Goal: Task Accomplishment & Management: Manage account settings

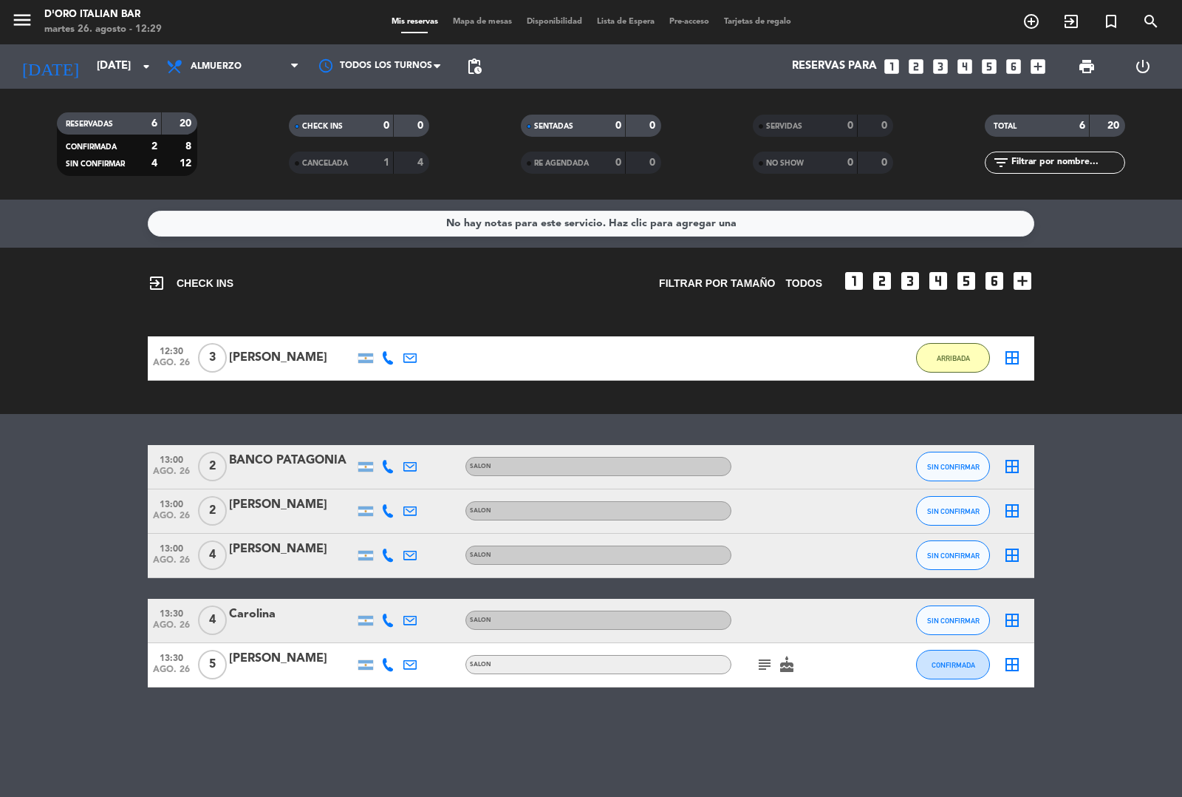
click at [765, 670] on icon "subject" at bounding box center [765, 665] width 18 height 18
click at [708, 761] on div "No hay notas para este servicio. Haz clic para agregar una exit_to_app CHECK IN…" at bounding box center [591, 498] width 1182 height 597
click at [297, 462] on div "BANCO PATAGONIA" at bounding box center [292, 460] width 126 height 19
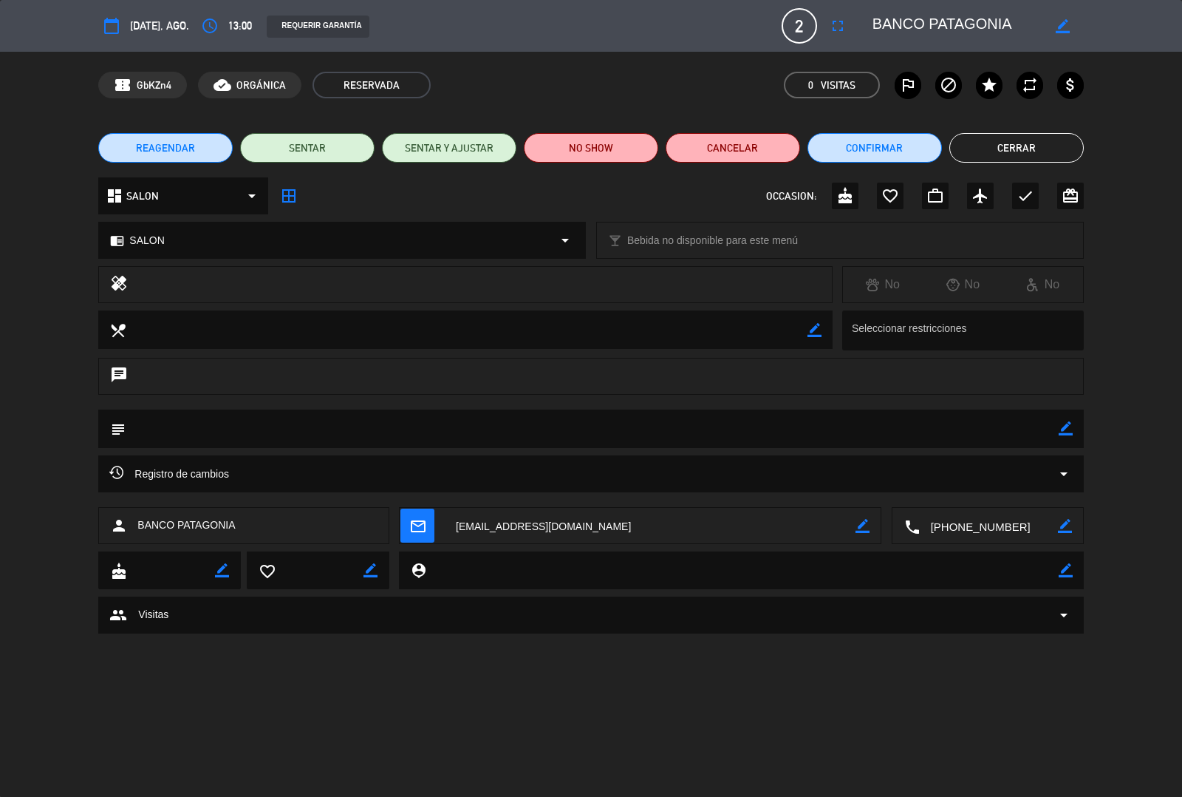
click at [833, 30] on icon "fullscreen" at bounding box center [838, 26] width 18 height 18
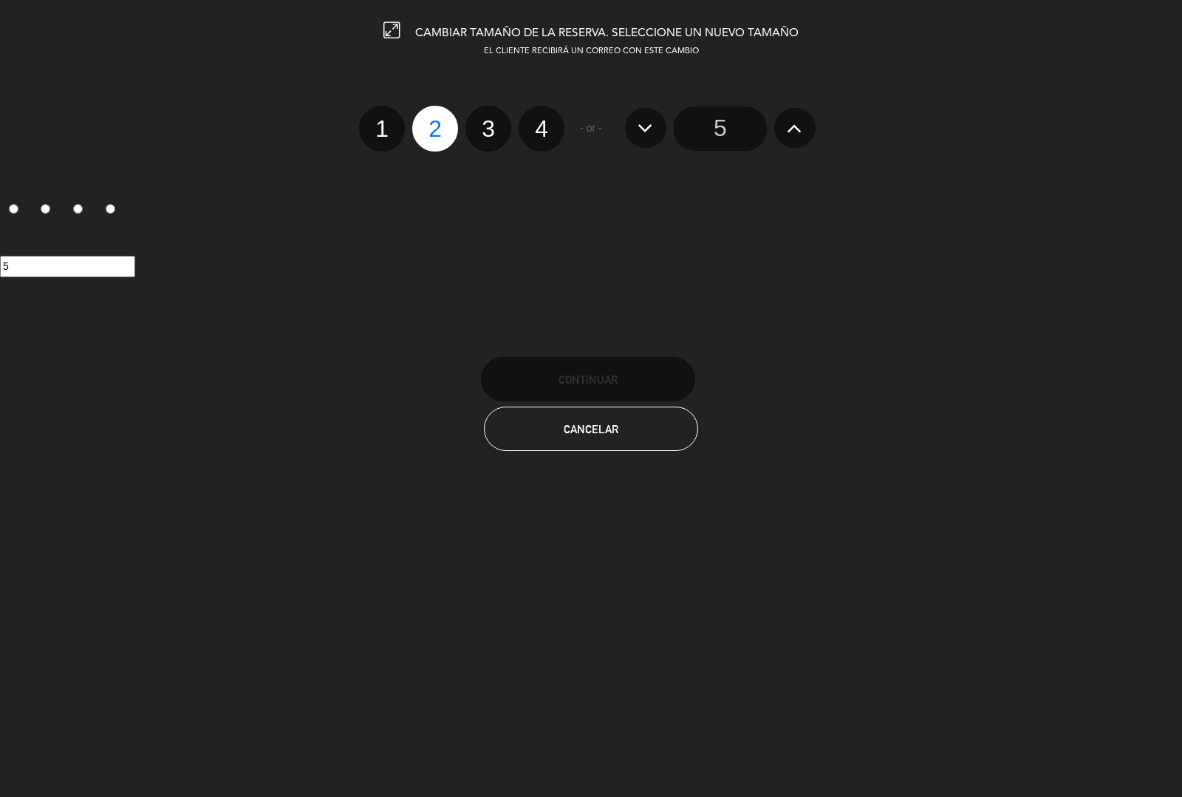
click at [488, 132] on label "3" at bounding box center [489, 129] width 46 height 46
click at [488, 120] on input "3" at bounding box center [487, 116] width 10 height 10
radio input "true"
radio input "false"
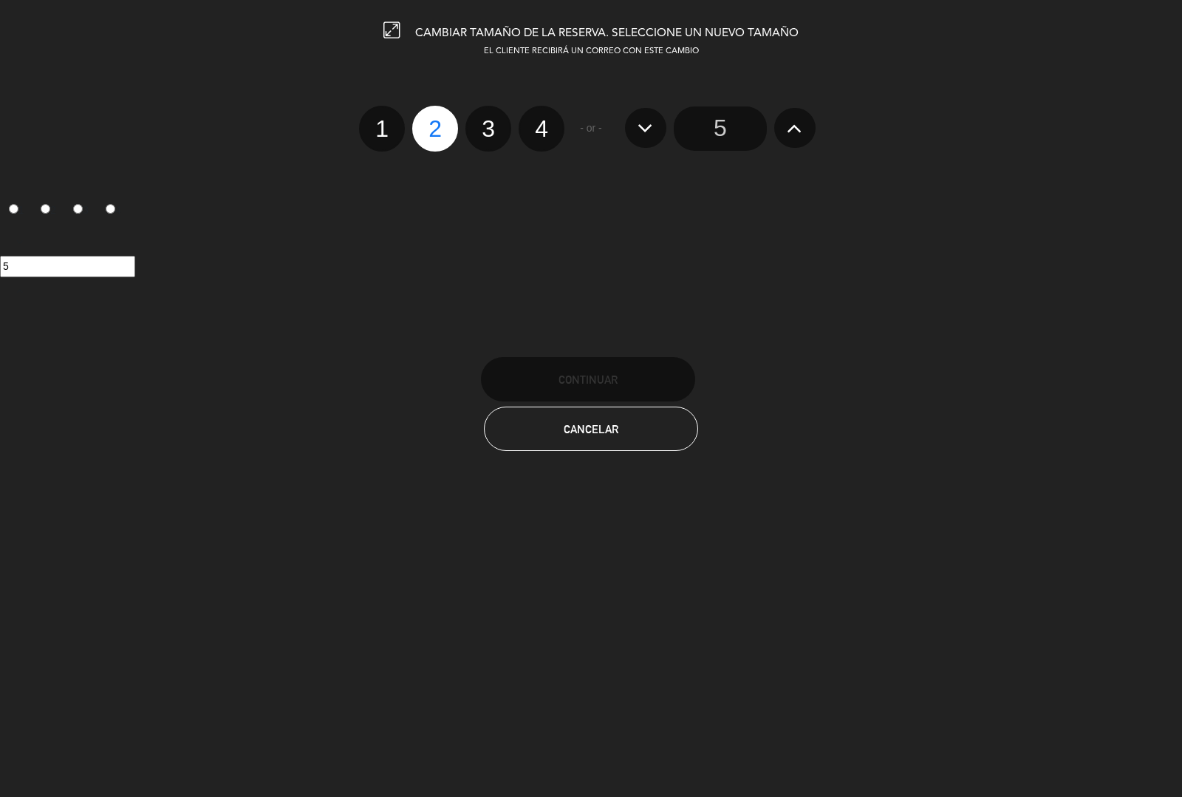
radio input "false"
radio input "true"
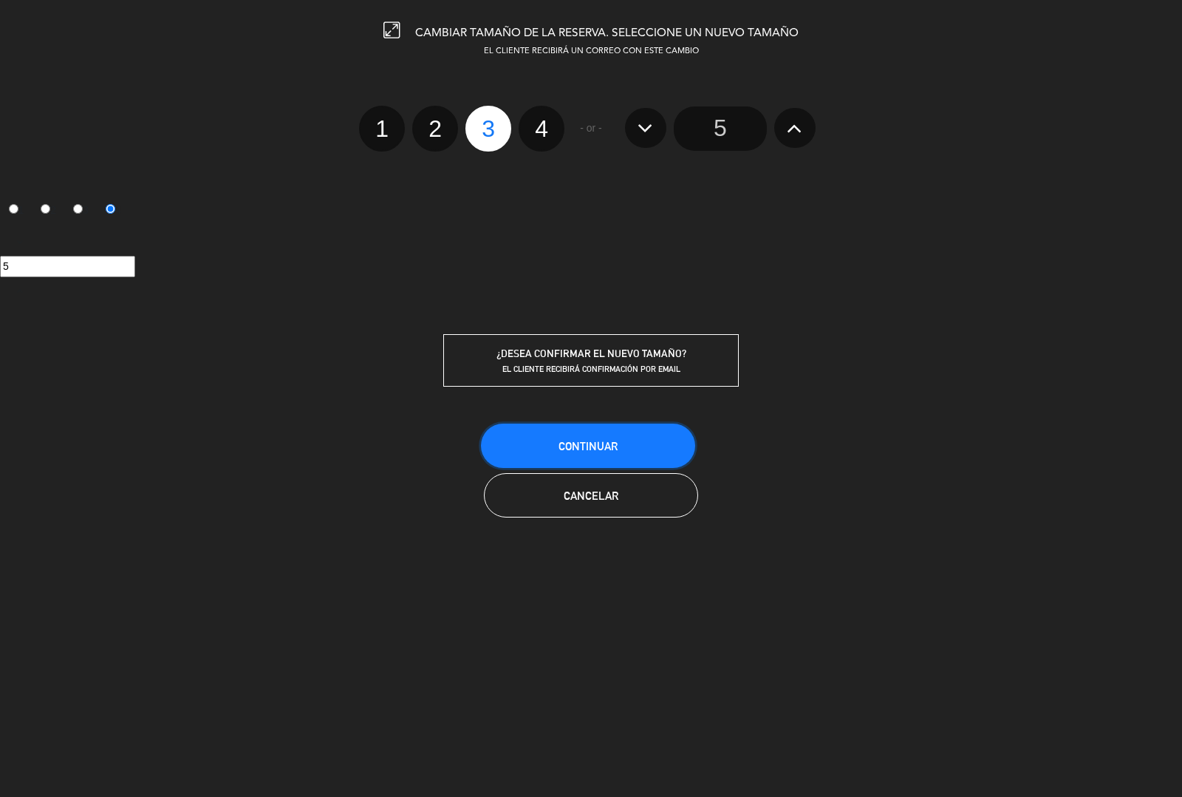
click at [619, 433] on button "Continuar" at bounding box center [588, 445] width 214 height 44
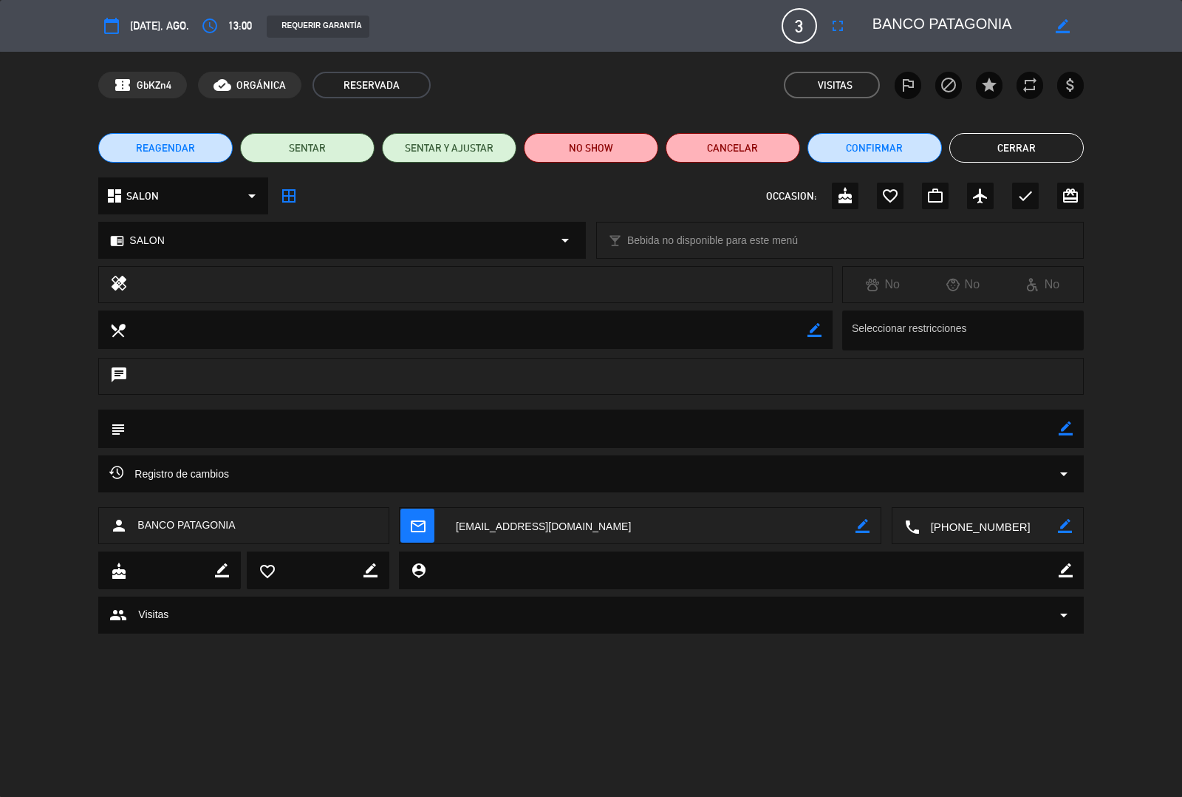
click at [1011, 148] on button "Cerrar" at bounding box center [1017, 148] width 135 height 30
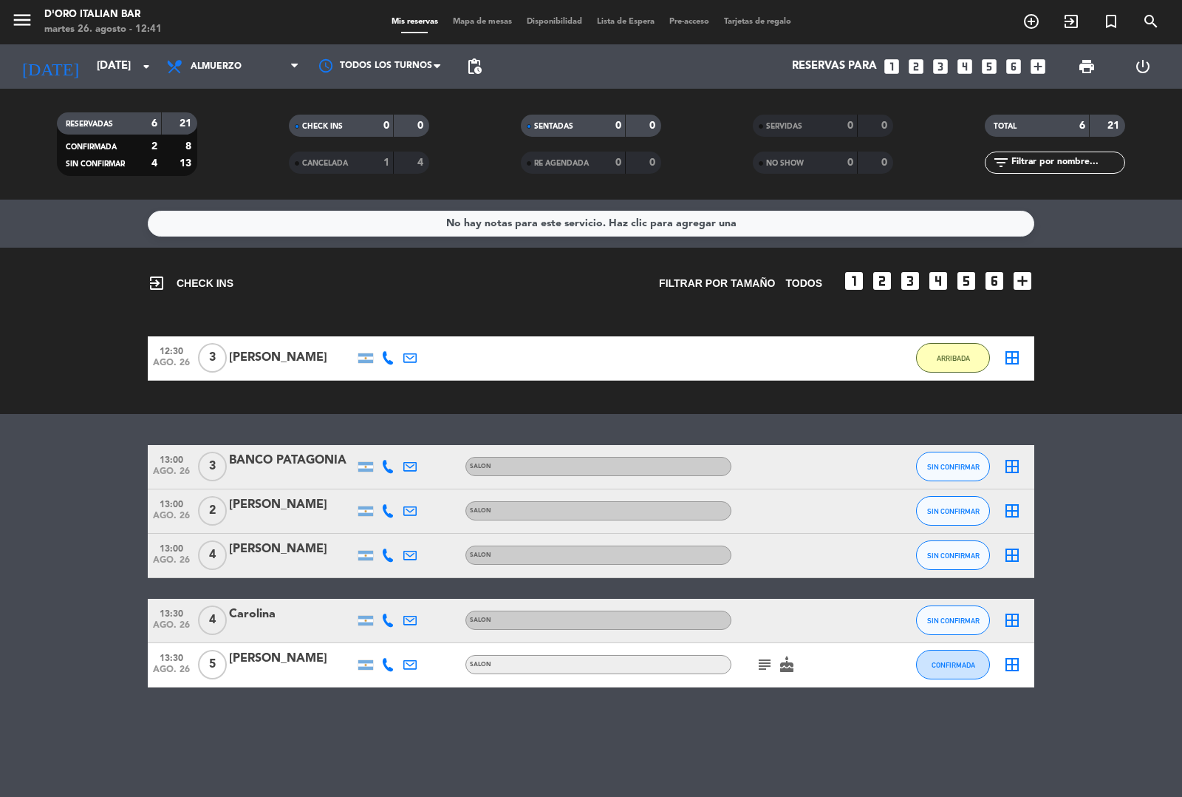
click at [1033, 22] on icon "add_circle_outline" at bounding box center [1032, 22] width 18 height 18
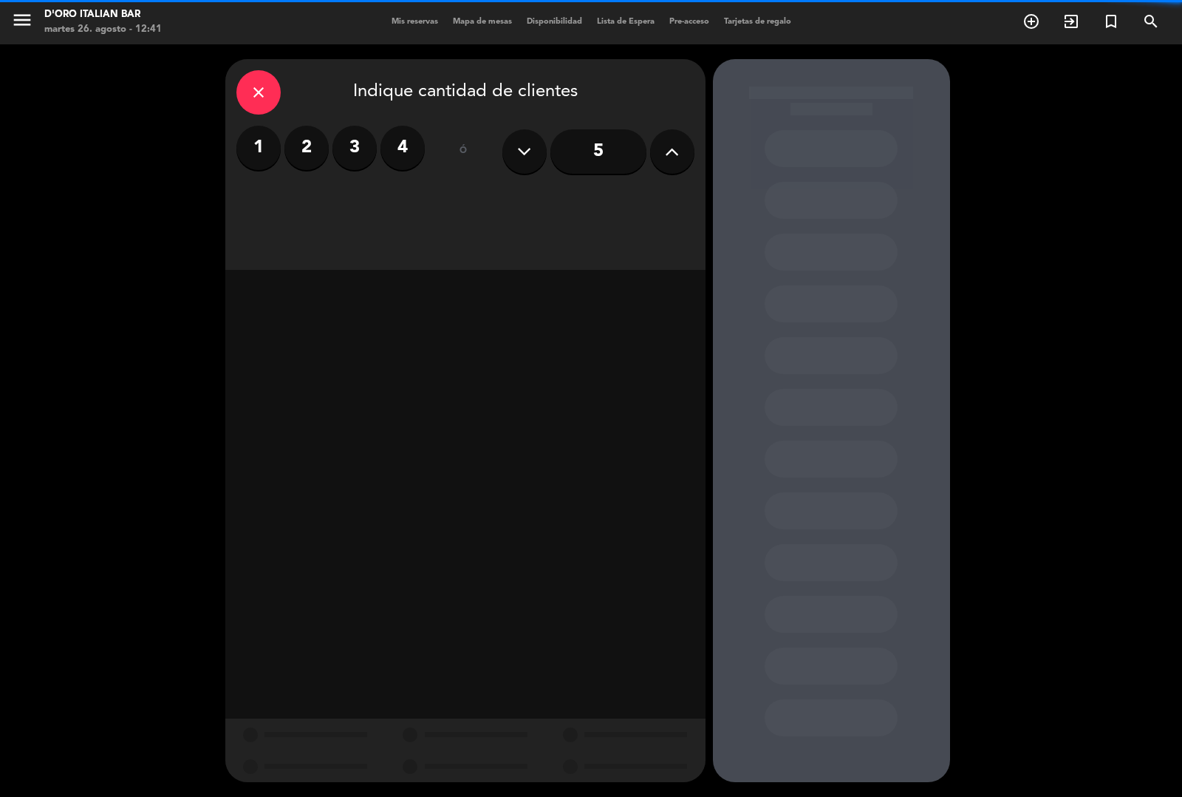
click at [326, 159] on div "1 2 3 4" at bounding box center [330, 148] width 188 height 44
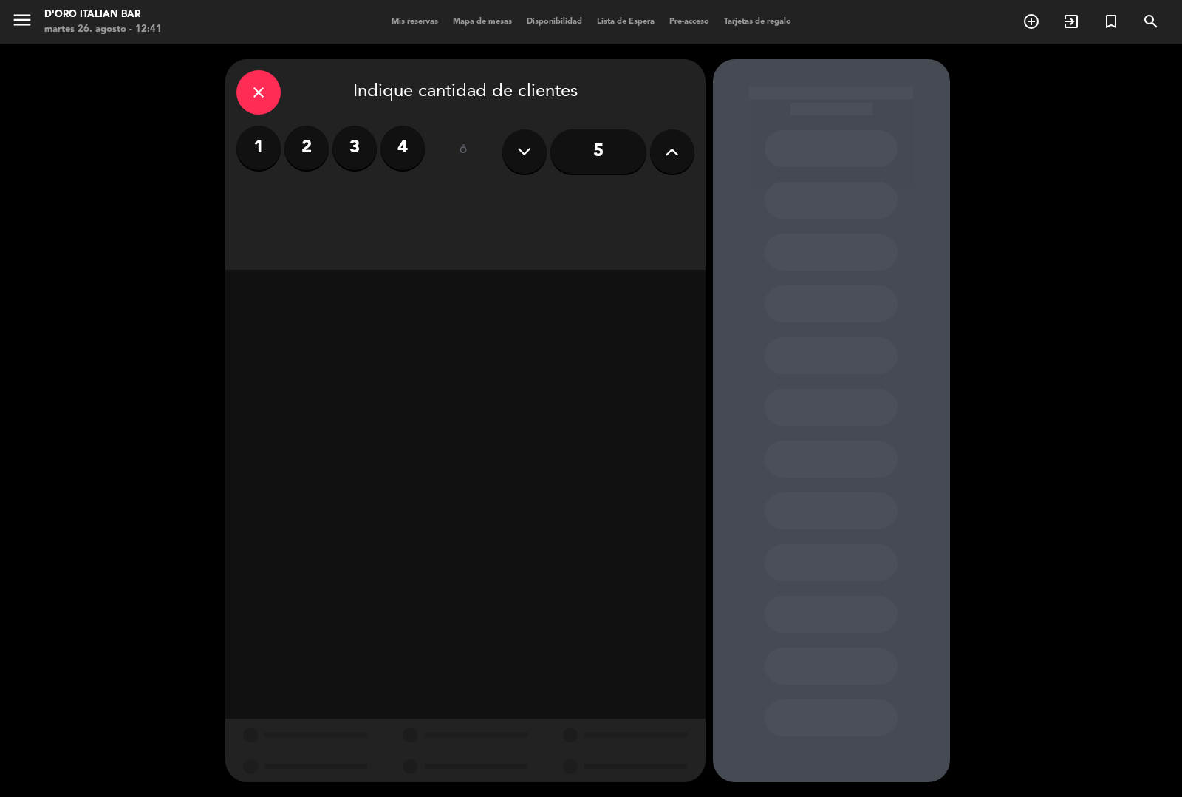
click at [293, 211] on div "close Indique cantidad de clientes 1 2 3 4 ó 5" at bounding box center [465, 164] width 480 height 211
click at [304, 152] on label "2" at bounding box center [307, 148] width 44 height 44
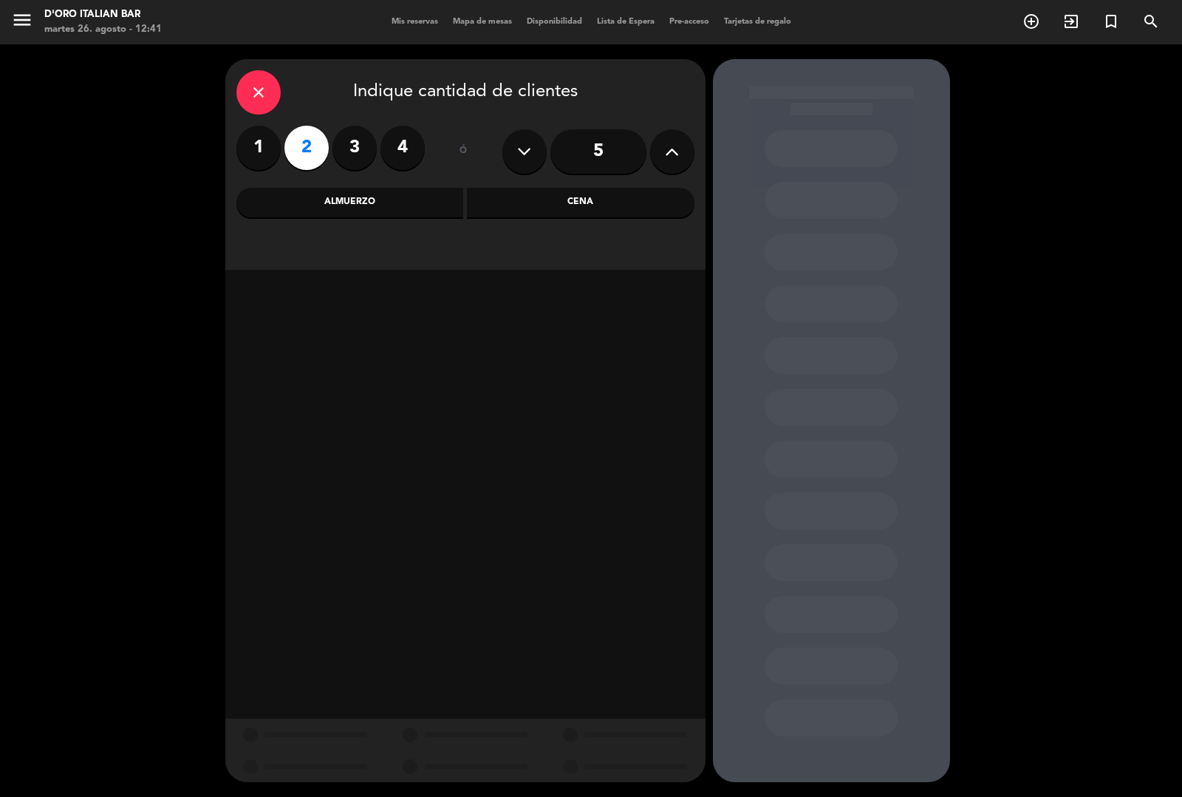
click at [344, 202] on div "Almuerzo" at bounding box center [350, 203] width 228 height 30
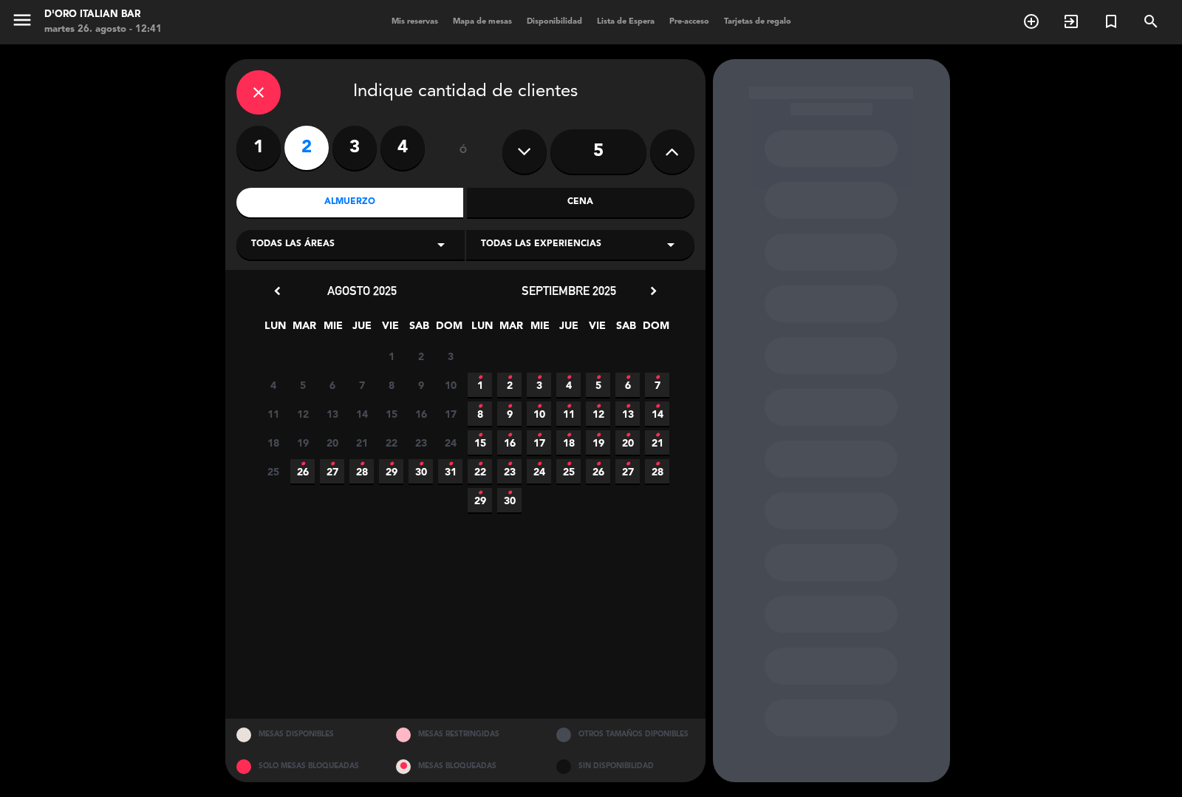
click at [303, 471] on icon "•" at bounding box center [302, 464] width 5 height 24
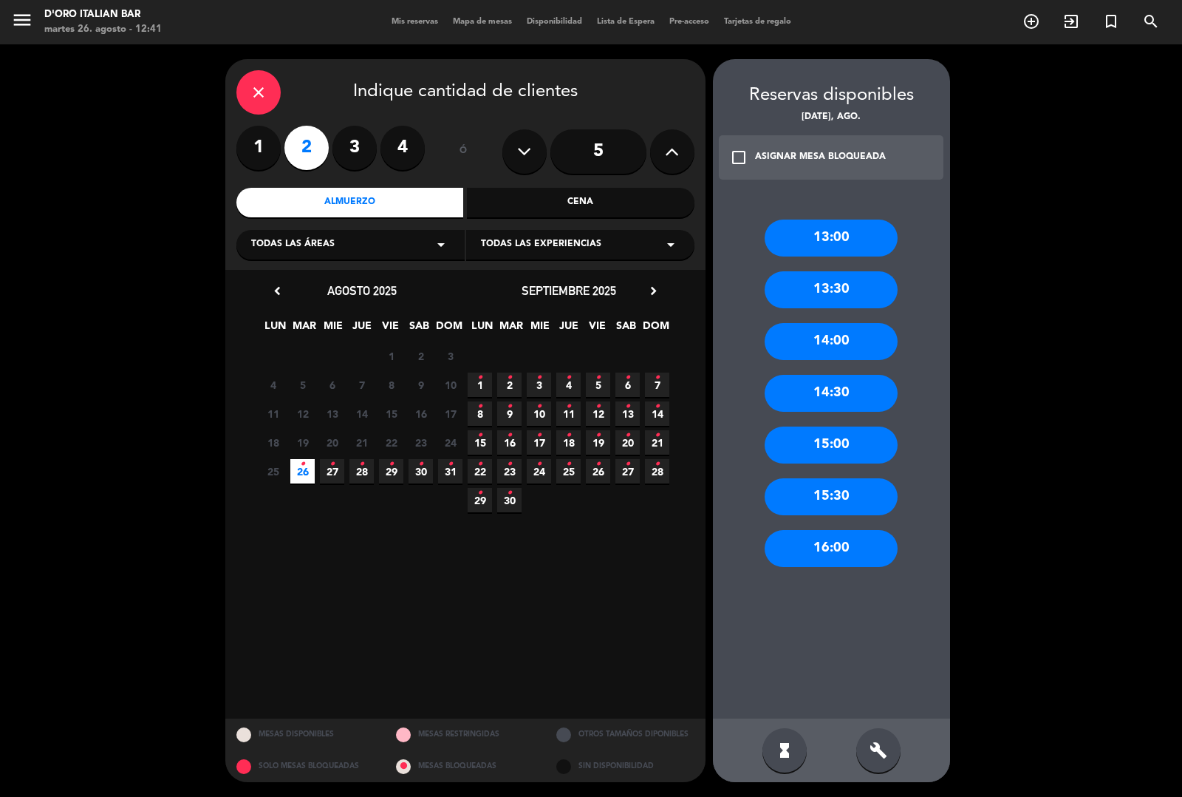
click at [799, 304] on div "13:30" at bounding box center [831, 289] width 133 height 37
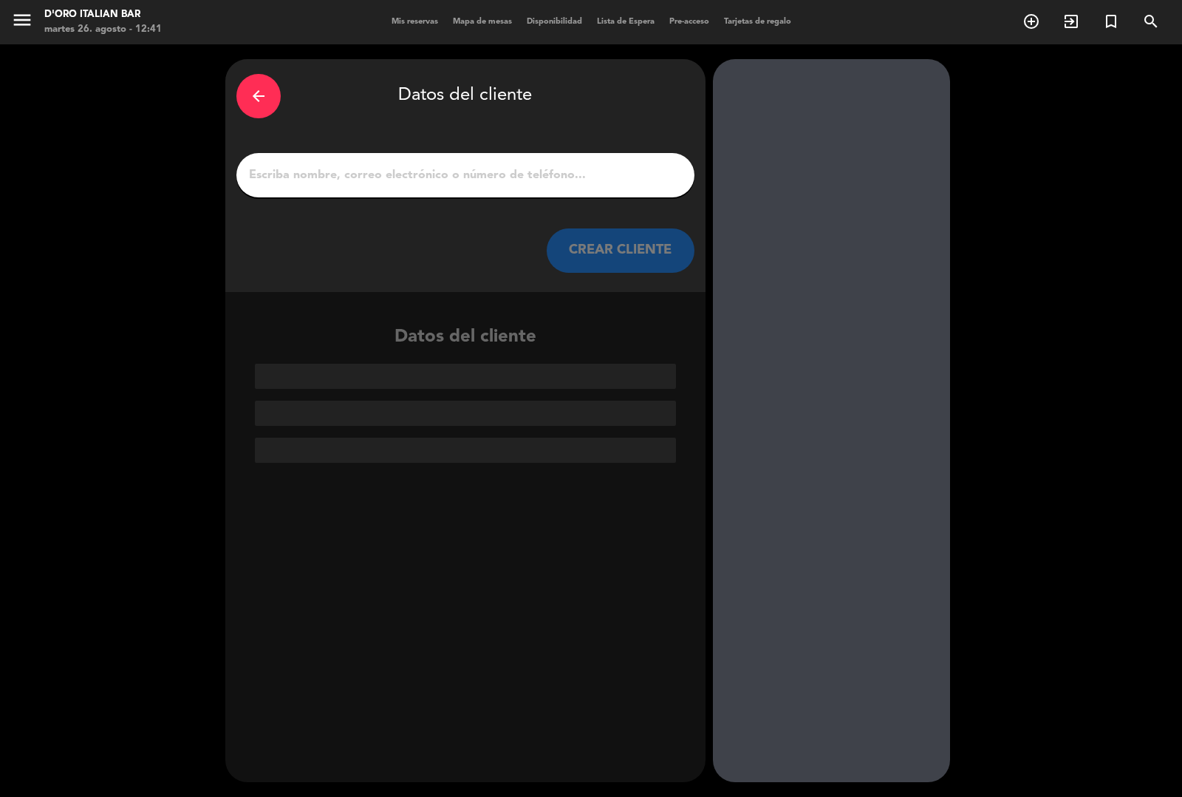
click at [356, 180] on input "1" at bounding box center [466, 175] width 436 height 21
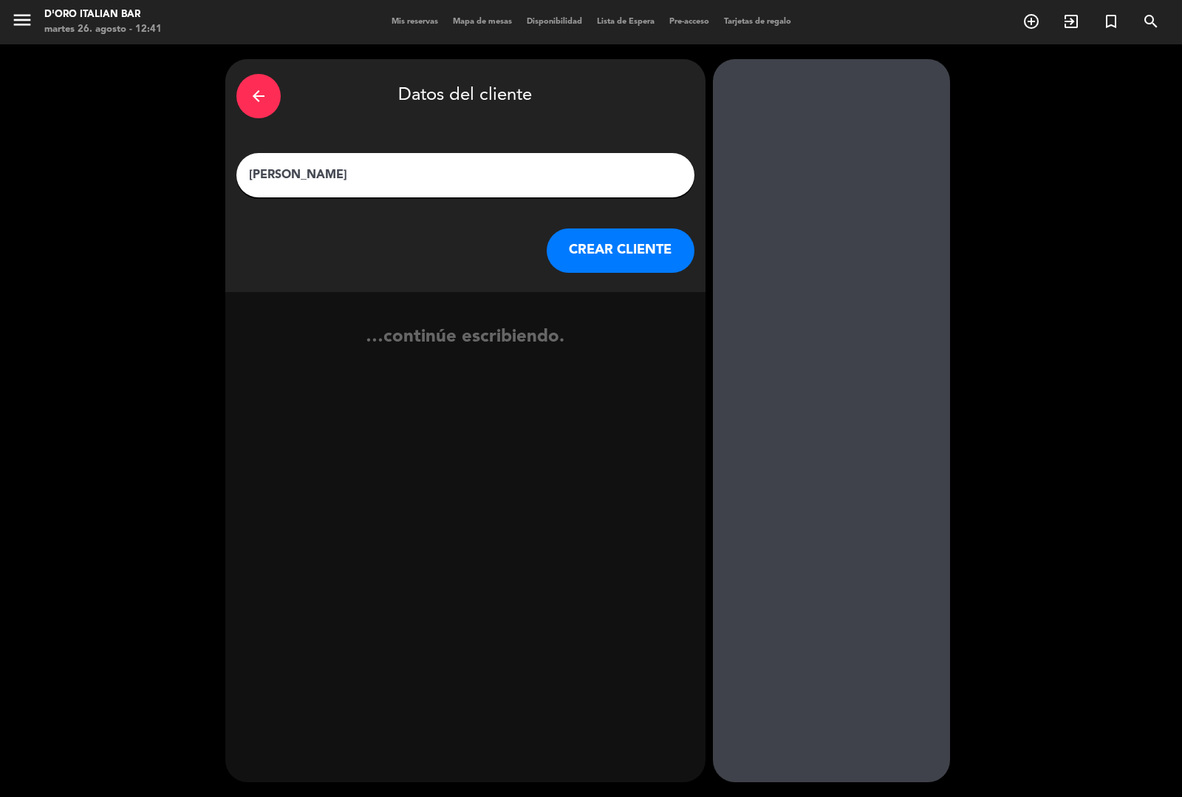
type input "[PERSON_NAME]"
click at [656, 257] on button "CREAR CLIENTE" at bounding box center [621, 250] width 148 height 44
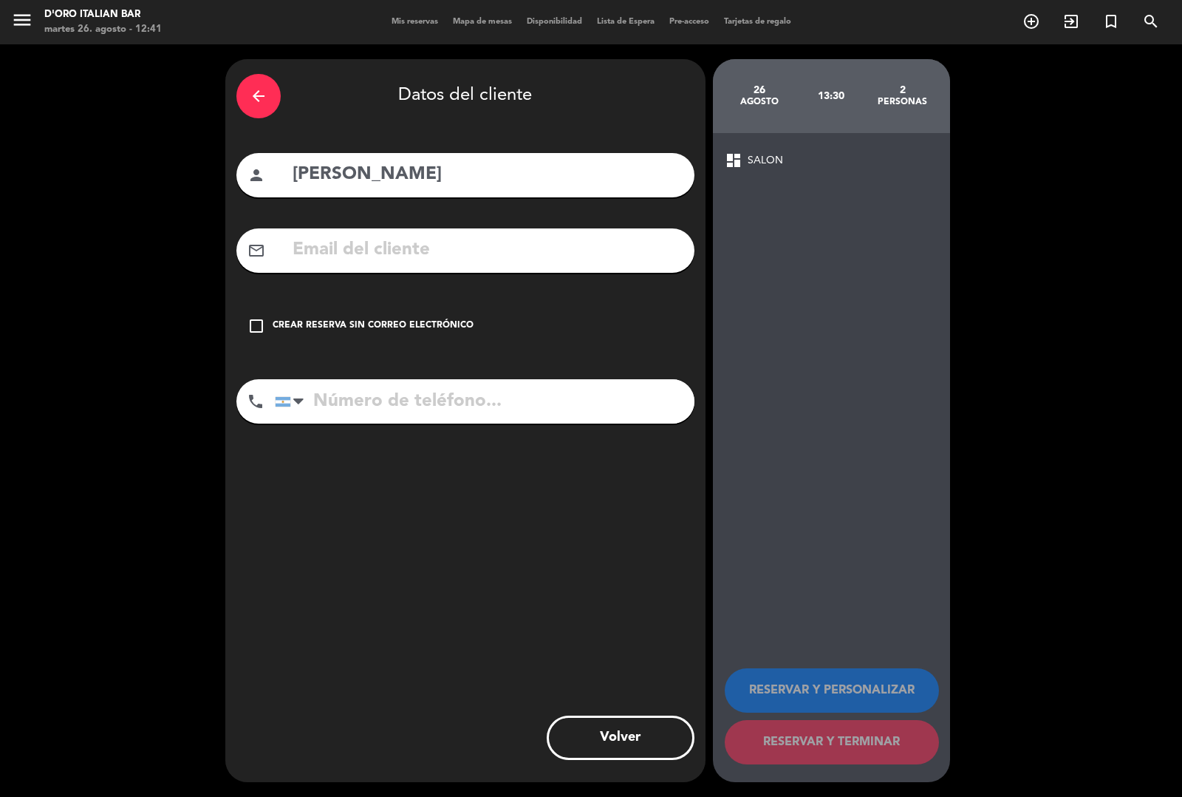
click at [282, 337] on div "check_box_outline_blank Crear reserva sin correo electrónico" at bounding box center [465, 326] width 458 height 44
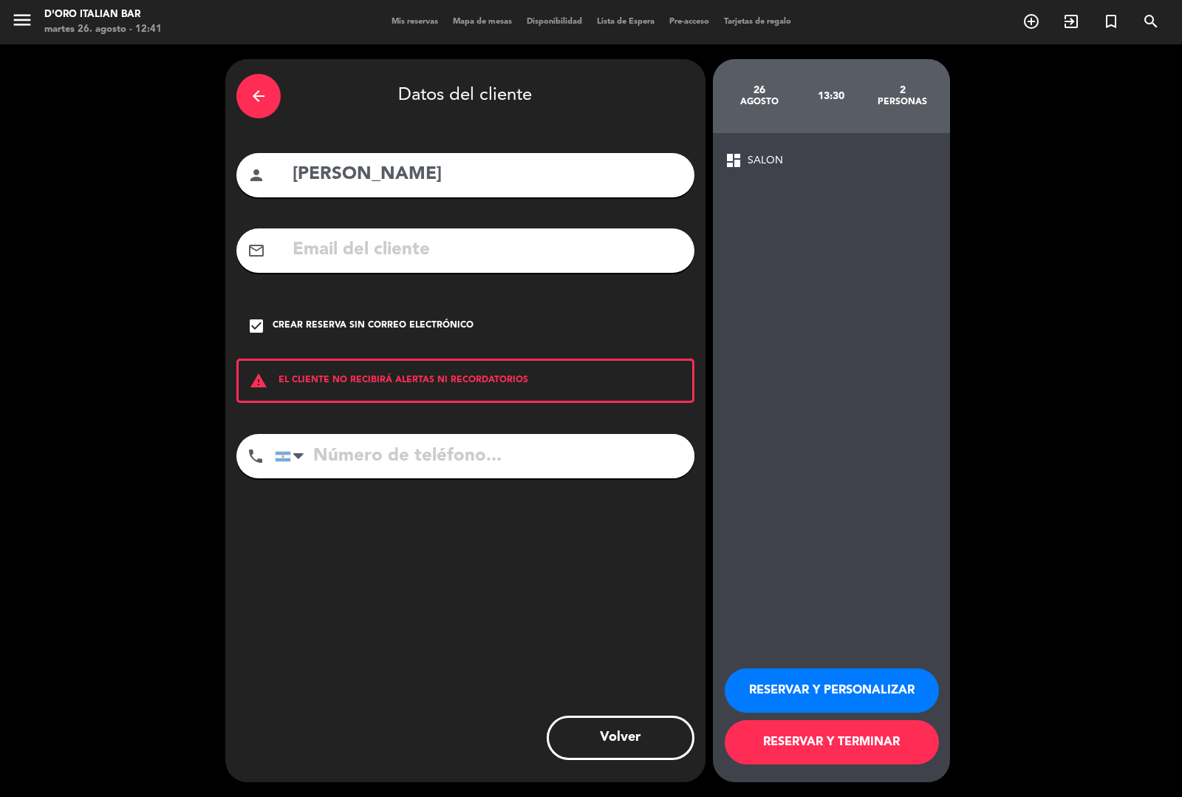
click at [842, 758] on button "RESERVAR Y TERMINAR" at bounding box center [832, 742] width 214 height 44
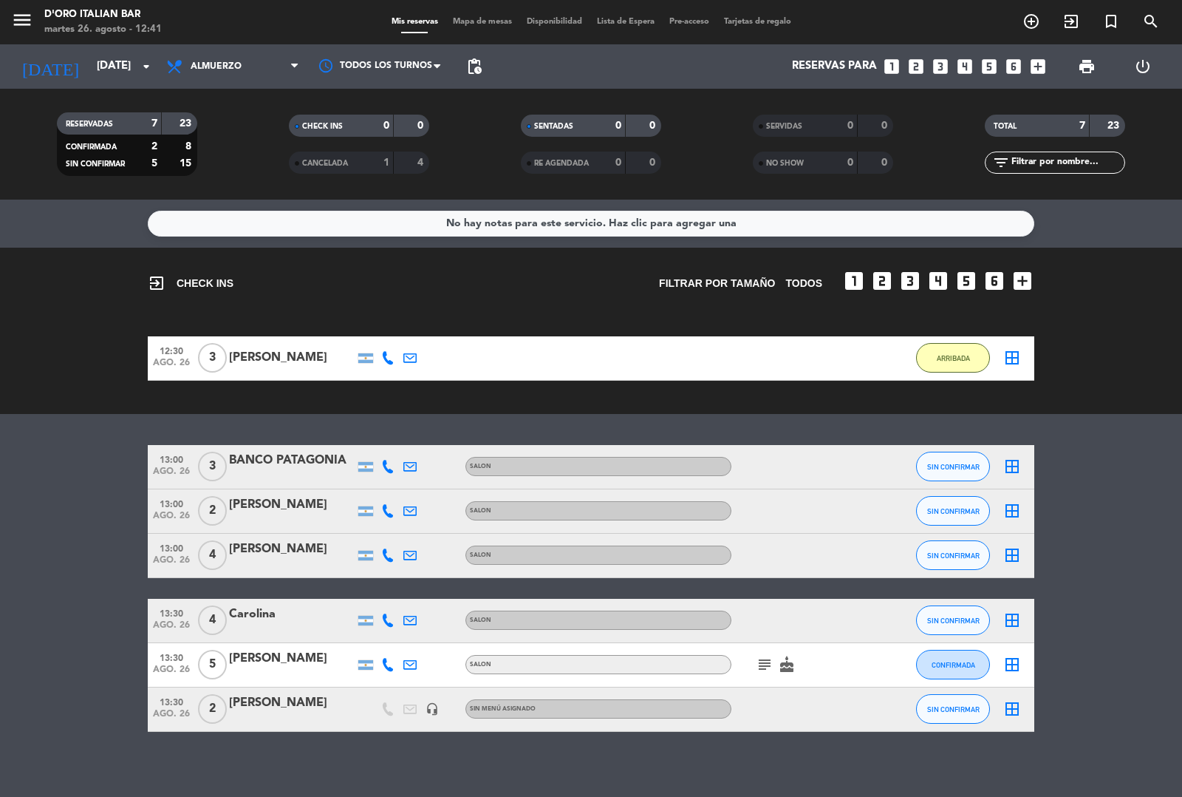
click at [1040, 23] on icon "add_circle_outline" at bounding box center [1032, 22] width 18 height 18
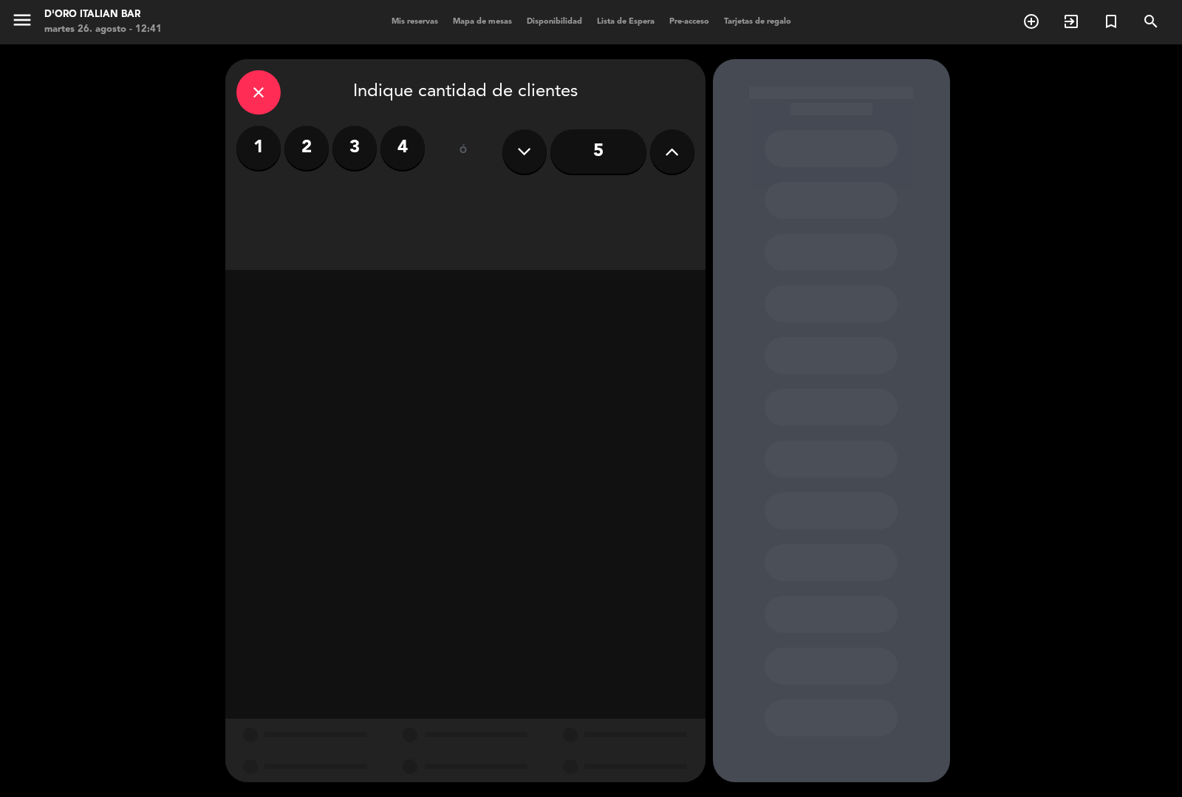
click at [355, 152] on label "3" at bounding box center [355, 148] width 44 height 44
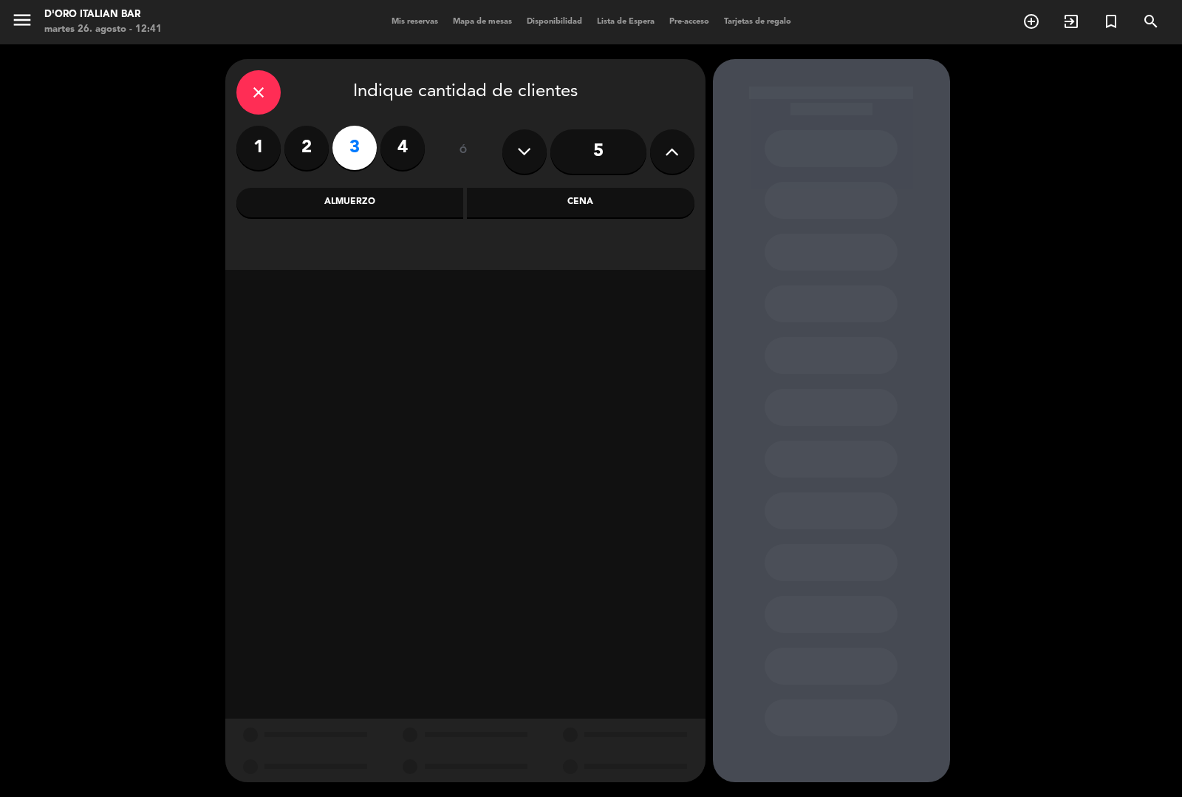
click at [418, 207] on div "Almuerzo" at bounding box center [350, 203] width 228 height 30
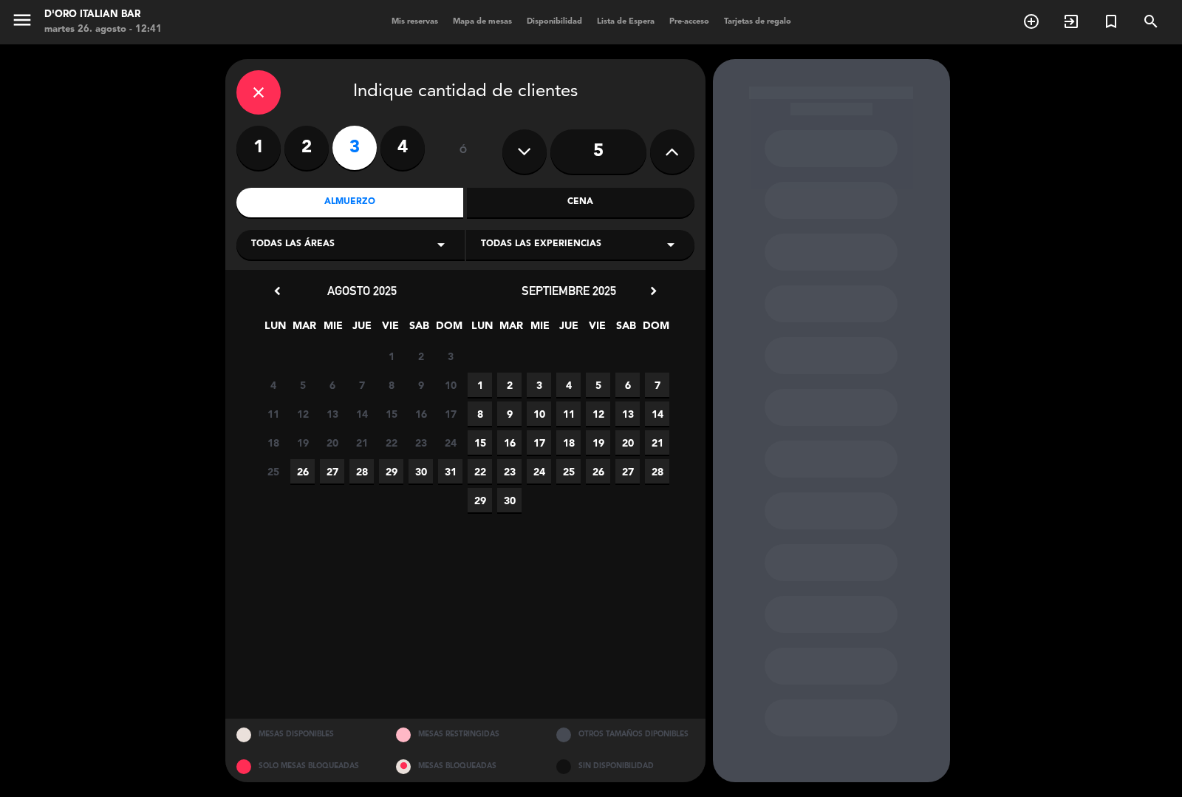
click at [302, 470] on span "26" at bounding box center [302, 471] width 24 height 24
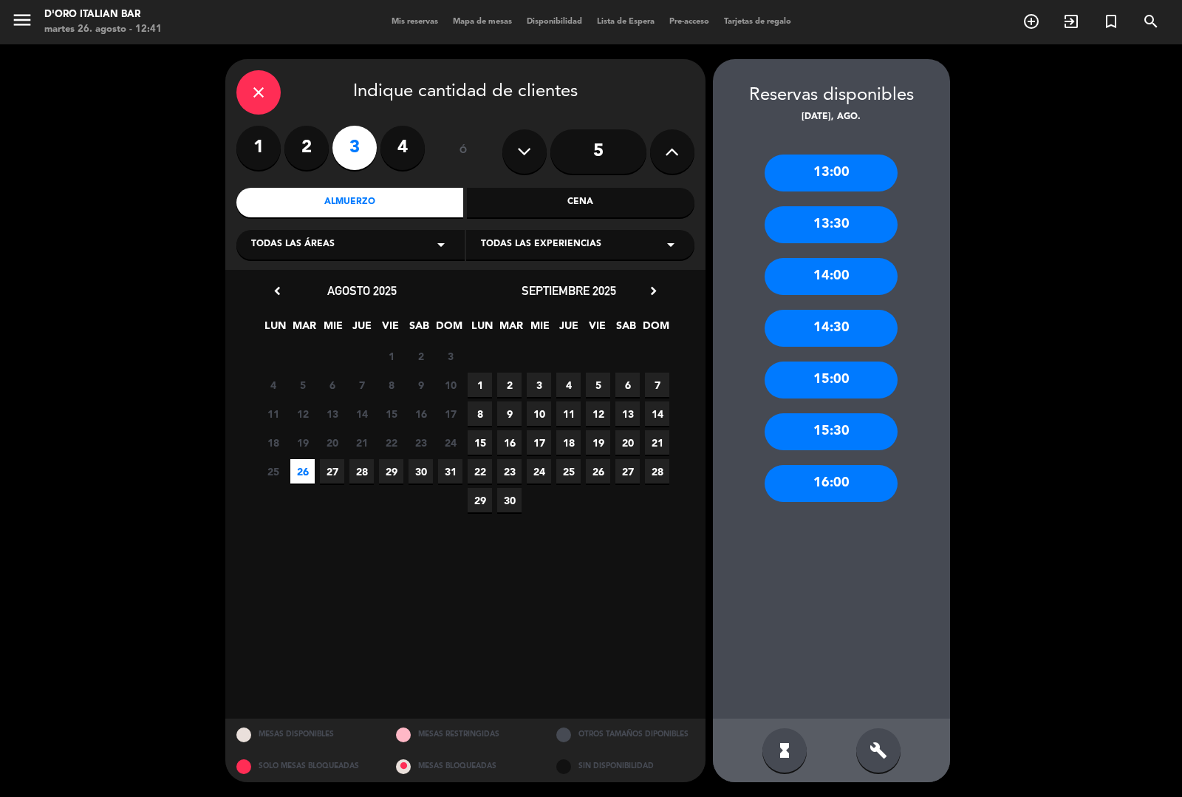
click at [834, 177] on div "13:00" at bounding box center [831, 172] width 133 height 37
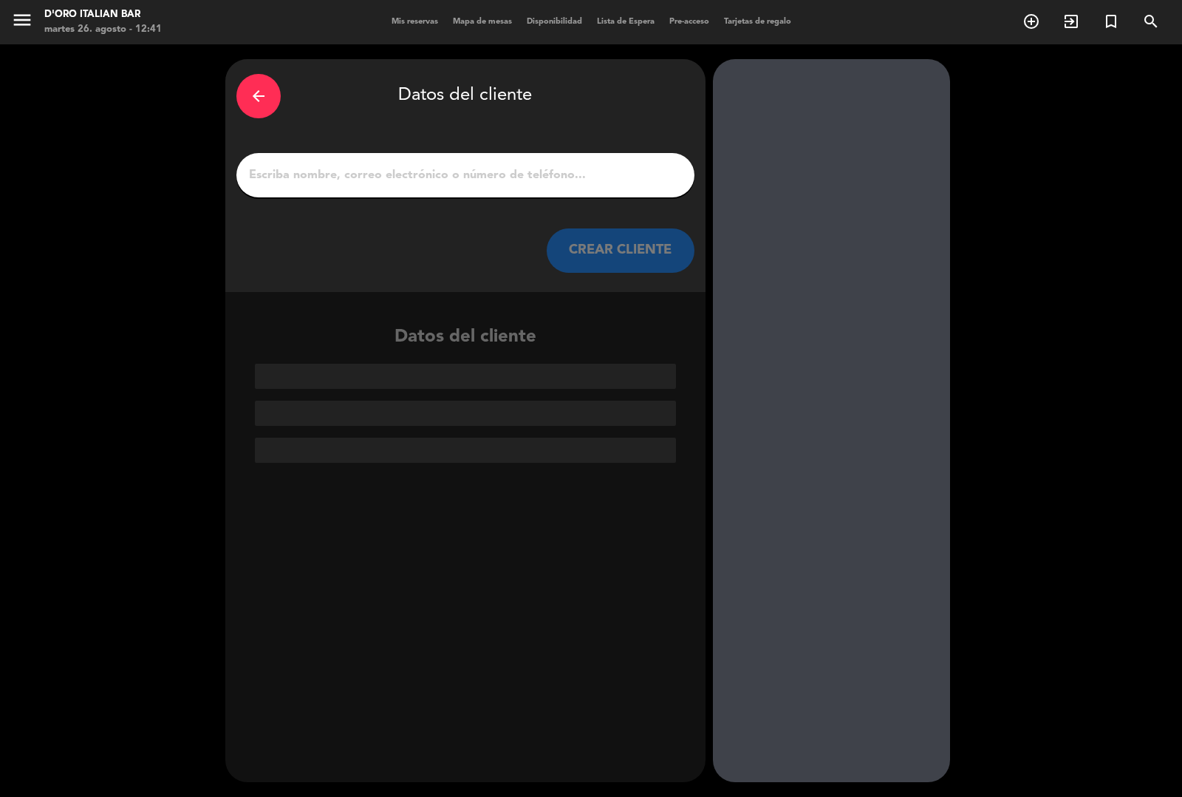
click at [500, 180] on input "1" at bounding box center [466, 175] width 436 height 21
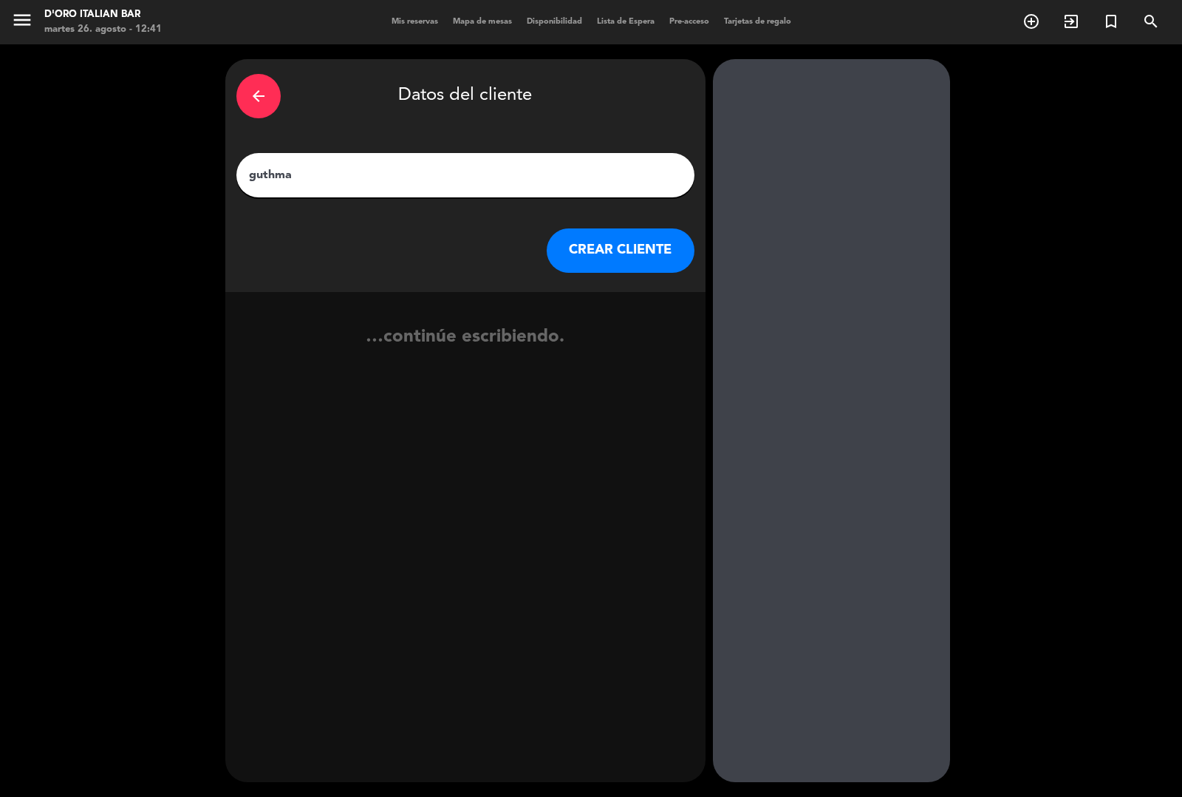
type input "[PERSON_NAME]"
click at [603, 230] on button "CREAR CLIENTE" at bounding box center [621, 250] width 148 height 44
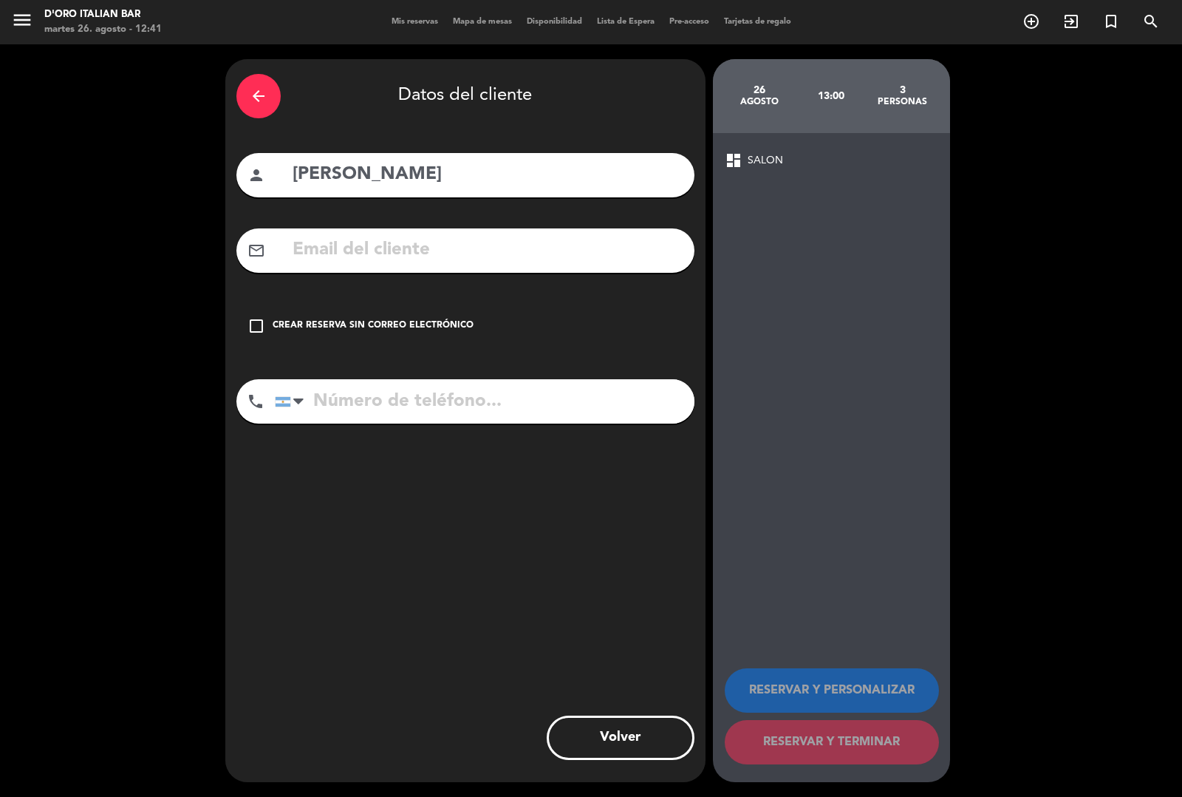
click at [283, 333] on div "Crear reserva sin correo electrónico" at bounding box center [373, 326] width 201 height 15
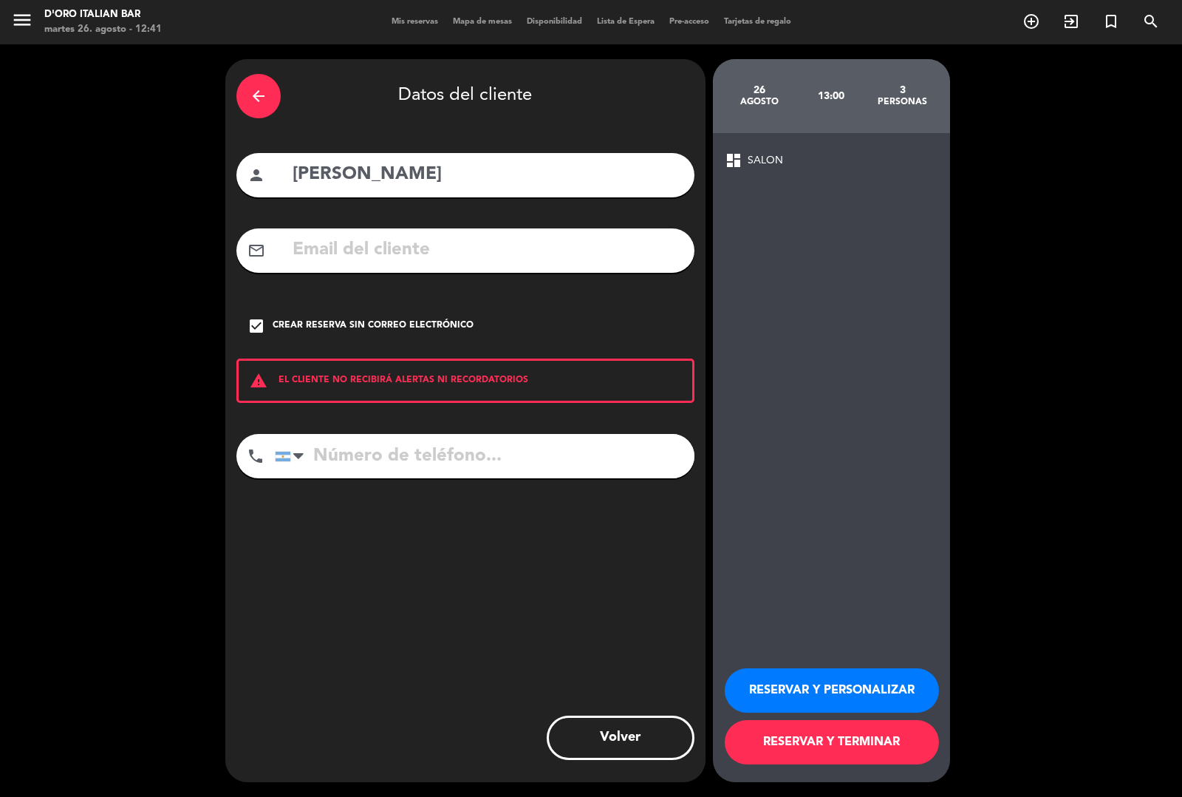
click at [780, 752] on button "RESERVAR Y TERMINAR" at bounding box center [832, 742] width 214 height 44
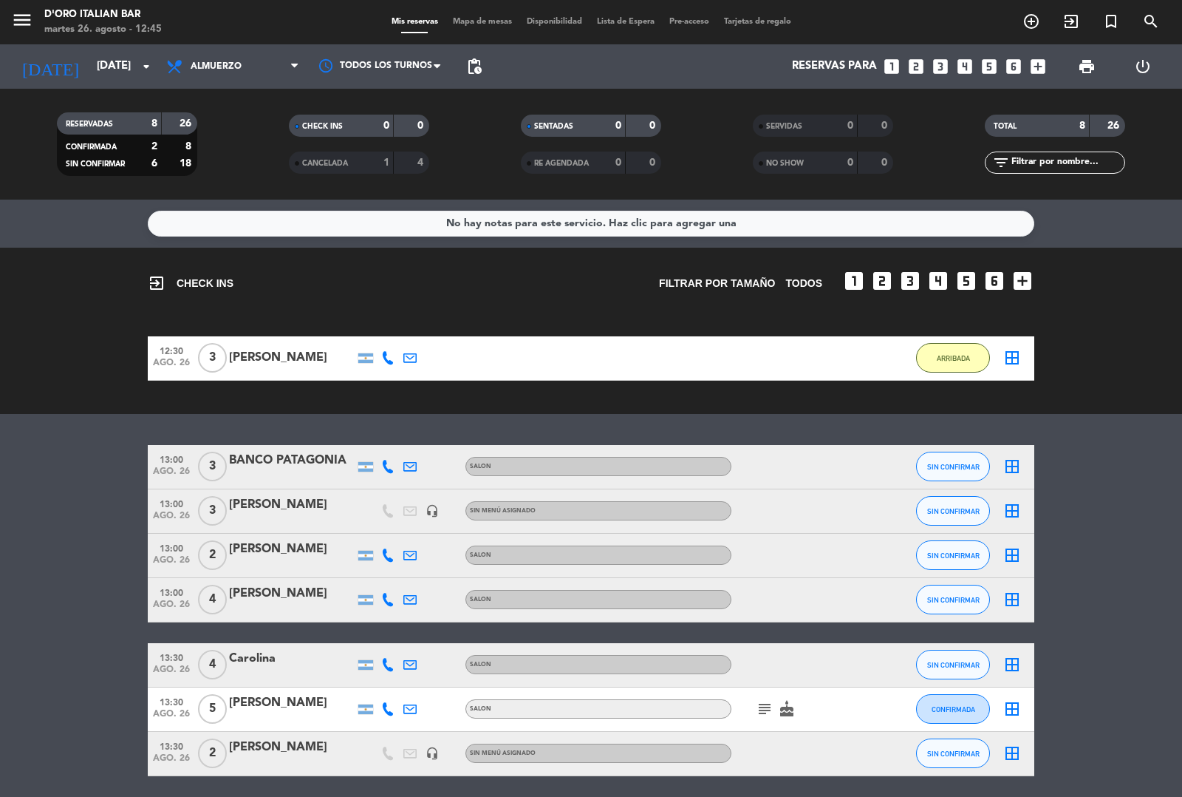
scroll to position [52, 0]
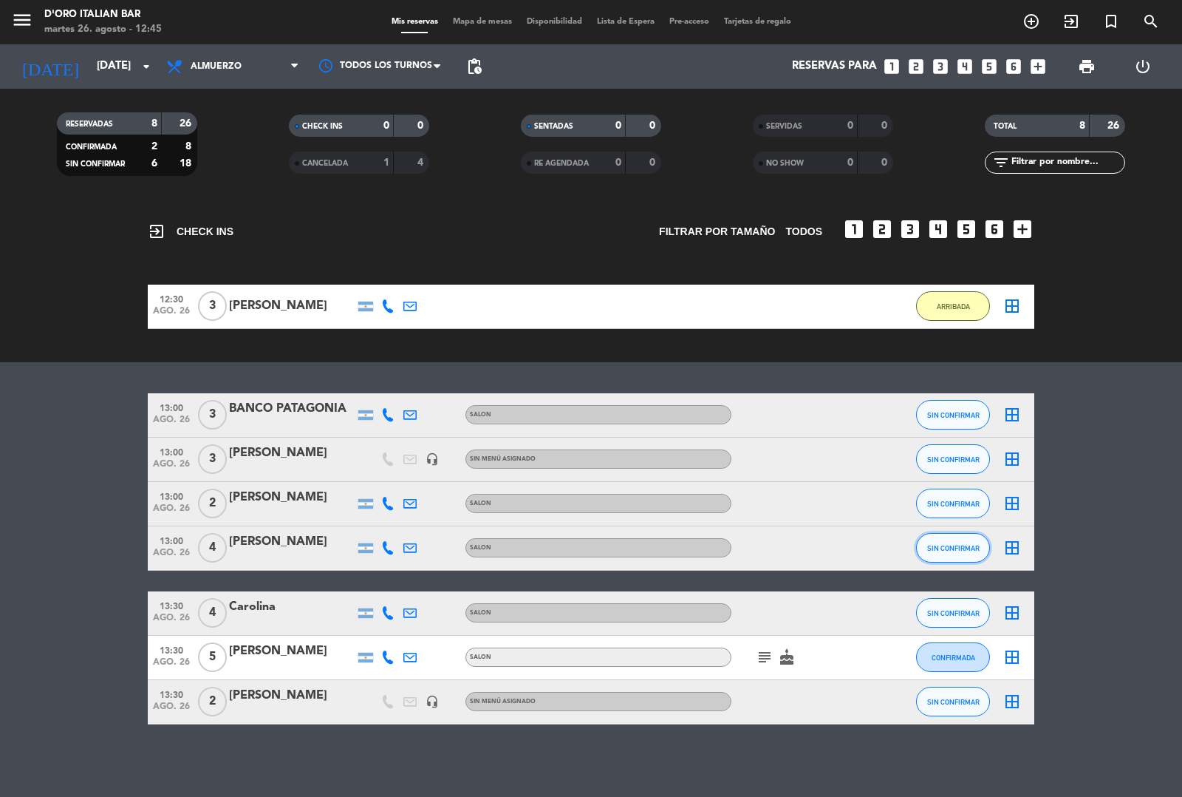
click at [962, 555] on button "SIN CONFIRMAR" at bounding box center [953, 548] width 74 height 30
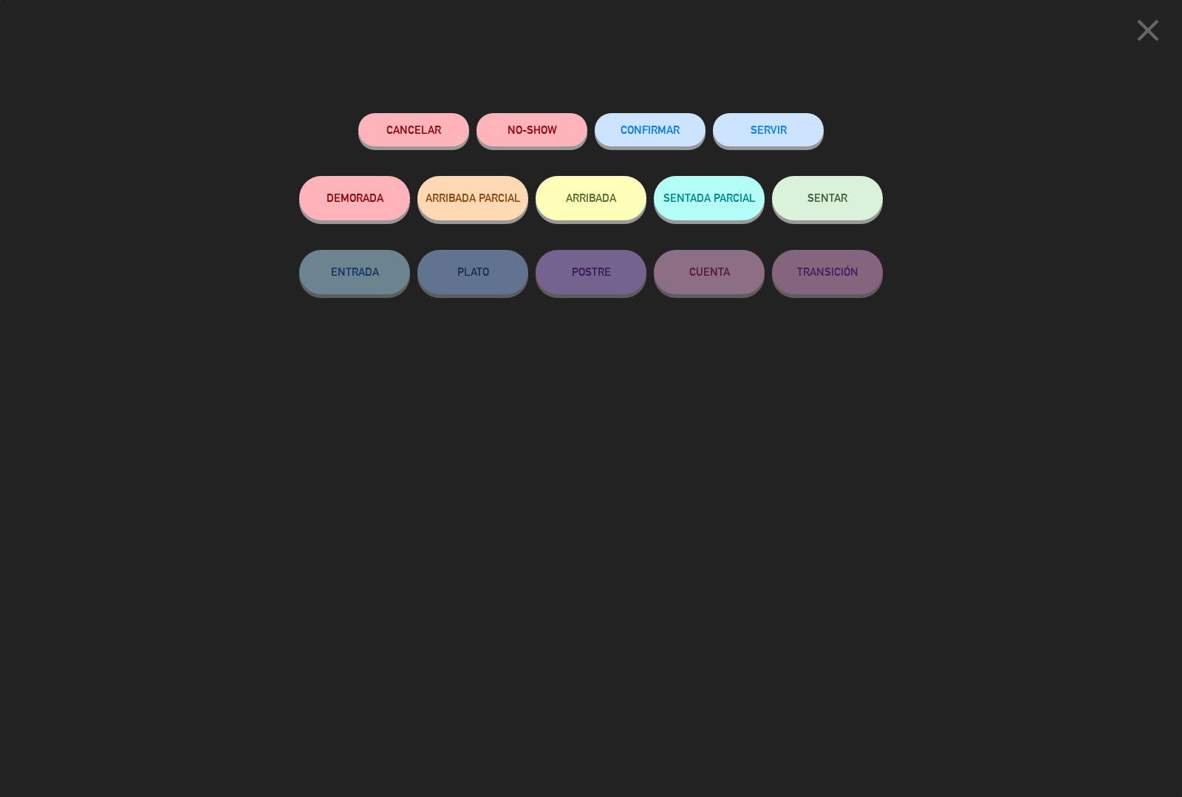
click at [590, 200] on button "ARRIBADA" at bounding box center [591, 198] width 111 height 44
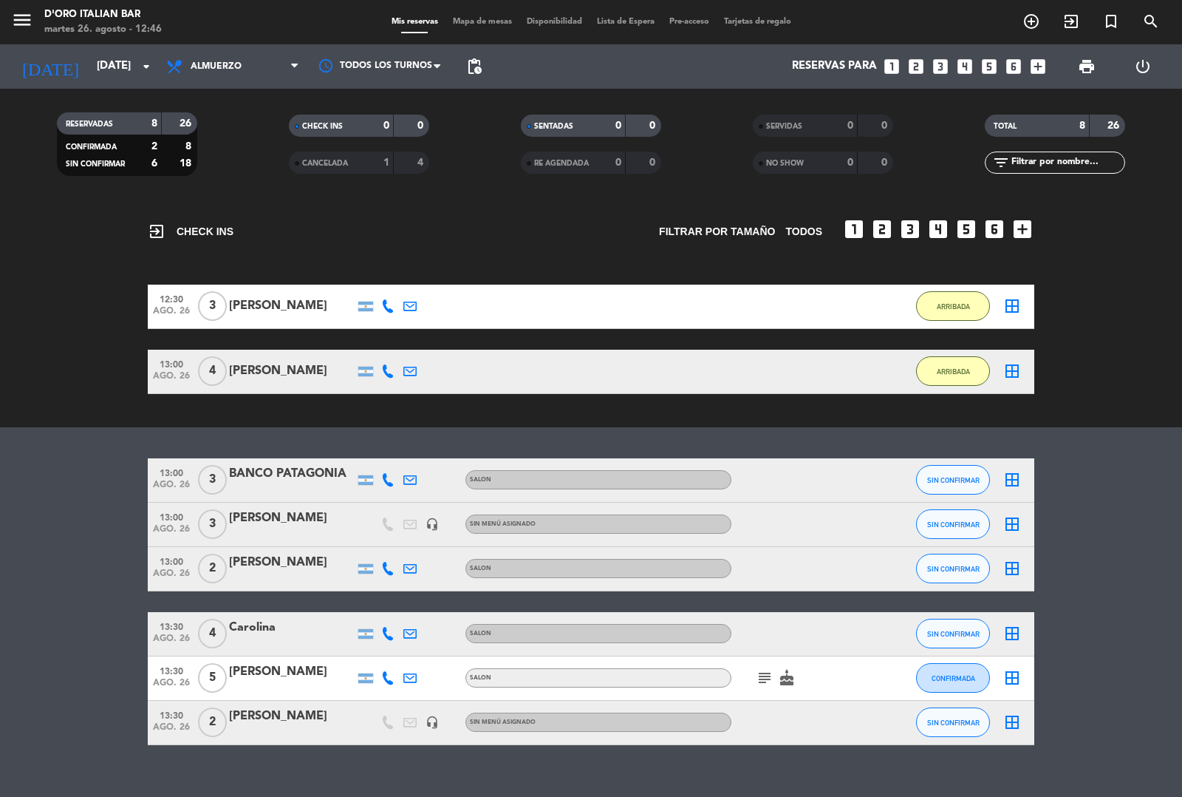
click at [308, 626] on div "Carolina" at bounding box center [292, 627] width 126 height 19
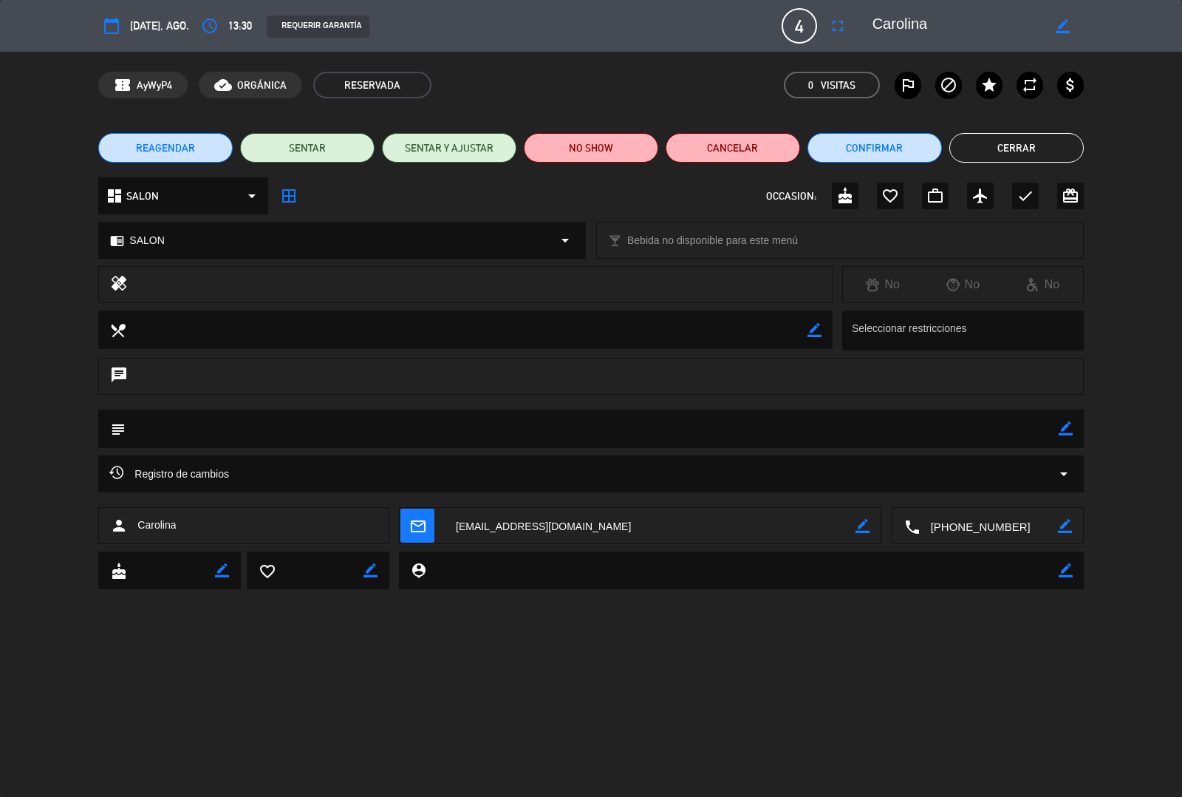
click at [833, 30] on icon "fullscreen" at bounding box center [838, 26] width 18 height 18
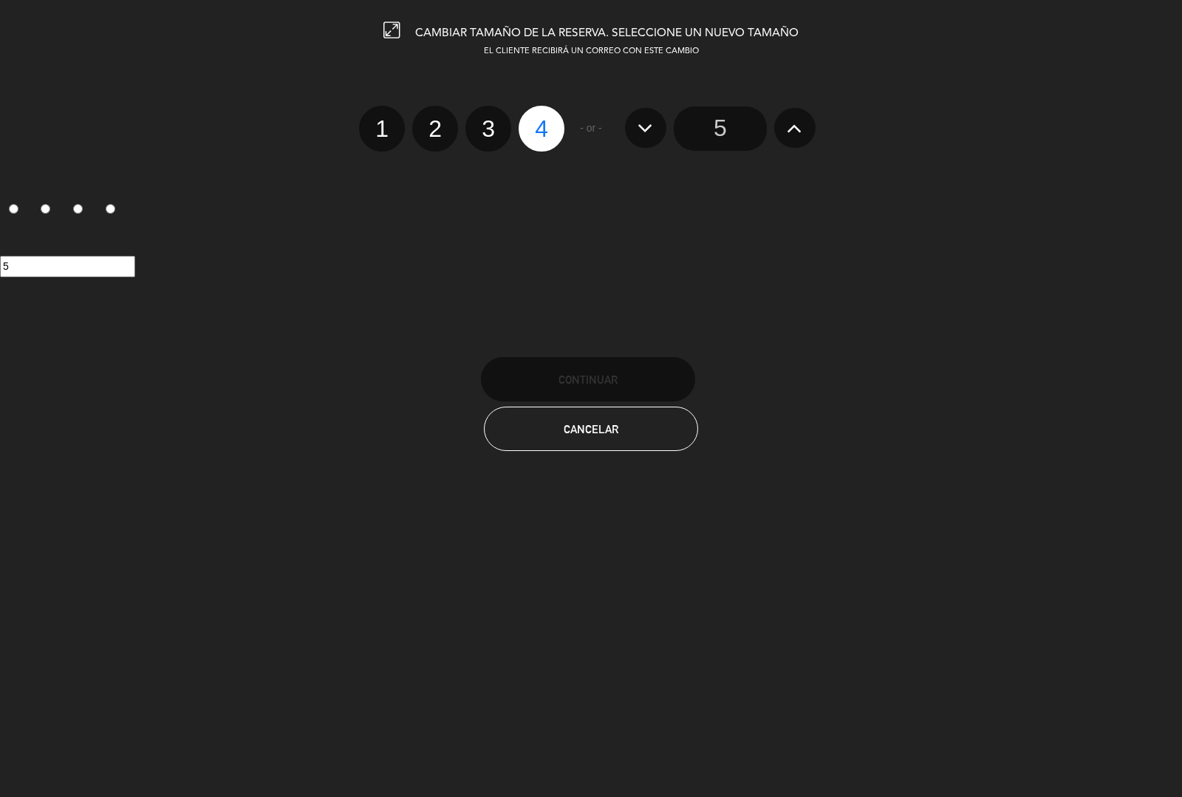
click at [792, 139] on button at bounding box center [795, 128] width 41 height 40
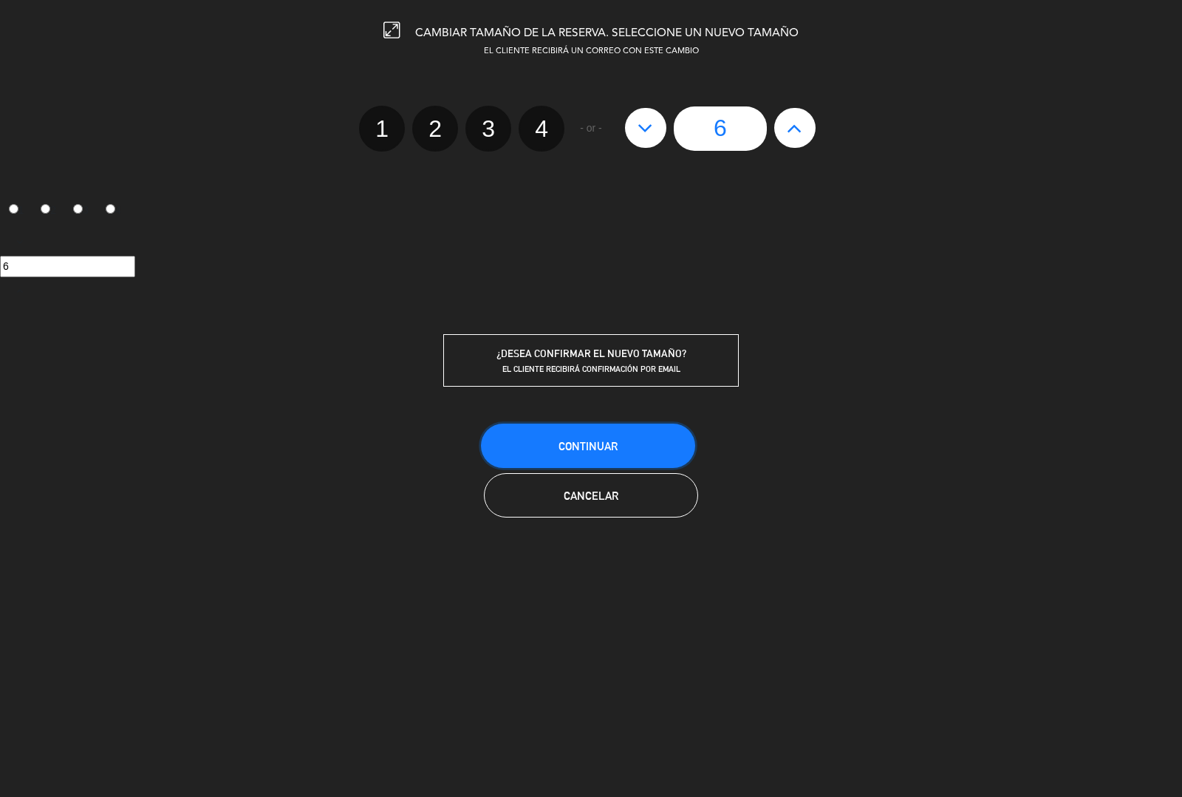
click at [588, 445] on span "Continuar" at bounding box center [588, 446] width 59 height 13
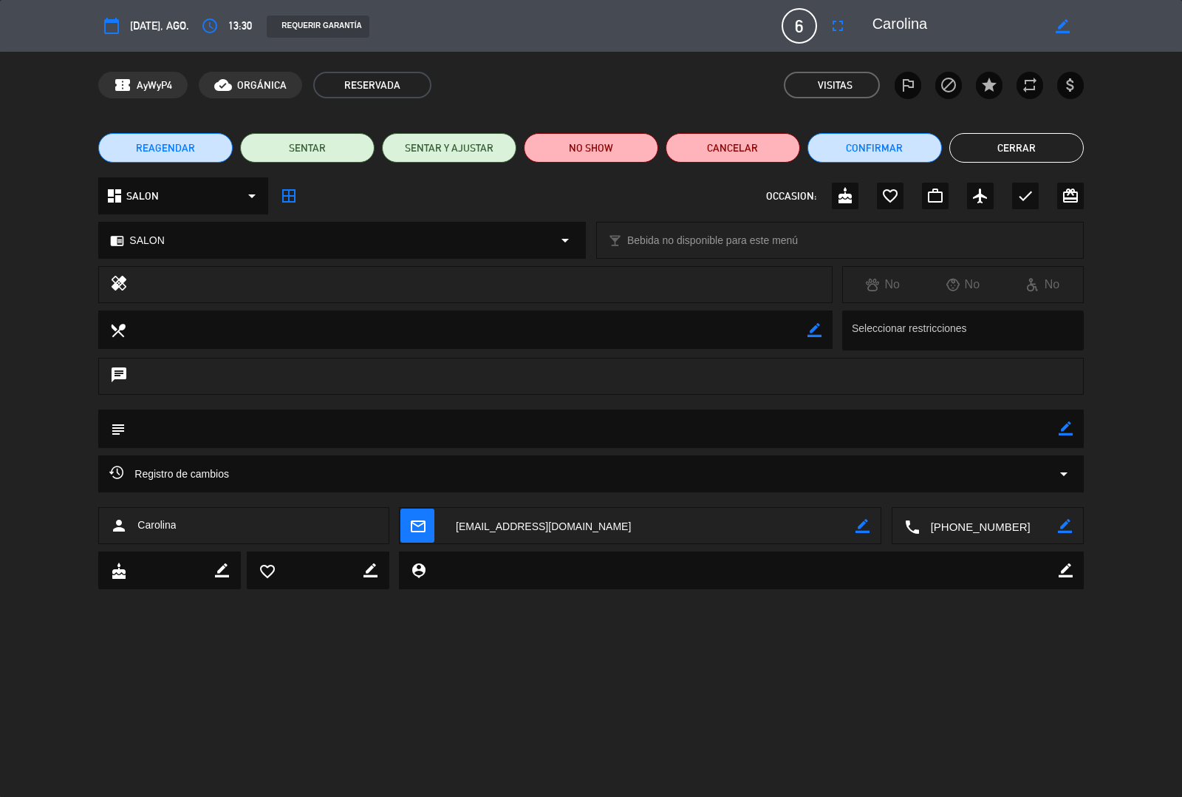
click at [1013, 149] on button "Cerrar" at bounding box center [1017, 148] width 135 height 30
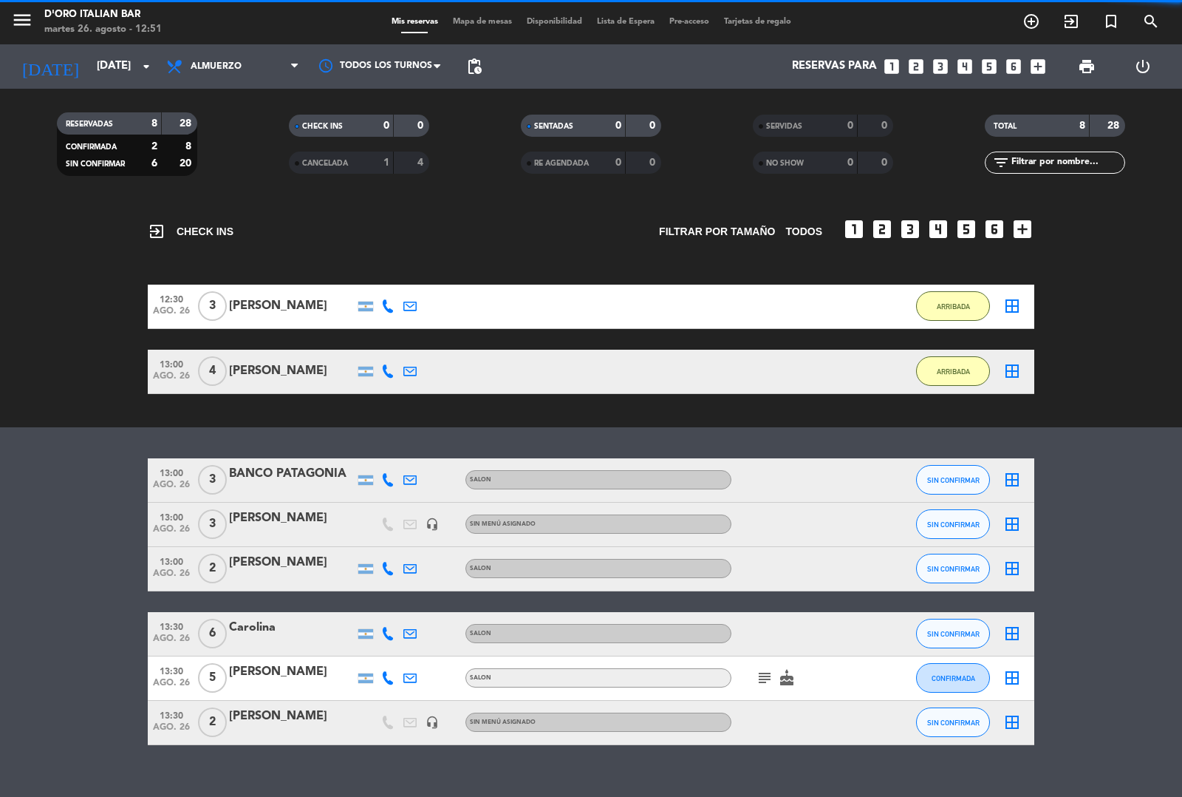
scroll to position [72, 0]
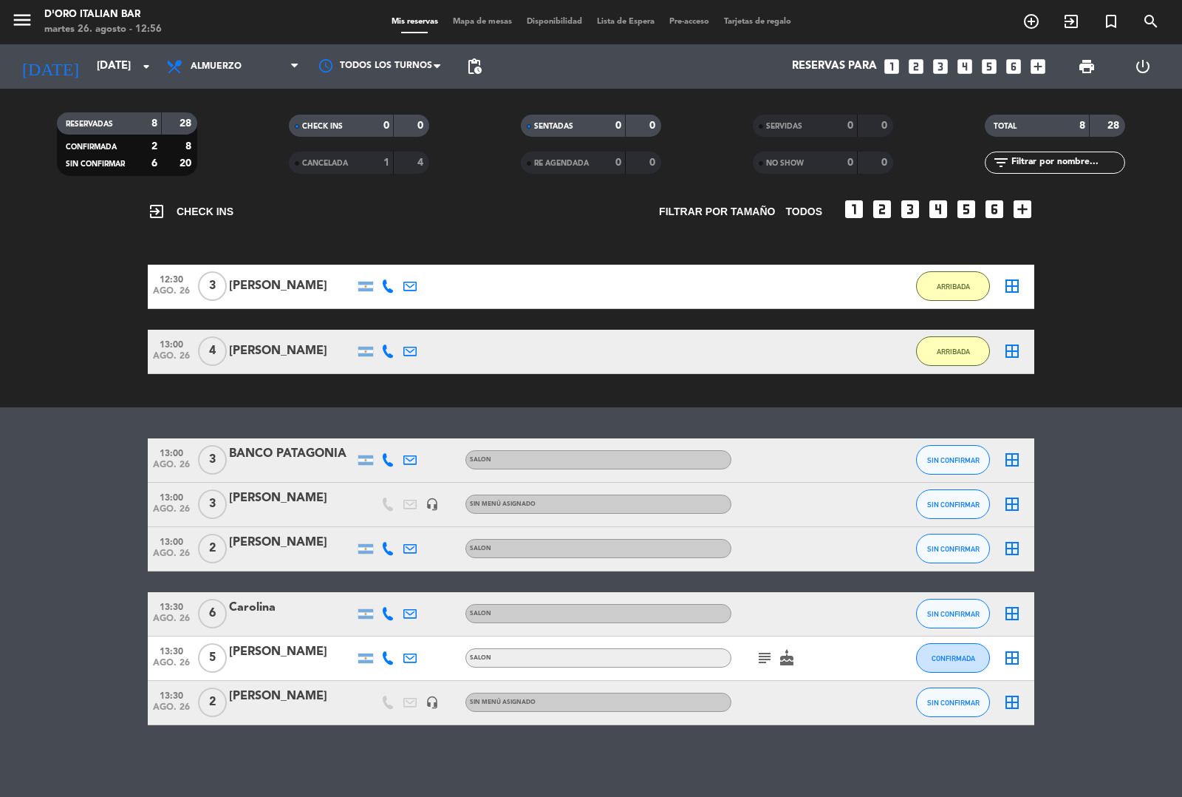
click at [395, 160] on div "CANCELADA 1 4" at bounding box center [359, 163] width 140 height 22
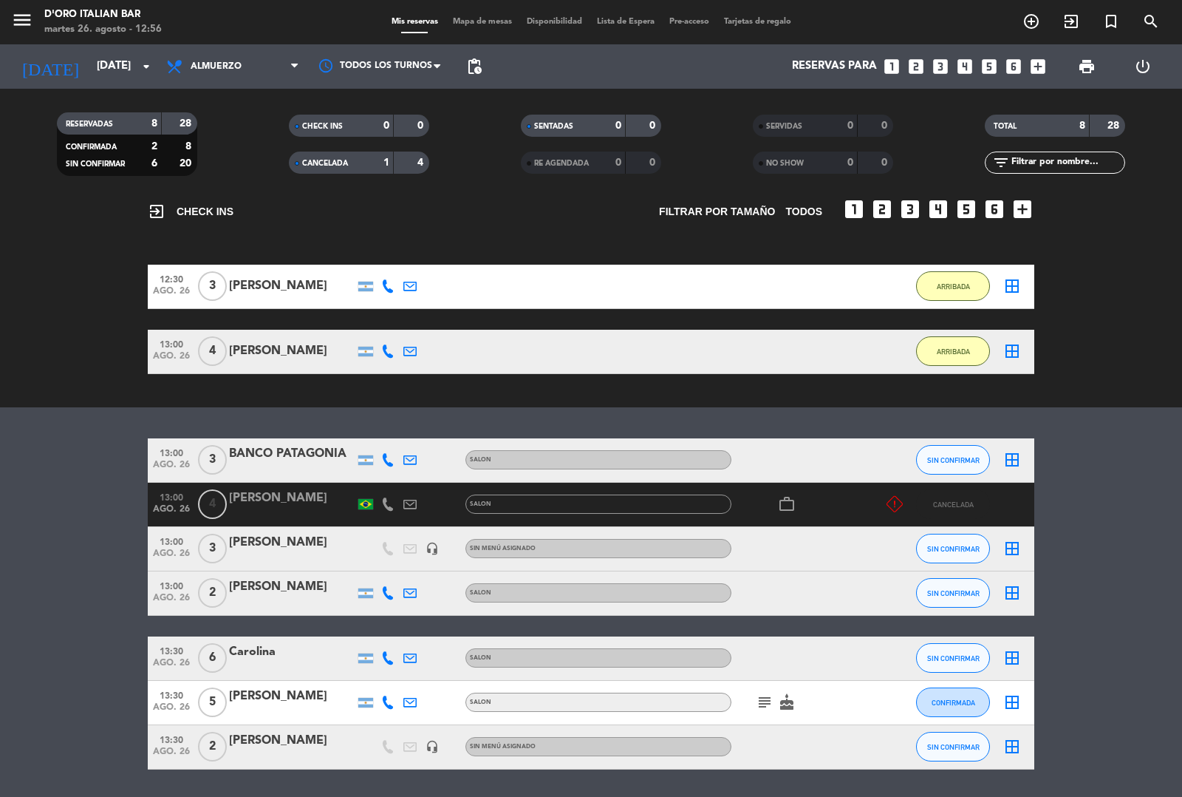
click at [898, 503] on icon at bounding box center [895, 504] width 16 height 16
click at [1029, 22] on icon "add_circle_outline" at bounding box center [1032, 22] width 18 height 18
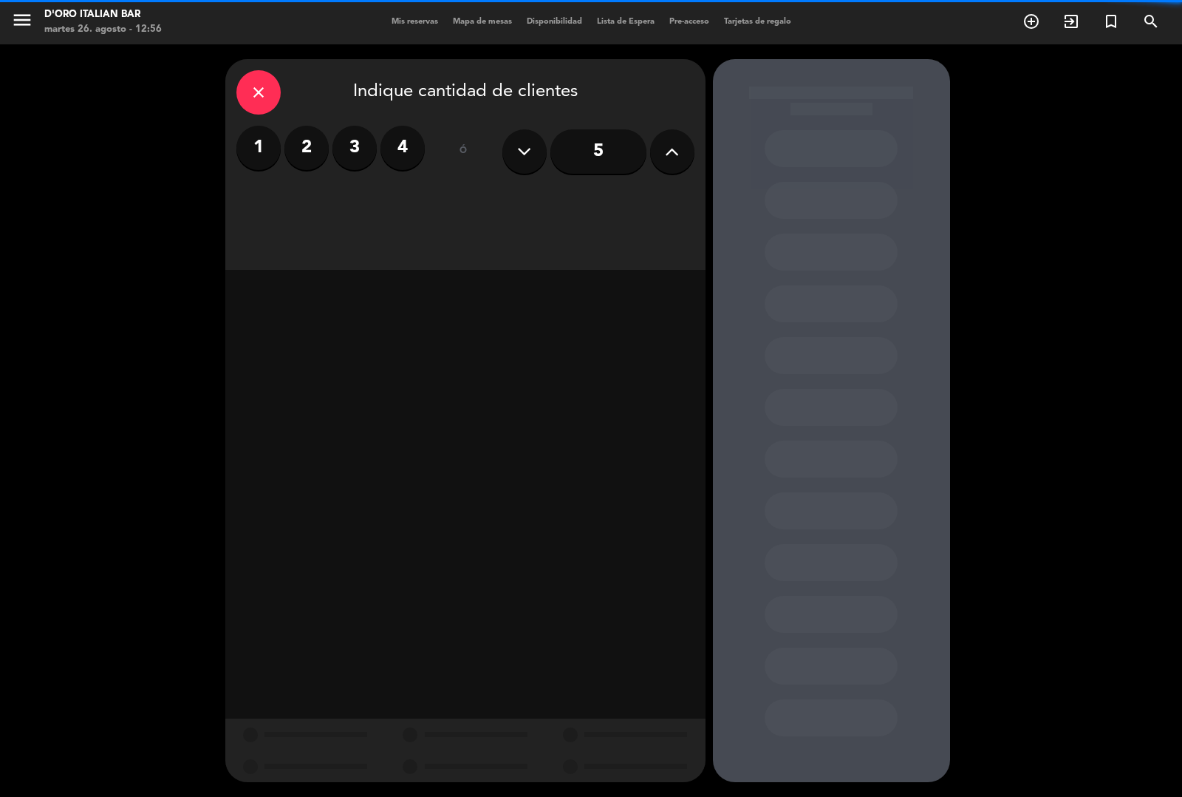
click at [412, 141] on label "4" at bounding box center [403, 148] width 44 height 44
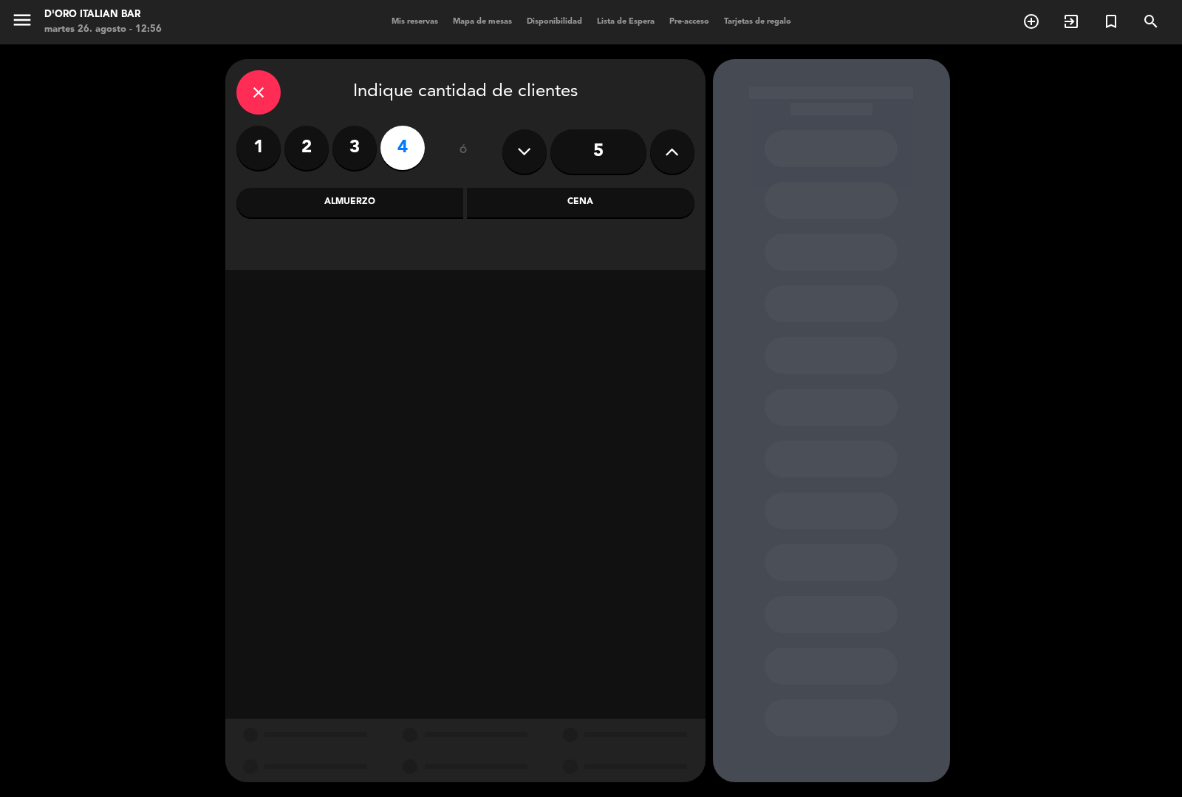
click at [414, 200] on div "Almuerzo" at bounding box center [350, 203] width 228 height 30
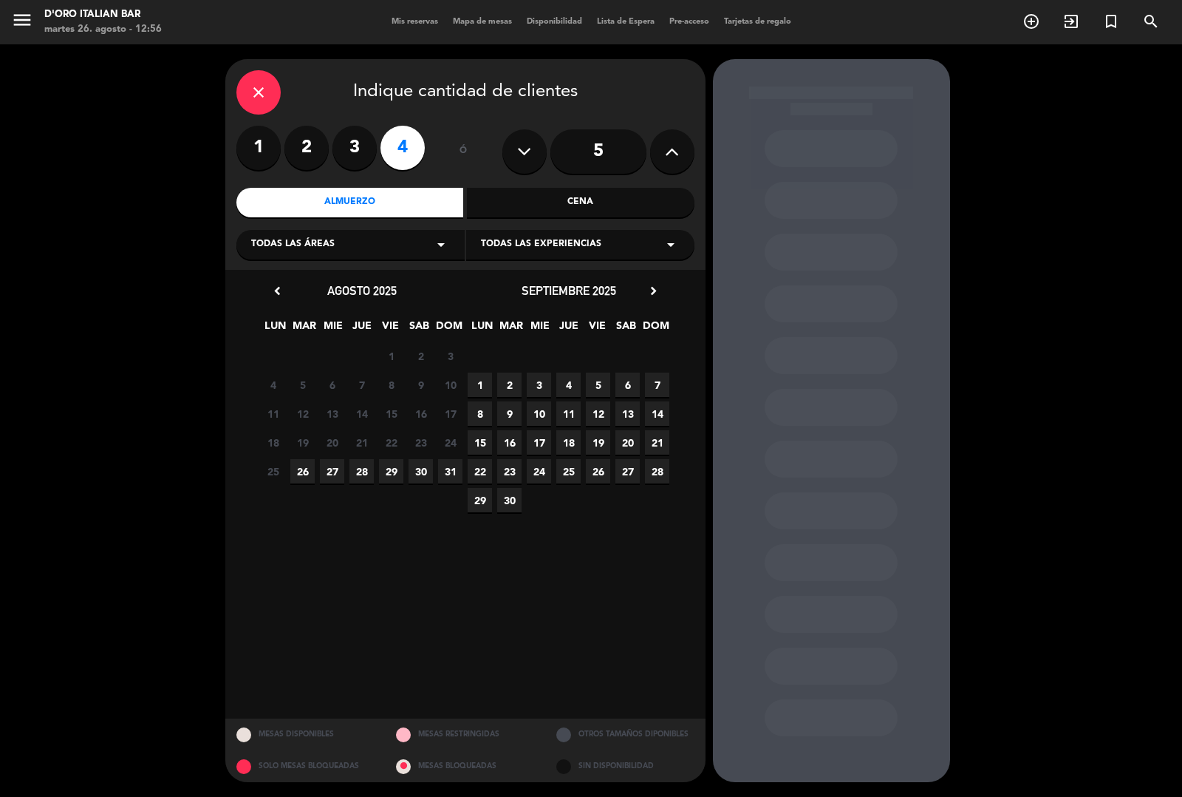
click at [303, 473] on span "26" at bounding box center [302, 471] width 24 height 24
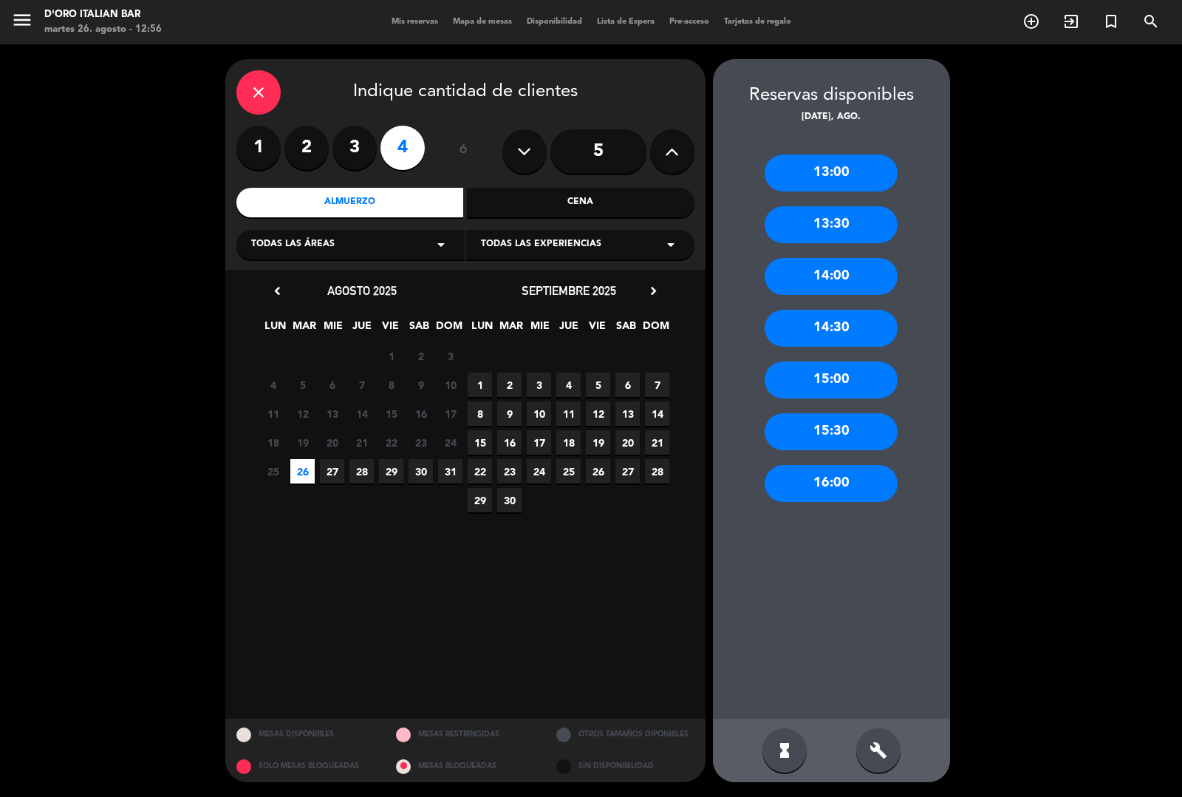
click at [865, 171] on div "13:00" at bounding box center [831, 172] width 133 height 37
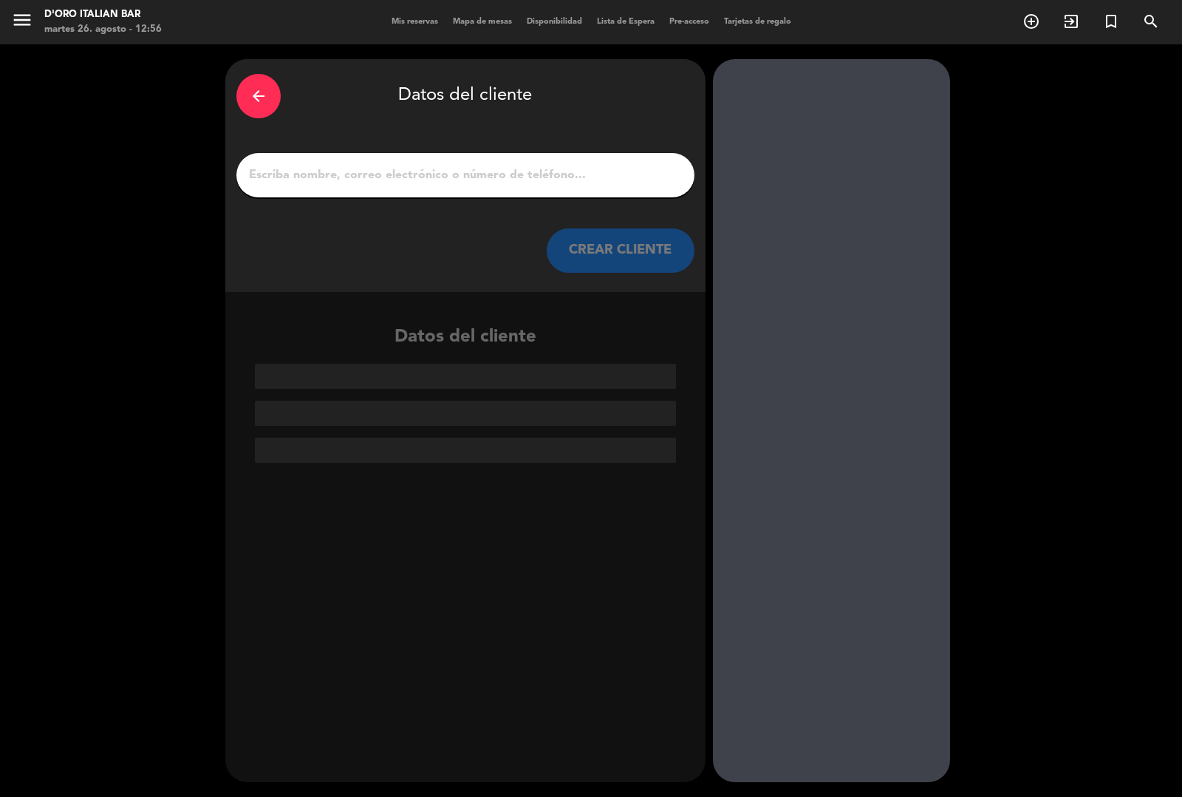
click at [506, 171] on input "1" at bounding box center [466, 175] width 436 height 21
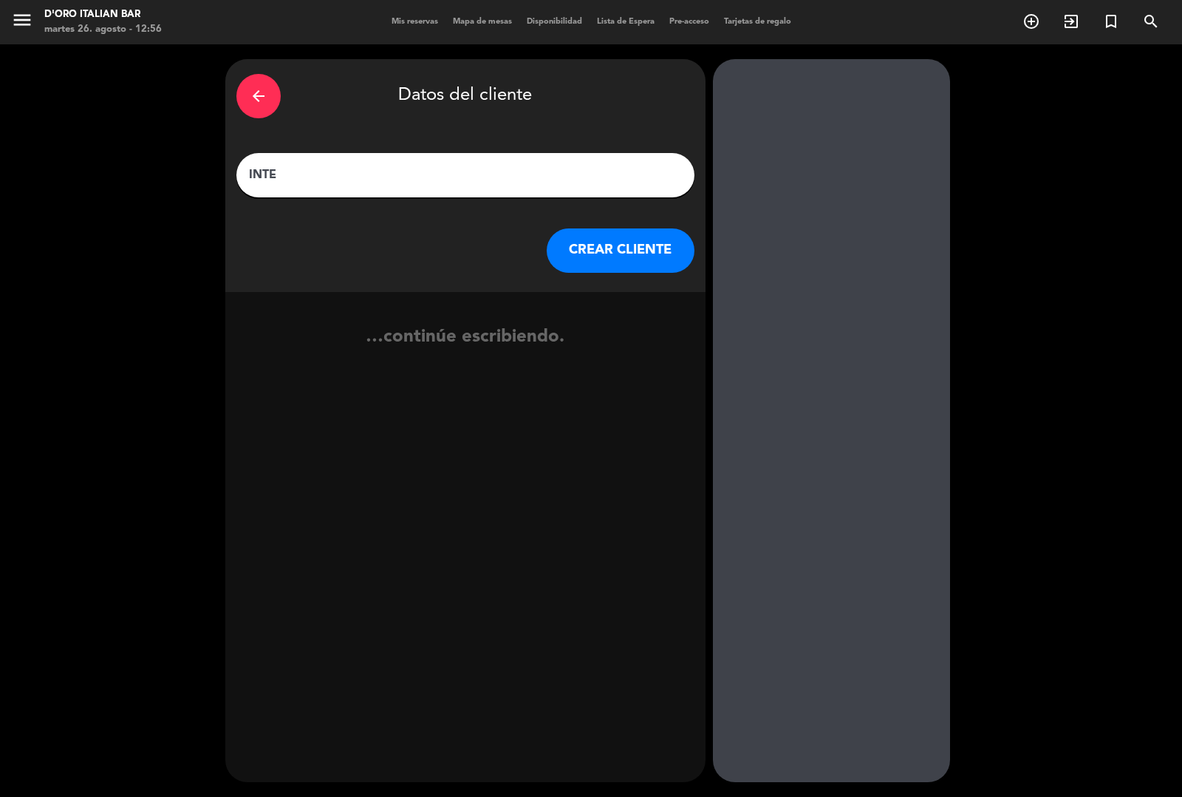
type input "INTER"
click at [634, 249] on button "CREAR CLIENTE" at bounding box center [621, 250] width 148 height 44
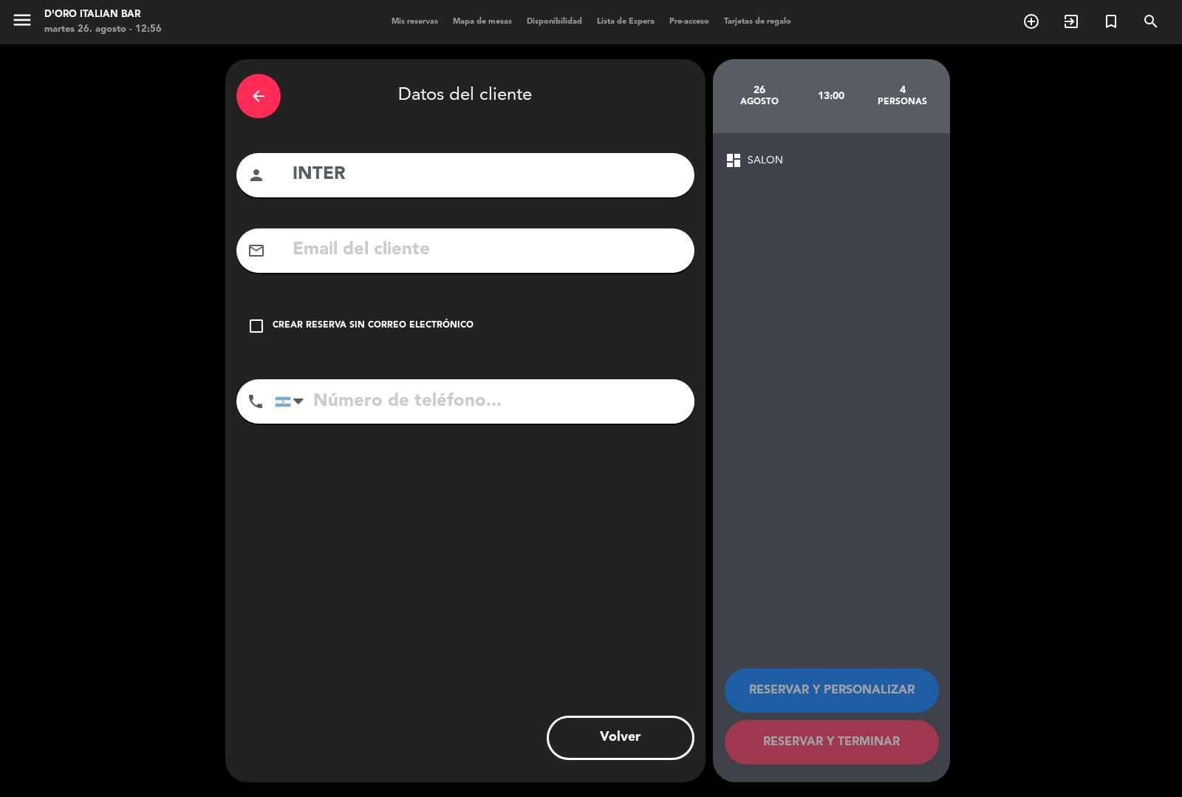
click at [275, 340] on div "check_box_outline_blank Crear reserva sin correo electrónico" at bounding box center [465, 326] width 458 height 44
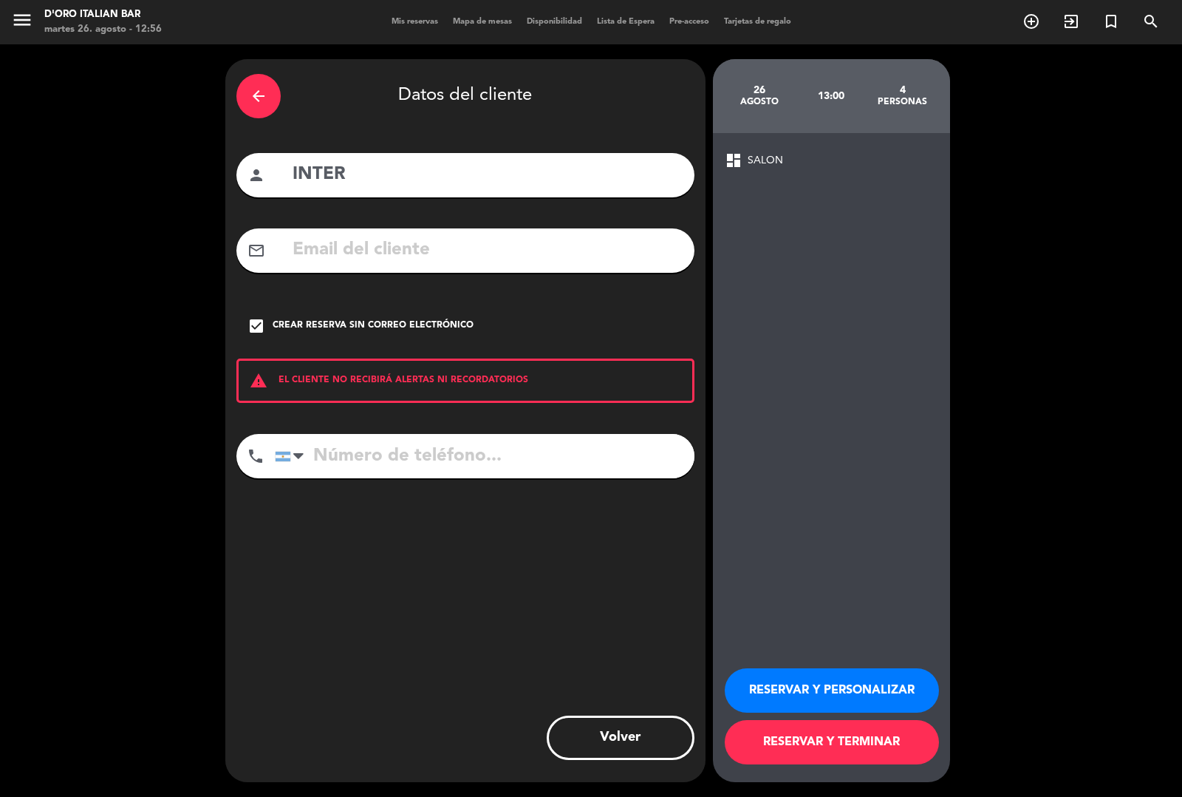
click at [795, 758] on button "RESERVAR Y TERMINAR" at bounding box center [832, 742] width 214 height 44
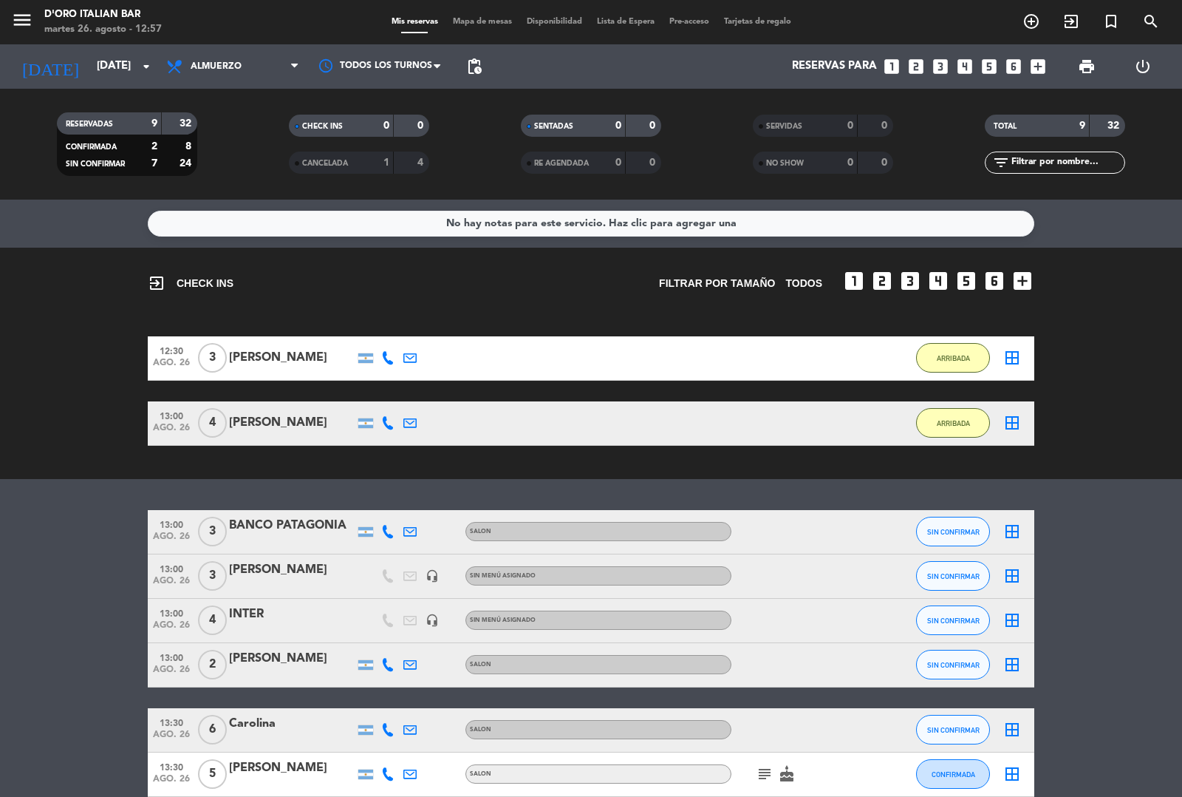
click at [761, 772] on icon "subject" at bounding box center [765, 774] width 18 height 18
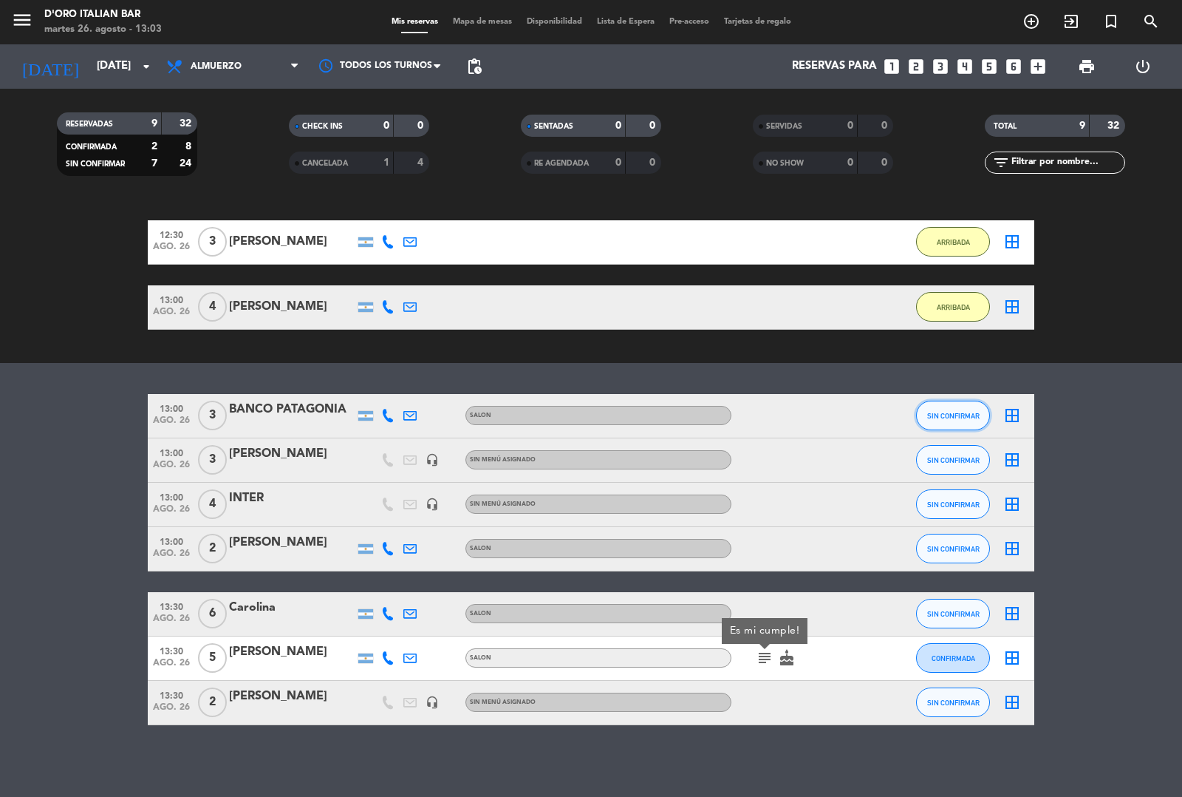
click at [961, 414] on span "SIN CONFIRMAR" at bounding box center [953, 416] width 52 height 8
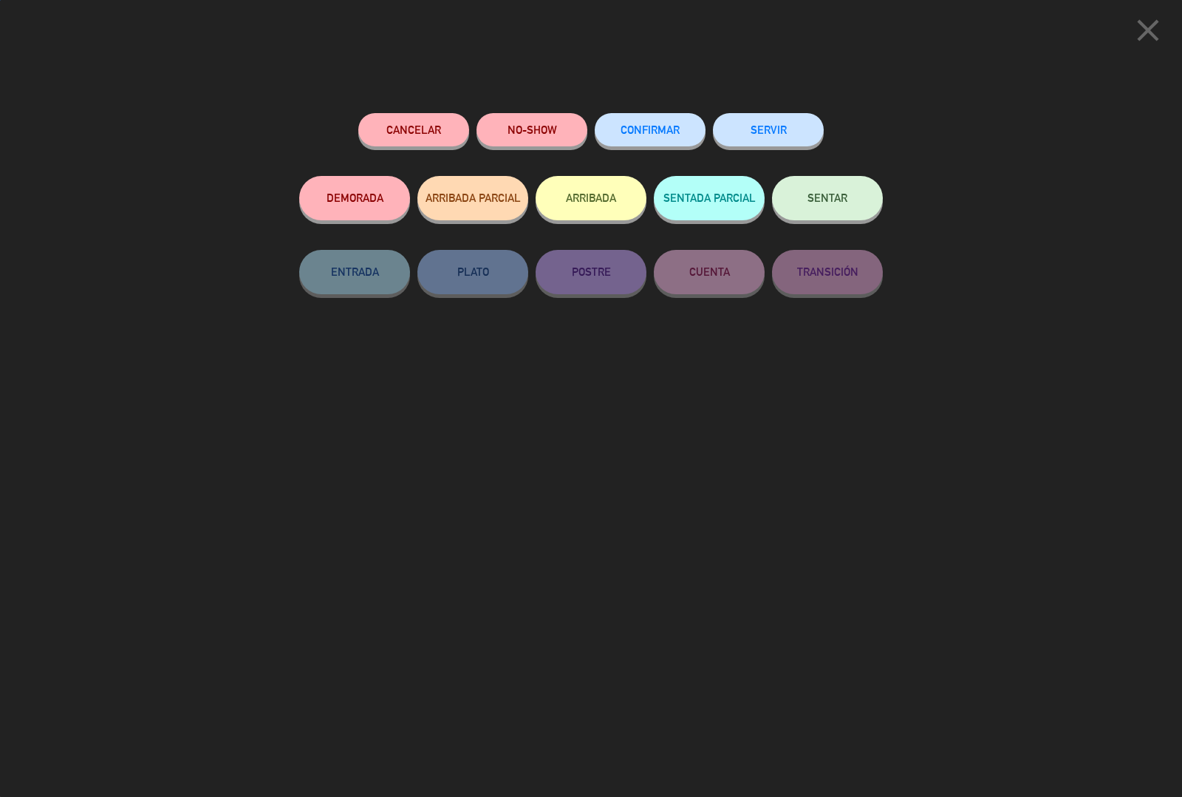
click at [599, 197] on button "ARRIBADA" at bounding box center [591, 198] width 111 height 44
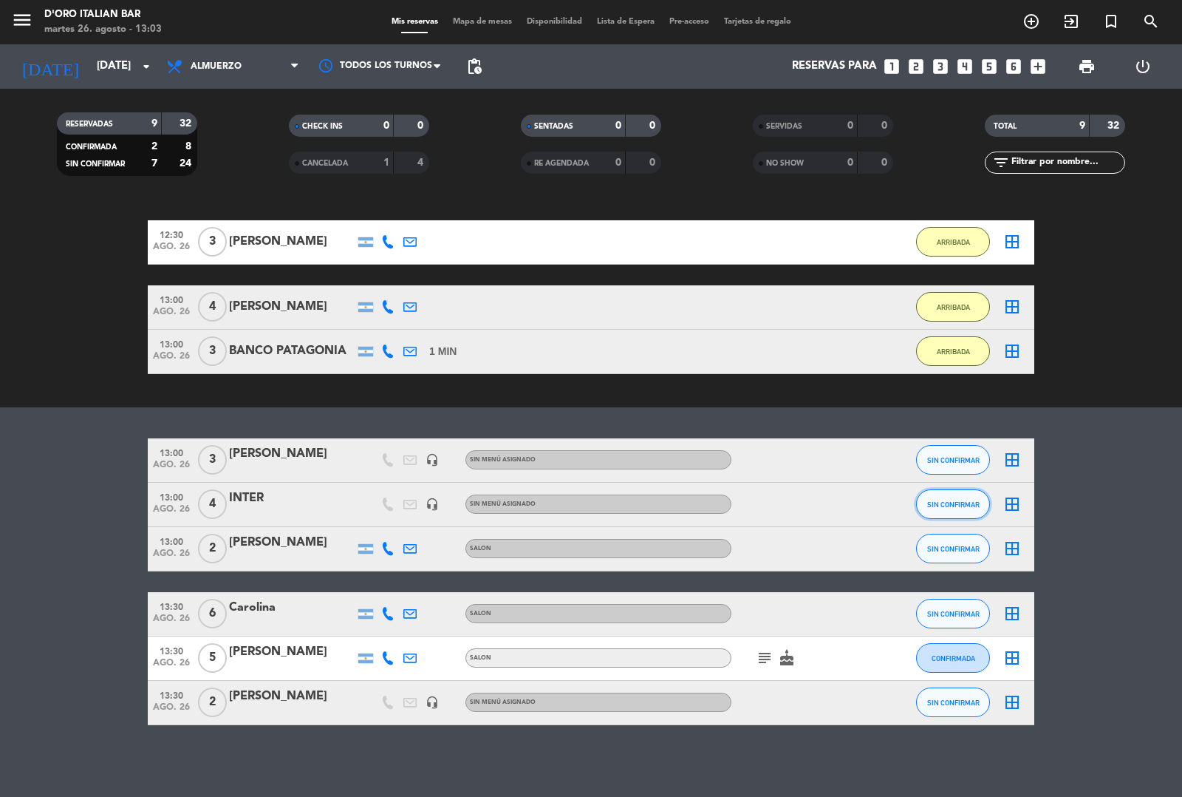
click at [943, 503] on span "SIN CONFIRMAR" at bounding box center [953, 504] width 52 height 8
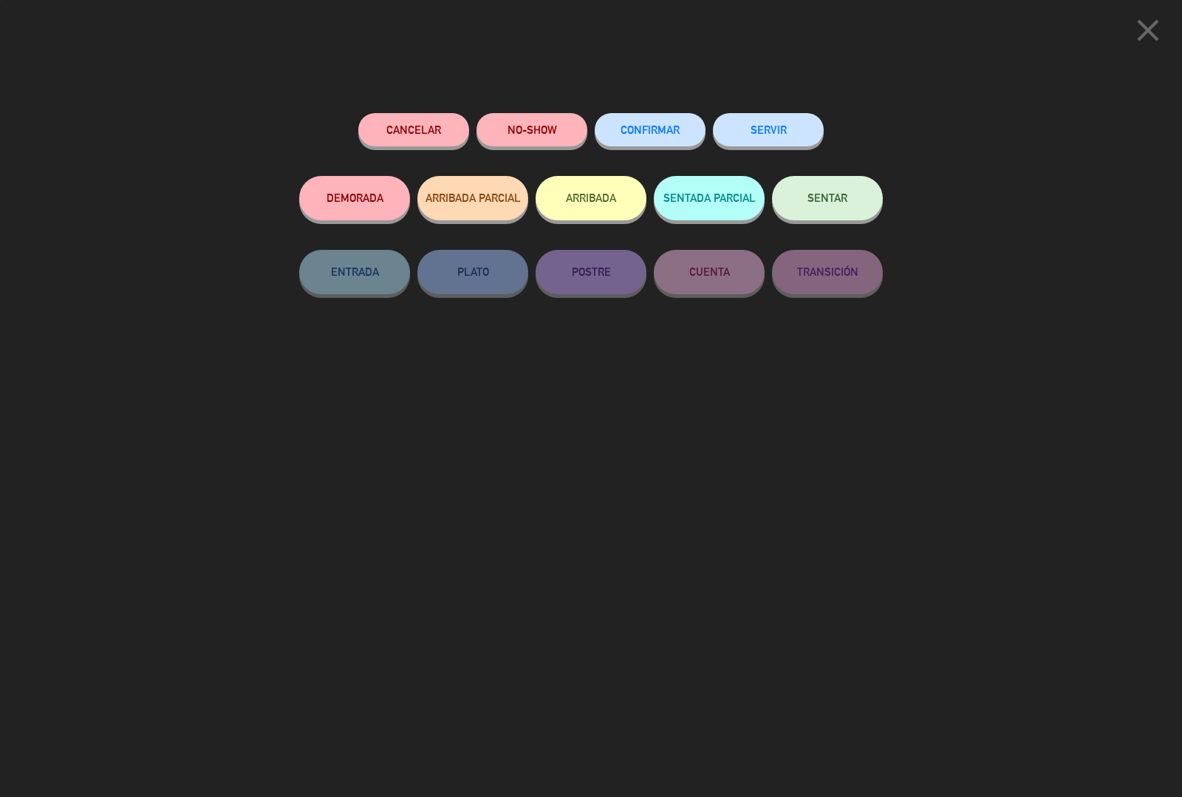
click at [596, 197] on button "ARRIBADA" at bounding box center [591, 198] width 111 height 44
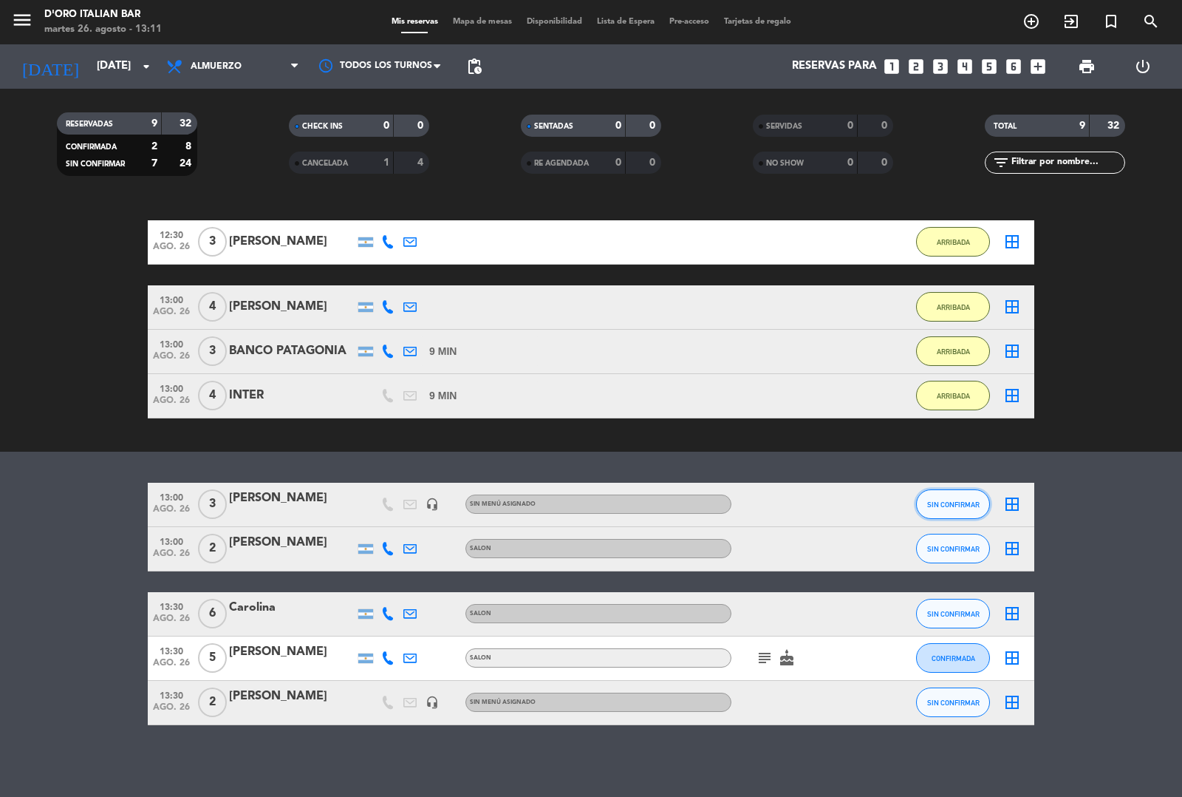
click at [944, 503] on span "SIN CONFIRMAR" at bounding box center [953, 504] width 52 height 8
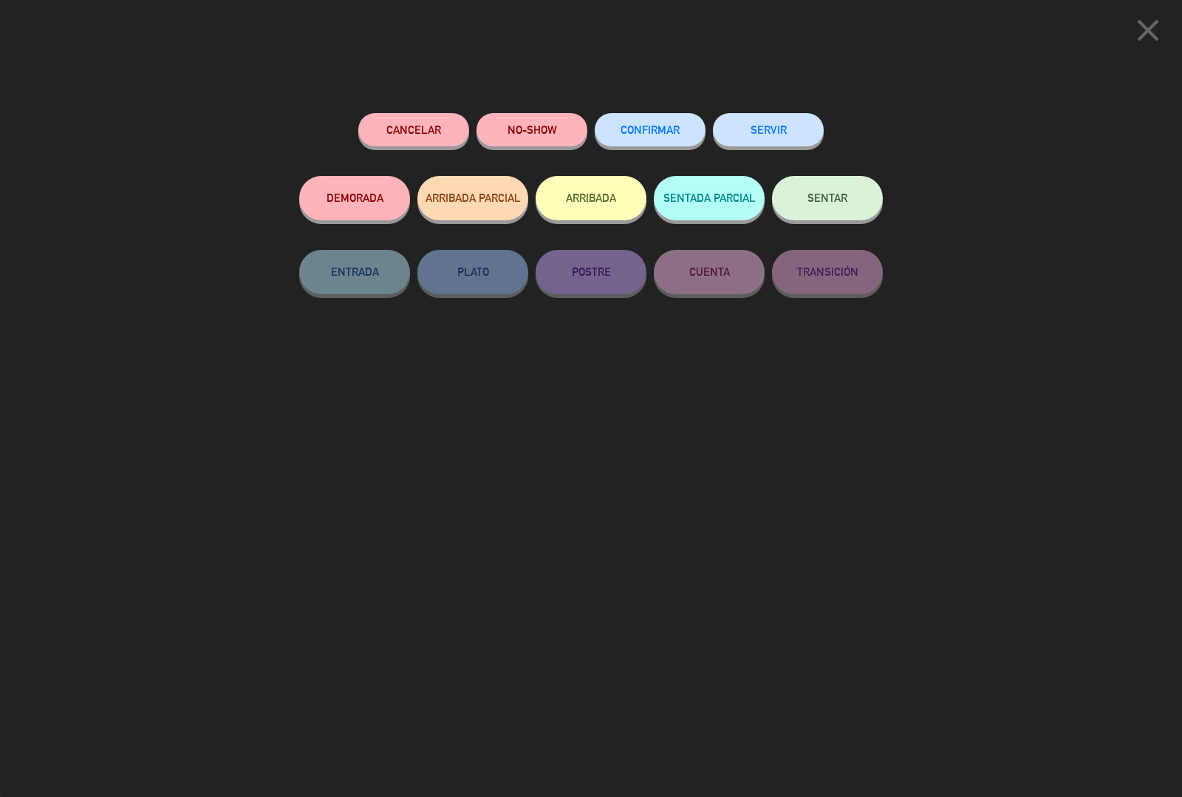
click at [602, 204] on button "ARRIBADA" at bounding box center [591, 198] width 111 height 44
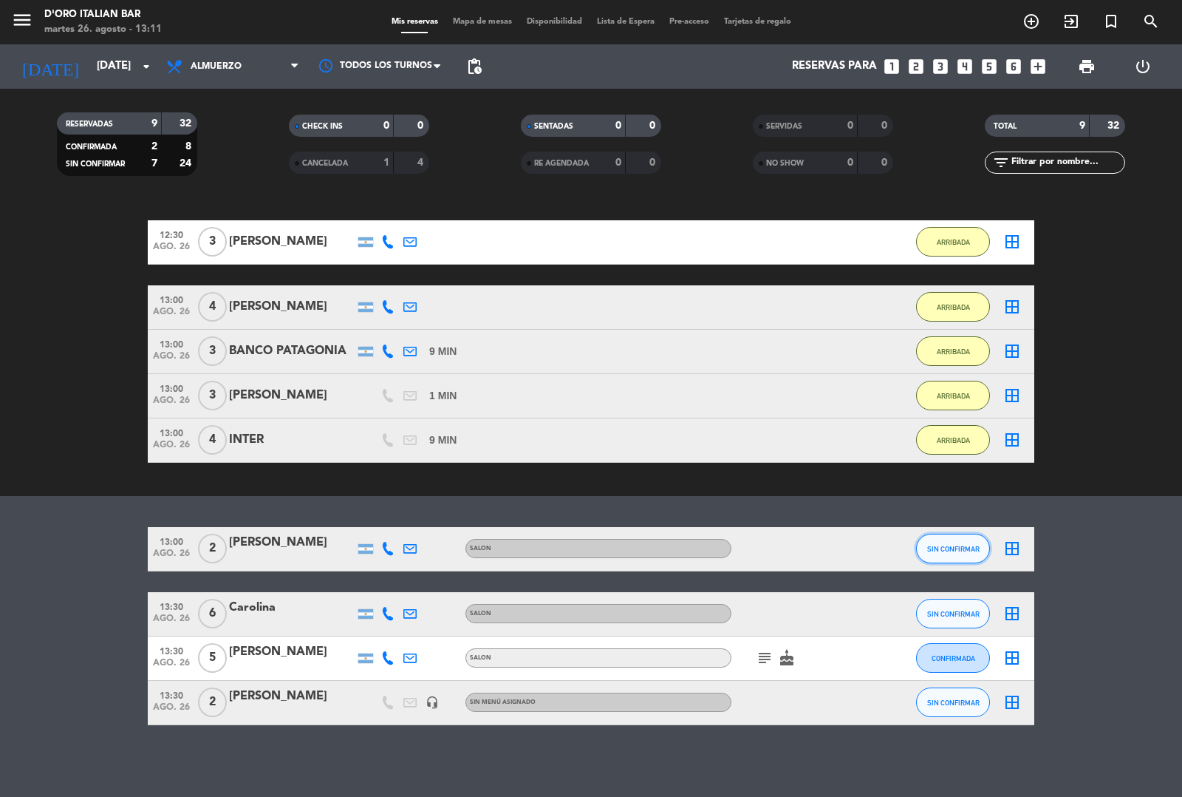
click at [953, 545] on span "SIN CONFIRMAR" at bounding box center [953, 549] width 52 height 8
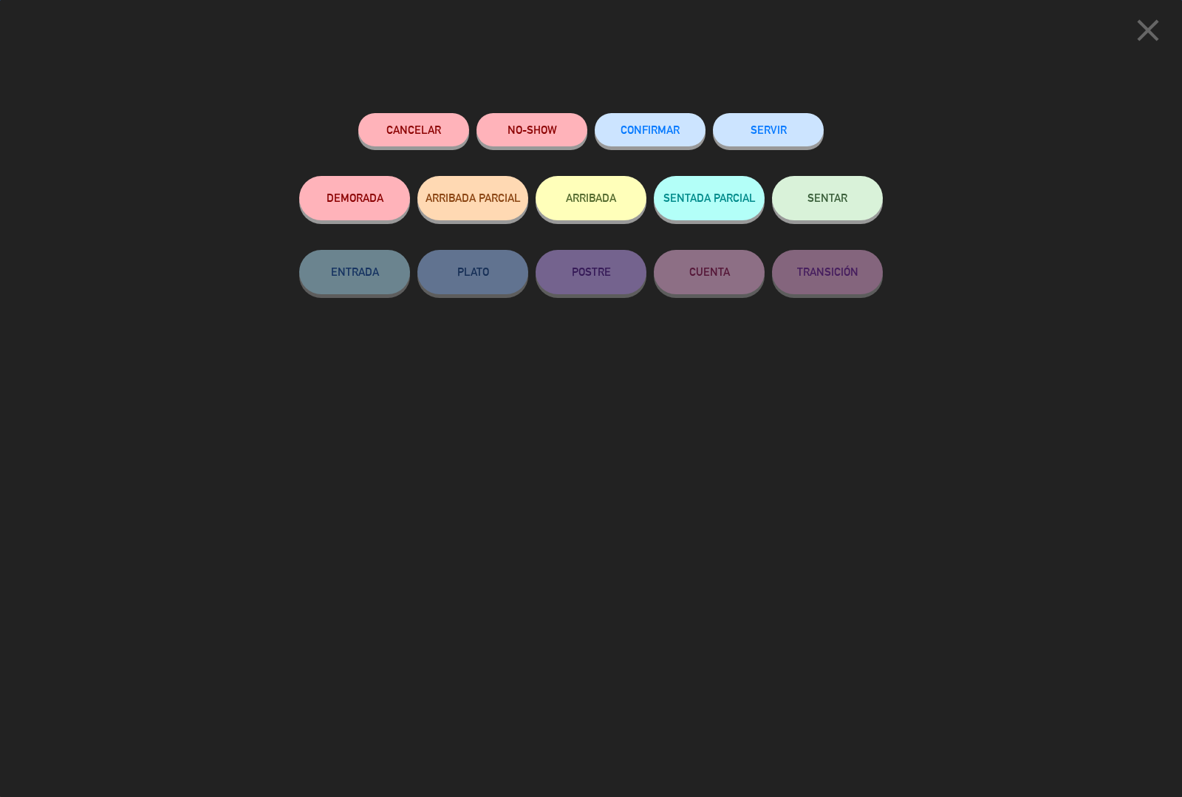
click at [612, 205] on button "ARRIBADA" at bounding box center [591, 198] width 111 height 44
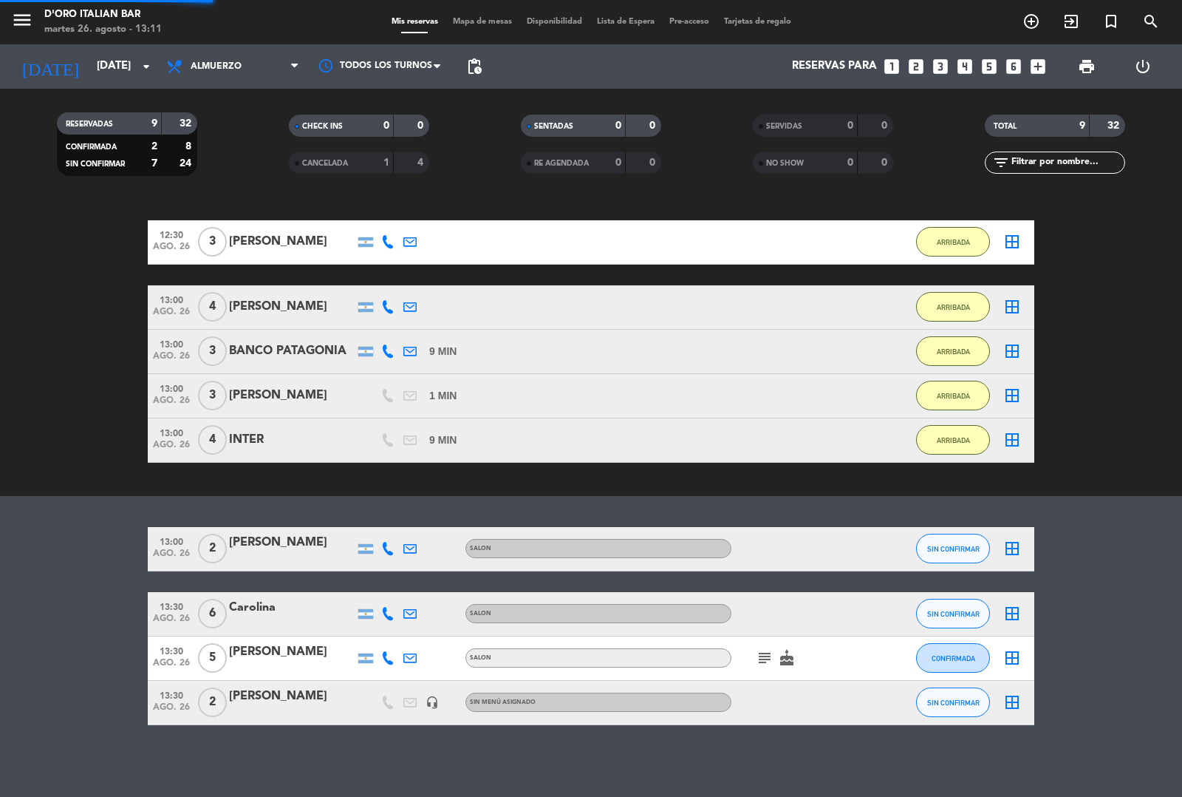
scroll to position [96, 0]
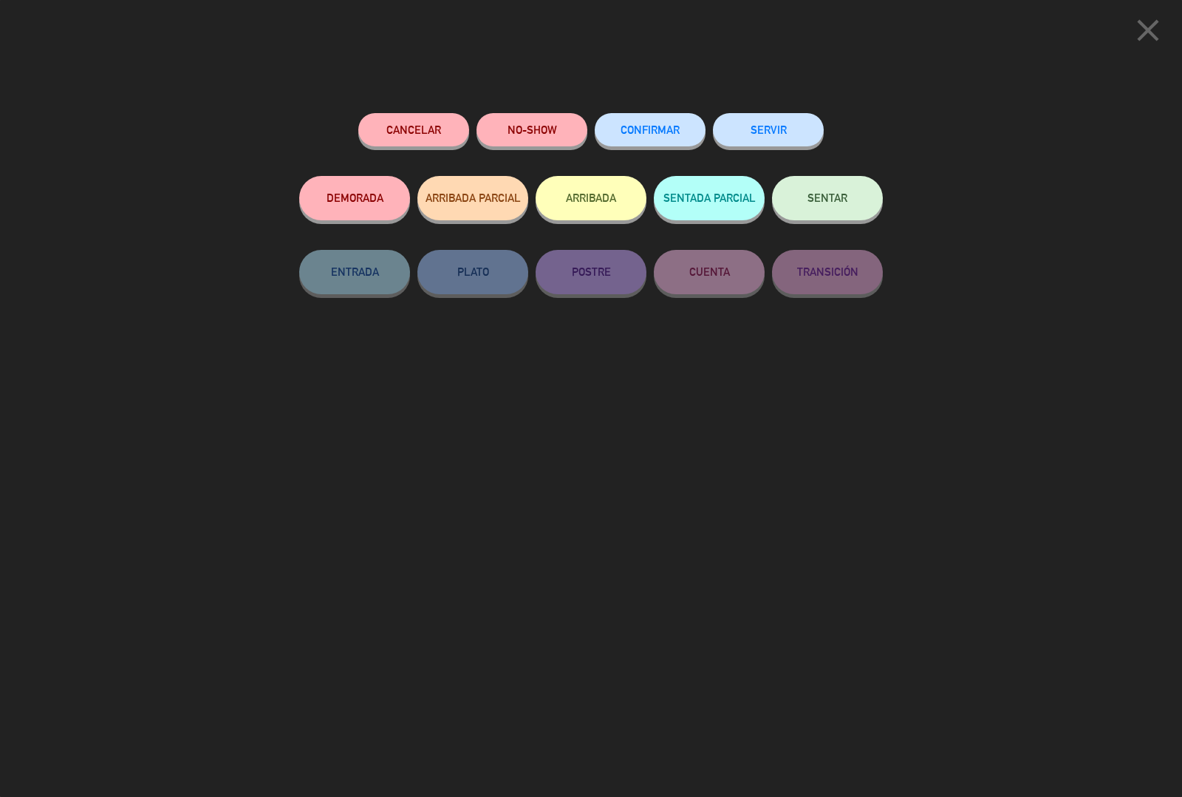
click at [613, 207] on button "ARRIBADA" at bounding box center [591, 198] width 111 height 44
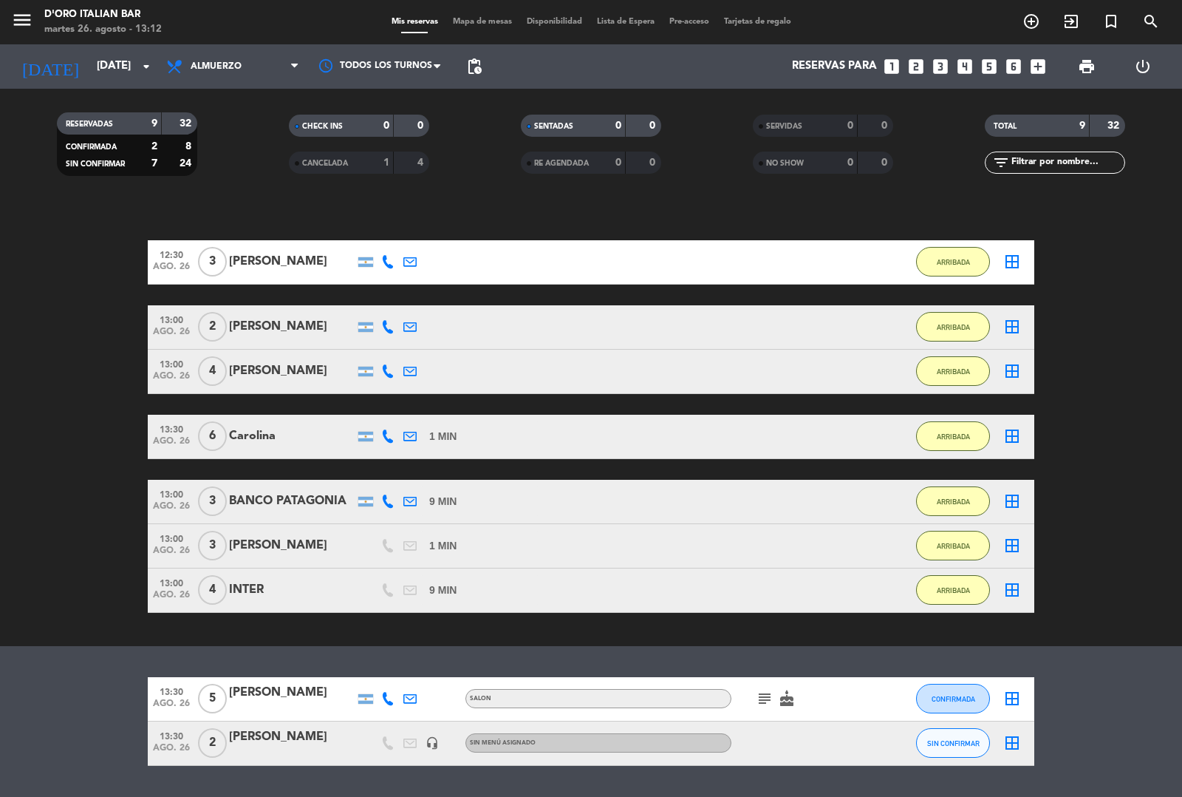
scroll to position [137, 0]
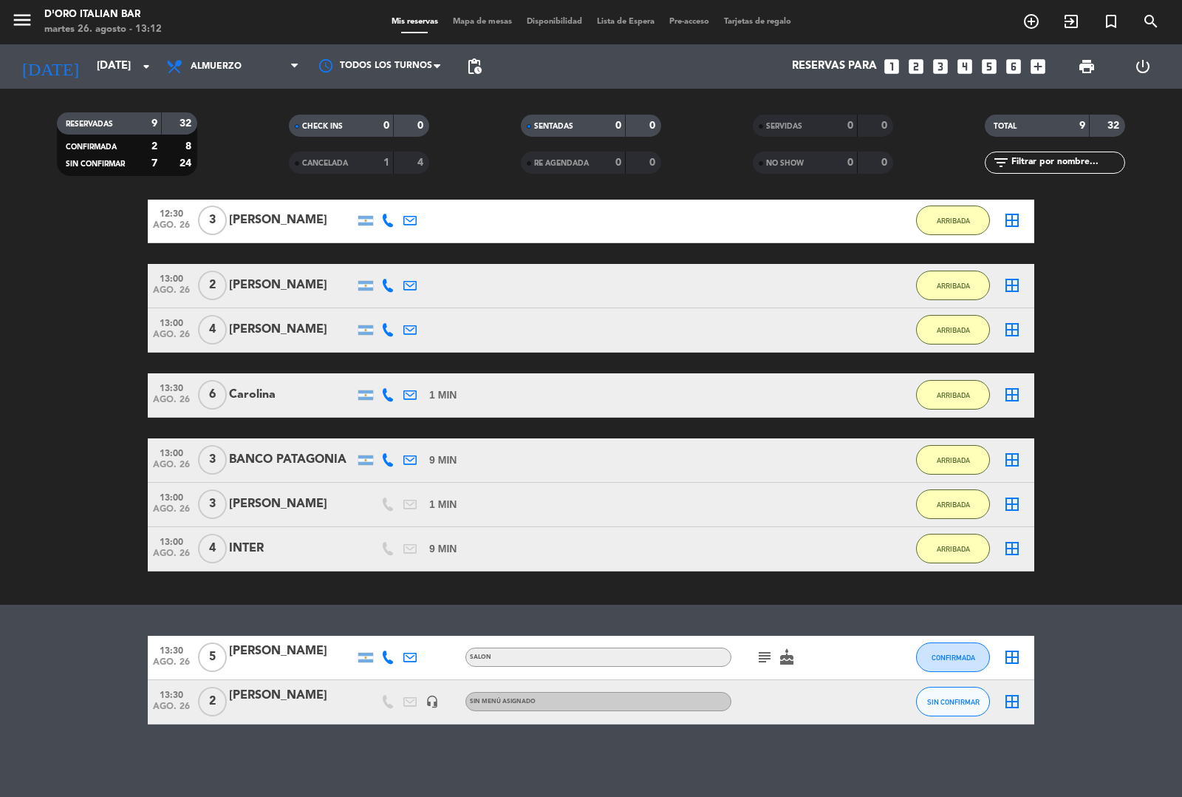
click at [763, 658] on icon "subject" at bounding box center [765, 657] width 18 height 18
click at [953, 700] on span "SIN CONFIRMAR" at bounding box center [953, 702] width 52 height 8
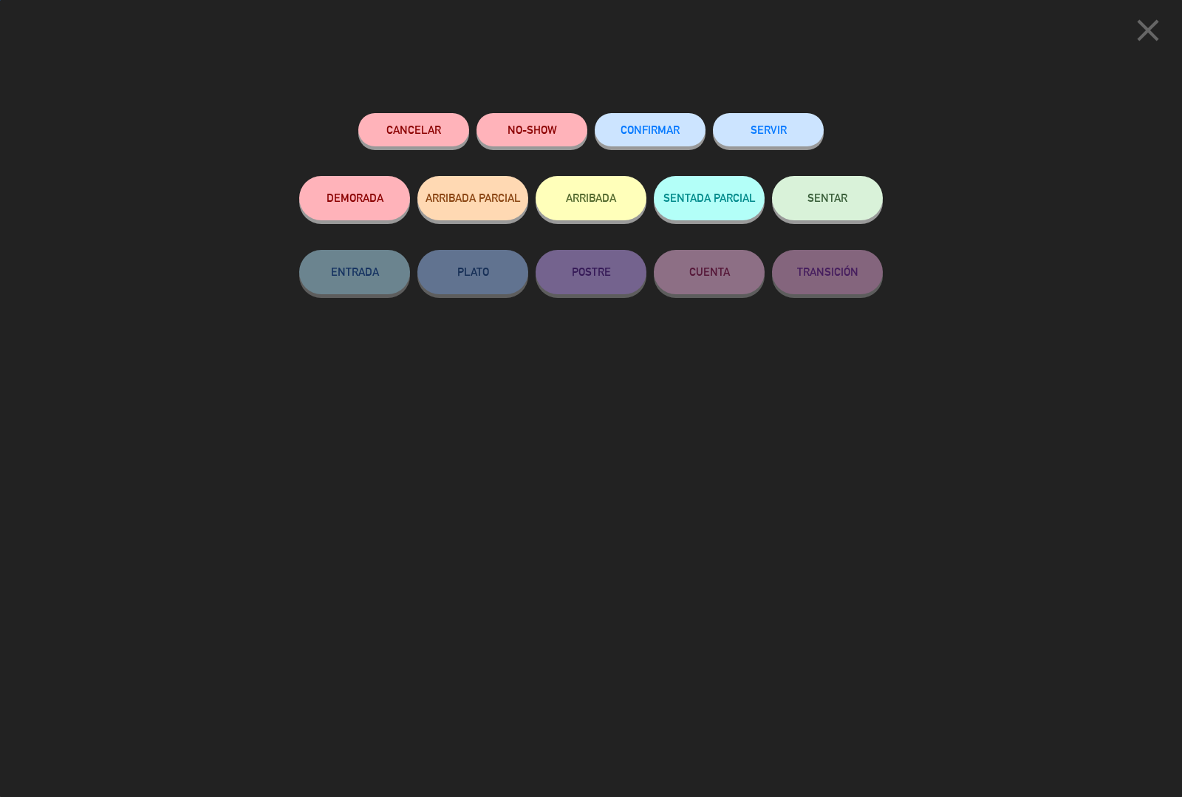
click at [586, 192] on button "ARRIBADA" at bounding box center [591, 198] width 111 height 44
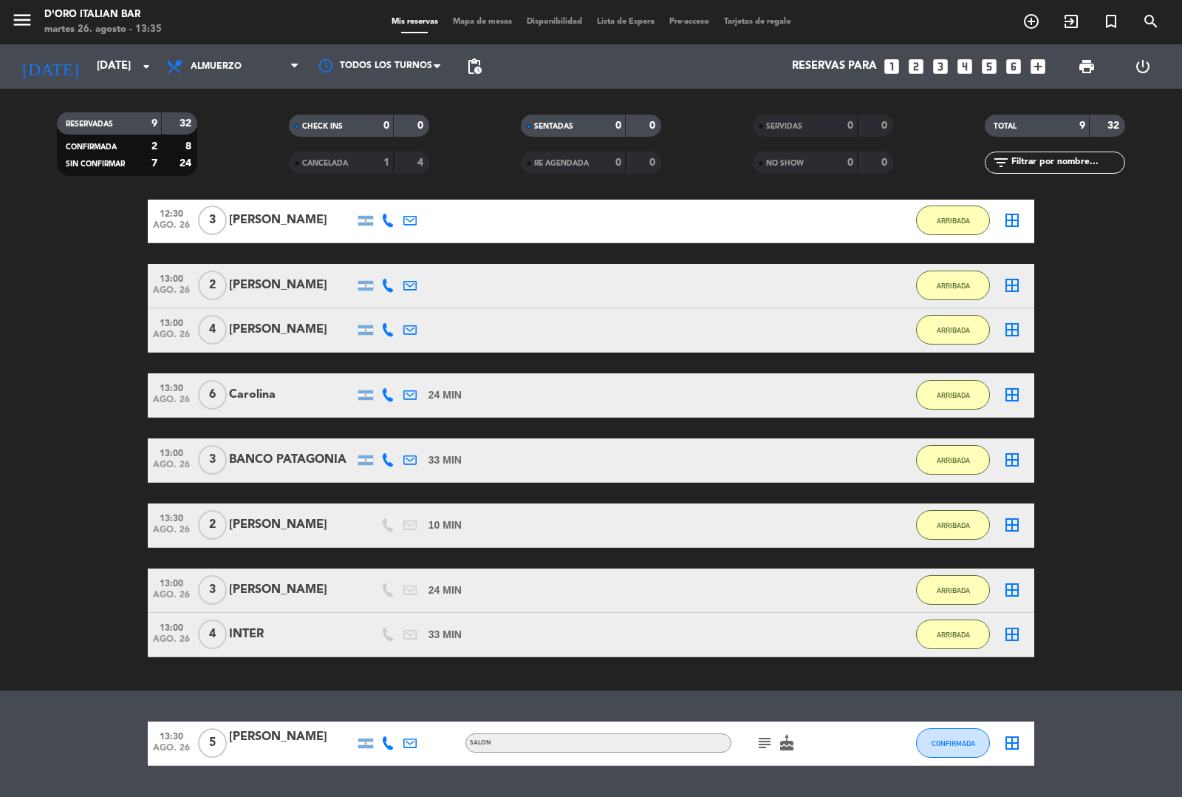
click at [1036, 15] on icon "add_circle_outline" at bounding box center [1032, 22] width 18 height 18
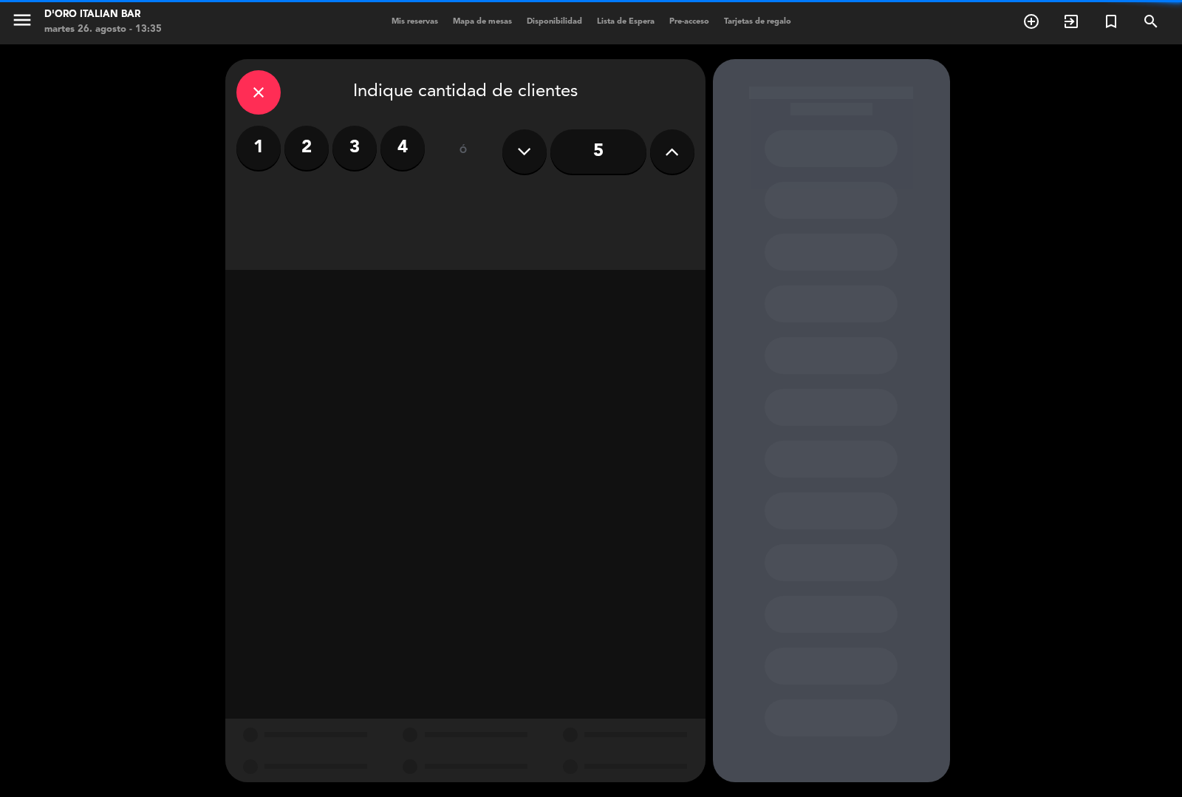
click at [404, 150] on label "4" at bounding box center [403, 148] width 44 height 44
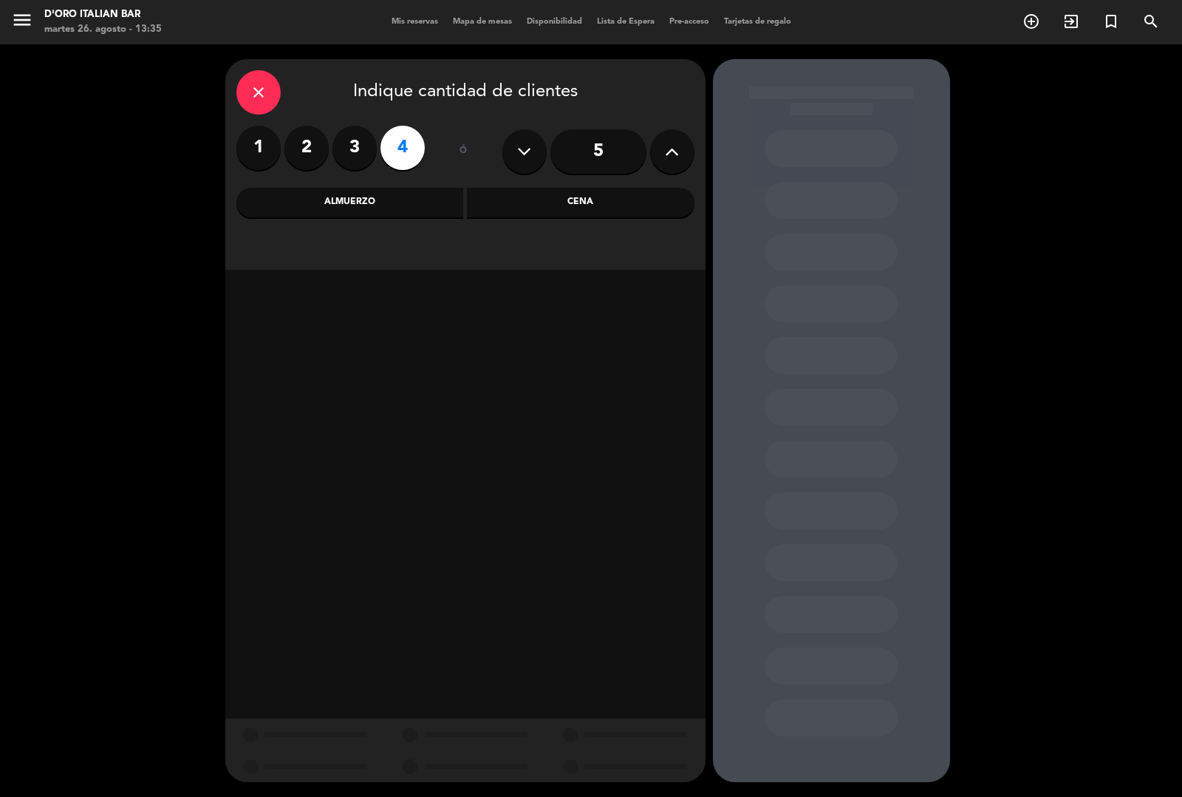
click at [534, 204] on div "Cena" at bounding box center [581, 203] width 228 height 30
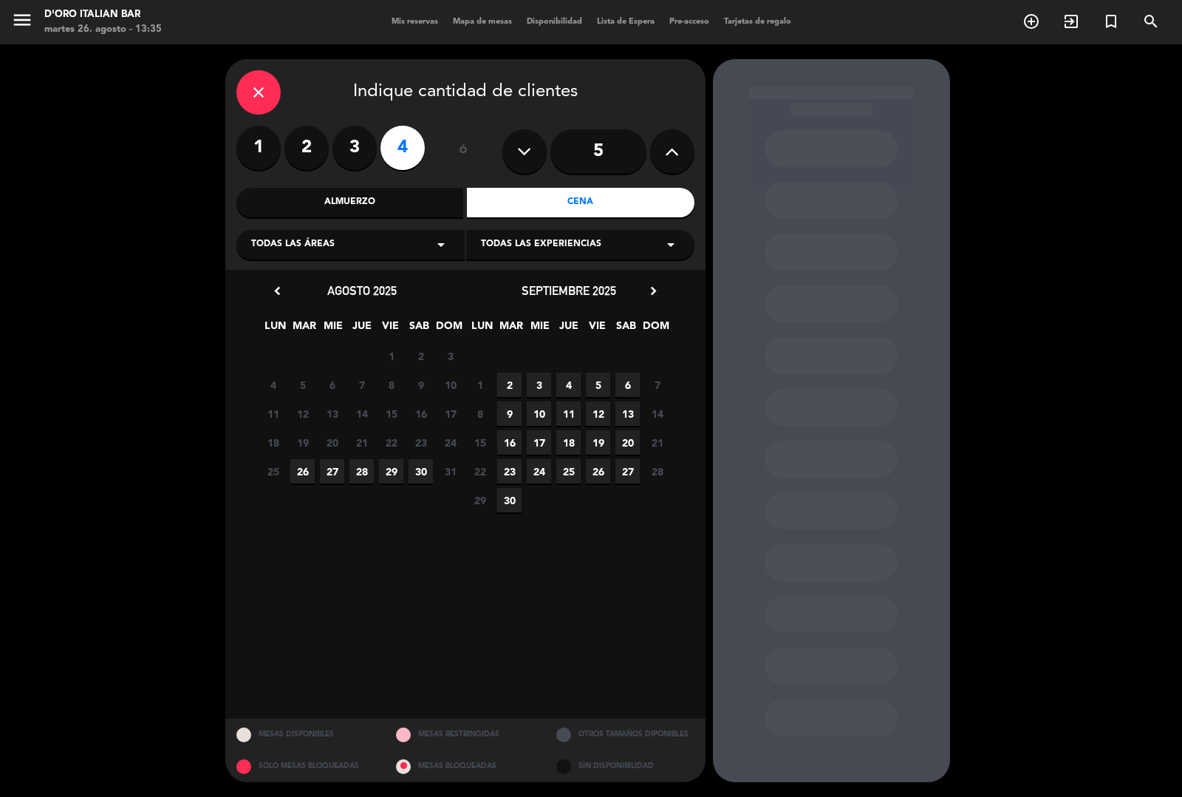
click at [419, 470] on span "30" at bounding box center [421, 471] width 24 height 24
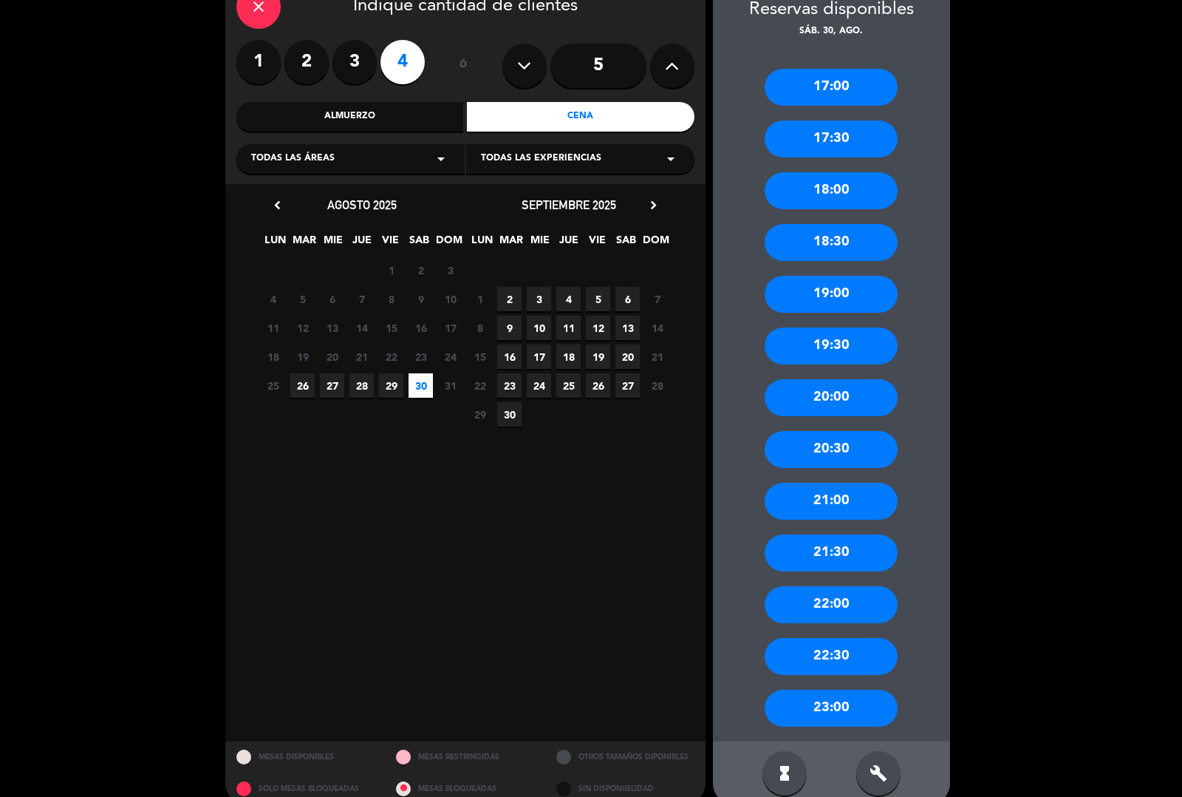
scroll to position [101, 0]
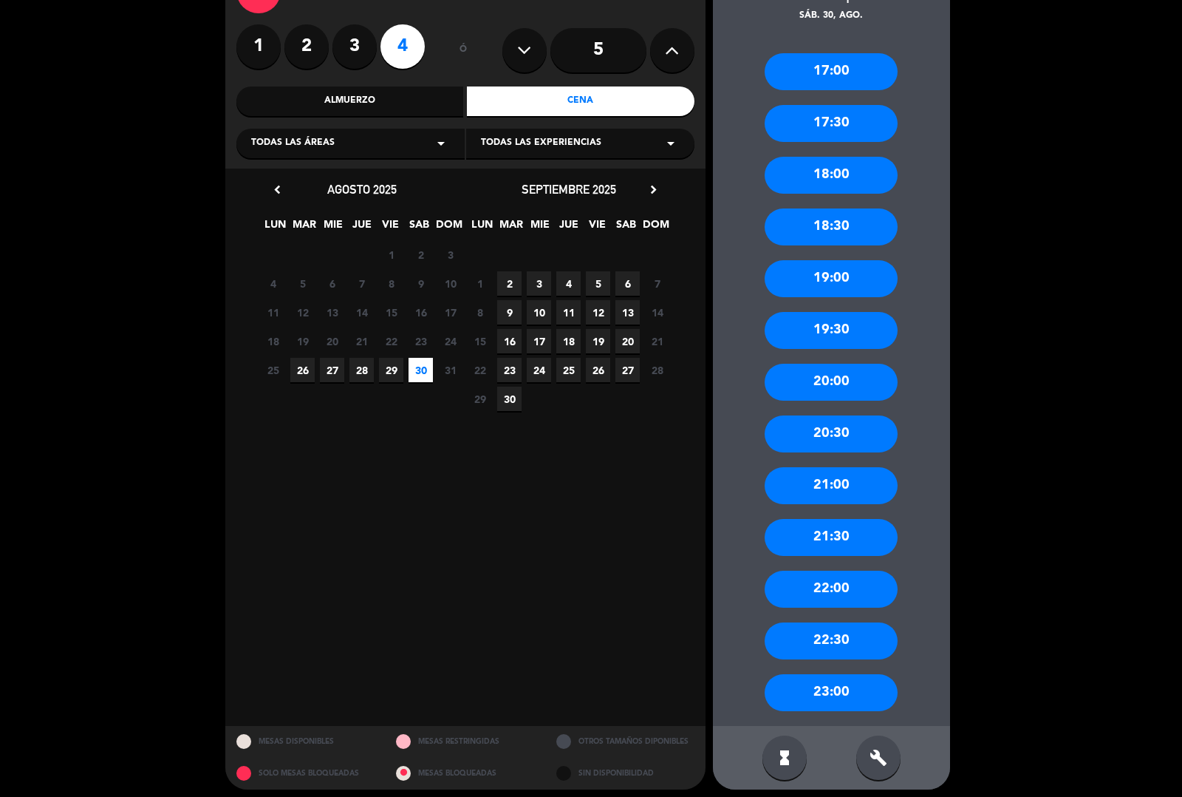
click at [839, 441] on div "20:30" at bounding box center [831, 433] width 133 height 37
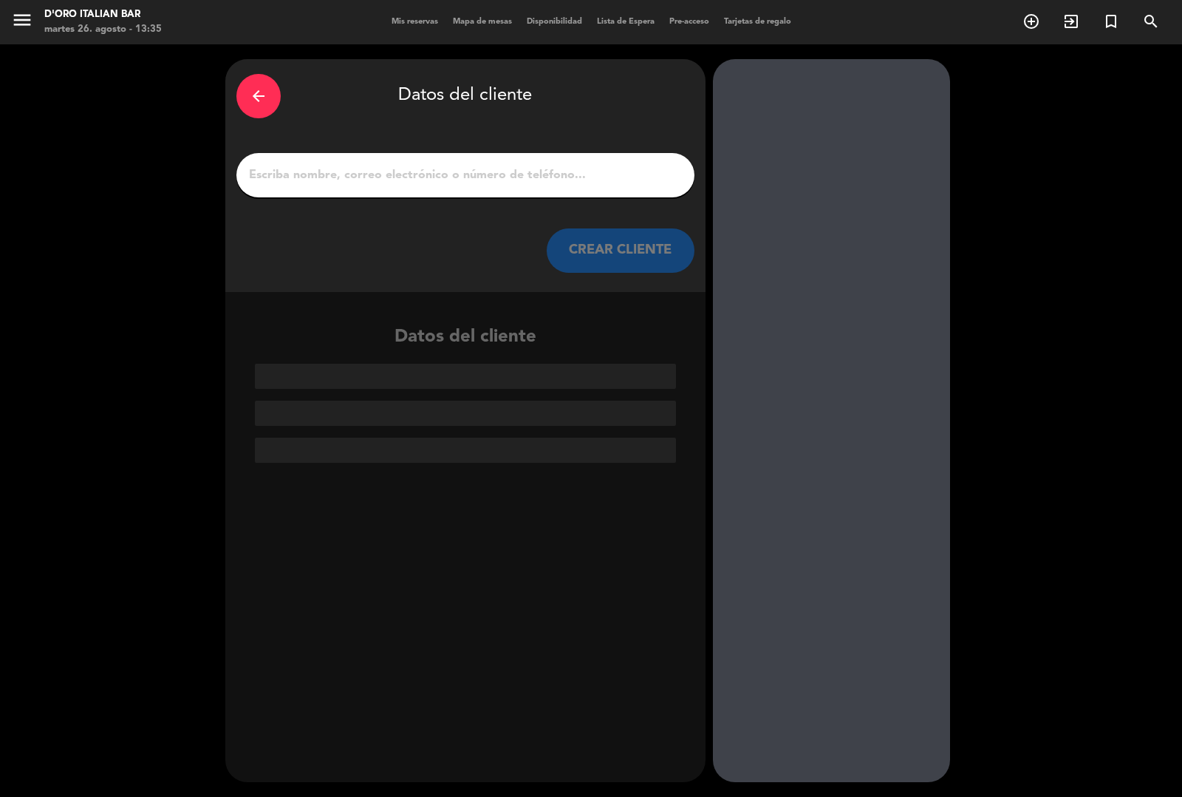
scroll to position [0, 0]
click at [437, 166] on input "1" at bounding box center [466, 175] width 436 height 21
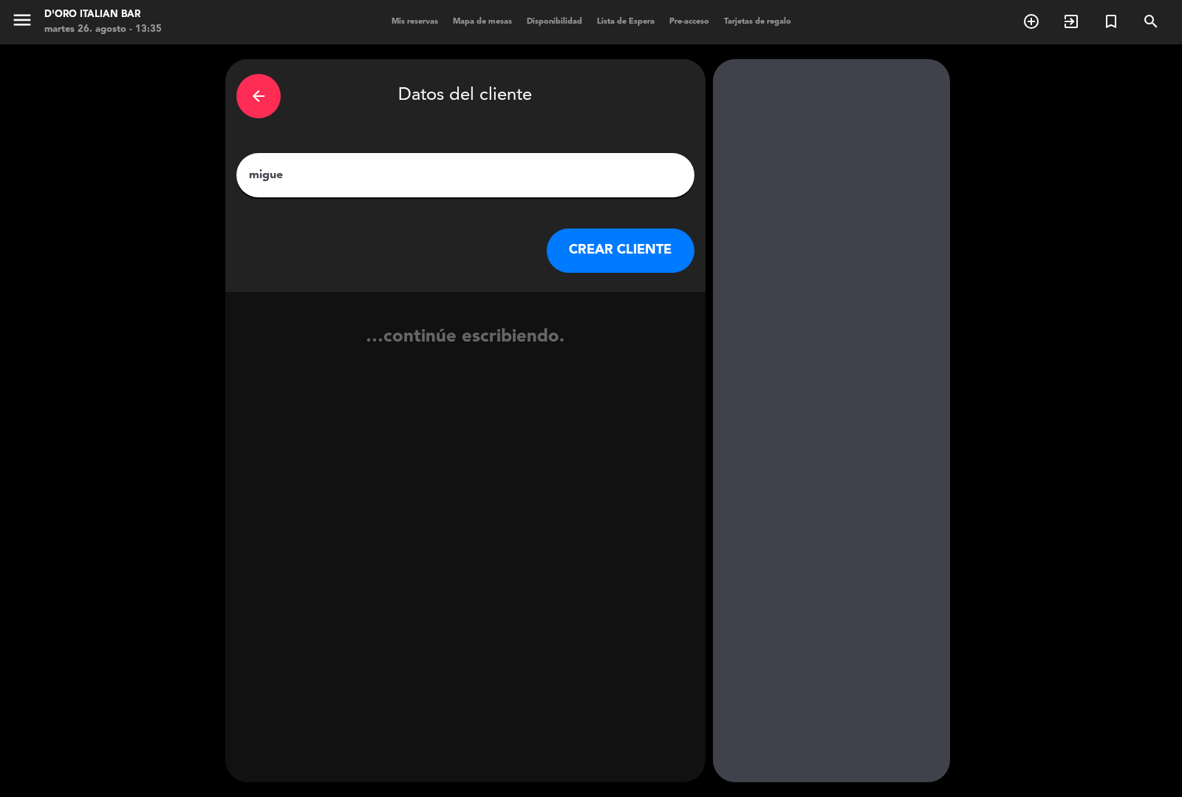
type input "[PERSON_NAME]"
click at [619, 266] on button "CREAR CLIENTE" at bounding box center [621, 250] width 148 height 44
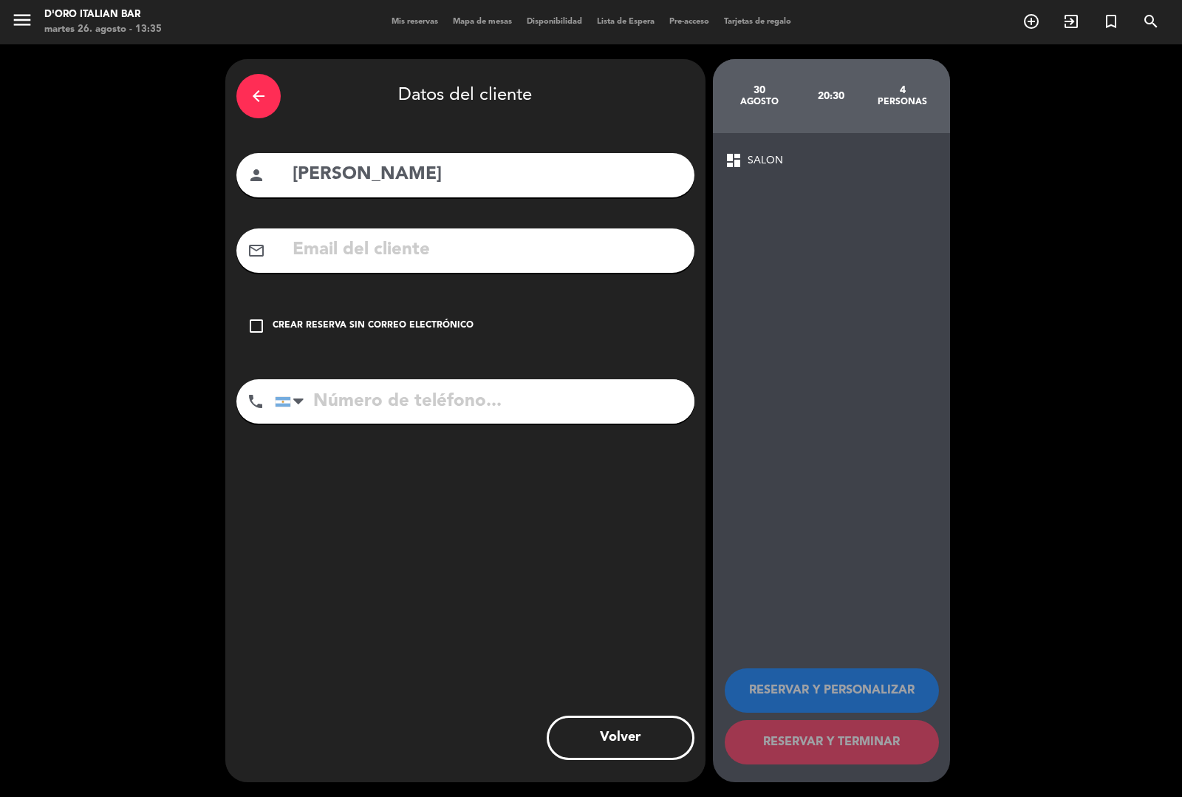
click at [285, 325] on div "Crear reserva sin correo electrónico" at bounding box center [373, 326] width 201 height 15
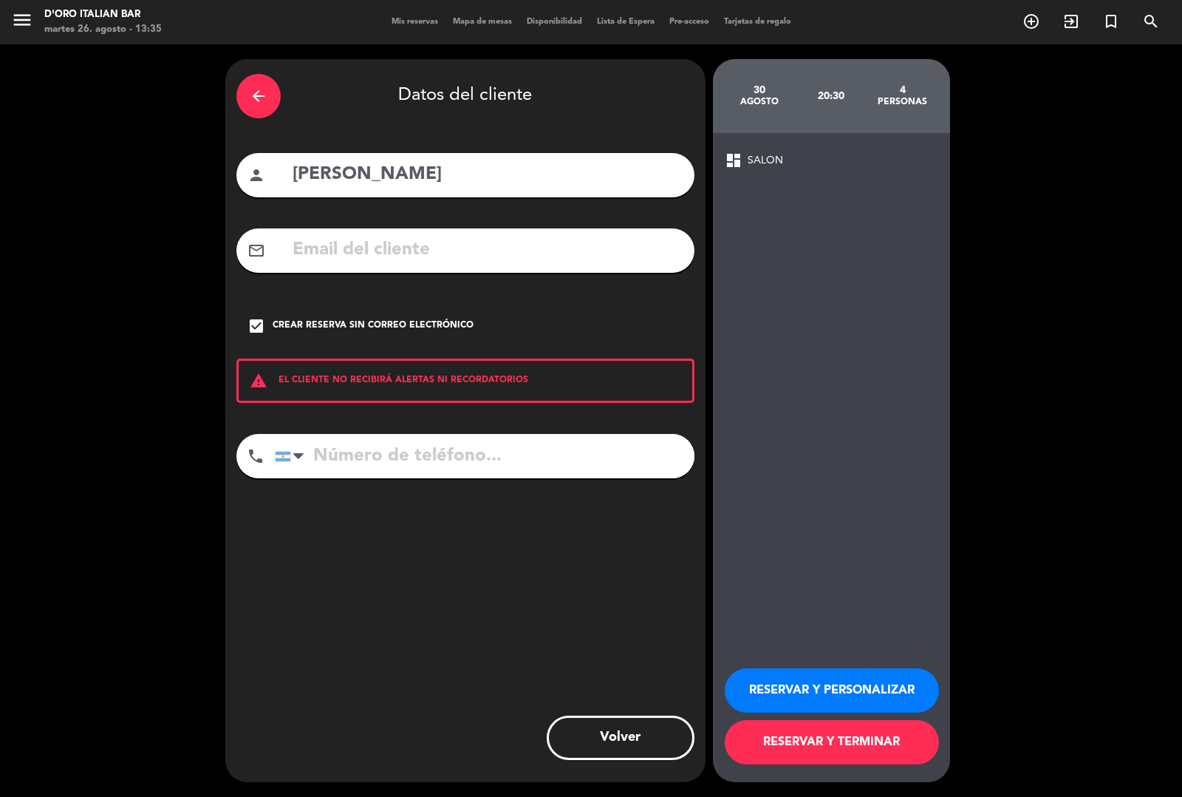
click at [438, 464] on input "tel" at bounding box center [485, 456] width 420 height 44
type input "1138565281"
click at [861, 758] on button "RESERVAR Y TERMINAR" at bounding box center [832, 742] width 214 height 44
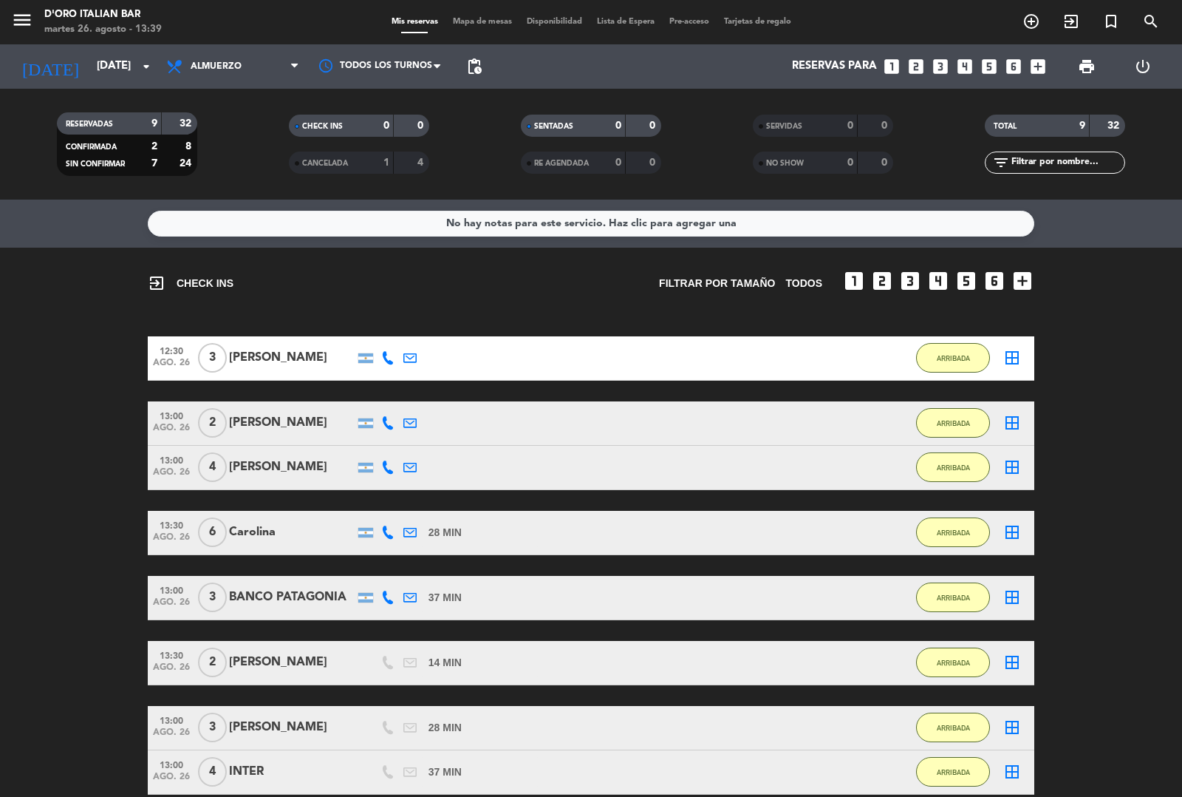
scroll to position [179, 0]
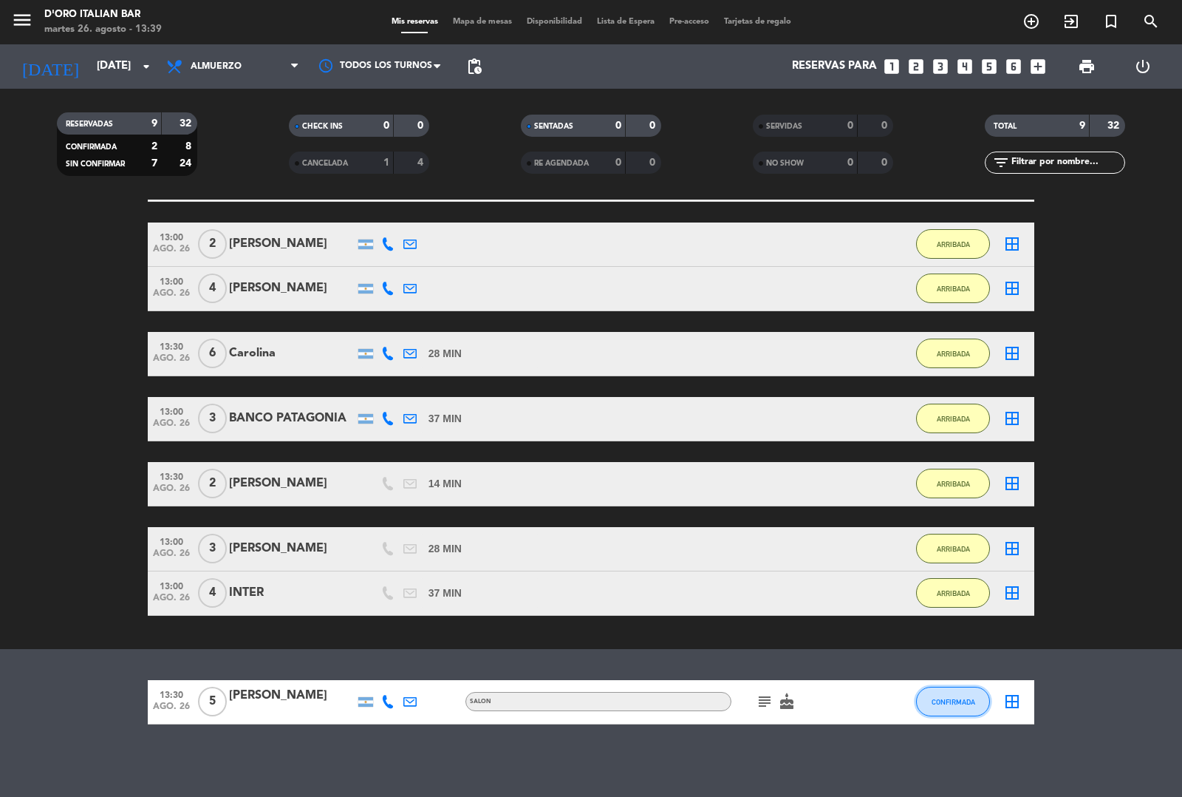
click at [968, 711] on button "CONFIRMADA" at bounding box center [953, 702] width 74 height 30
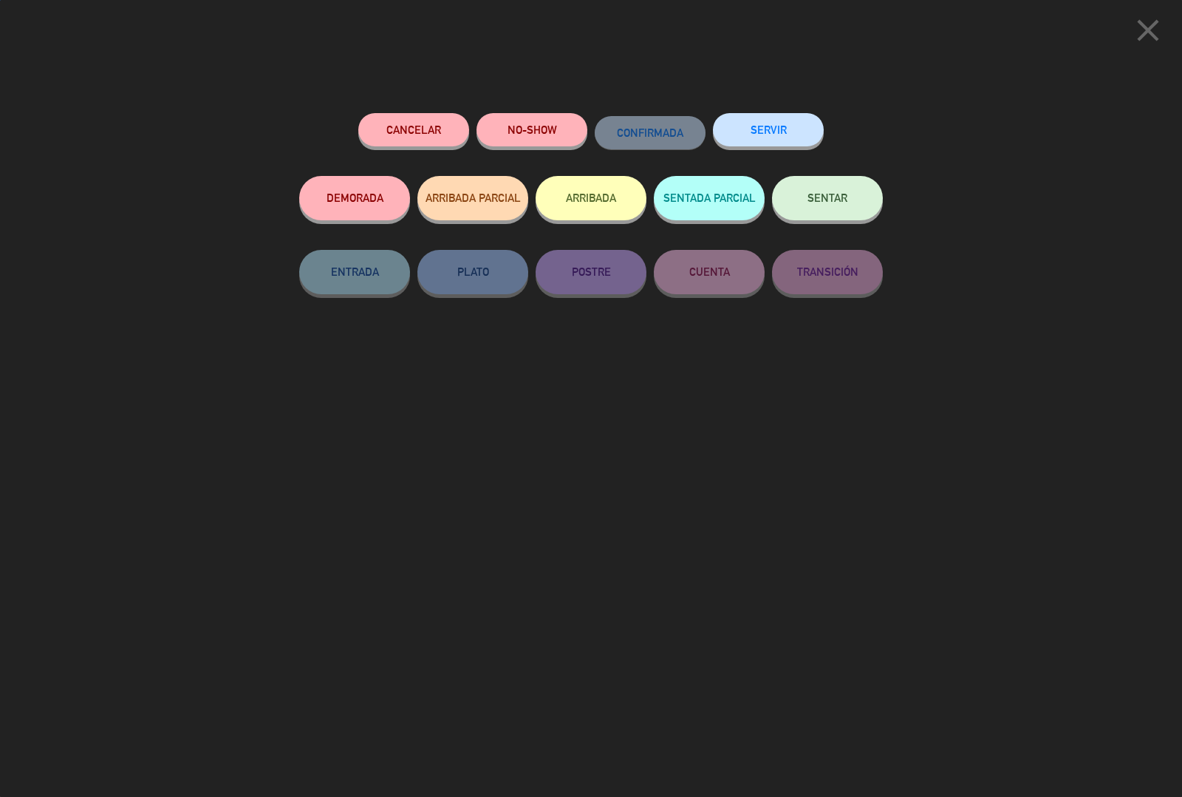
click at [610, 211] on button "ARRIBADA" at bounding box center [591, 198] width 111 height 44
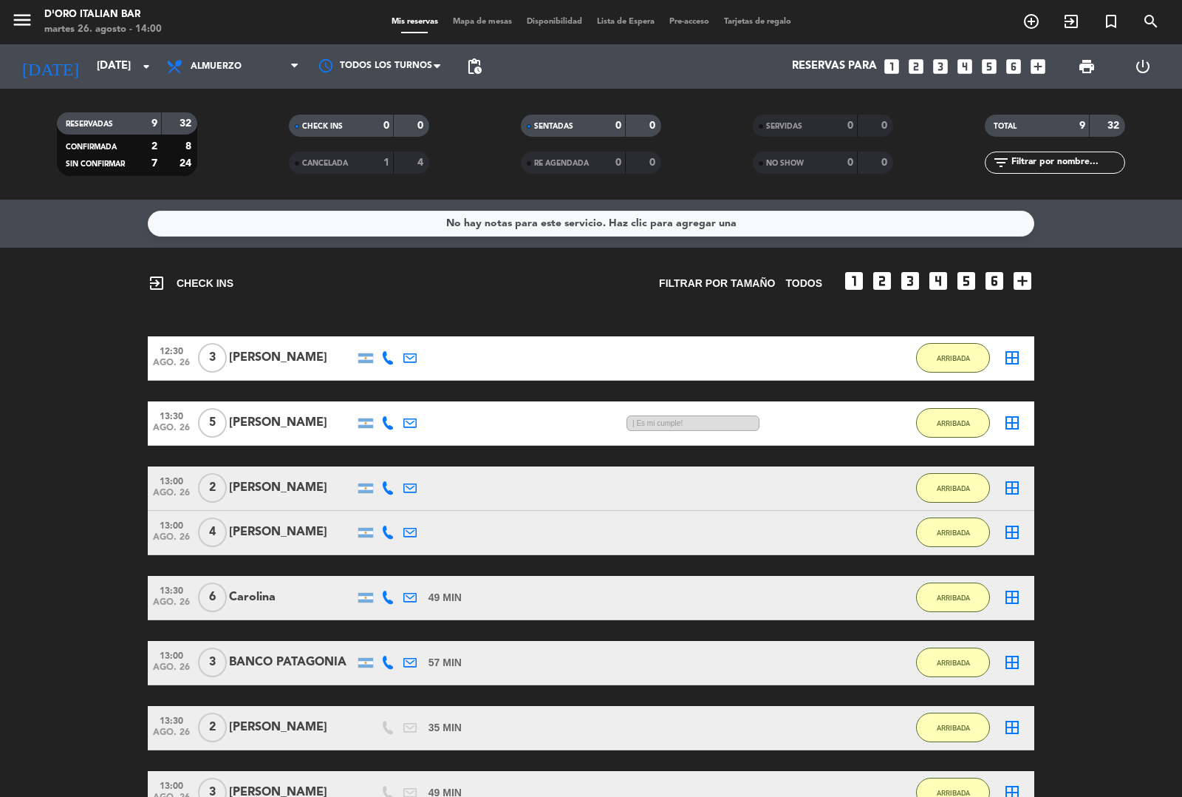
scroll to position [200, 0]
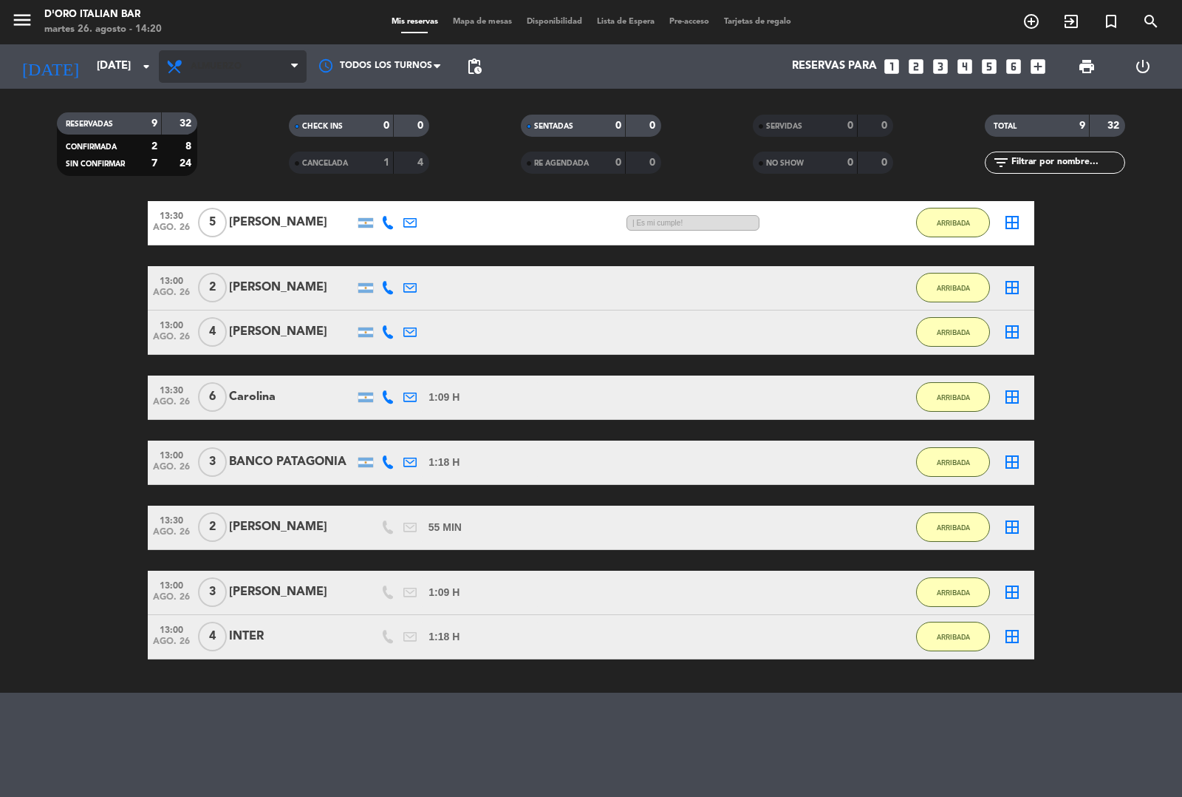
click at [252, 56] on span "Almuerzo" at bounding box center [233, 66] width 148 height 33
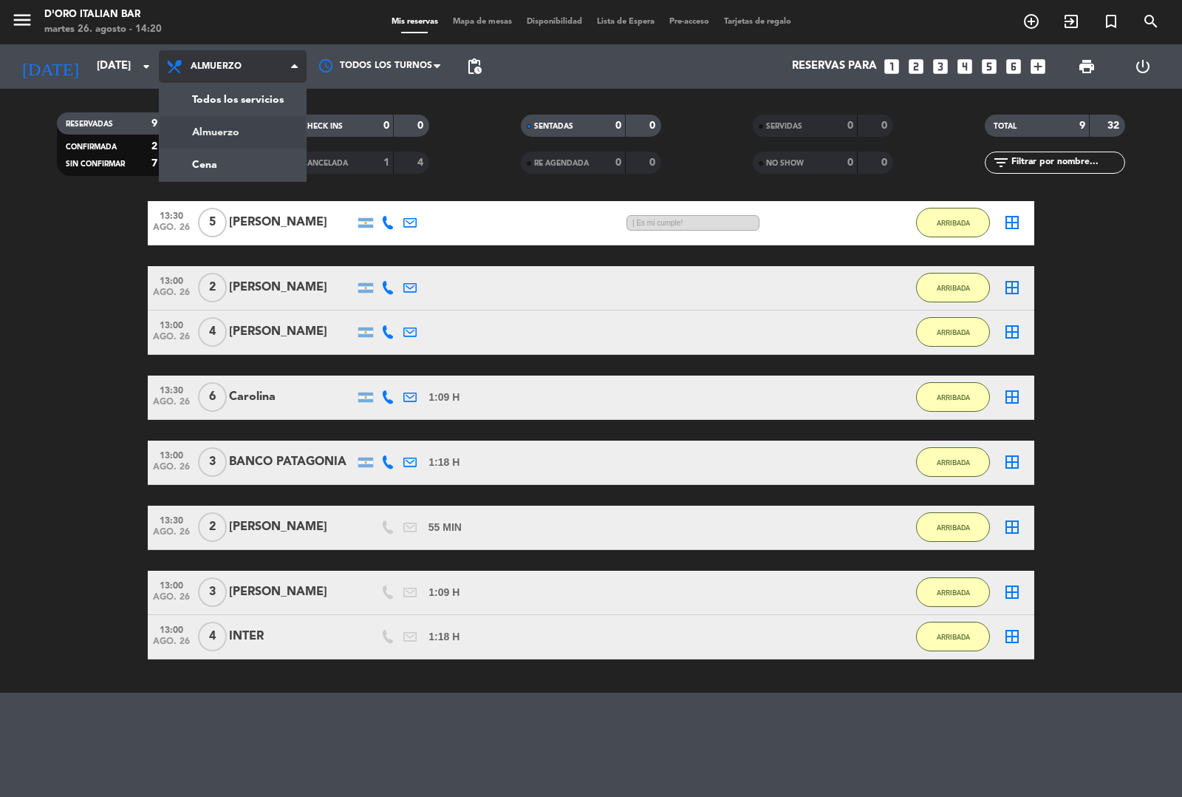
click at [241, 144] on div "menu D'oro Italian Bar [DATE] 26. agosto - 14:20 Mis reservas Mapa de mesas Dis…" at bounding box center [591, 100] width 1182 height 200
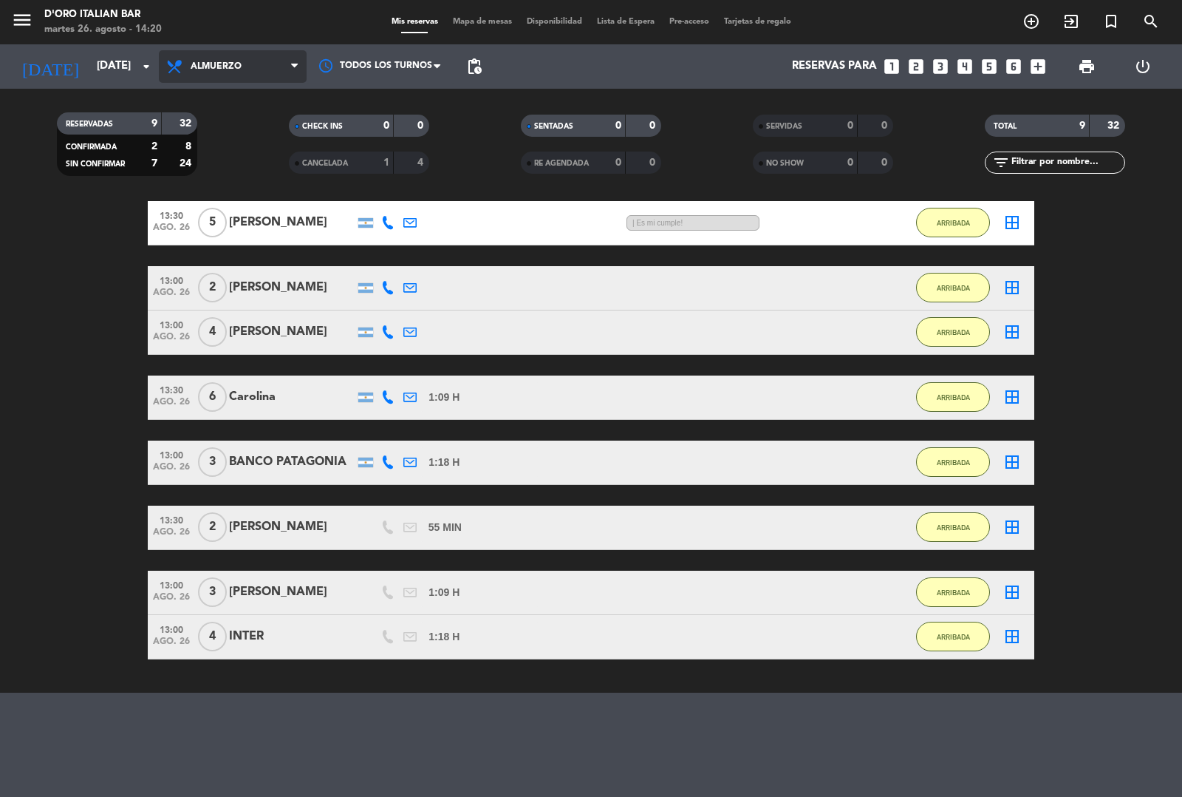
click at [256, 61] on span "Almuerzo" at bounding box center [233, 66] width 148 height 33
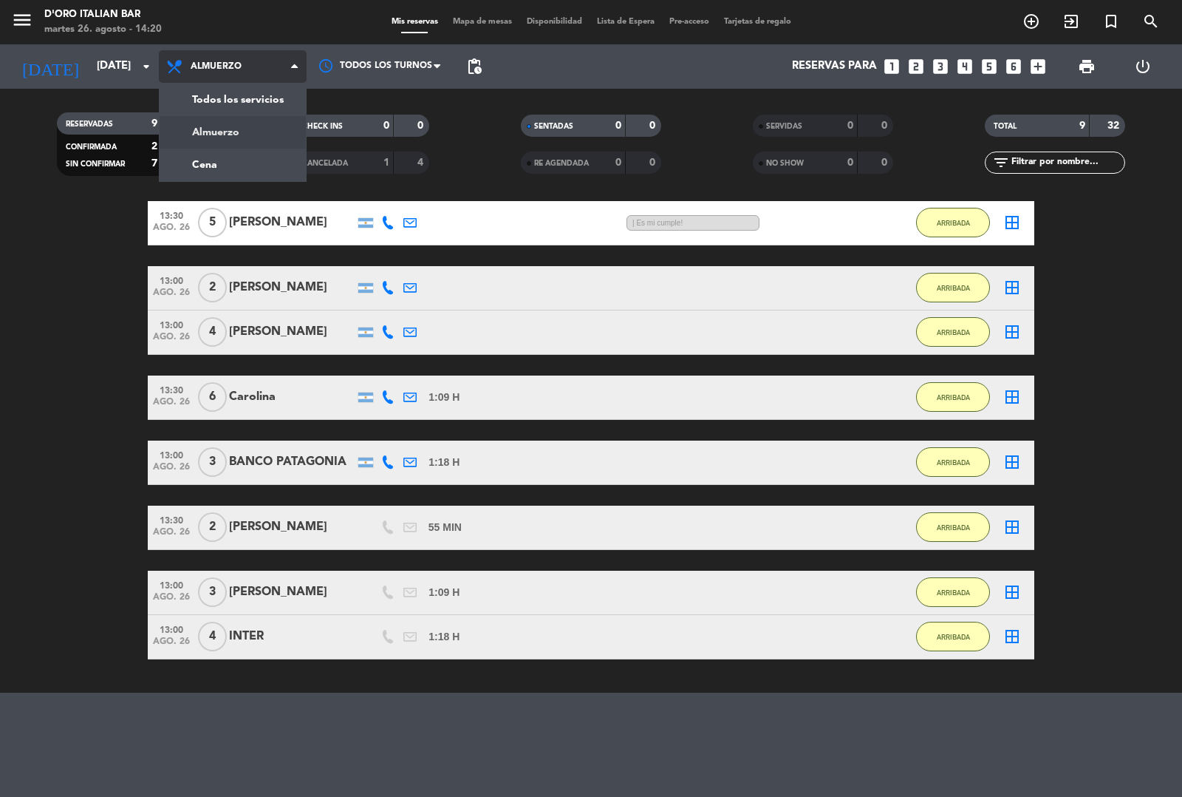
click at [241, 174] on div "menu D'oro Italian Bar [DATE] 26. agosto - 14:20 Mis reservas Mapa de mesas Dis…" at bounding box center [591, 100] width 1182 height 200
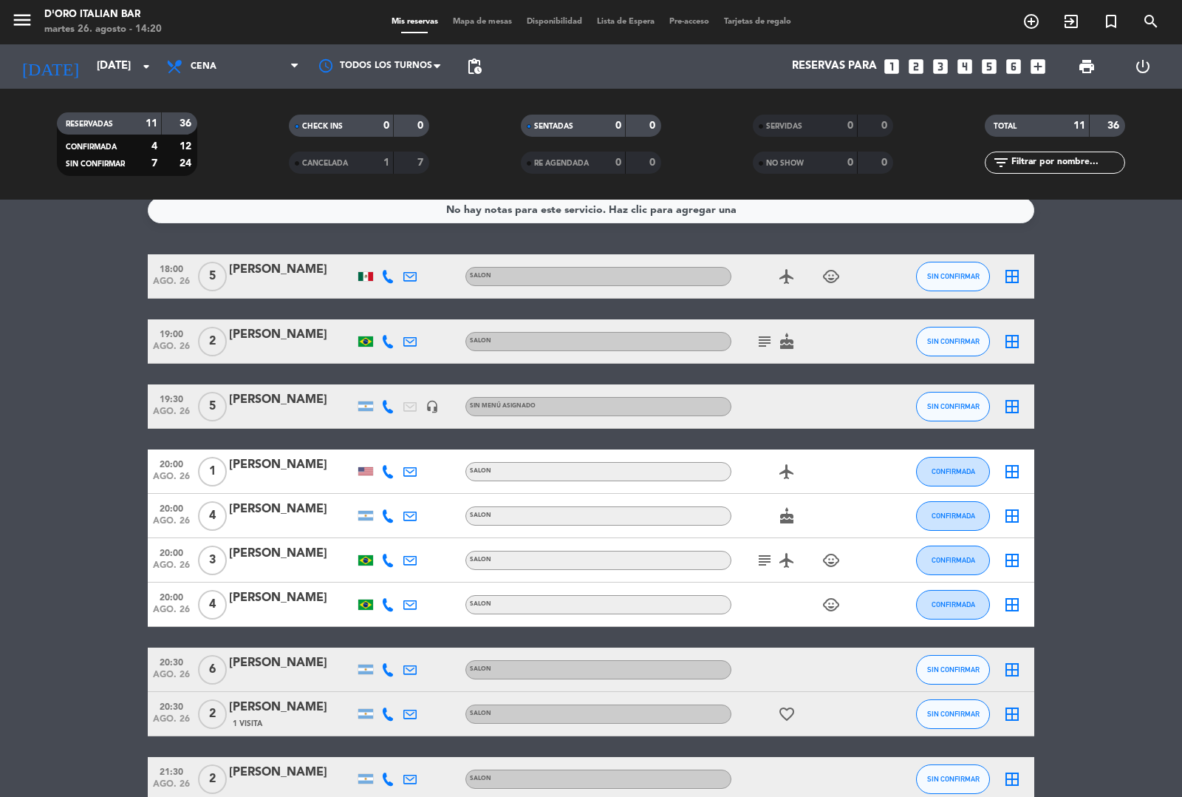
scroll to position [0, 0]
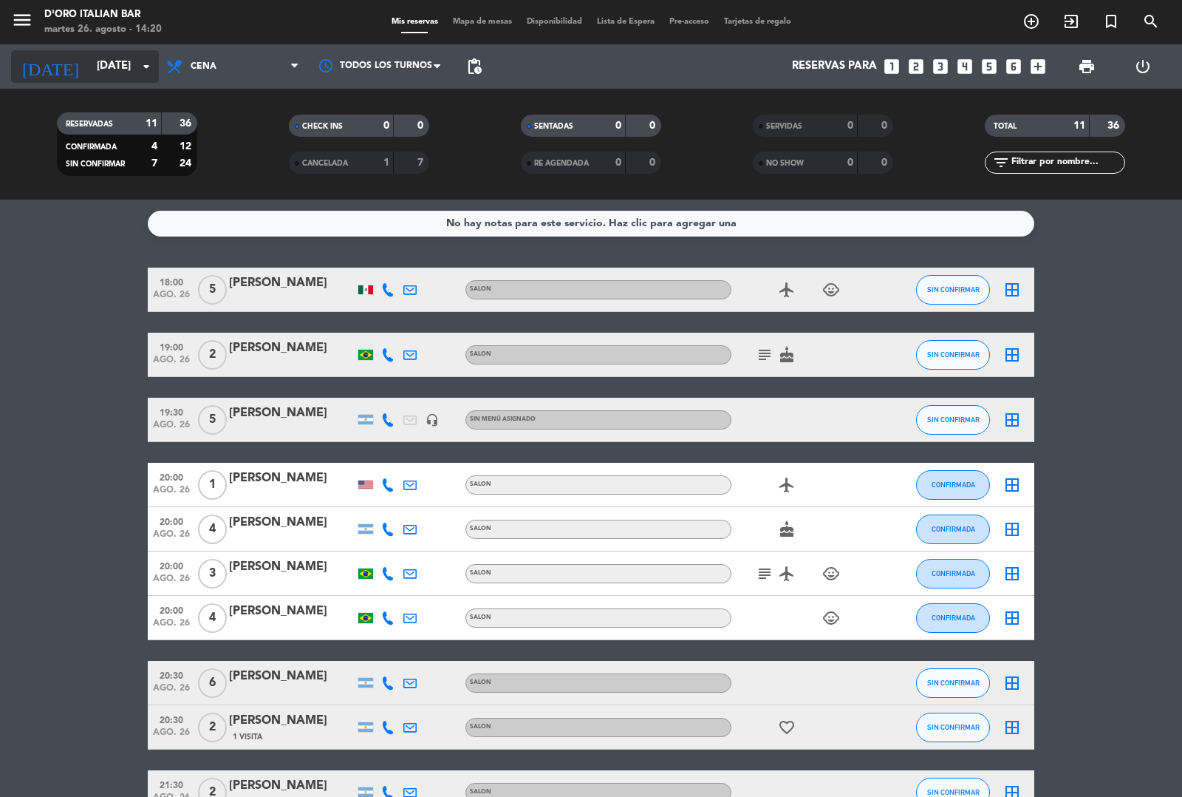
click at [109, 64] on input "[DATE]" at bounding box center [160, 66] width 143 height 28
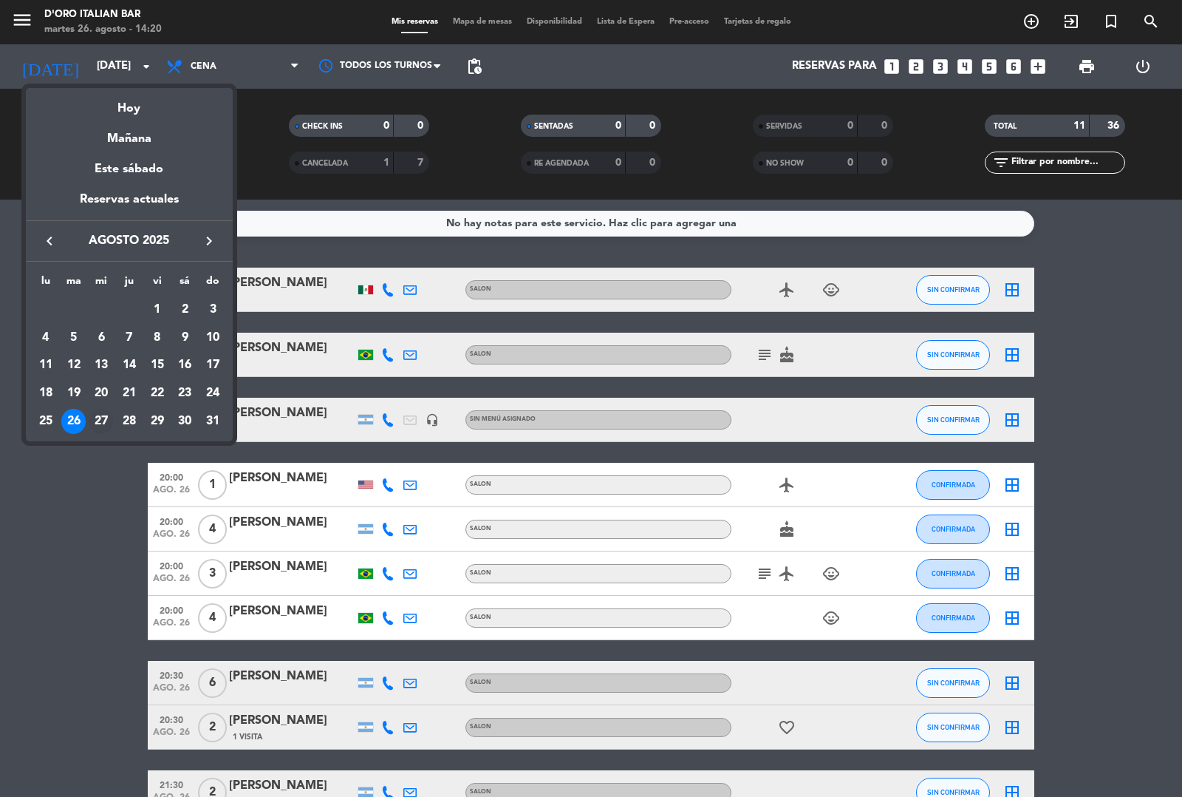
click at [90, 430] on td "27" at bounding box center [101, 421] width 28 height 28
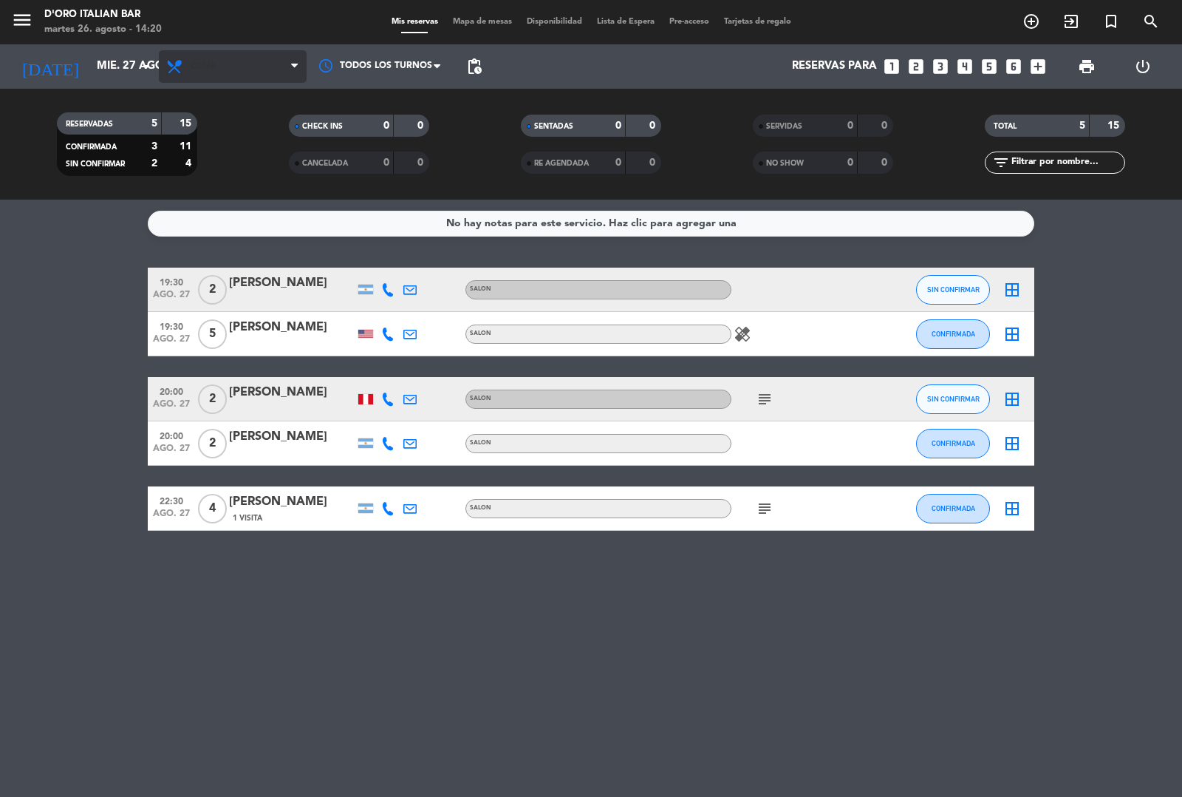
click at [235, 71] on span "Cena" at bounding box center [233, 66] width 148 height 33
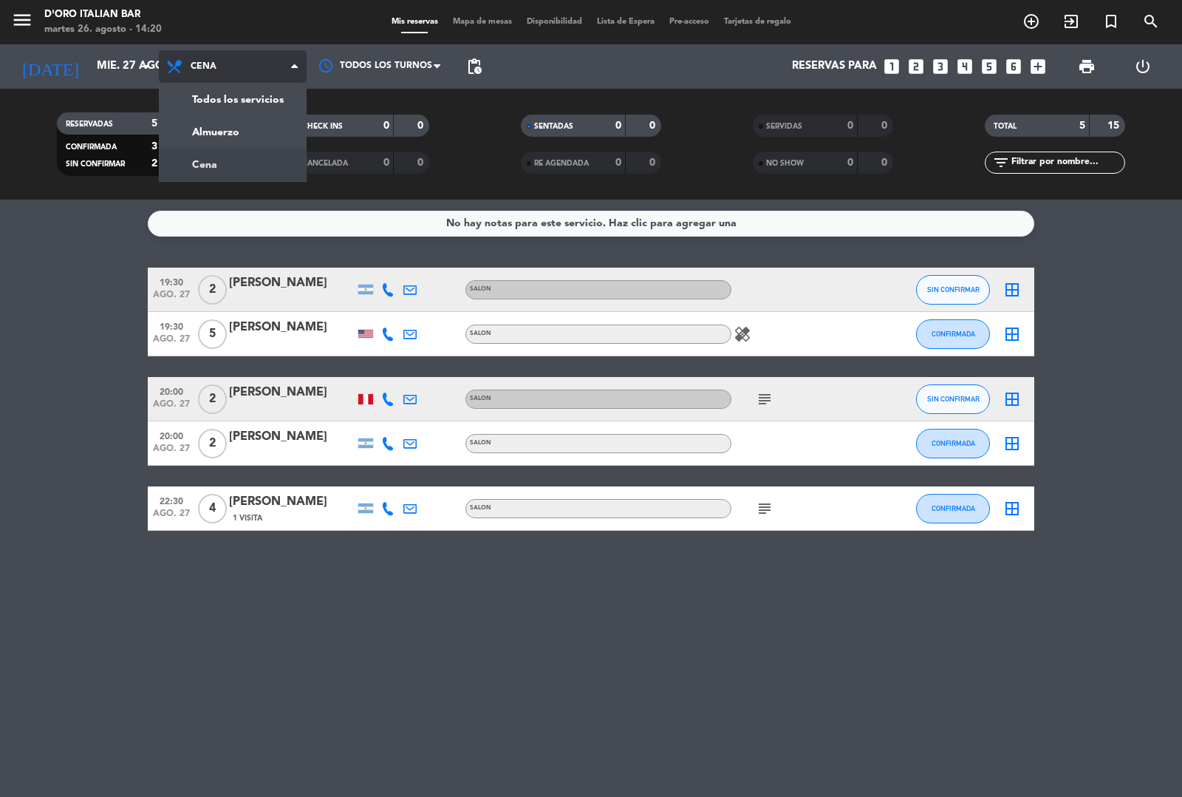
click at [250, 135] on div "menu D'oro Italian Bar [DATE] 26. agosto - 14:20 Mis reservas Mapa de mesas Dis…" at bounding box center [591, 100] width 1182 height 200
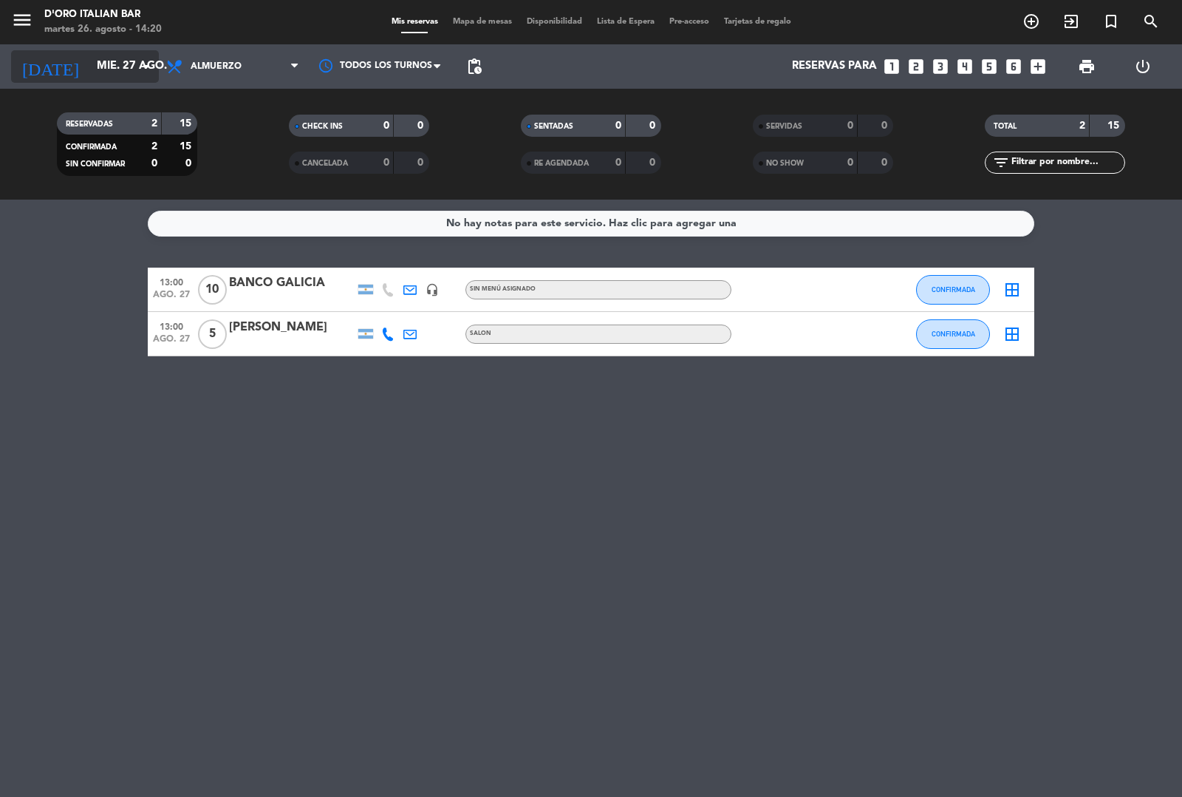
click at [118, 71] on input "mié. 27 ago." at bounding box center [160, 66] width 143 height 28
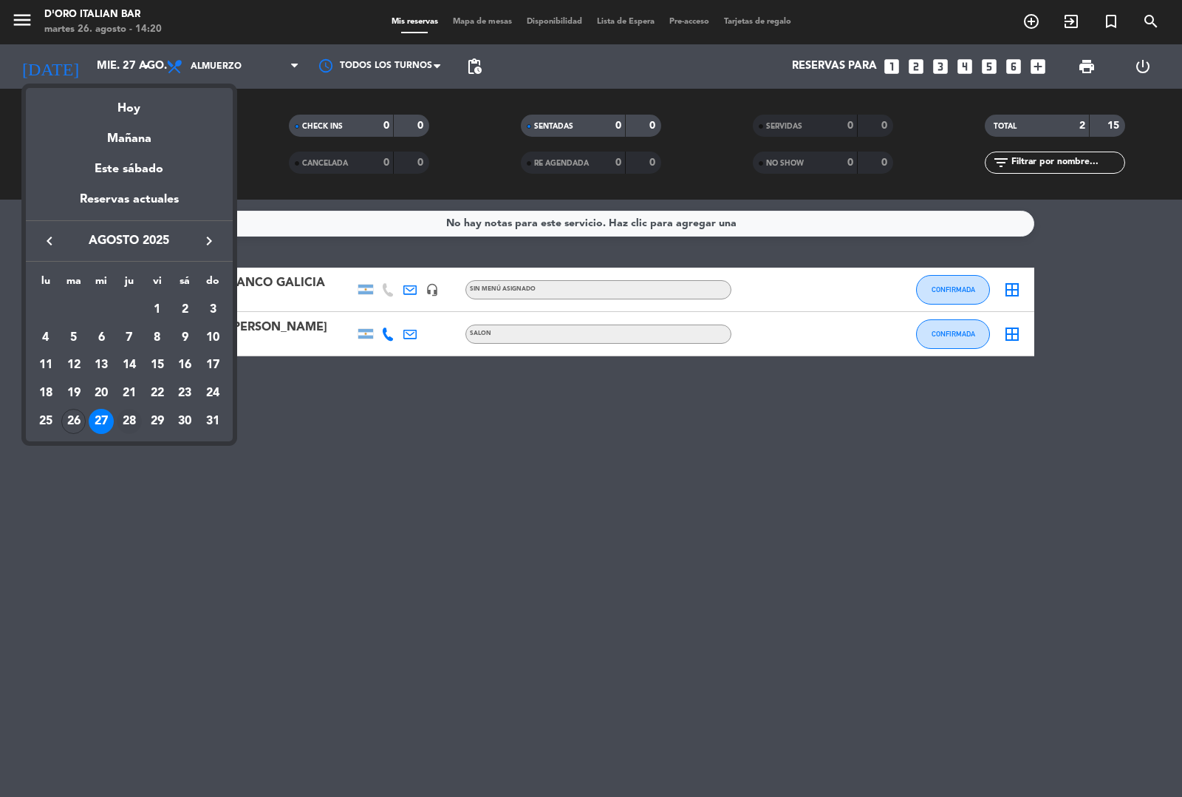
click at [126, 414] on div "28" at bounding box center [129, 421] width 25 height 25
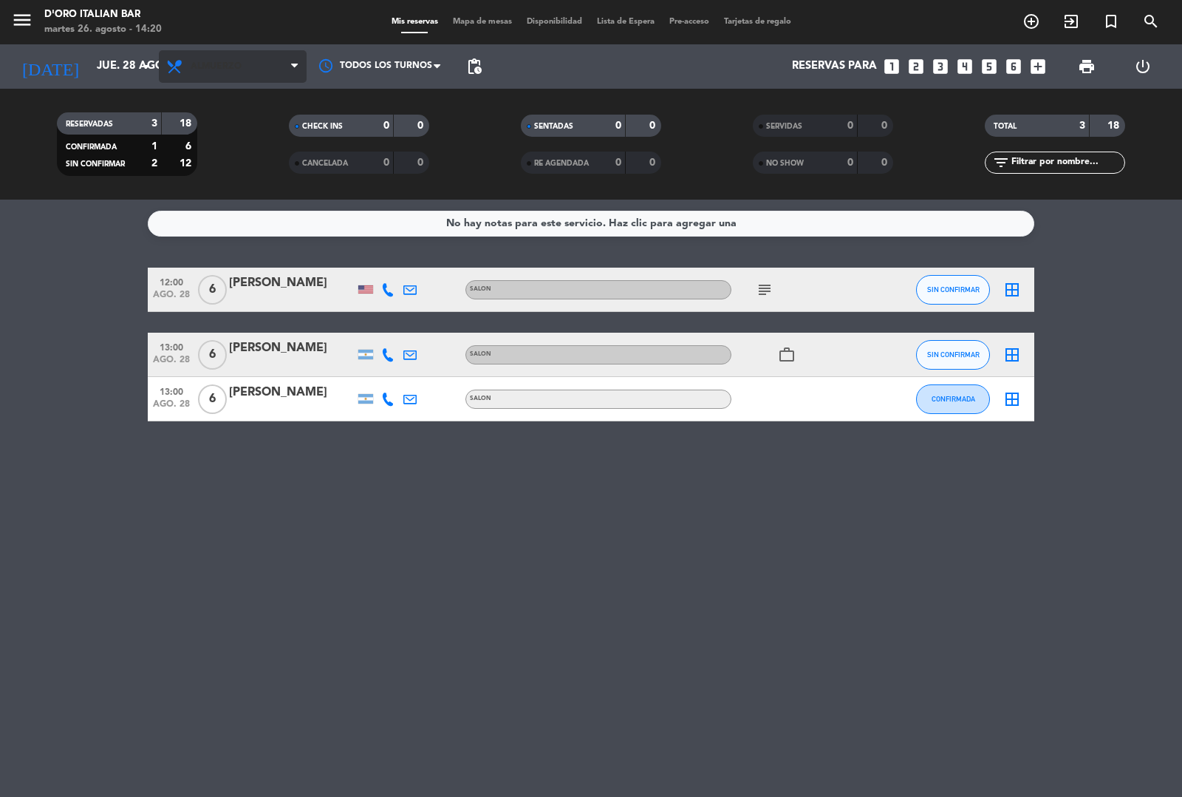
click at [252, 64] on span "Almuerzo" at bounding box center [233, 66] width 148 height 33
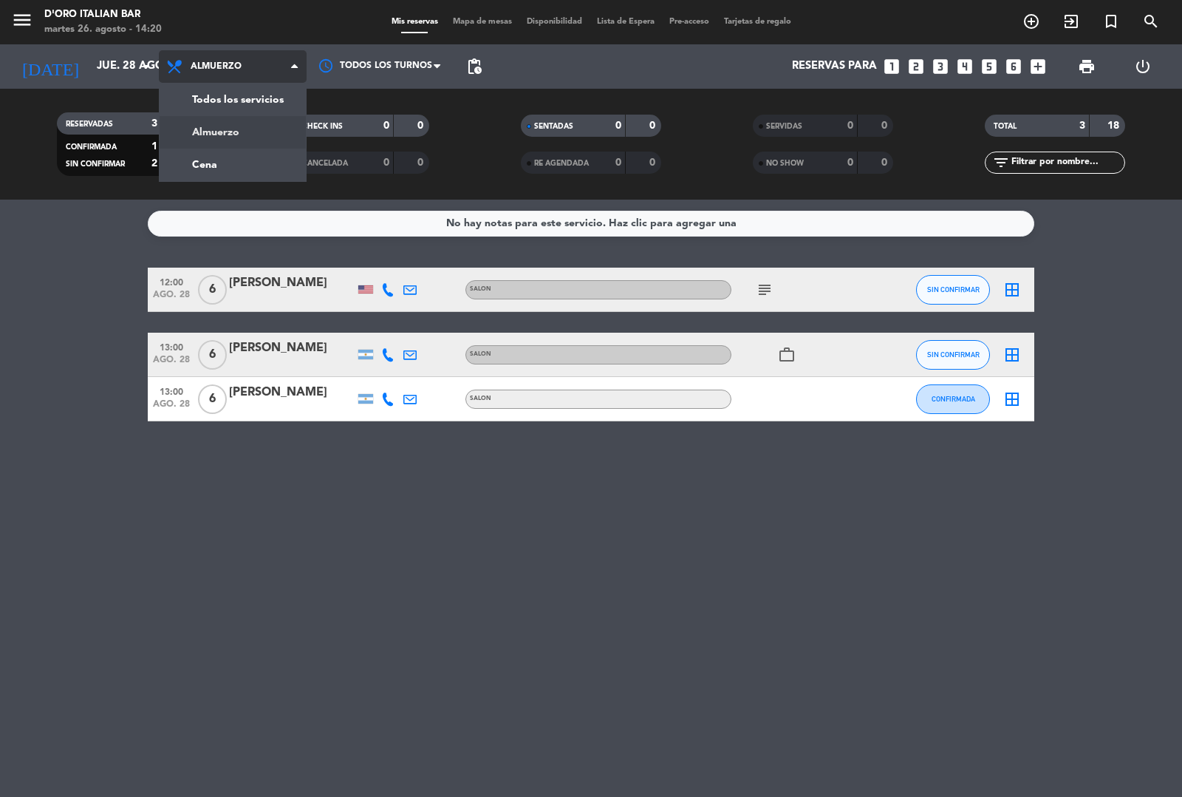
click at [239, 159] on div "menu D'oro Italian Bar [DATE] 26. agosto - 14:20 Mis reservas Mapa de mesas Dis…" at bounding box center [591, 100] width 1182 height 200
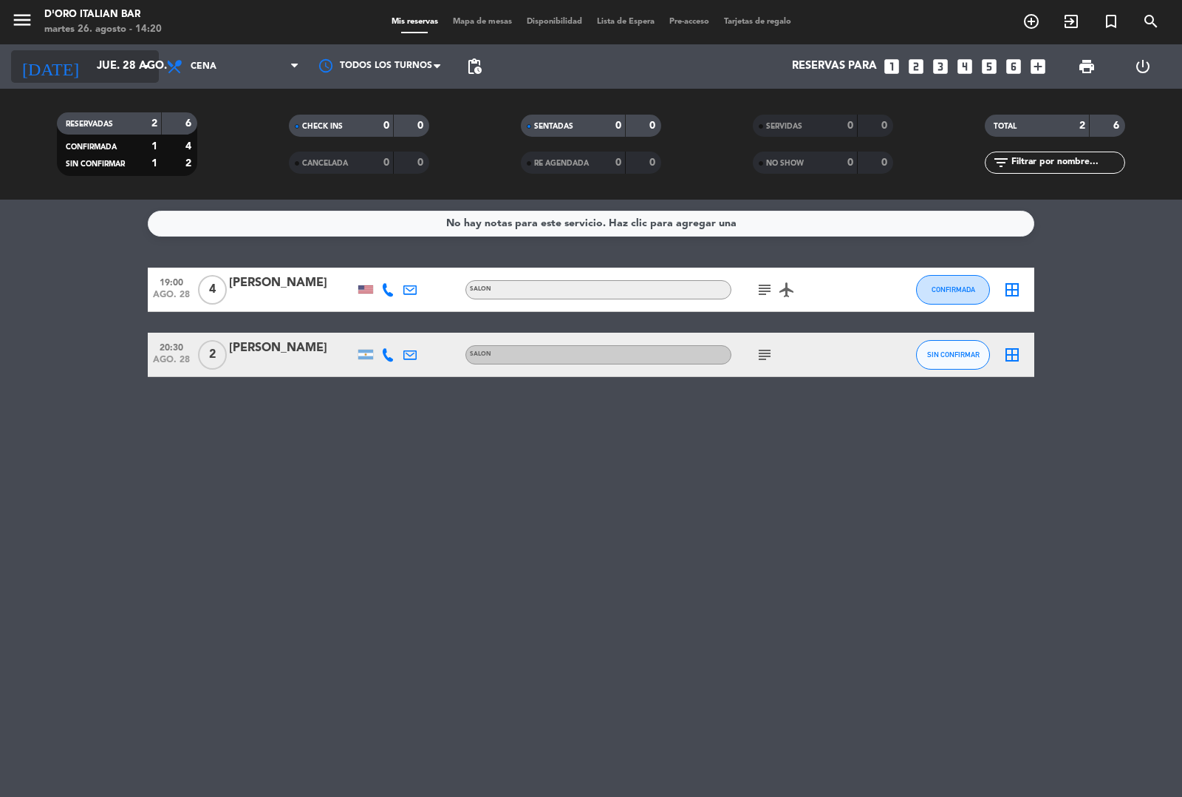
click at [116, 67] on input "jue. 28 ago." at bounding box center [160, 66] width 143 height 28
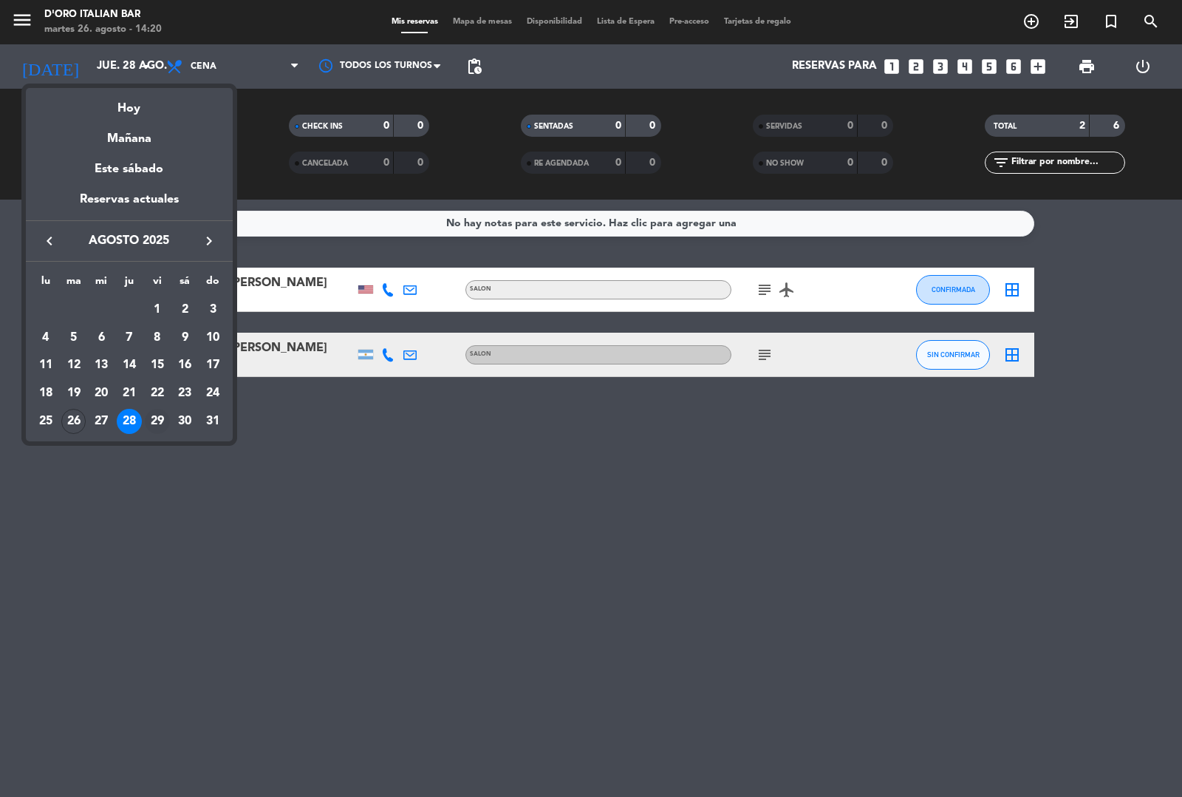
click at [149, 429] on div "29" at bounding box center [157, 421] width 25 height 25
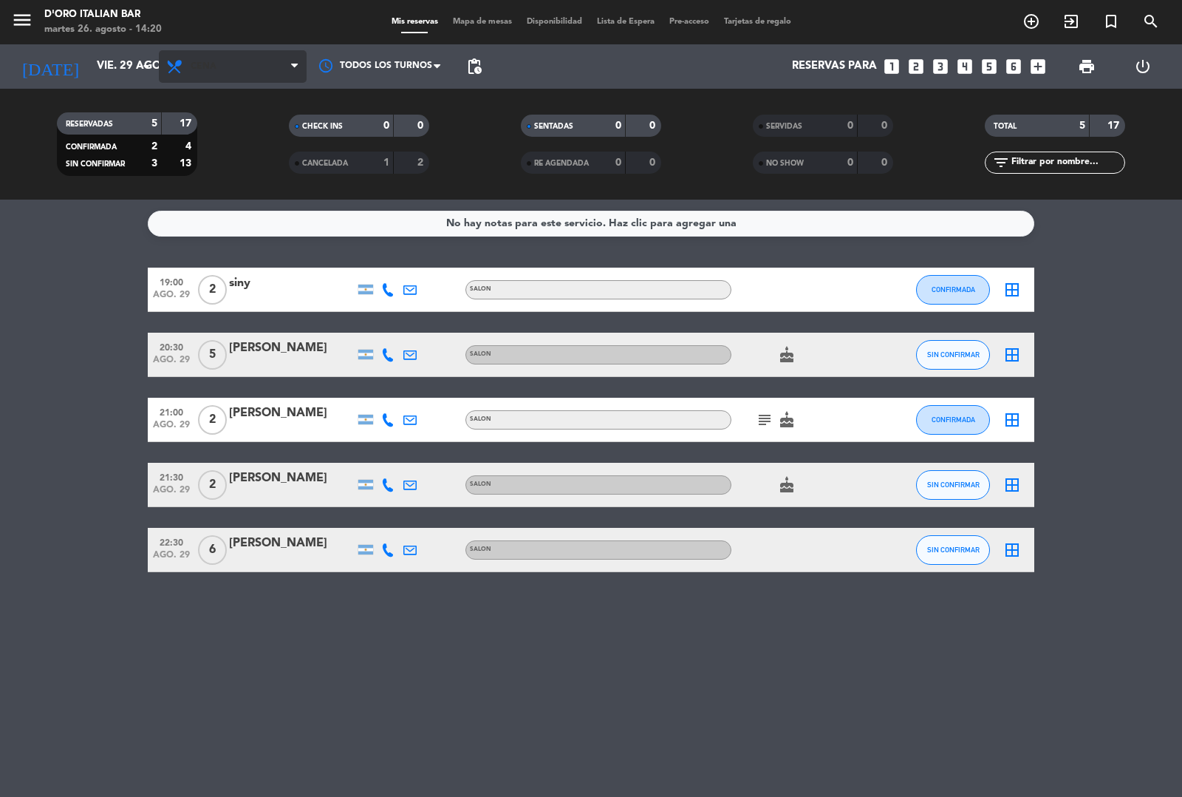
click at [242, 58] on span "Cena" at bounding box center [233, 66] width 148 height 33
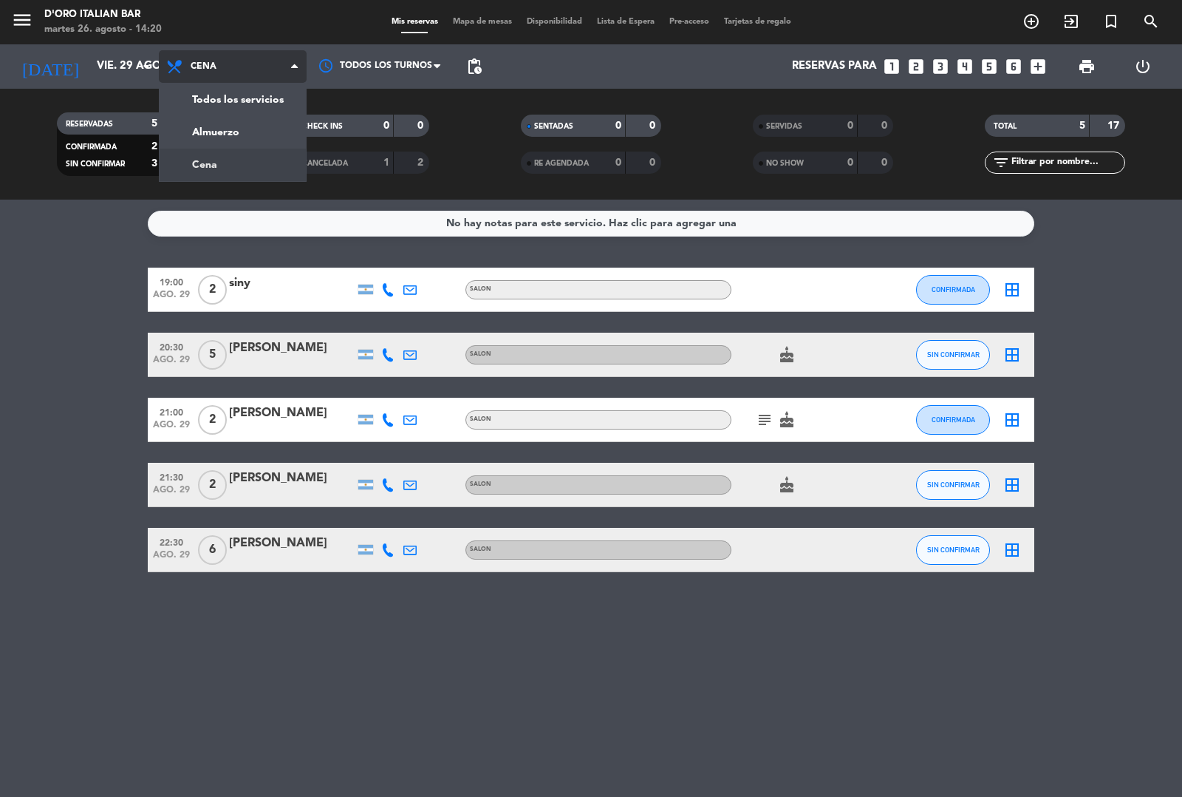
click at [236, 130] on div "menu D'oro Italian Bar [DATE] 26. agosto - 14:20 Mis reservas Mapa de mesas Dis…" at bounding box center [591, 100] width 1182 height 200
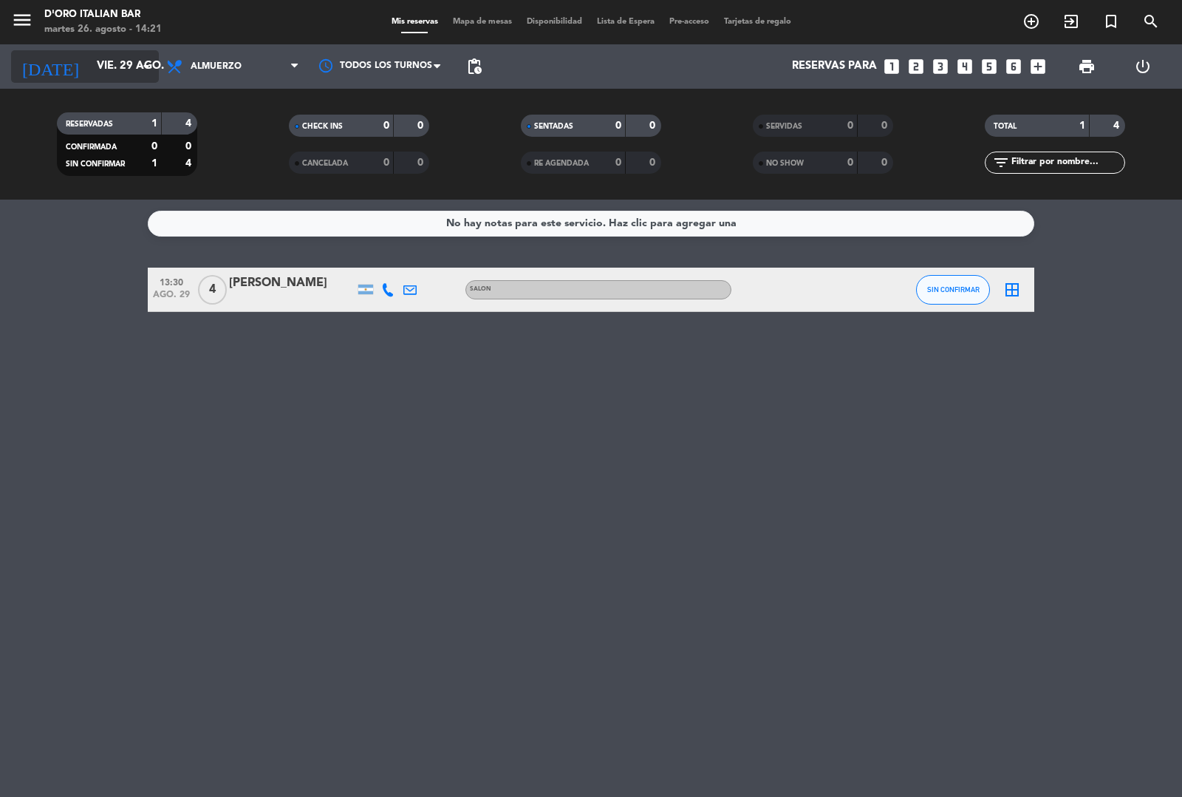
click at [98, 72] on input "vie. 29 ago." at bounding box center [160, 66] width 143 height 28
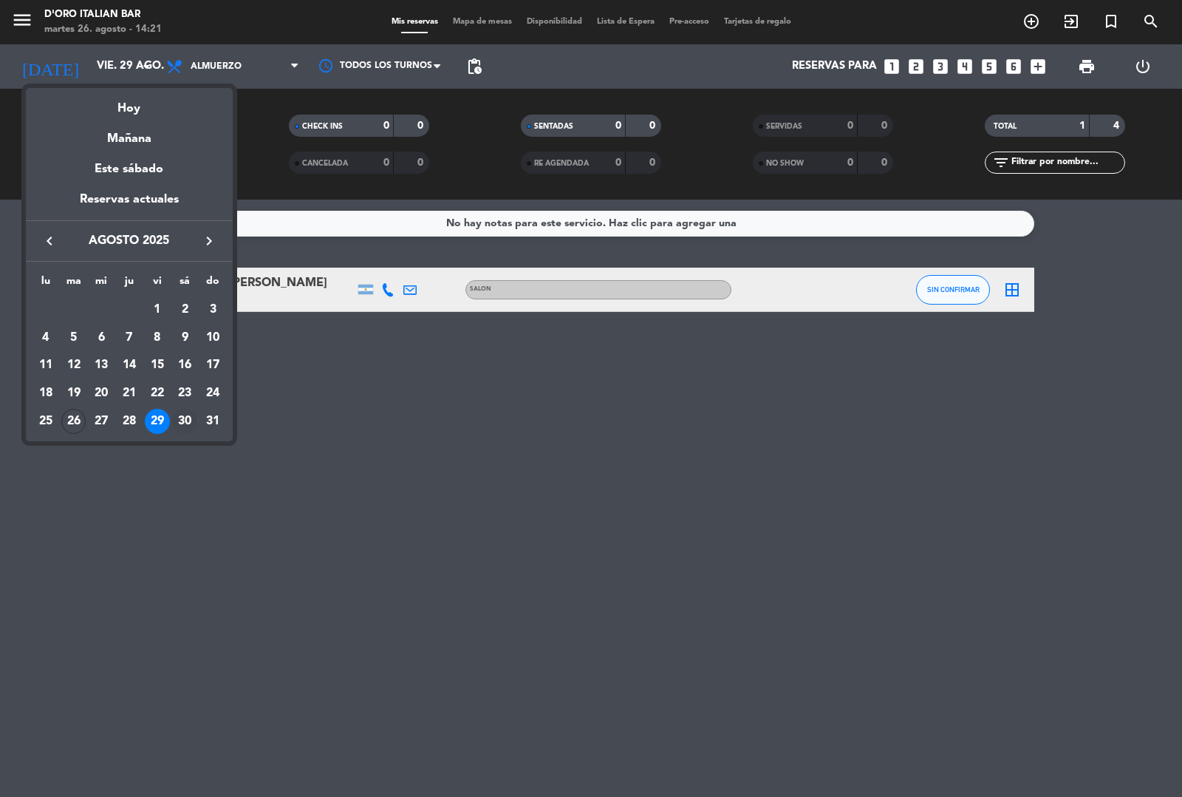
click at [188, 429] on div "30" at bounding box center [184, 421] width 25 height 25
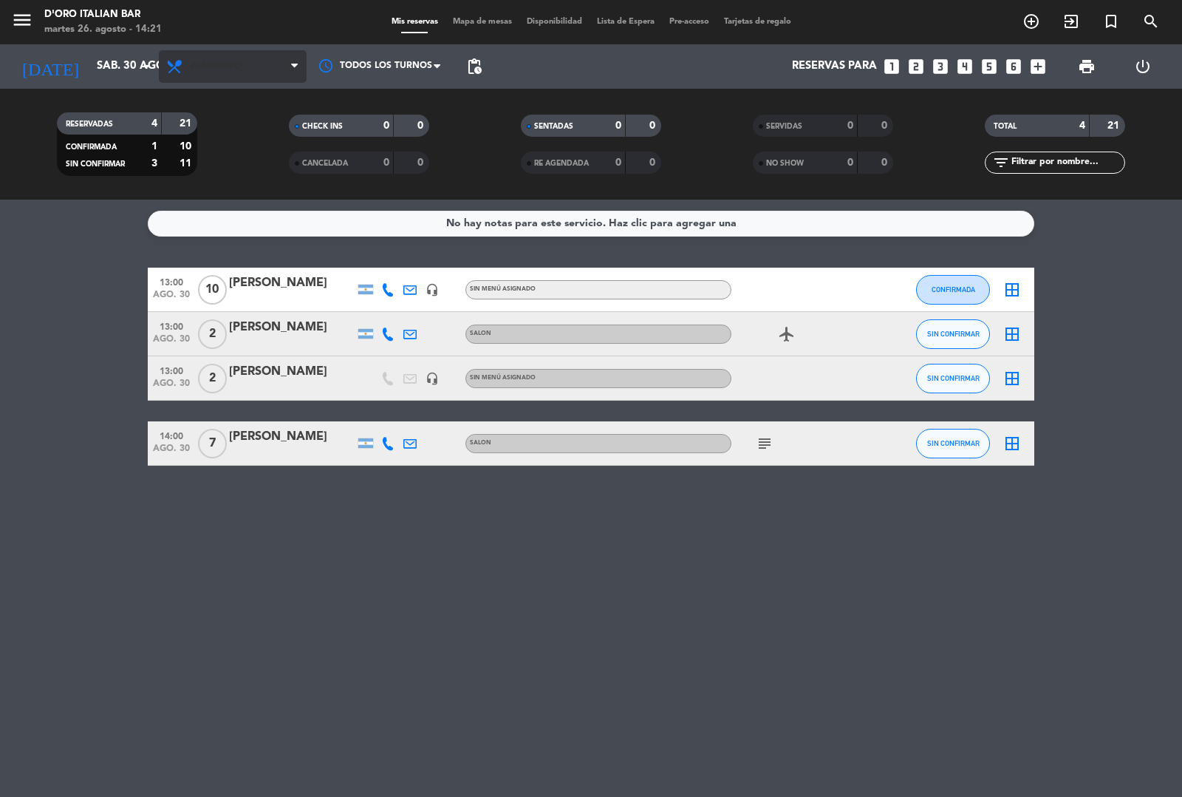
click at [239, 52] on span "Almuerzo" at bounding box center [233, 66] width 148 height 33
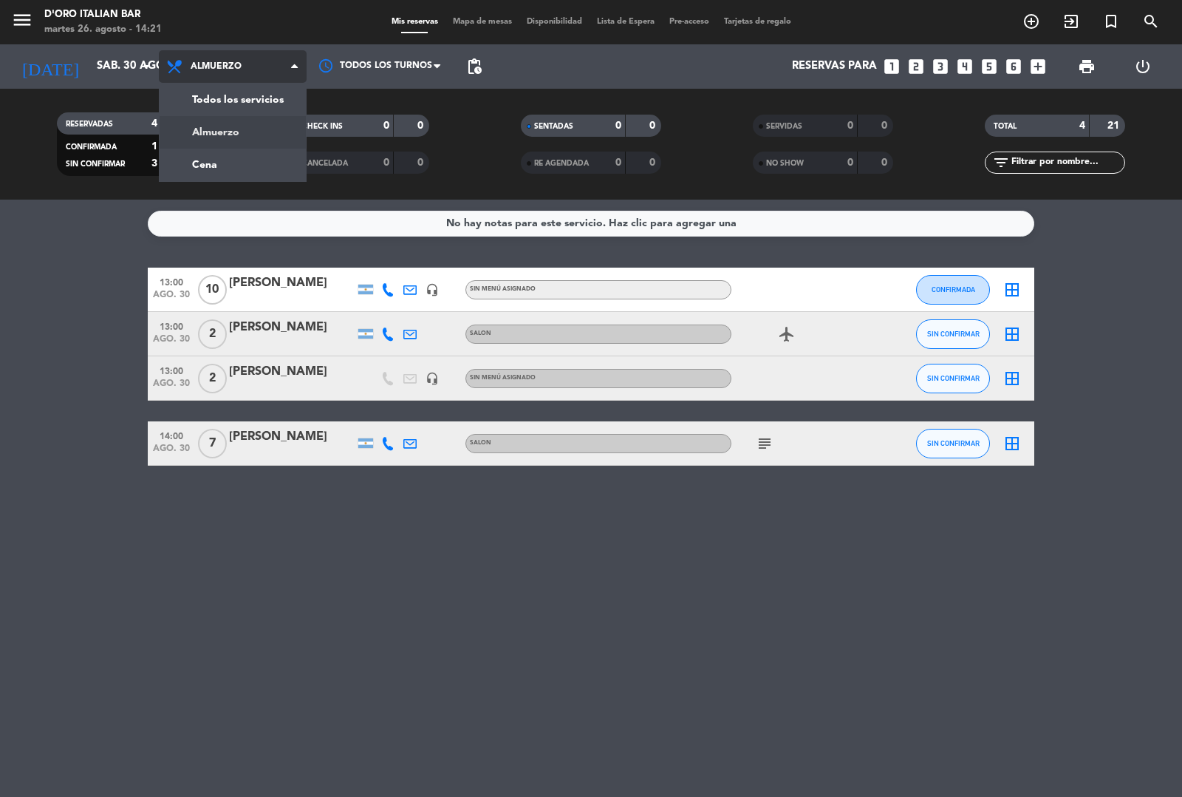
click at [239, 152] on div "menu D'oro Italian Bar [DATE] 26. agosto - 14:21 Mis reservas Mapa de mesas Dis…" at bounding box center [591, 100] width 1182 height 200
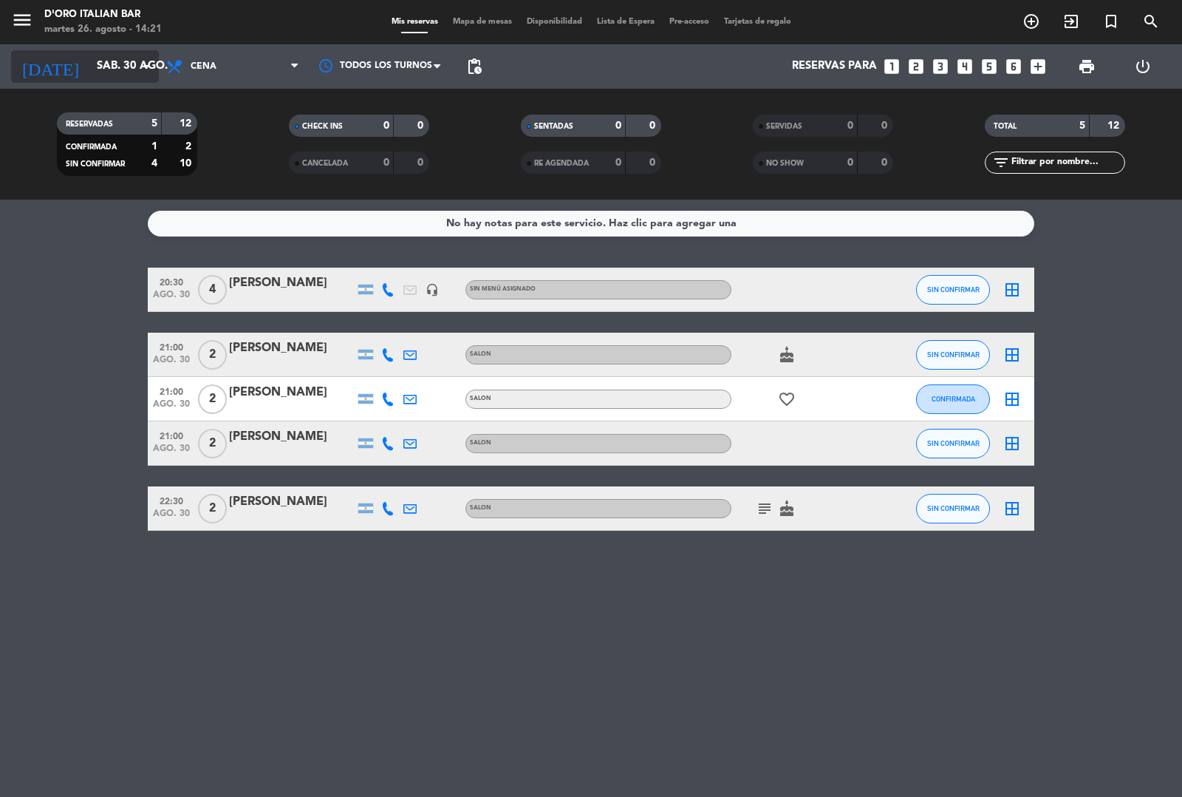
click at [118, 67] on input "sáb. 30 ago." at bounding box center [160, 66] width 143 height 28
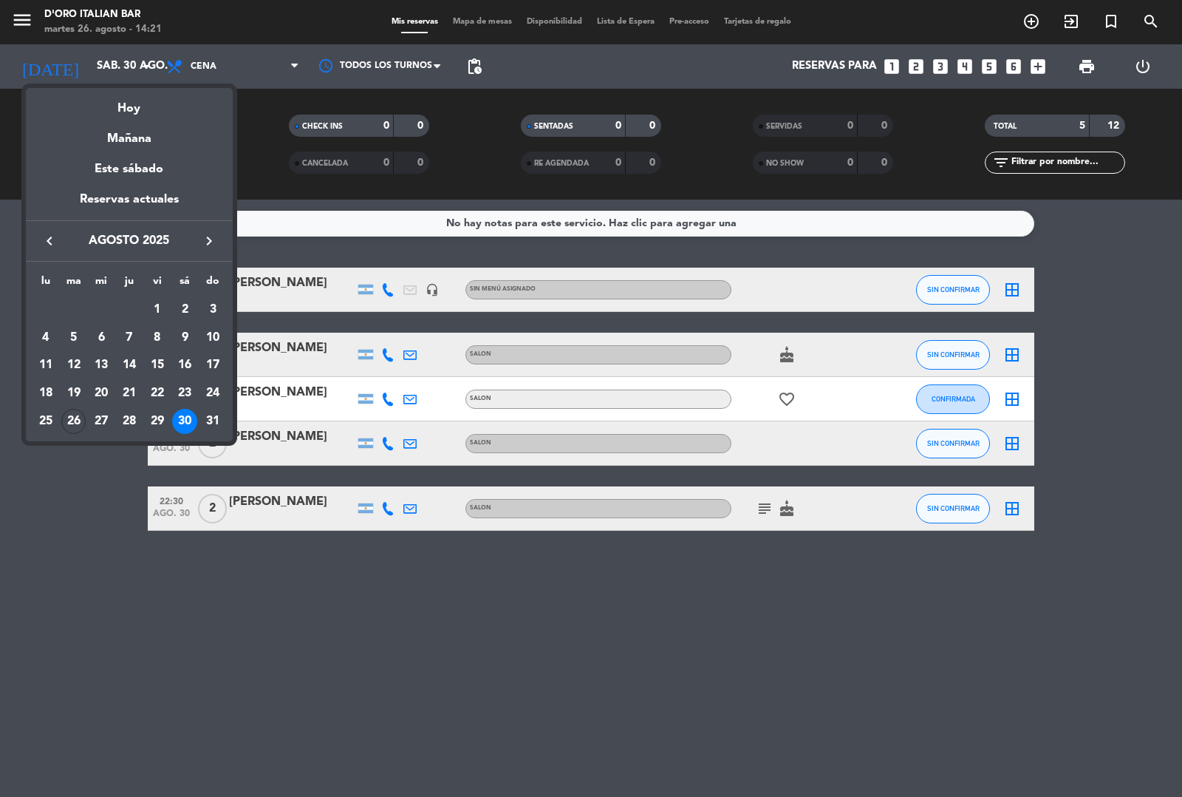
click at [185, 420] on div "30" at bounding box center [184, 421] width 25 height 25
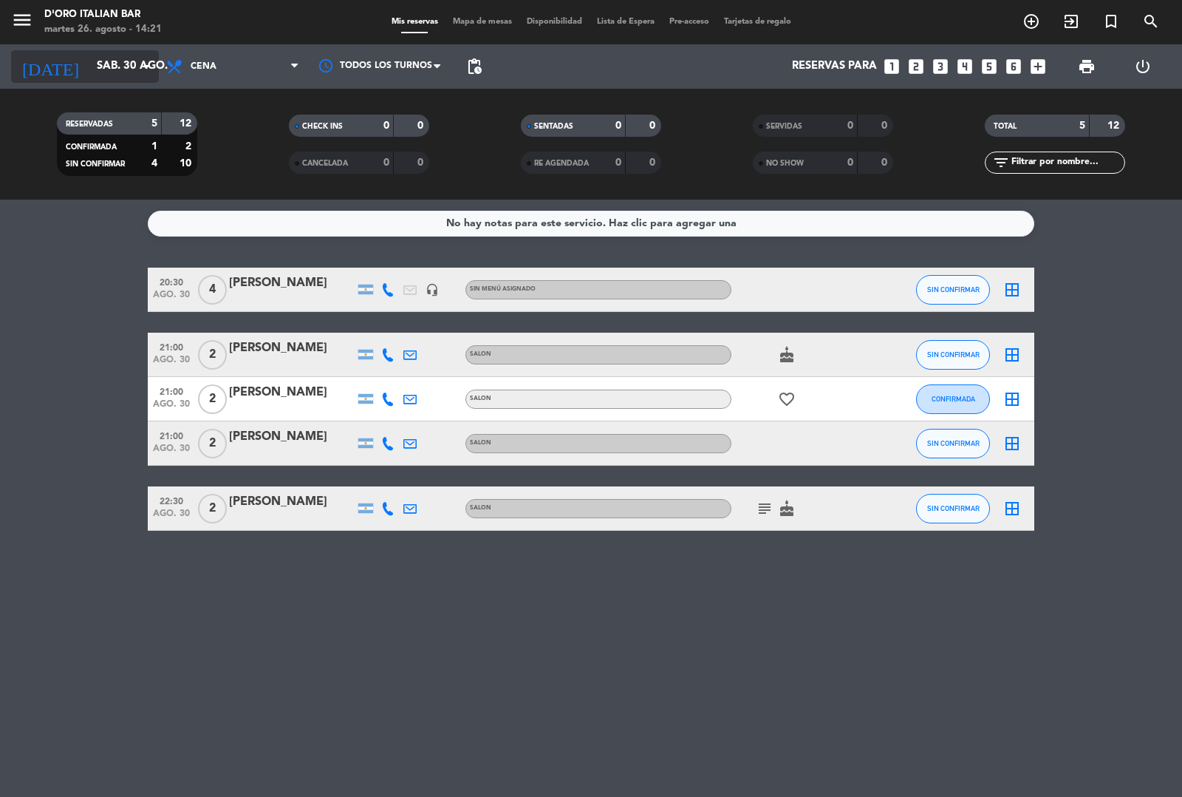
click at [118, 67] on input "sáb. 30 ago." at bounding box center [160, 66] width 143 height 28
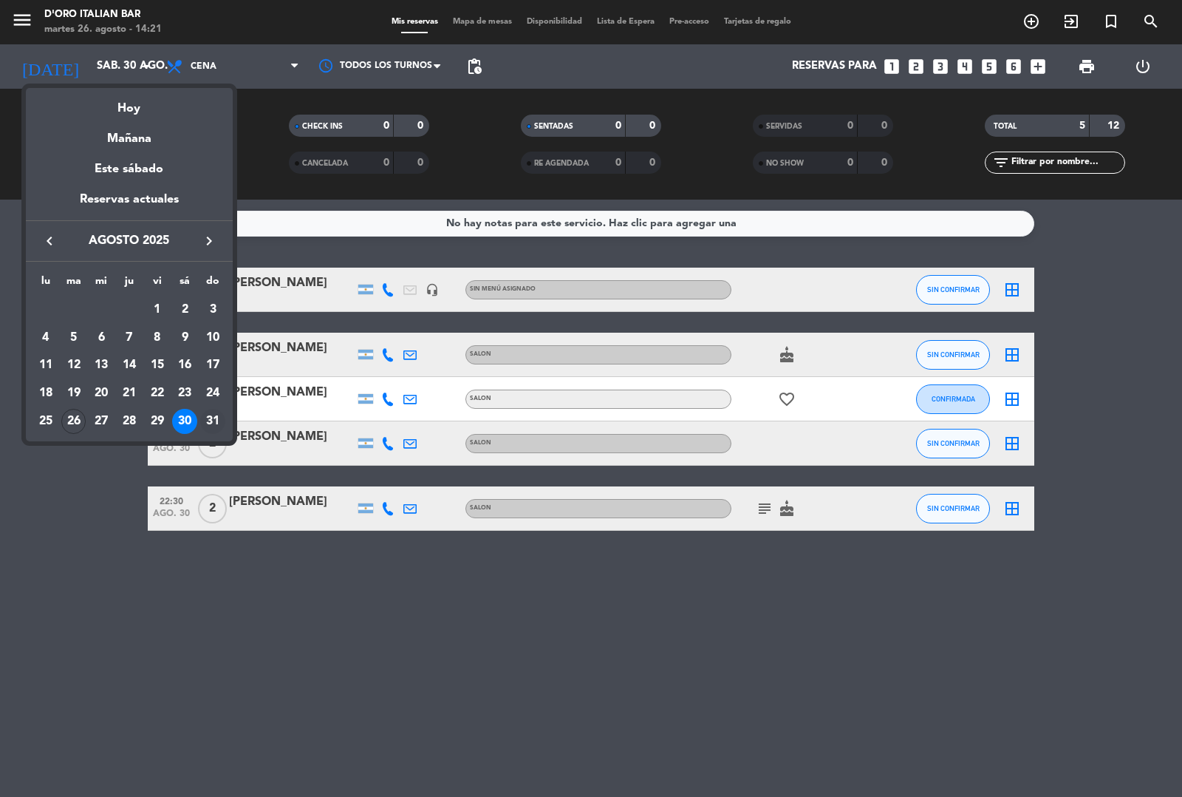
click at [199, 426] on td "31" at bounding box center [213, 421] width 28 height 28
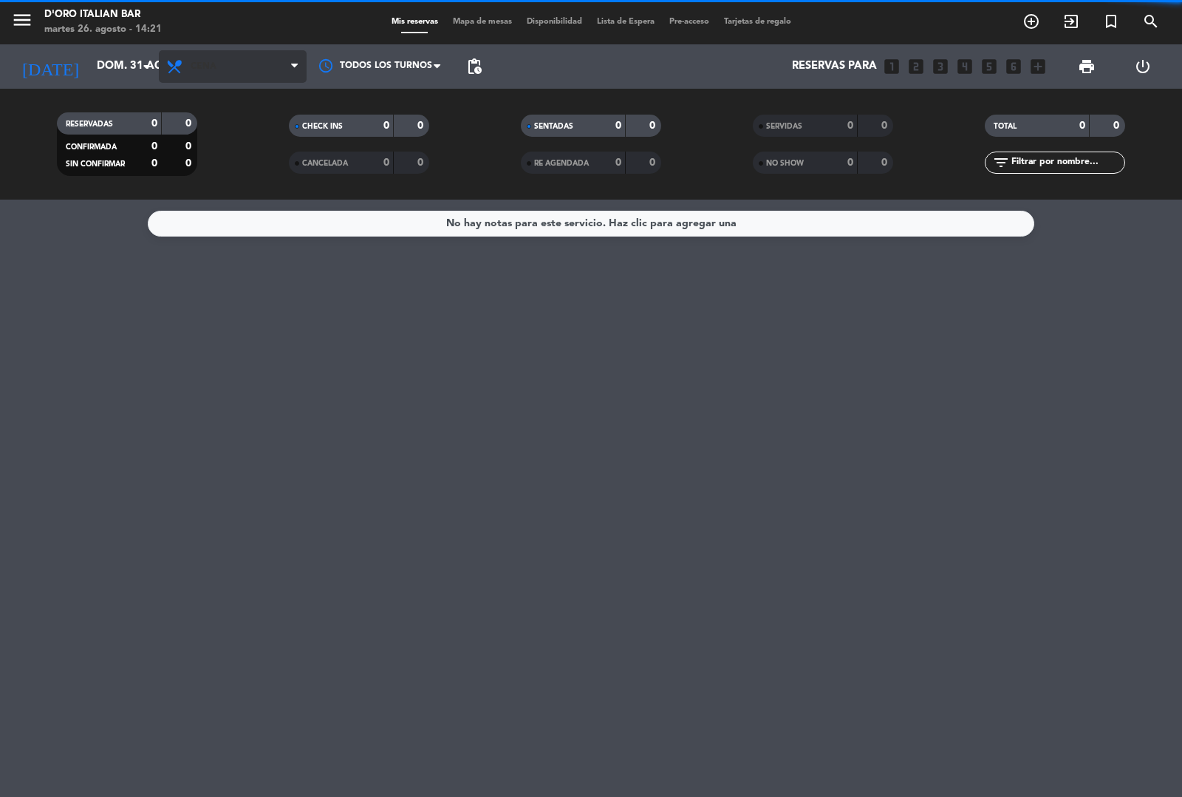
click at [242, 61] on span "Cena" at bounding box center [233, 66] width 148 height 33
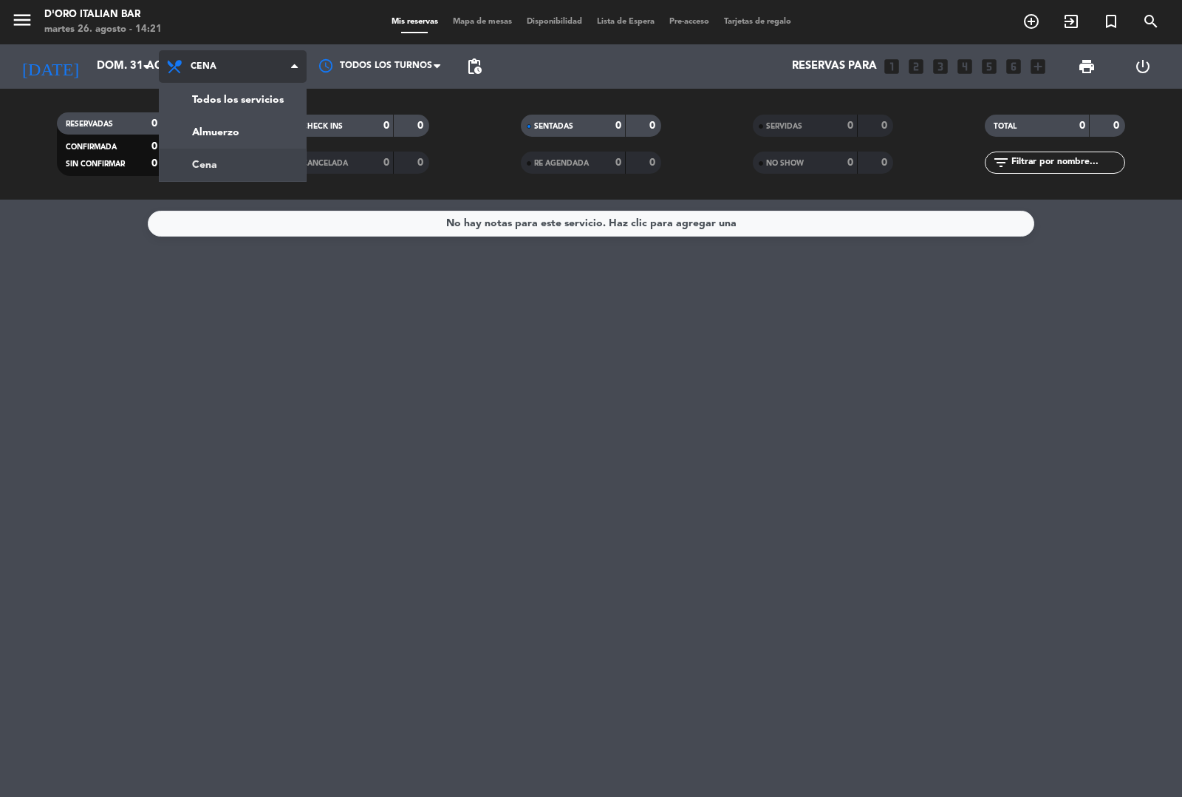
click at [250, 137] on div "menu D'oro Italian Bar [DATE] 26. agosto - 14:21 Mis reservas Mapa de mesas Dis…" at bounding box center [591, 100] width 1182 height 200
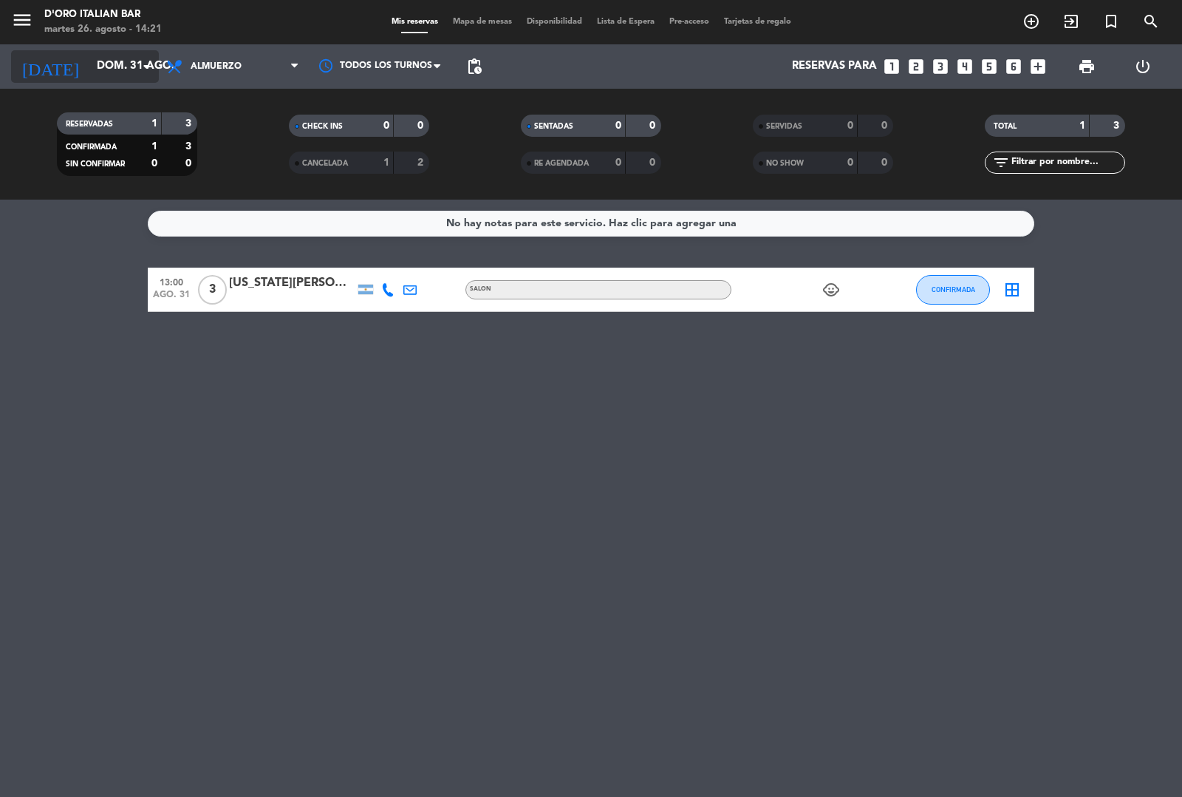
click at [89, 71] on input "dom. 31 ago." at bounding box center [160, 66] width 143 height 28
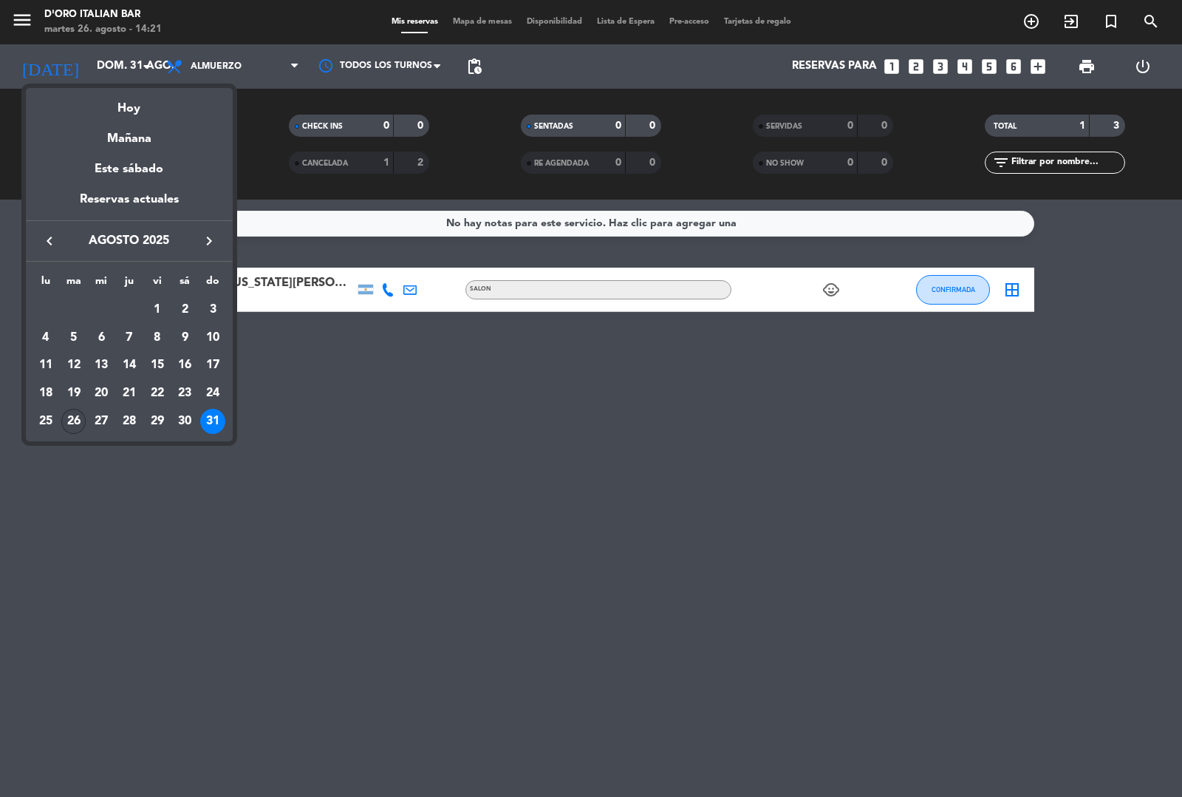
click at [74, 426] on div "26" at bounding box center [73, 421] width 25 height 25
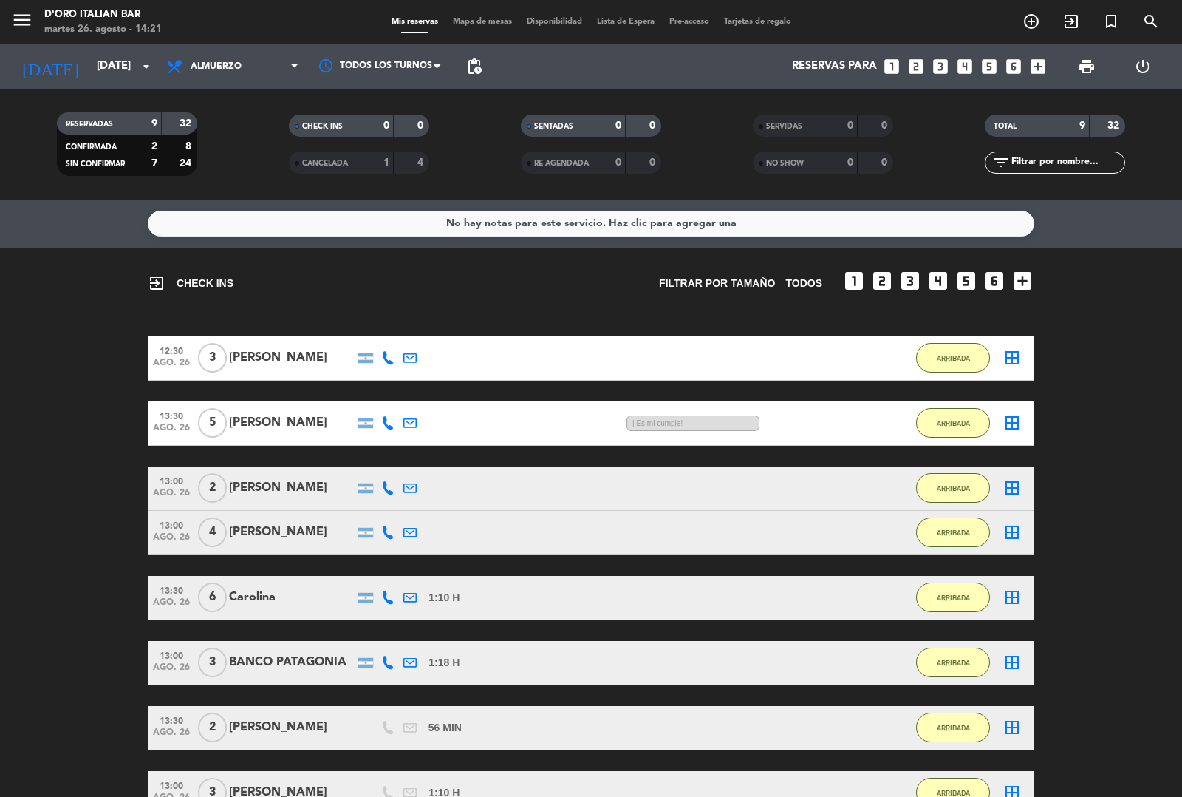
scroll to position [200, 0]
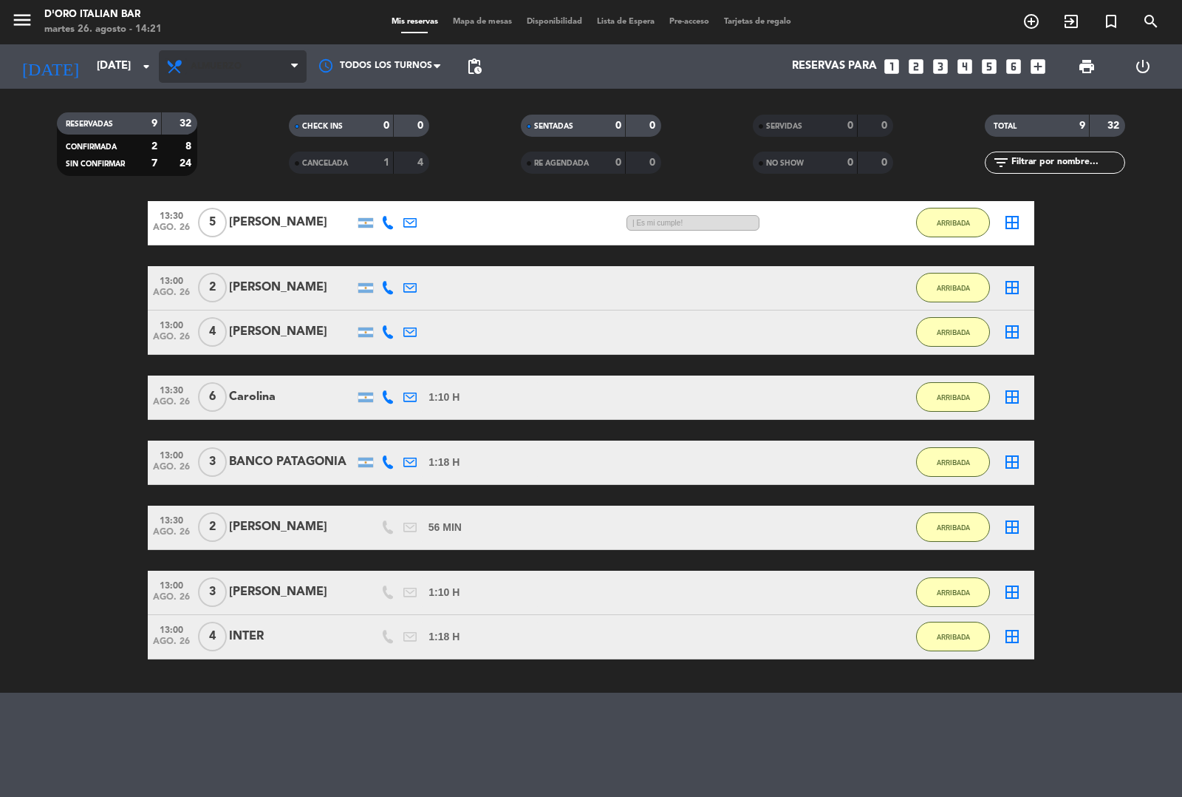
click at [181, 67] on icon at bounding box center [176, 67] width 21 height 18
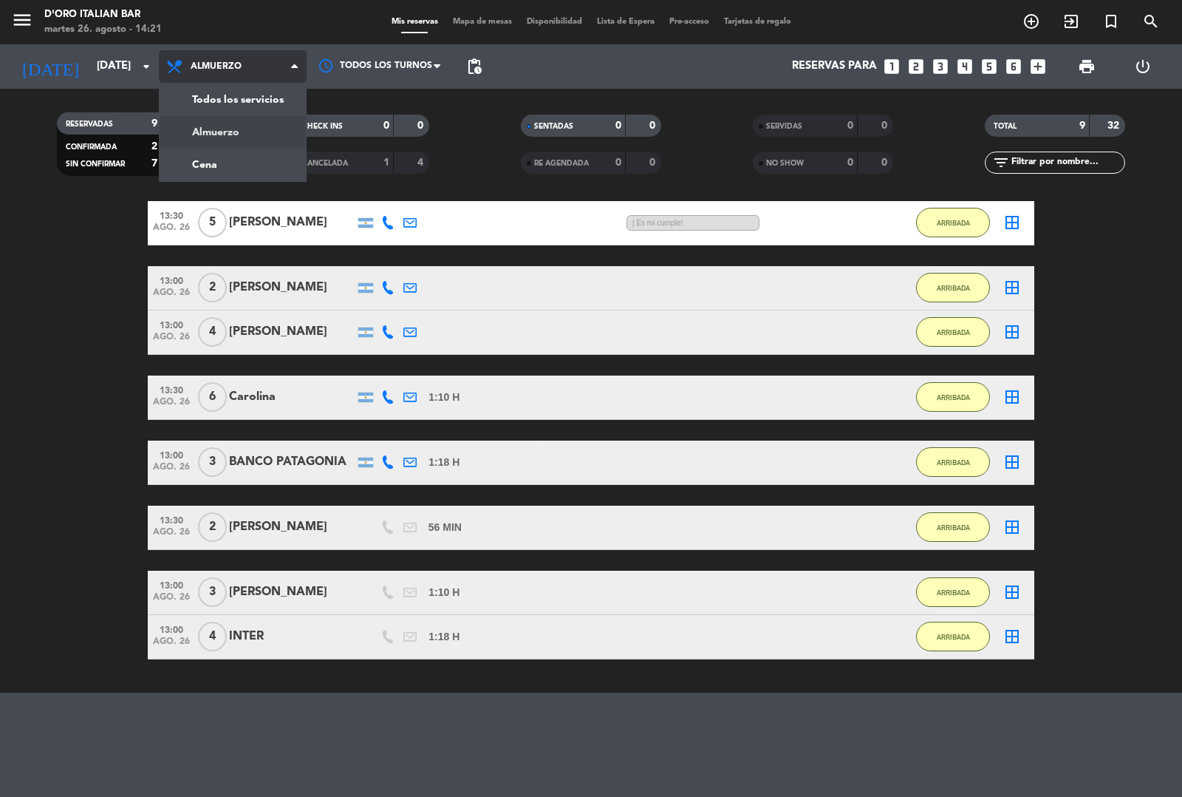
click at [178, 166] on div "menu D'oro Italian Bar [DATE] 26. agosto - 14:21 Mis reservas Mapa de mesas Dis…" at bounding box center [591, 100] width 1182 height 200
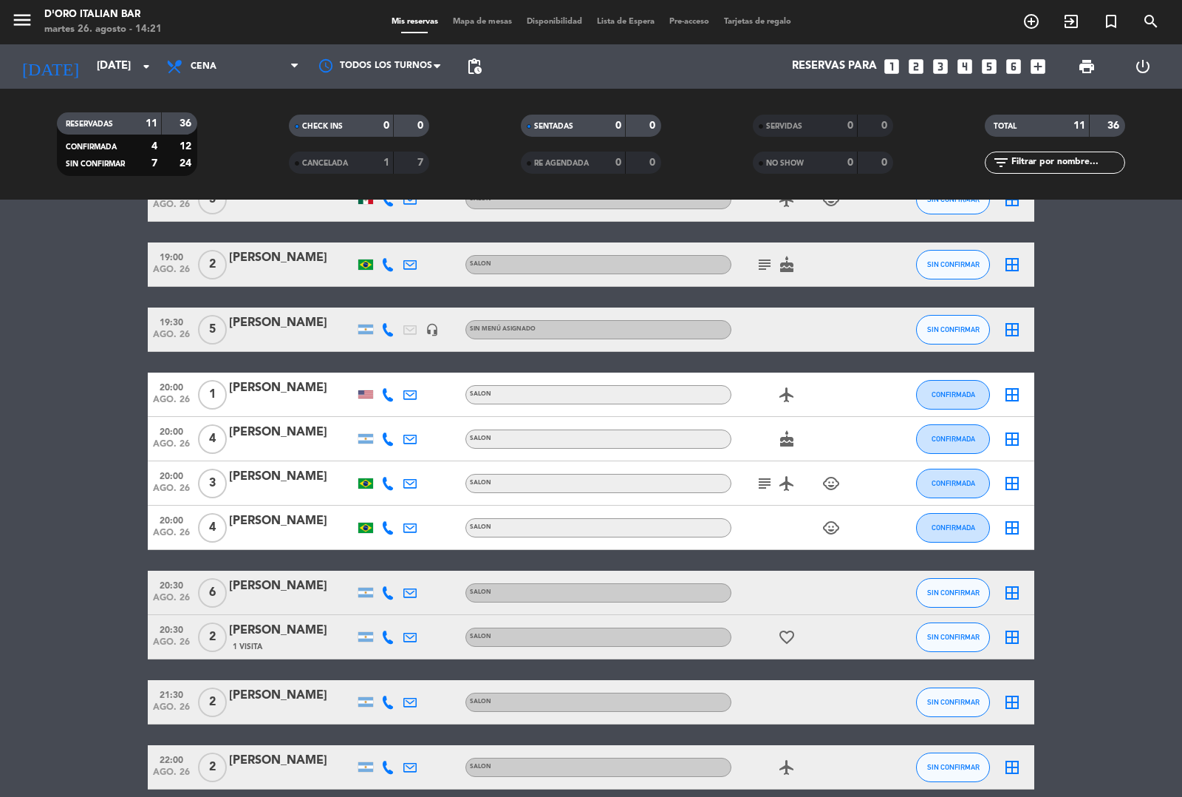
scroll to position [156, 0]
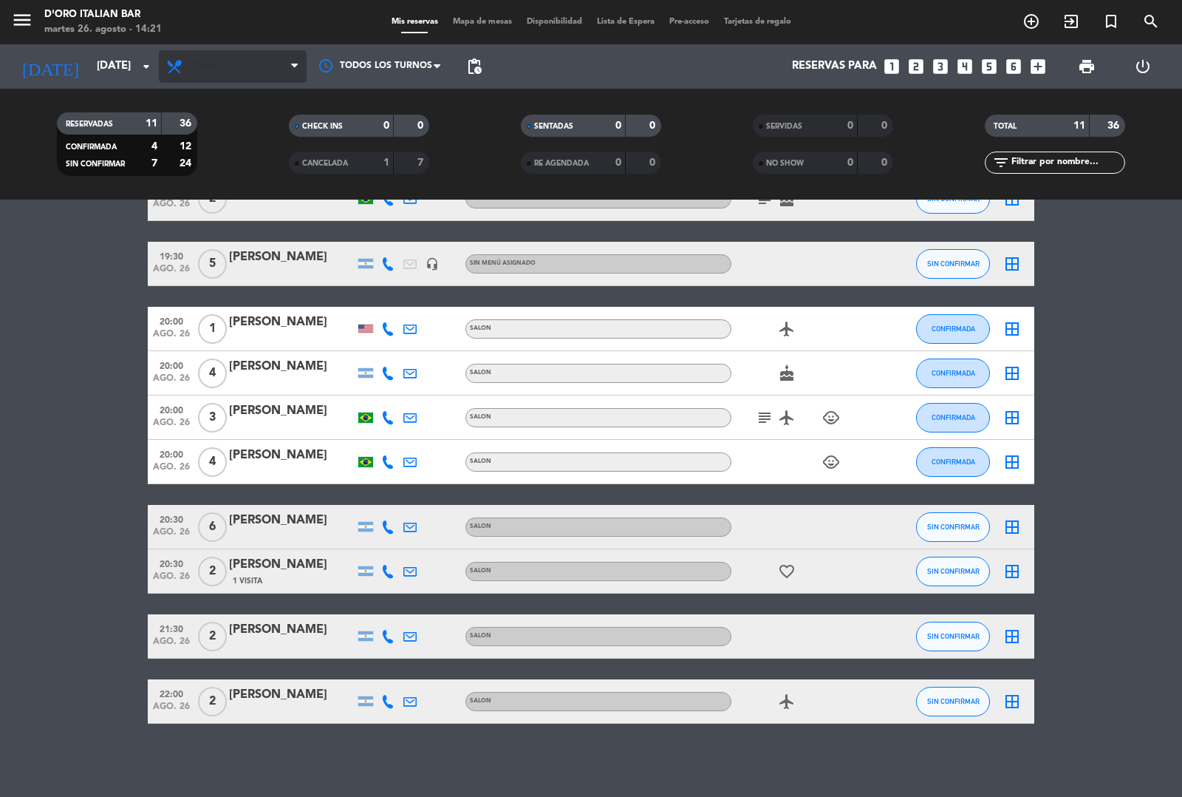
click at [250, 68] on span "Cena" at bounding box center [233, 66] width 148 height 33
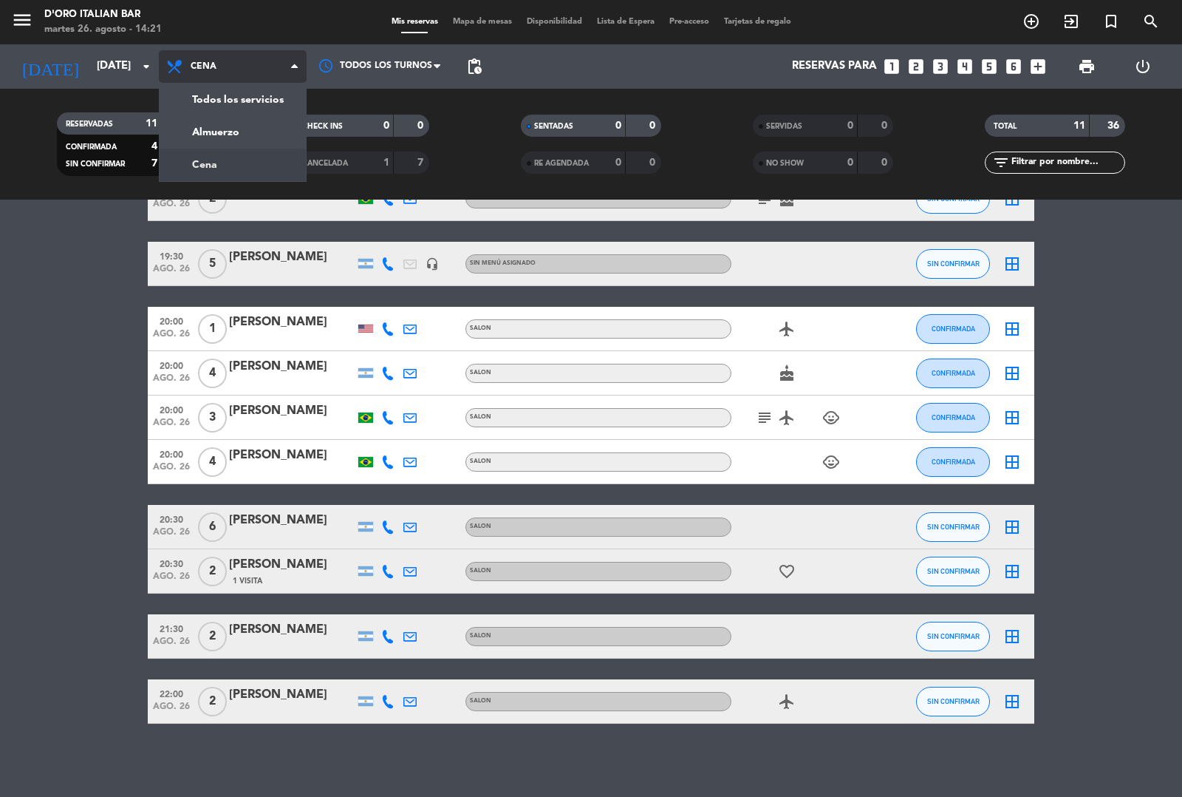
click at [259, 149] on div "menu D'oro Italian Bar [DATE] 26. agosto - 14:21 Mis reservas Mapa de mesas Dis…" at bounding box center [591, 100] width 1182 height 200
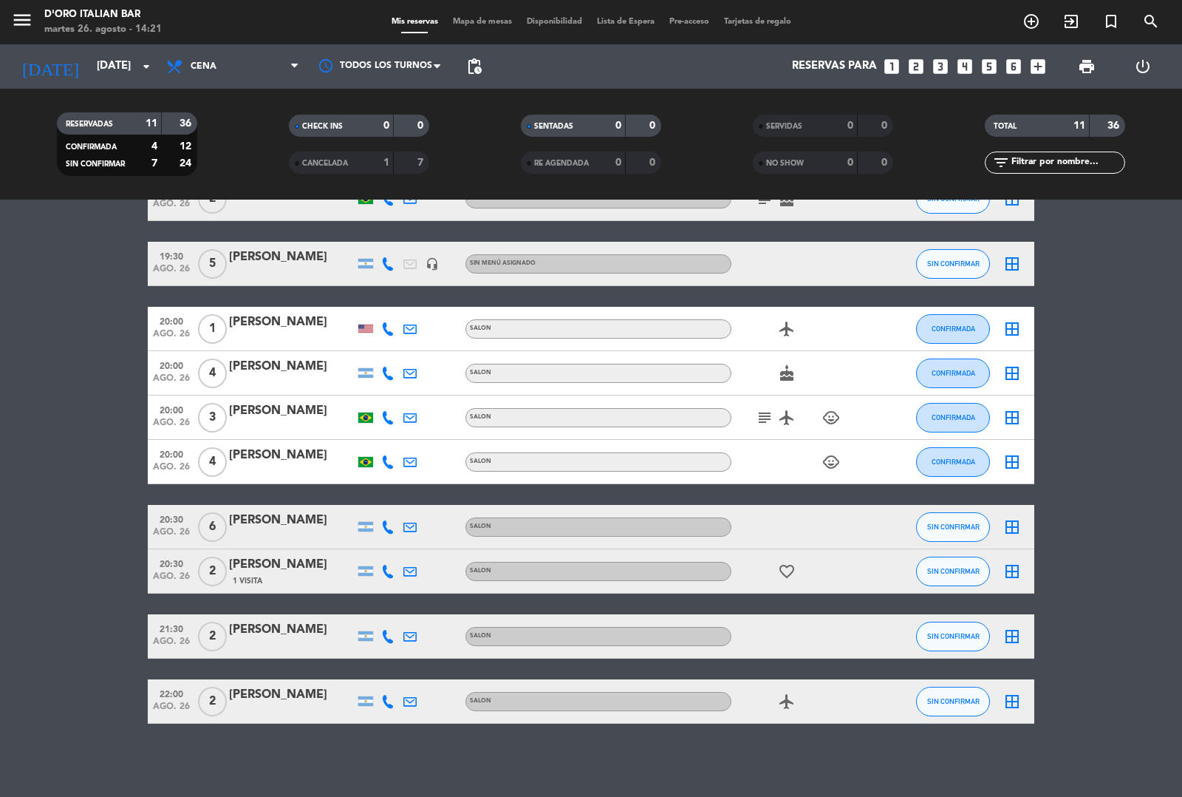
click at [761, 416] on icon "subject" at bounding box center [765, 418] width 18 height 18
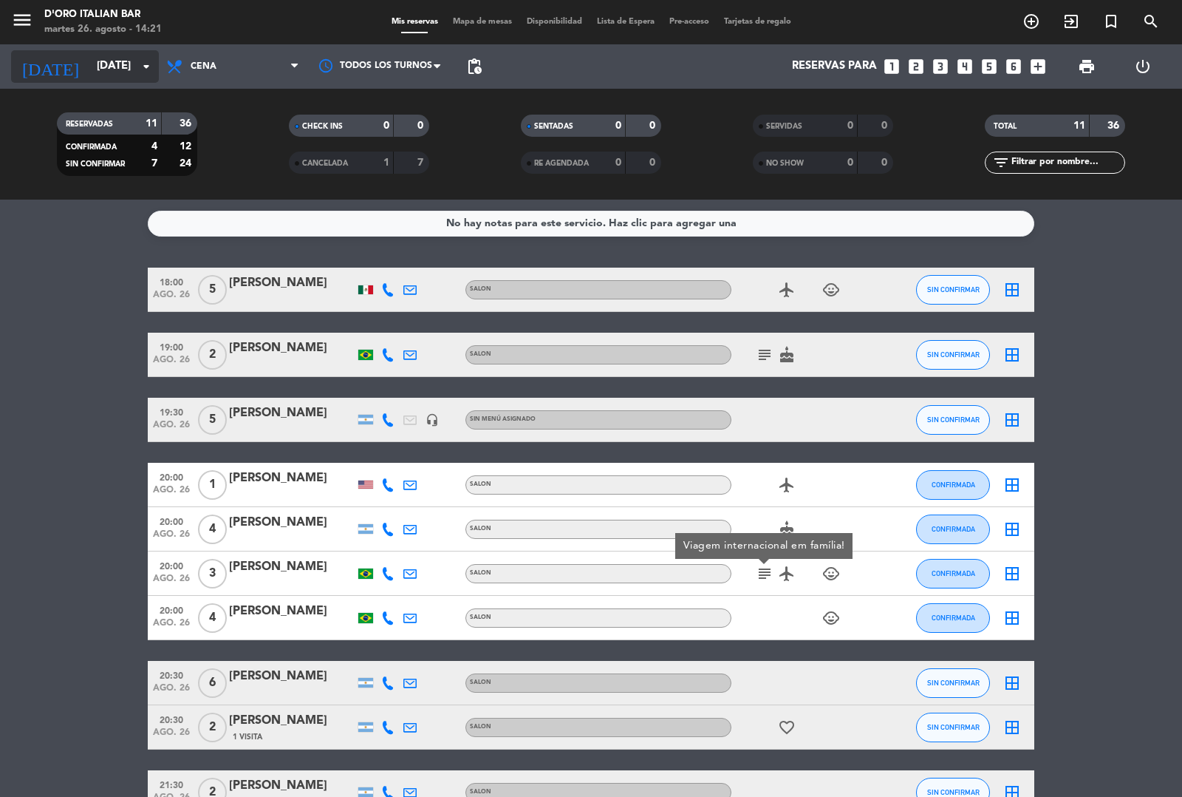
click at [117, 74] on input "[DATE]" at bounding box center [160, 66] width 143 height 28
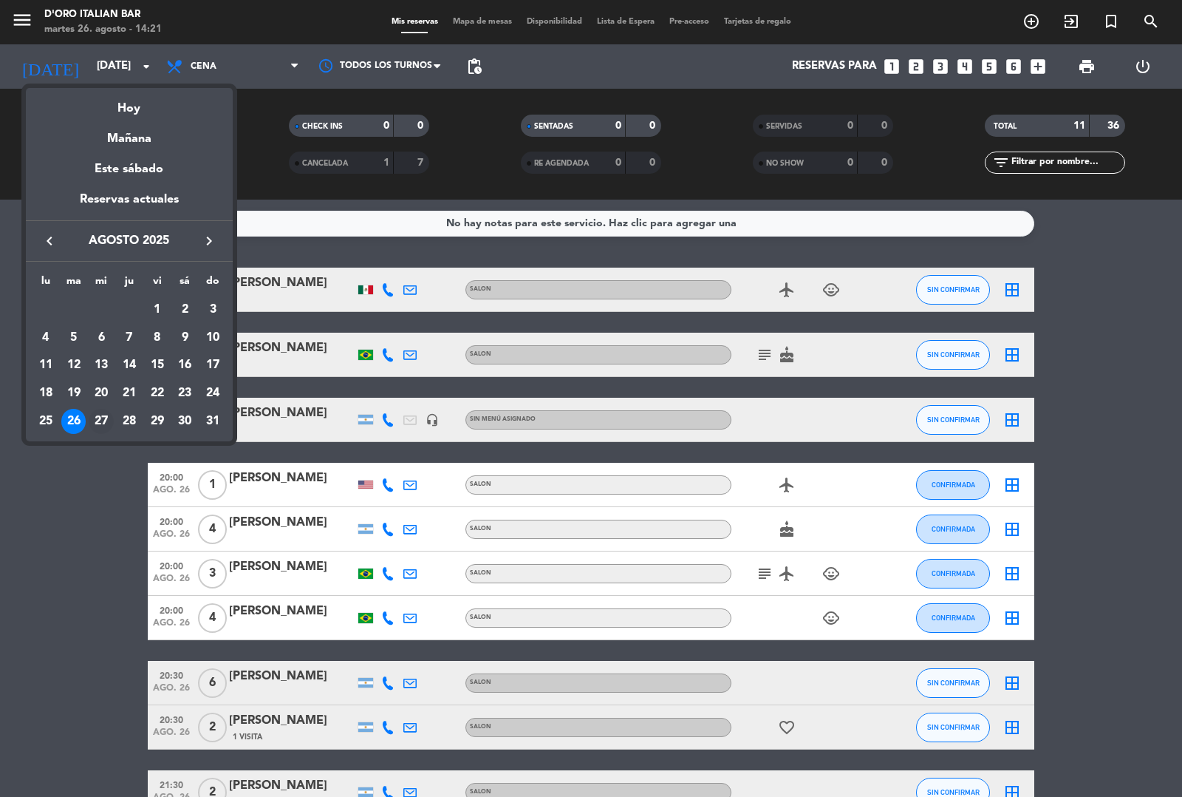
click at [108, 429] on div "27" at bounding box center [101, 421] width 25 height 25
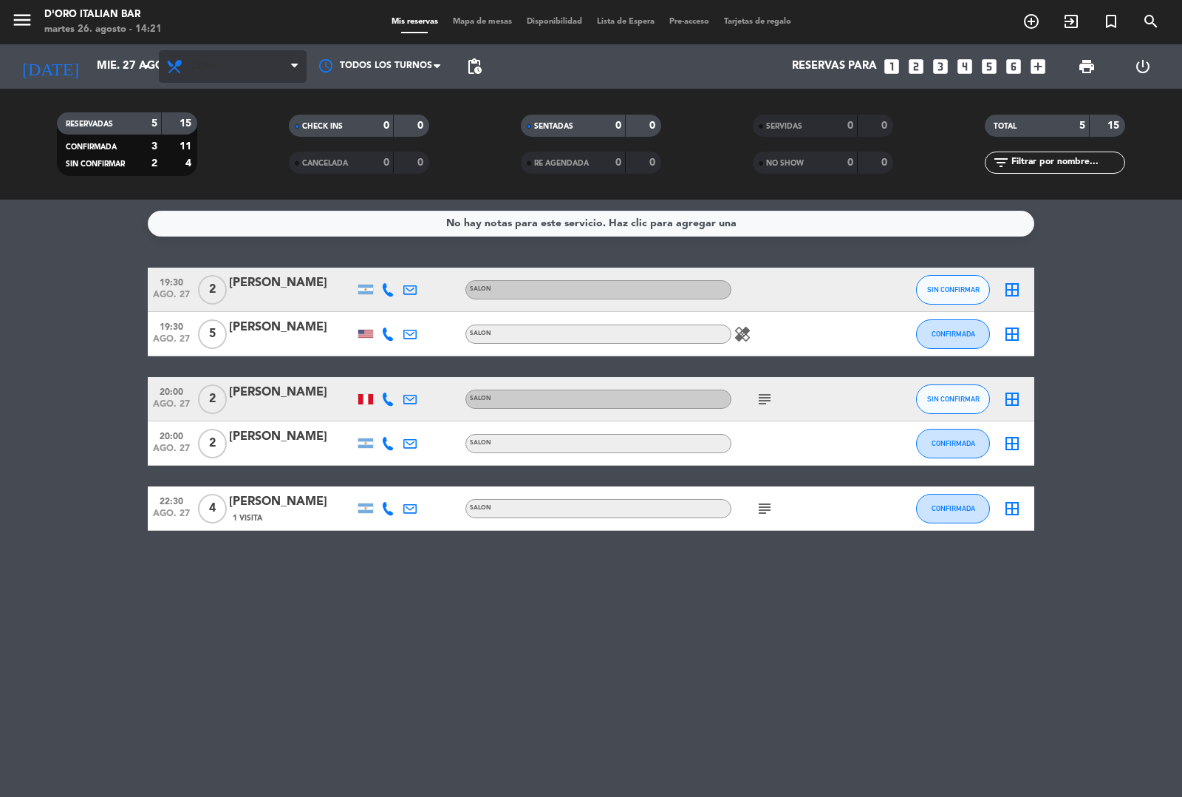
click at [229, 67] on span "Cena" at bounding box center [233, 66] width 148 height 33
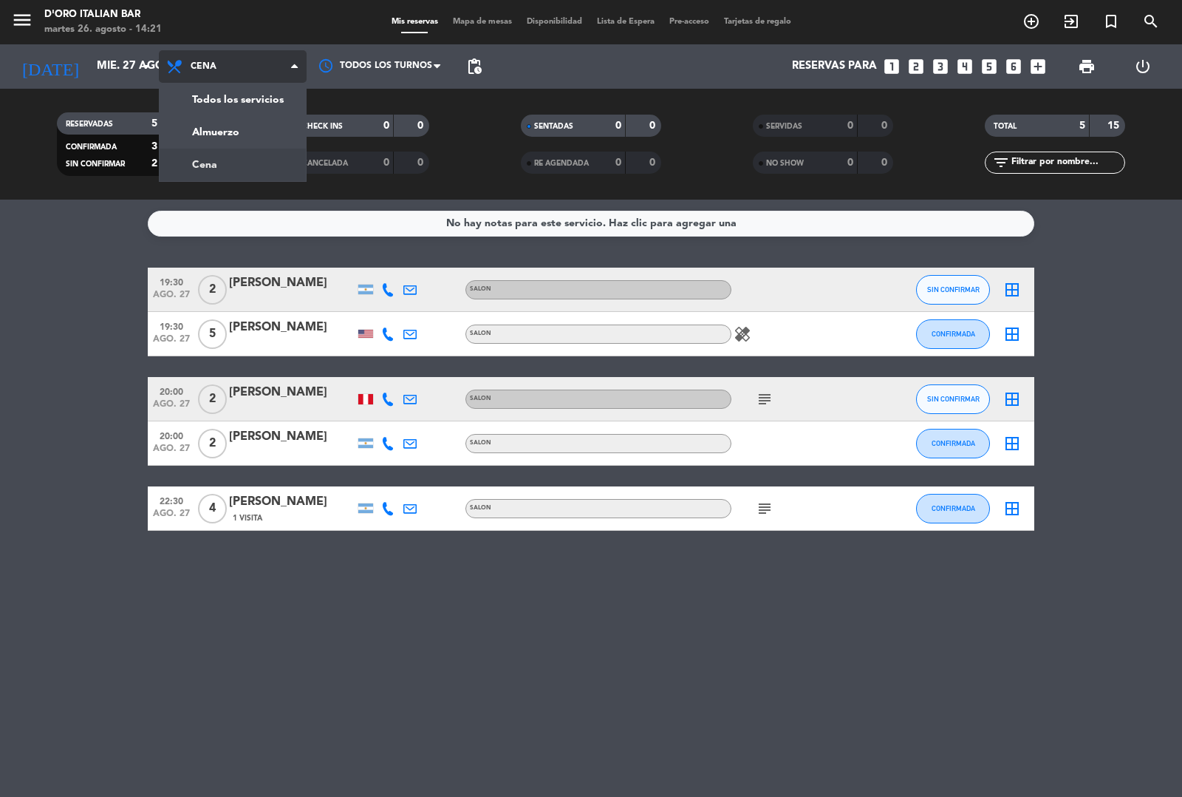
click at [230, 129] on div "menu D'oro Italian Bar [DATE] 26. agosto - 14:21 Mis reservas Mapa de mesas Dis…" at bounding box center [591, 100] width 1182 height 200
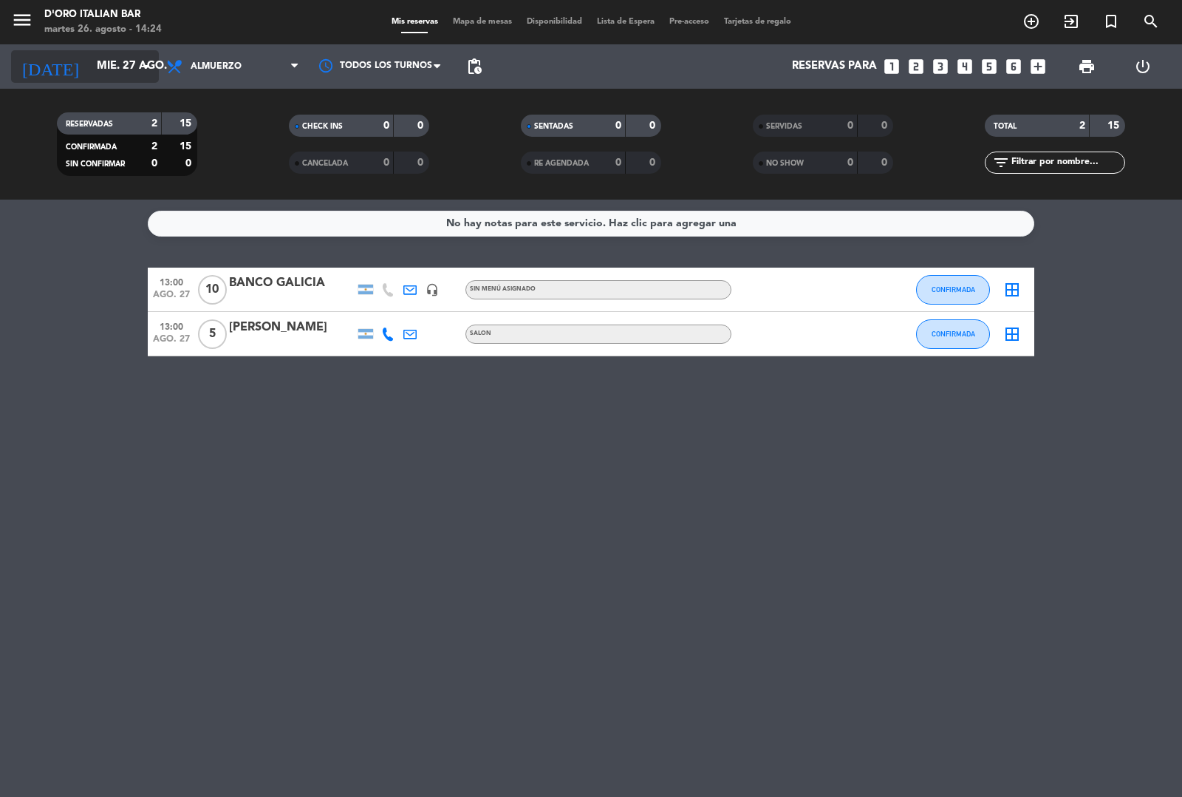
click at [108, 72] on input "mié. 27 ago." at bounding box center [160, 66] width 143 height 28
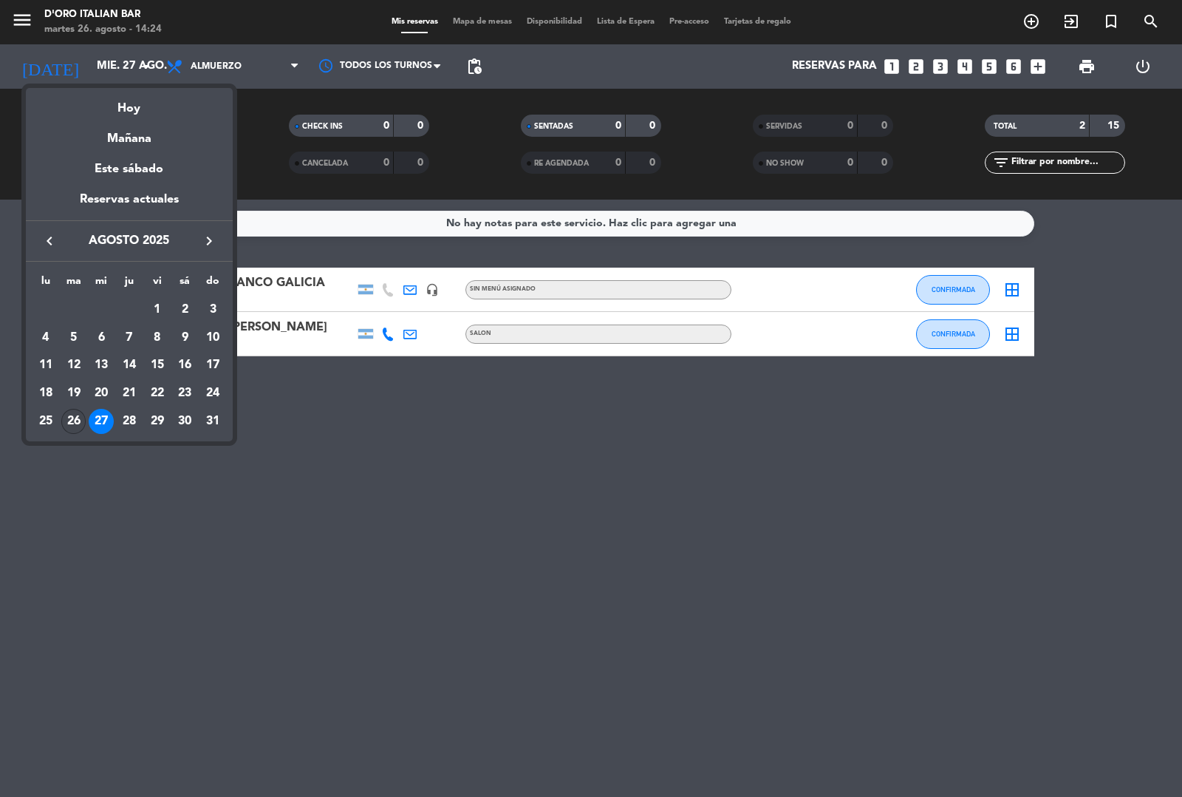
click at [71, 420] on div "26" at bounding box center [73, 421] width 25 height 25
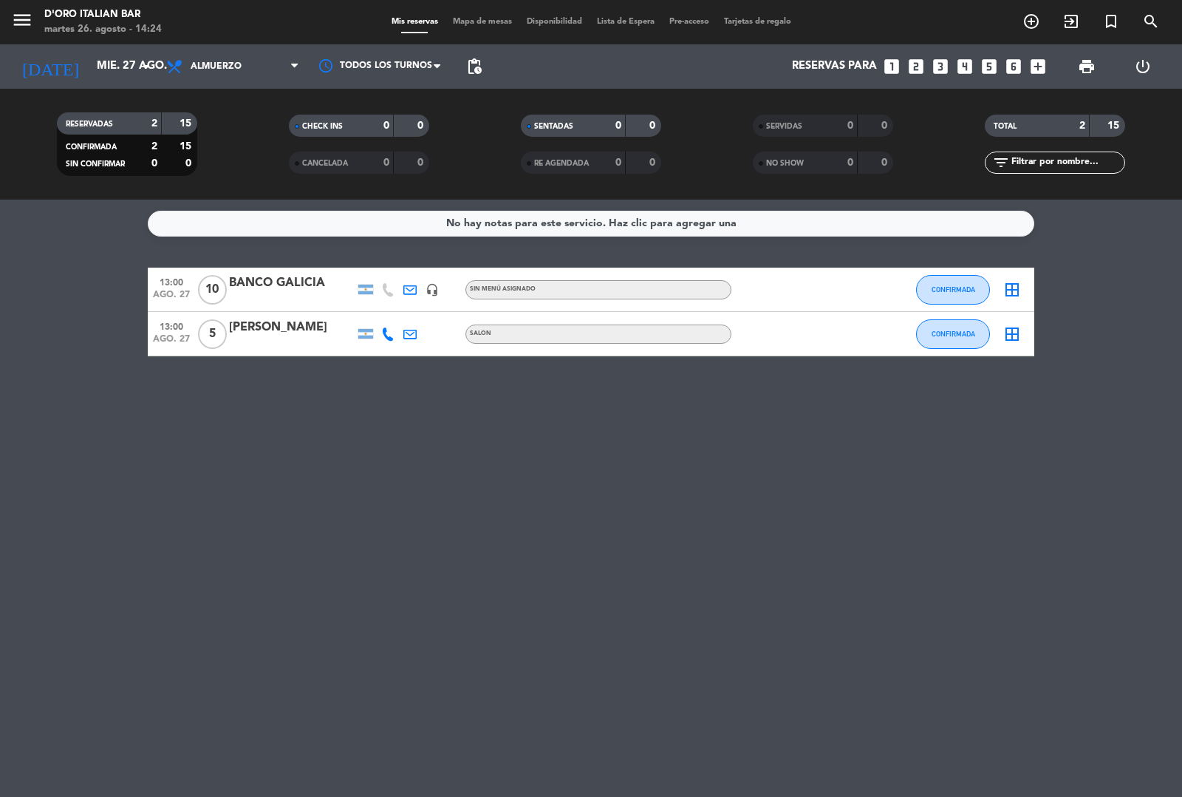
type input "[DATE]"
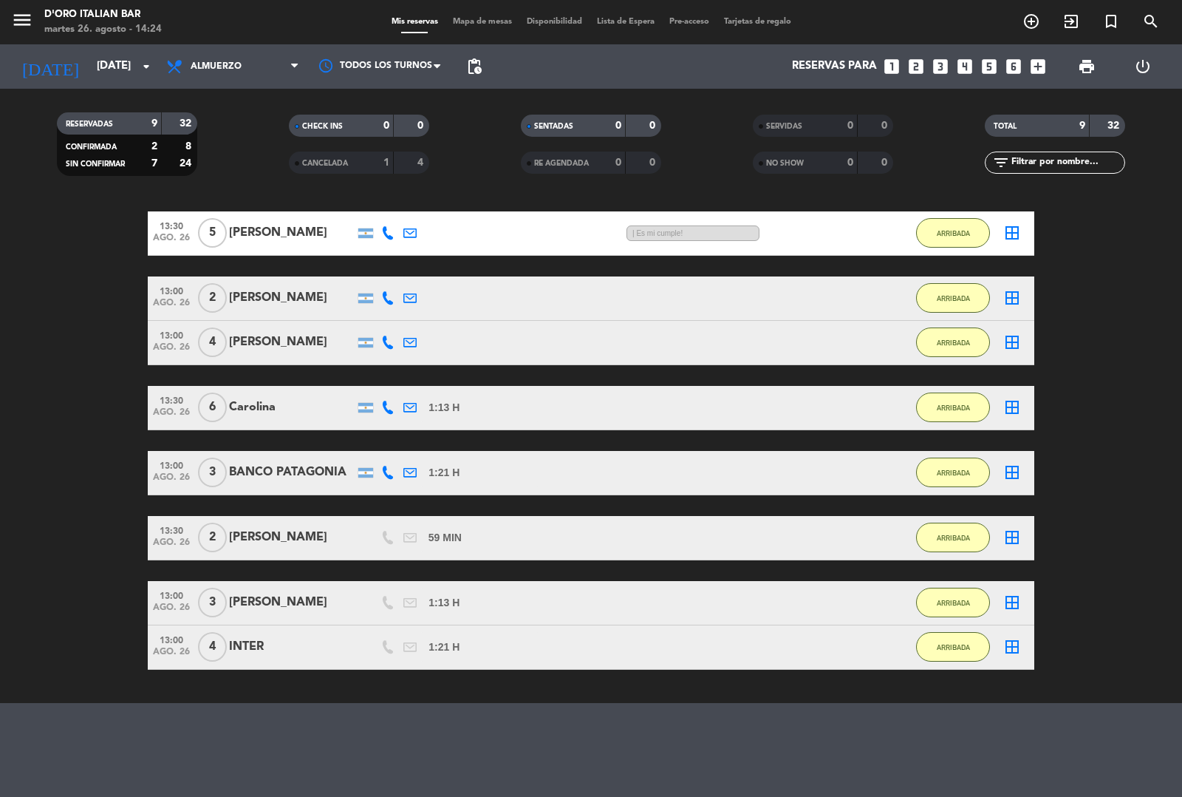
scroll to position [200, 0]
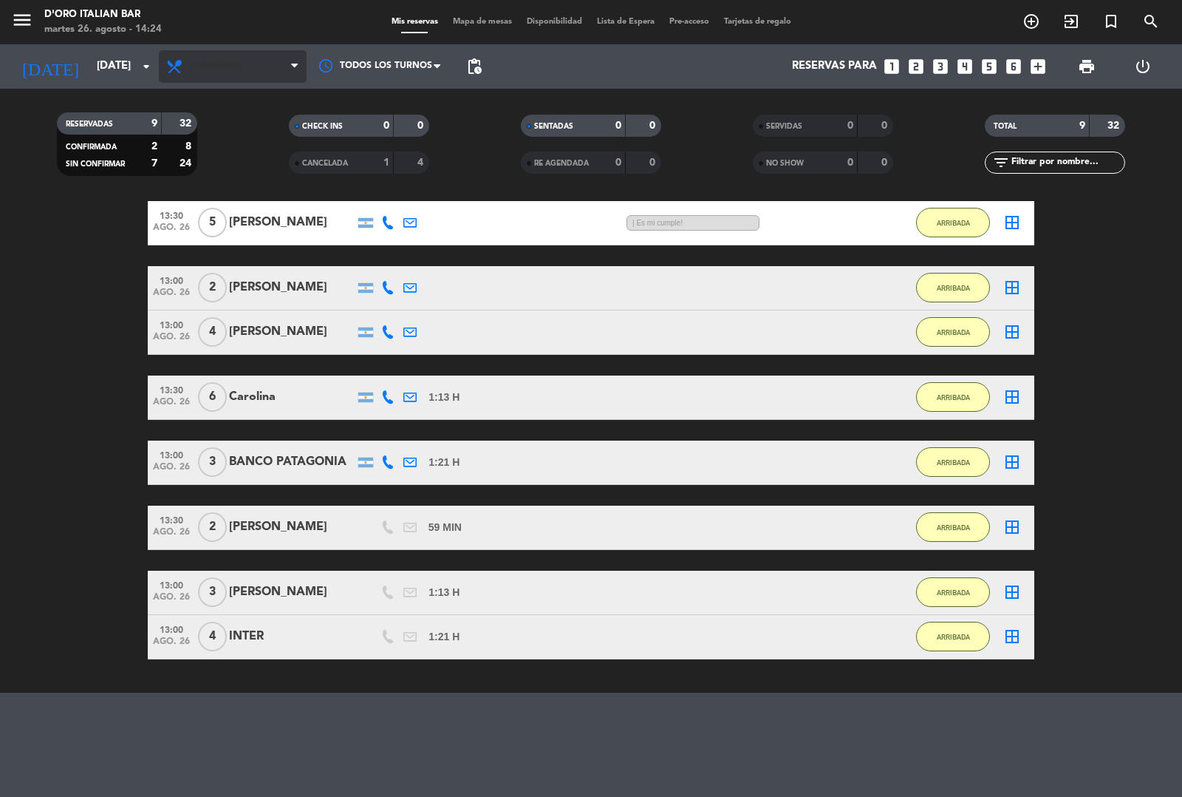
click at [246, 63] on span "Almuerzo" at bounding box center [233, 66] width 148 height 33
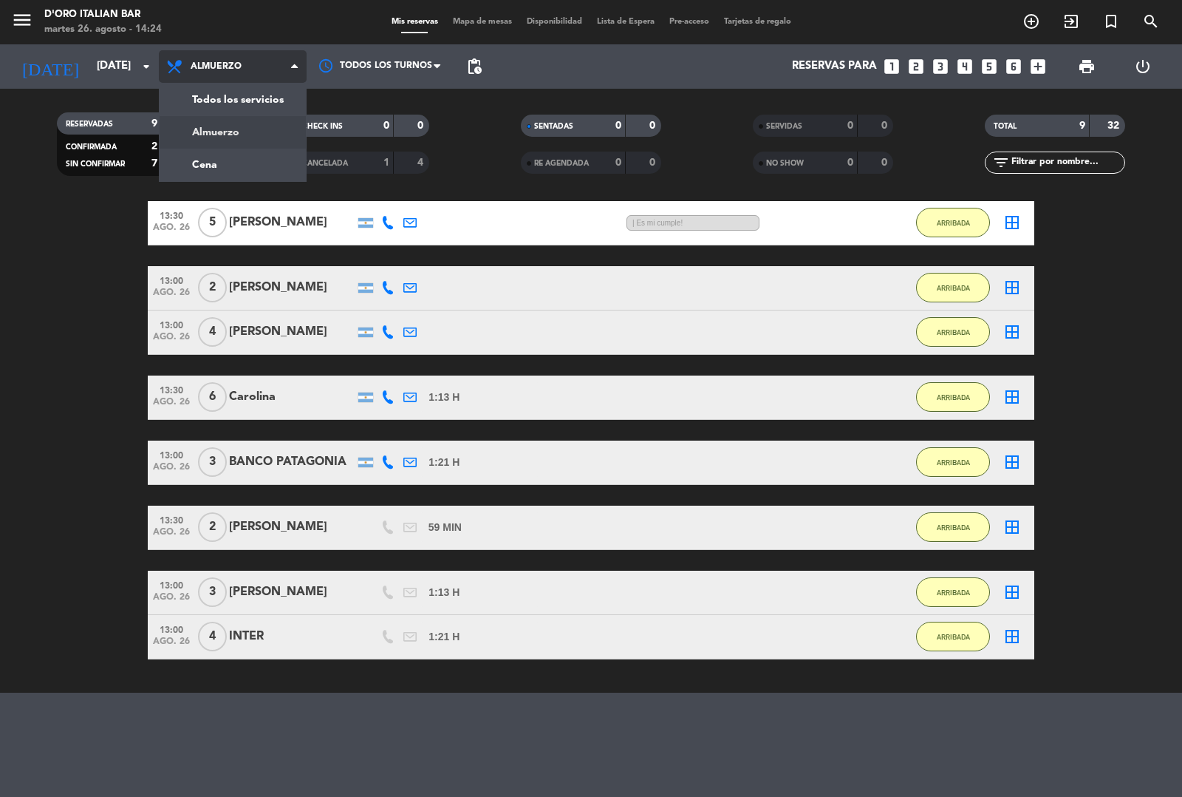
click at [236, 160] on div "menu D'oro Italian Bar [DATE] 26. agosto - 14:24 Mis reservas Mapa de mesas Dis…" at bounding box center [591, 100] width 1182 height 200
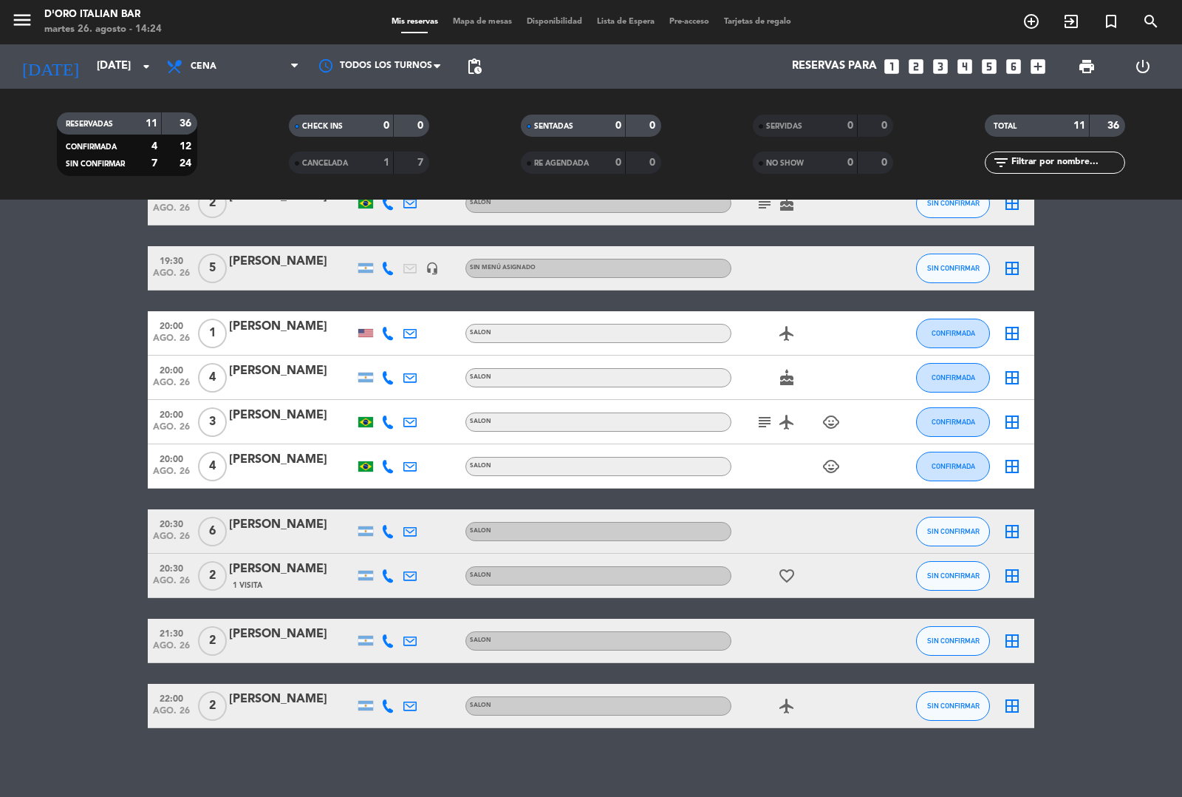
scroll to position [156, 0]
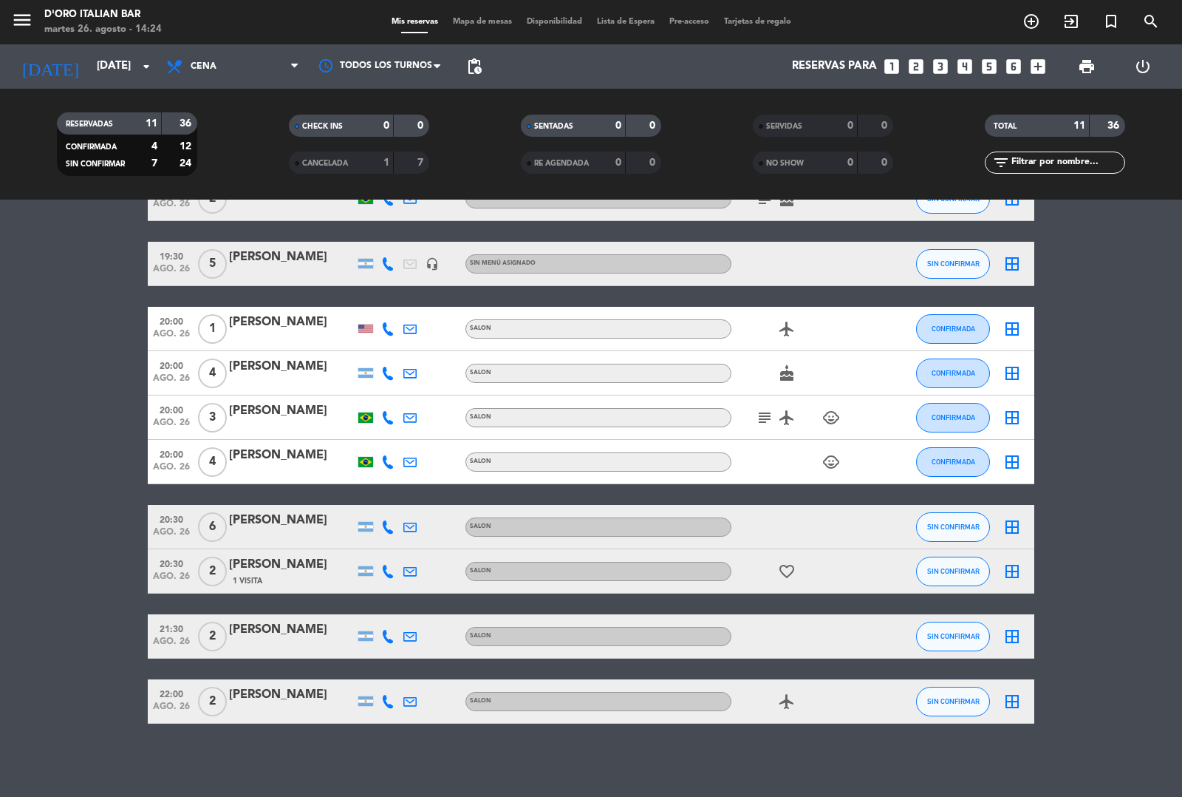
click at [787, 700] on icon "airplanemode_active" at bounding box center [787, 701] width 18 height 18
click at [780, 378] on icon "cake" at bounding box center [787, 373] width 18 height 18
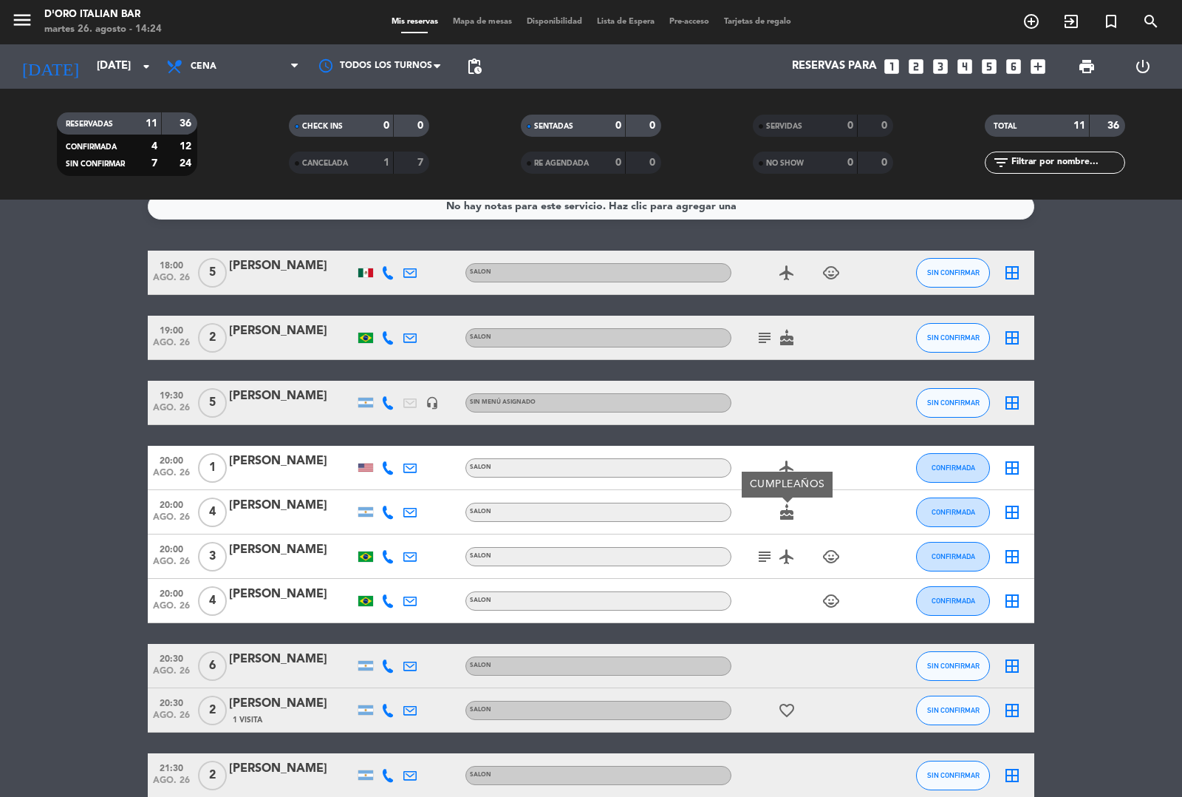
scroll to position [0, 0]
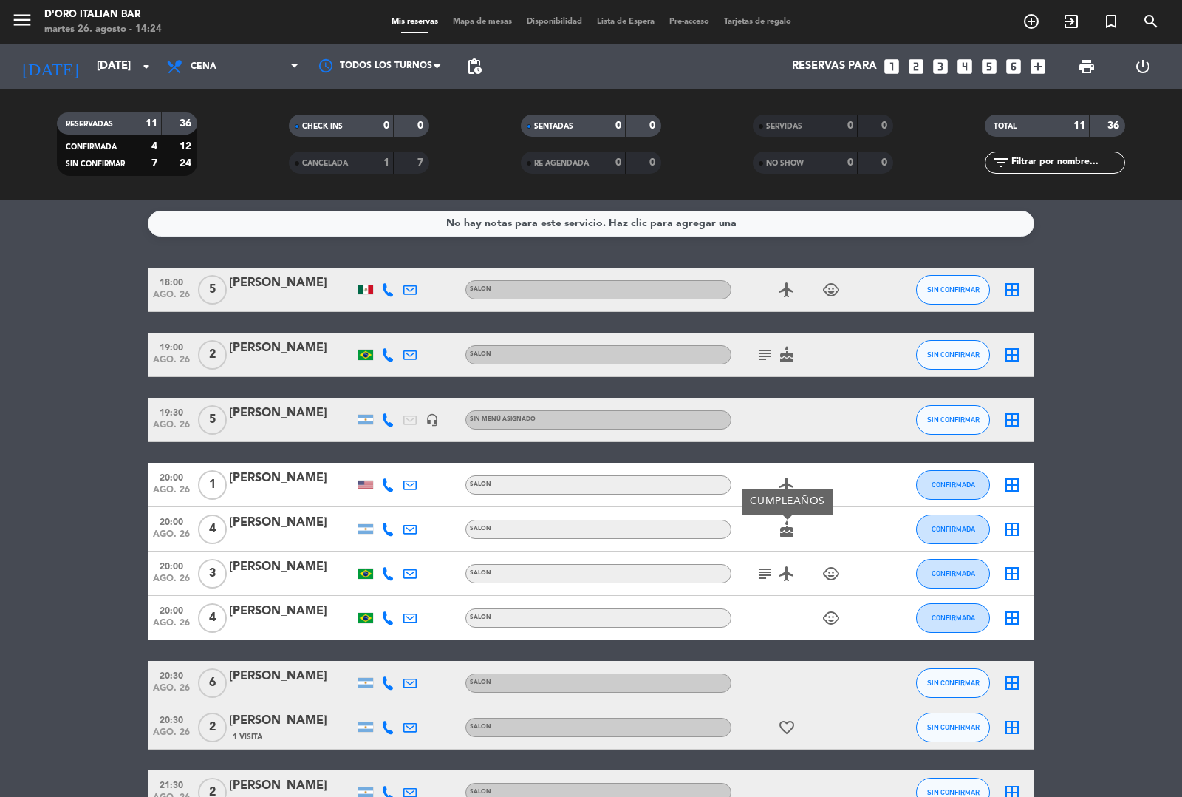
click at [766, 352] on icon "subject" at bounding box center [765, 355] width 18 height 18
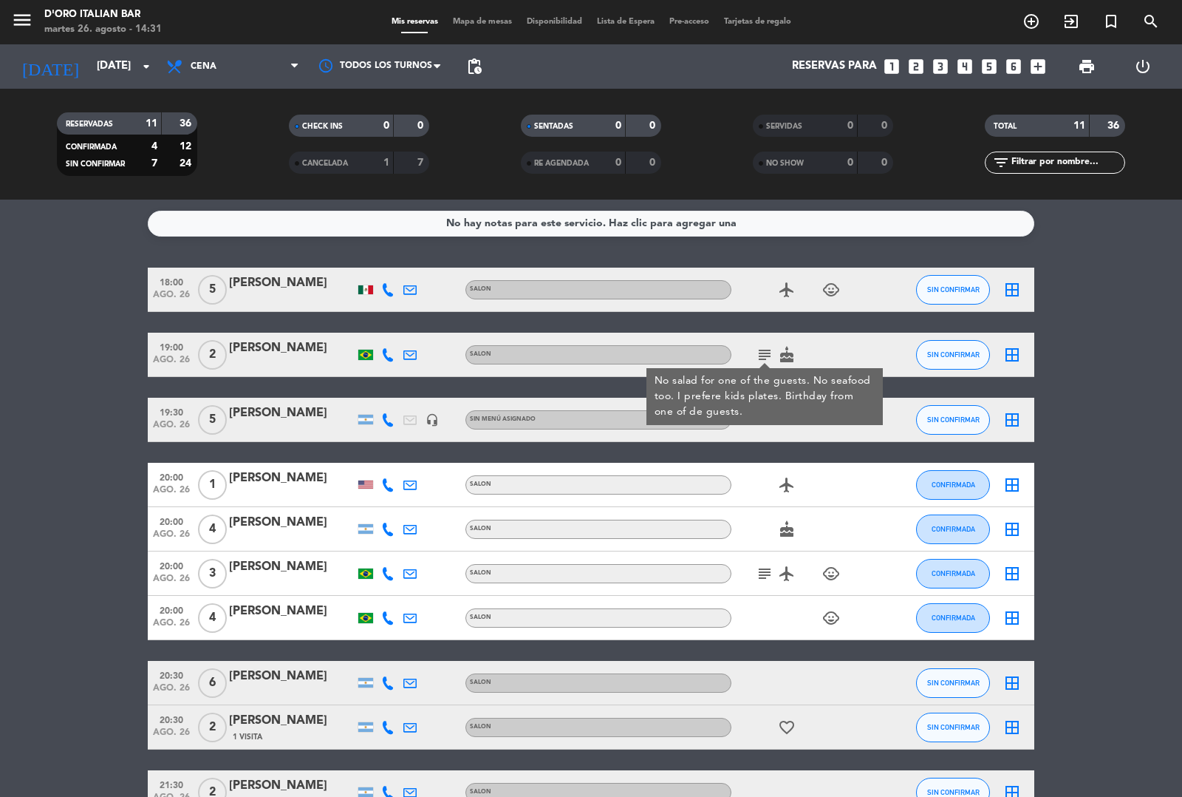
click at [1035, 23] on icon "add_circle_outline" at bounding box center [1032, 22] width 18 height 18
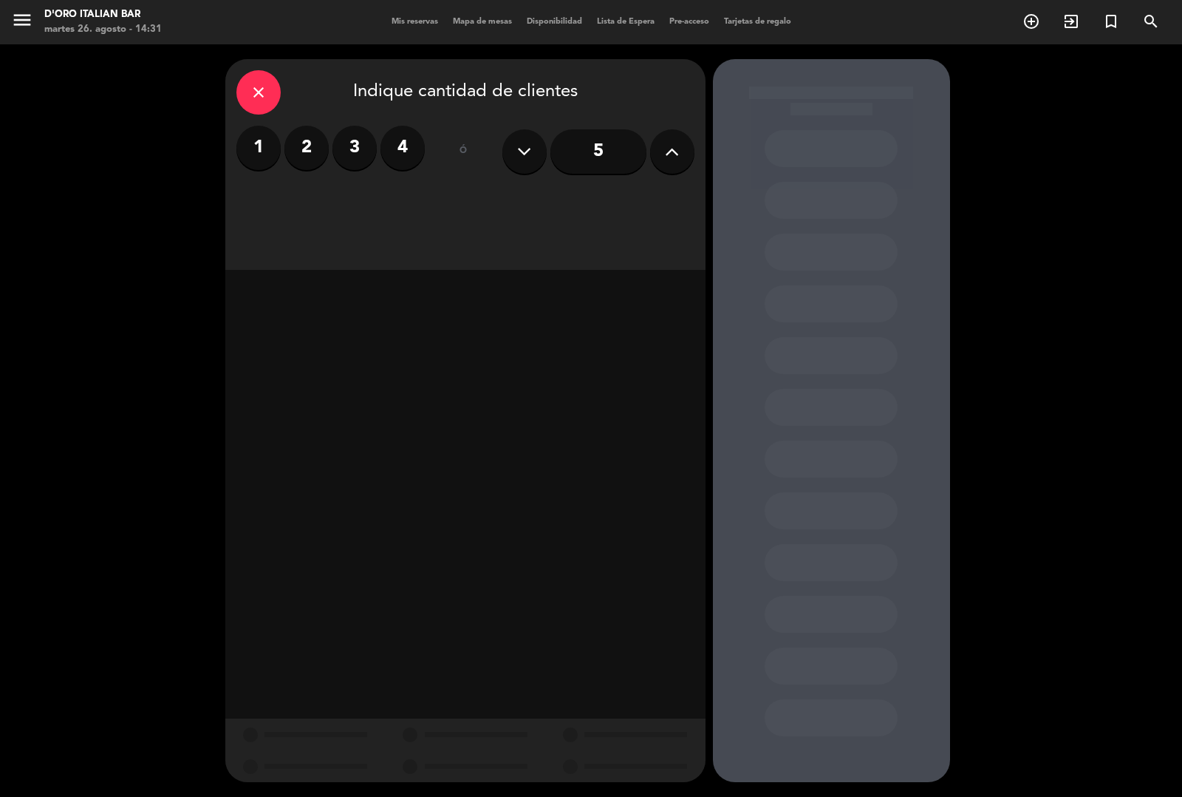
click at [259, 103] on div "close" at bounding box center [258, 92] width 44 height 44
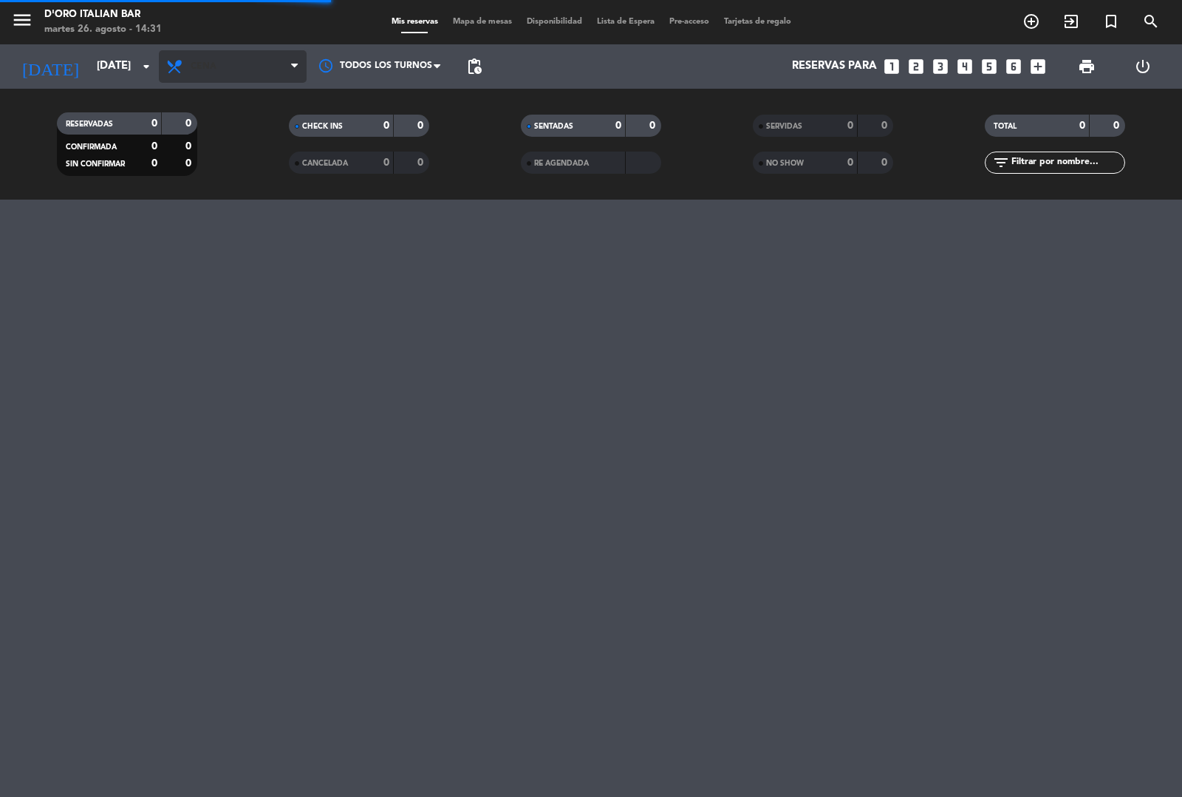
click at [160, 70] on span "Cena" at bounding box center [233, 66] width 148 height 33
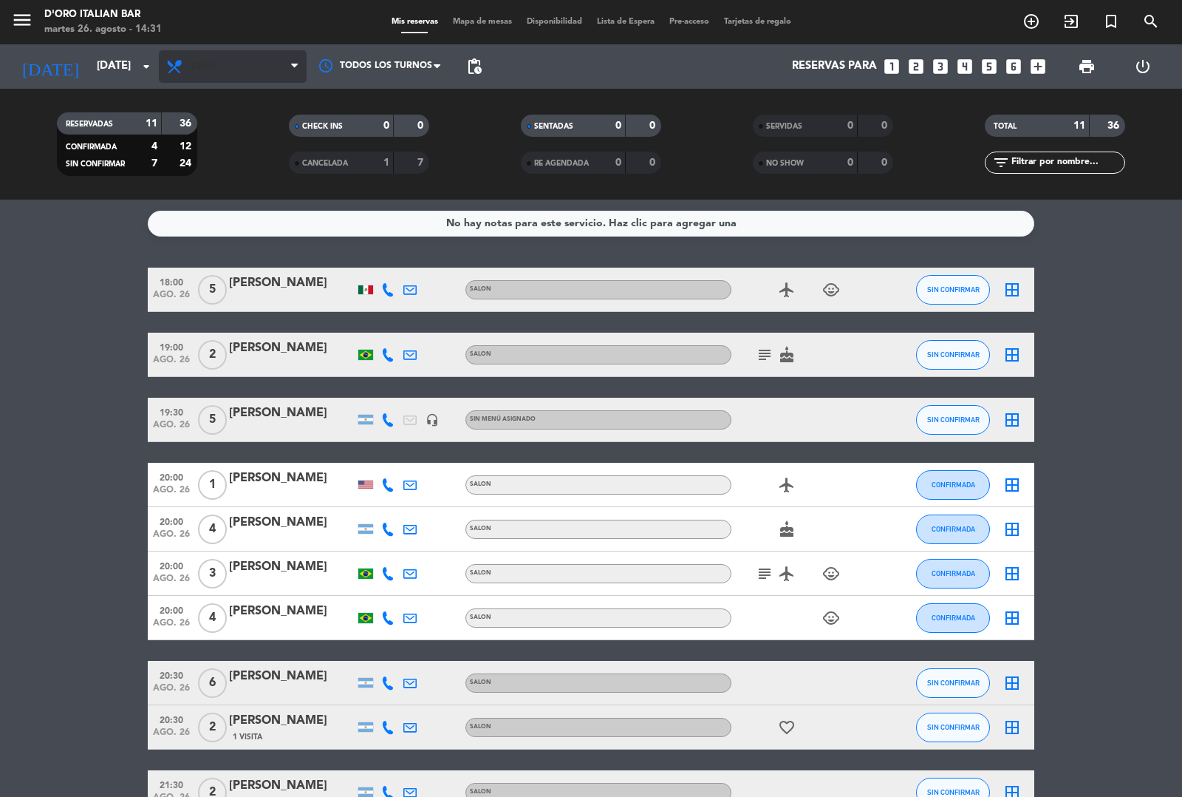
click at [242, 67] on span "Cena" at bounding box center [233, 66] width 148 height 33
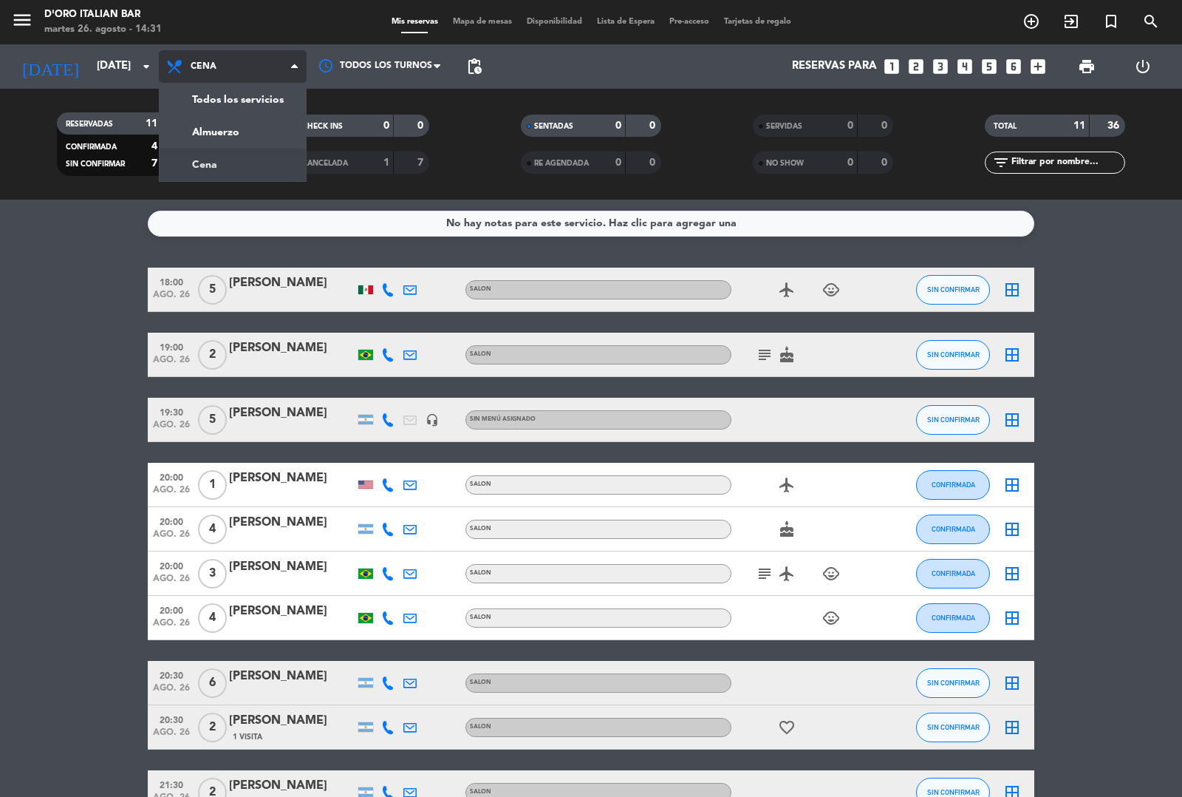
click at [250, 168] on div "menu D'oro Italian Bar [DATE] 26. agosto - 14:31 Mis reservas Mapa de mesas Dis…" at bounding box center [591, 100] width 1182 height 200
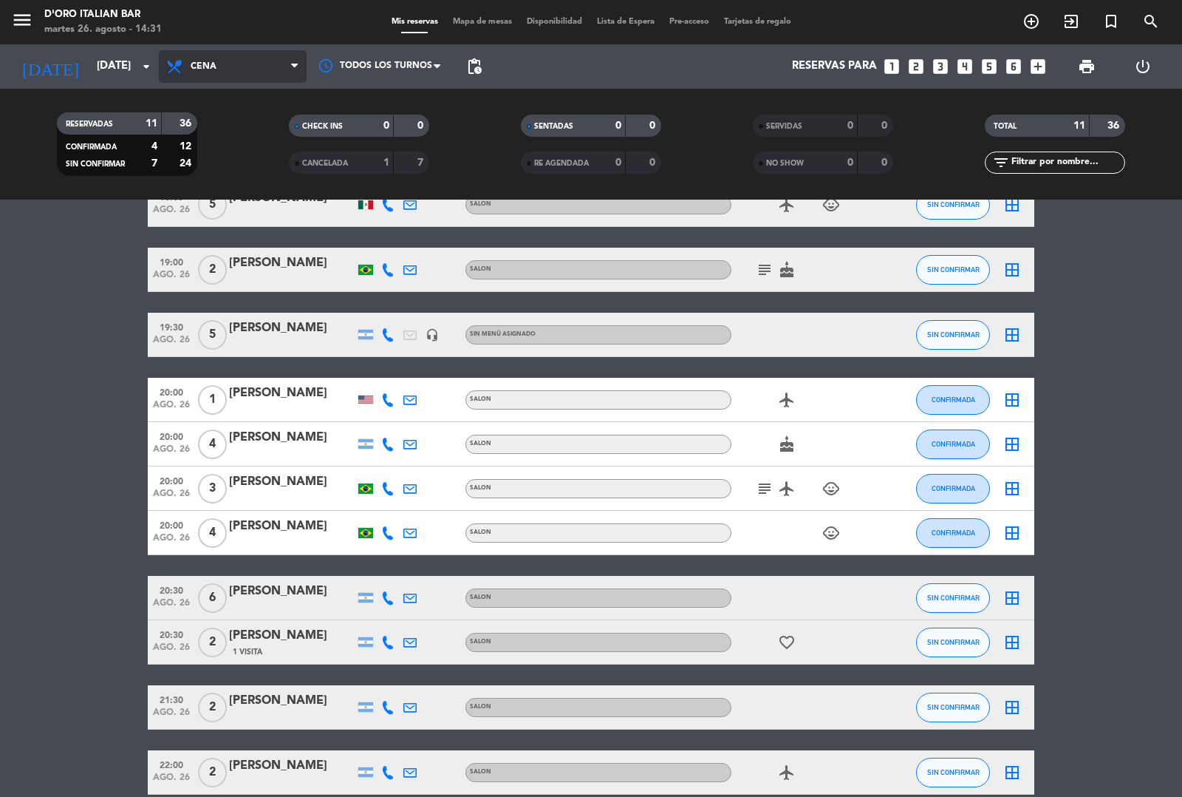
scroll to position [140, 0]
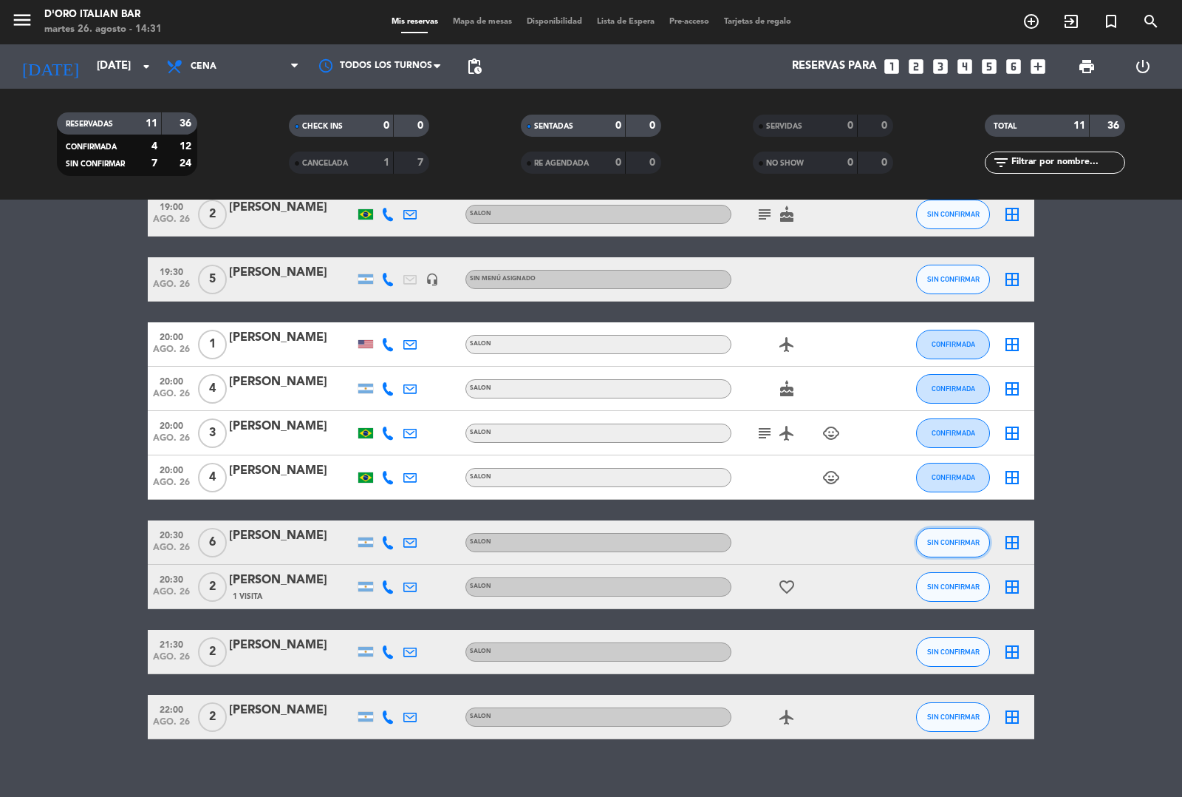
click at [940, 541] on span "SIN CONFIRMAR" at bounding box center [953, 542] width 52 height 8
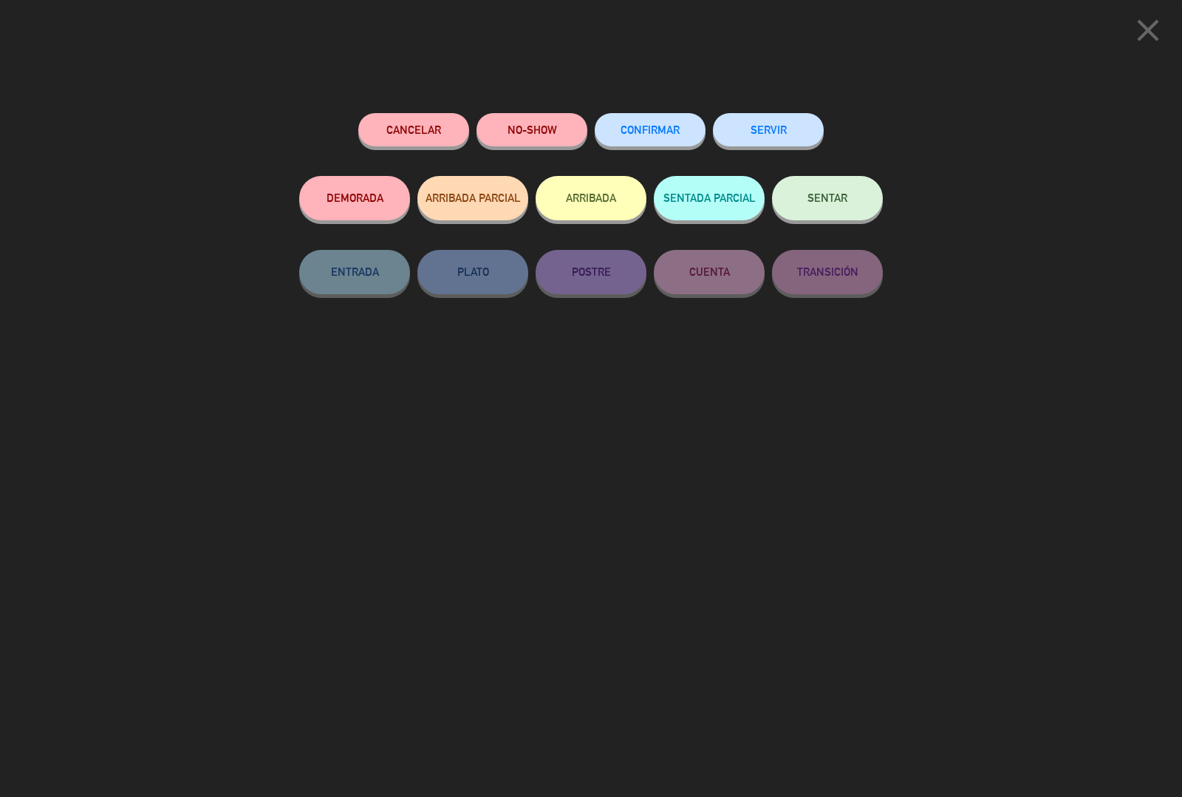
click at [416, 132] on button "Cancelar" at bounding box center [413, 129] width 111 height 33
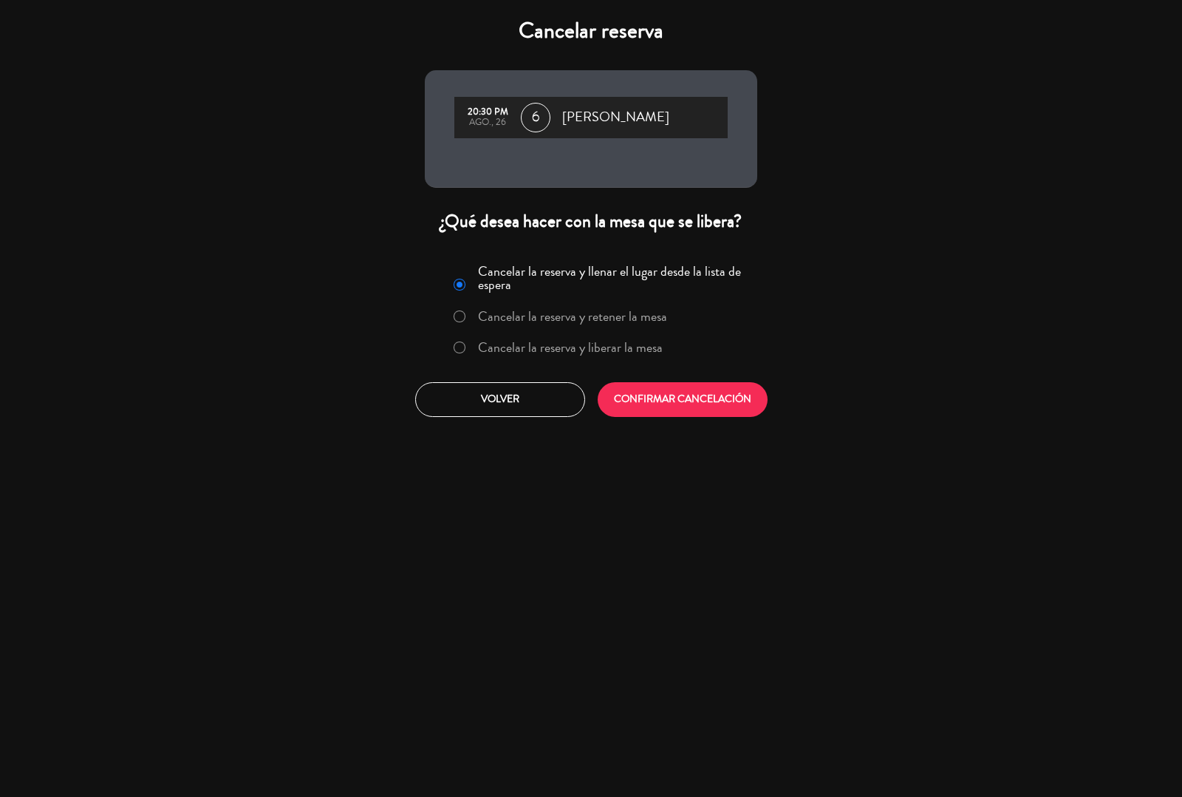
click at [503, 347] on label "Cancelar la reserva y liberar la mesa" at bounding box center [570, 347] width 185 height 13
click at [690, 403] on button "CONFIRMAR CANCELACIÓN" at bounding box center [683, 399] width 170 height 35
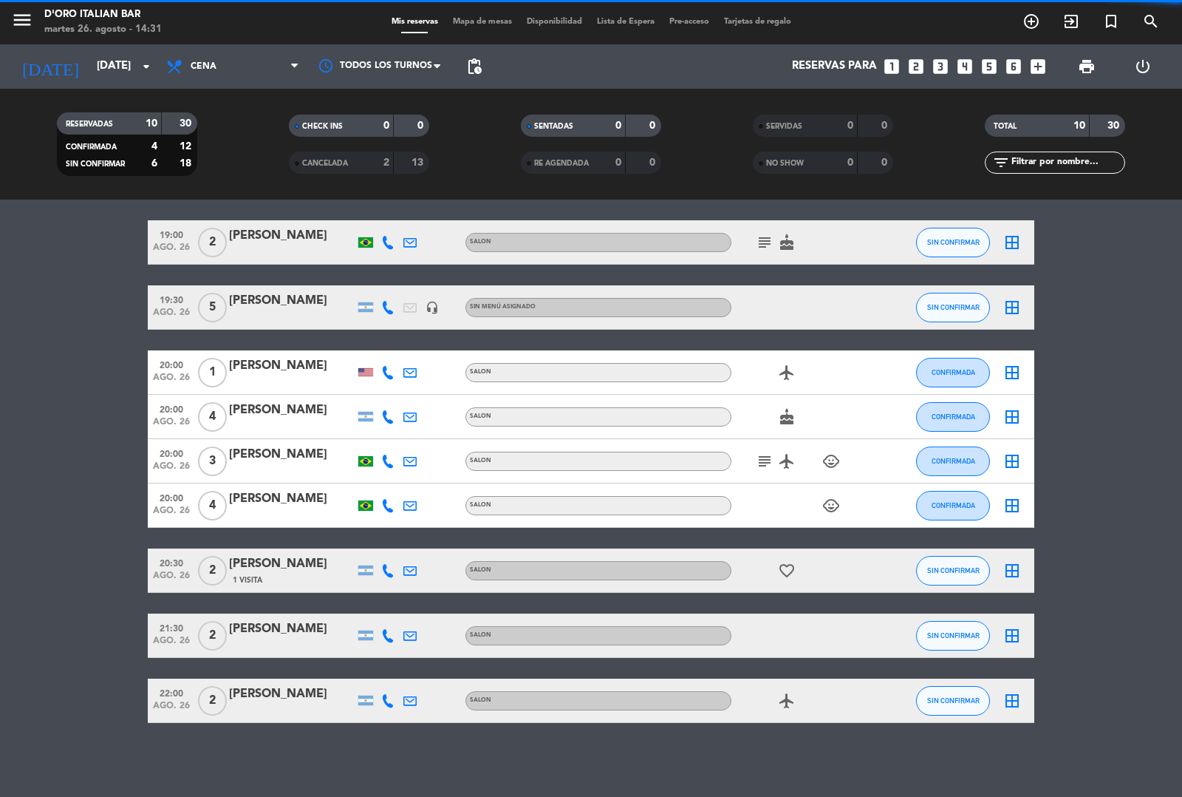
scroll to position [112, 0]
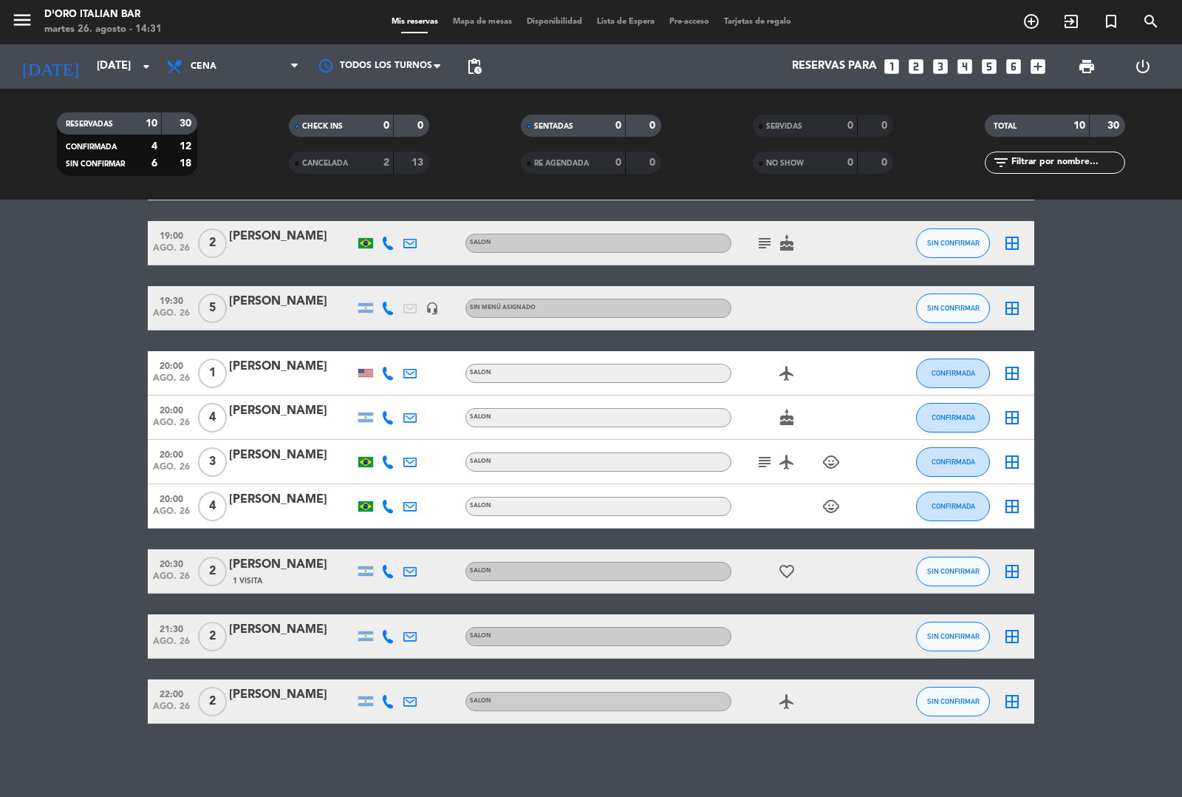
click at [1032, 27] on icon "add_circle_outline" at bounding box center [1032, 22] width 18 height 18
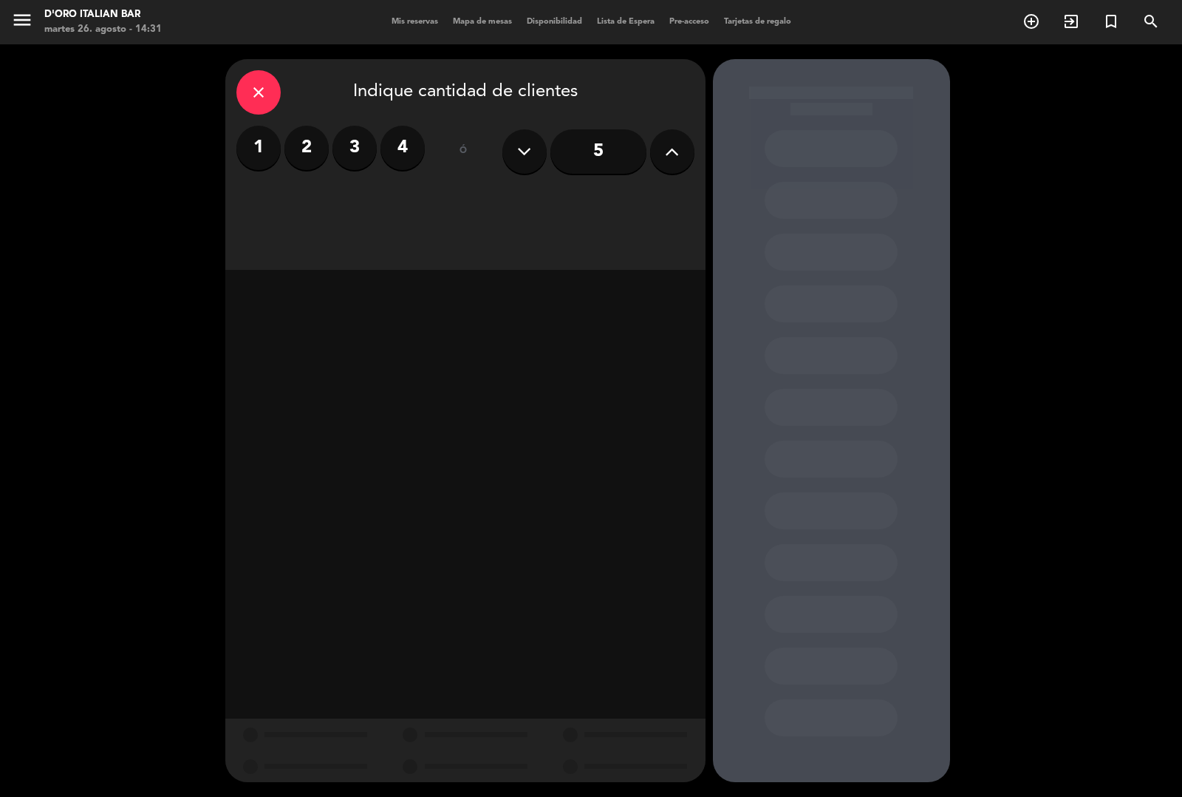
click at [670, 170] on button at bounding box center [672, 151] width 44 height 44
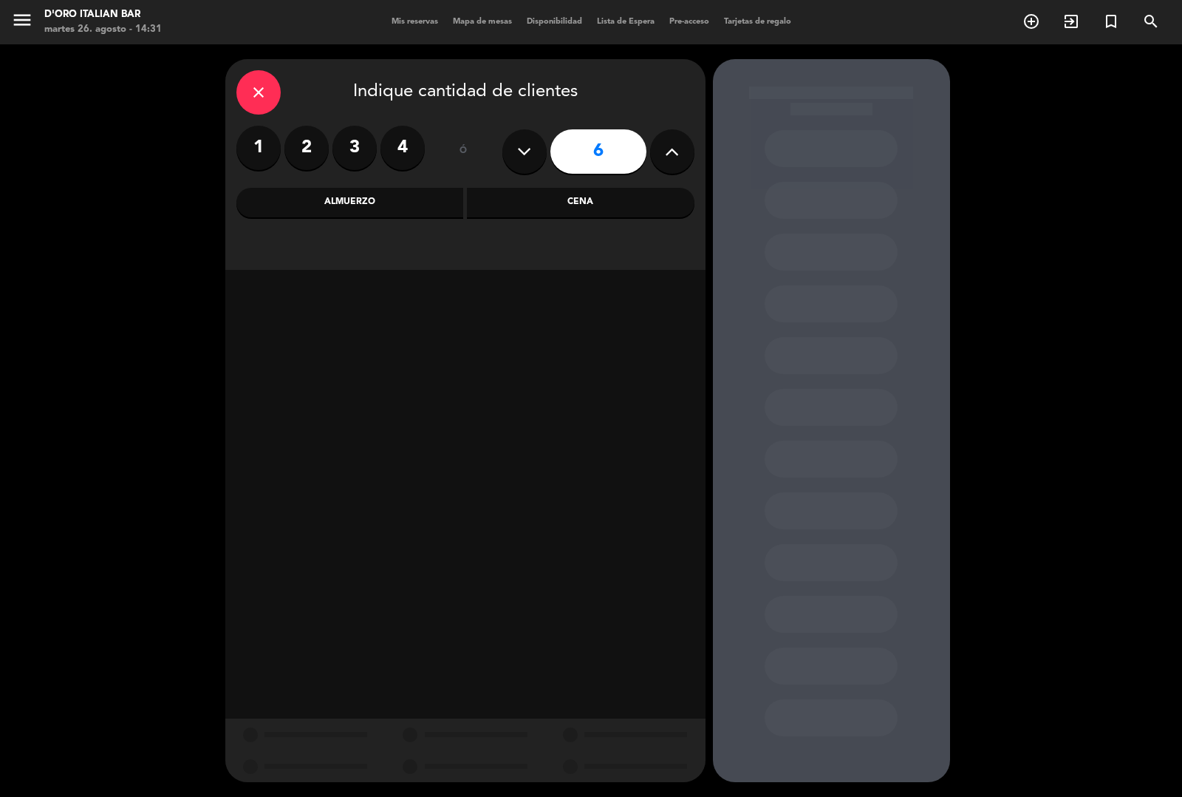
click at [357, 202] on div "Almuerzo" at bounding box center [350, 203] width 228 height 30
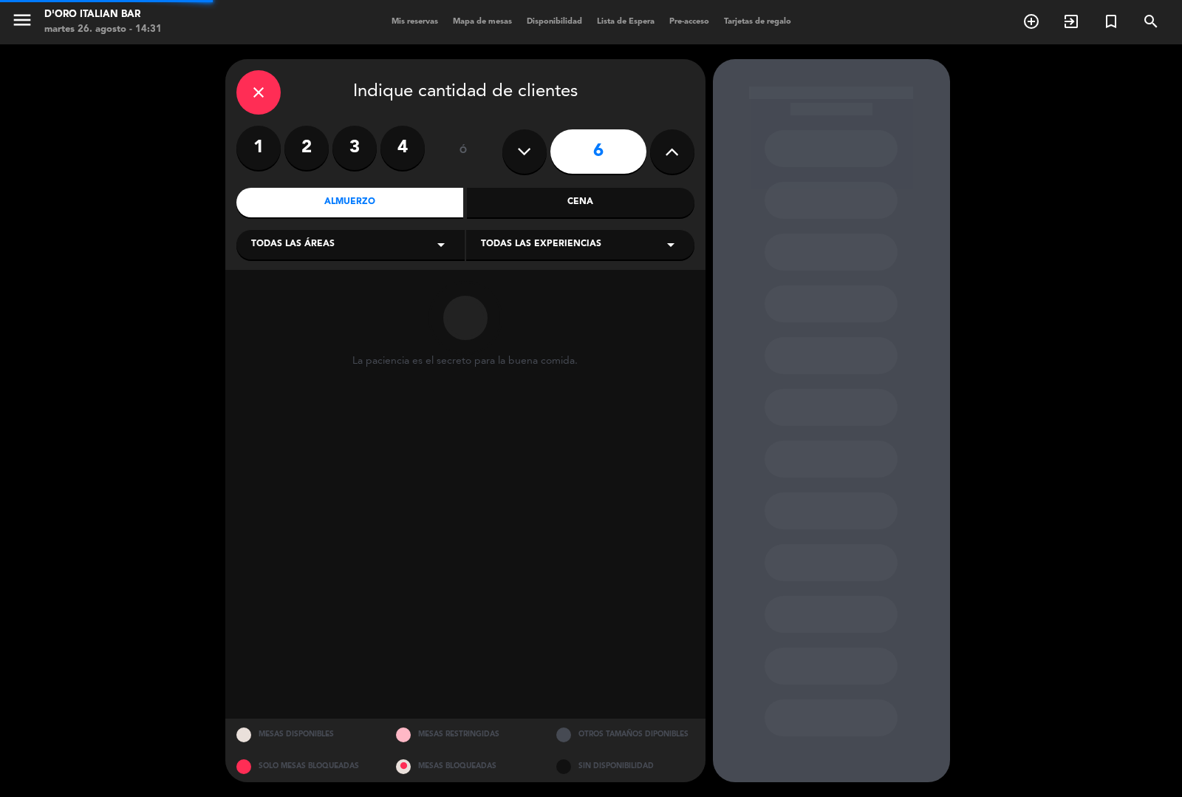
click at [534, 204] on div "Cena" at bounding box center [581, 203] width 228 height 30
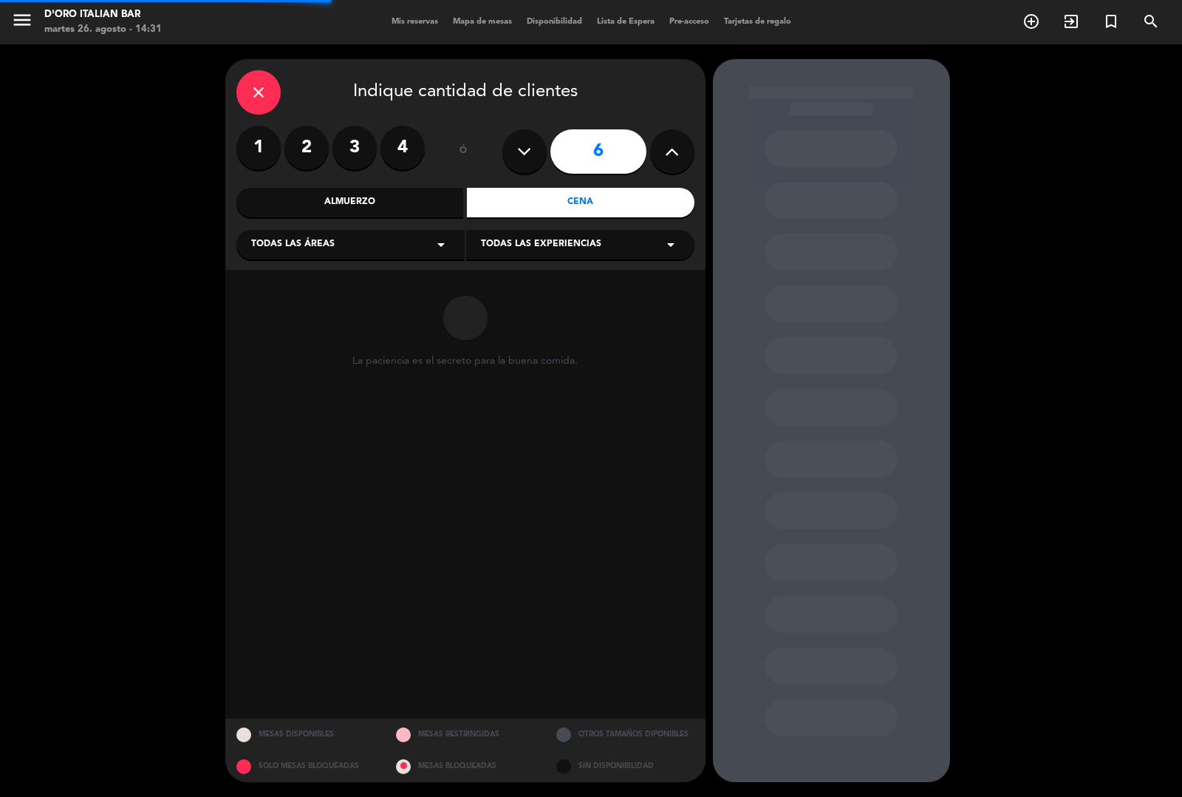
click at [399, 208] on div "Almuerzo" at bounding box center [350, 203] width 228 height 30
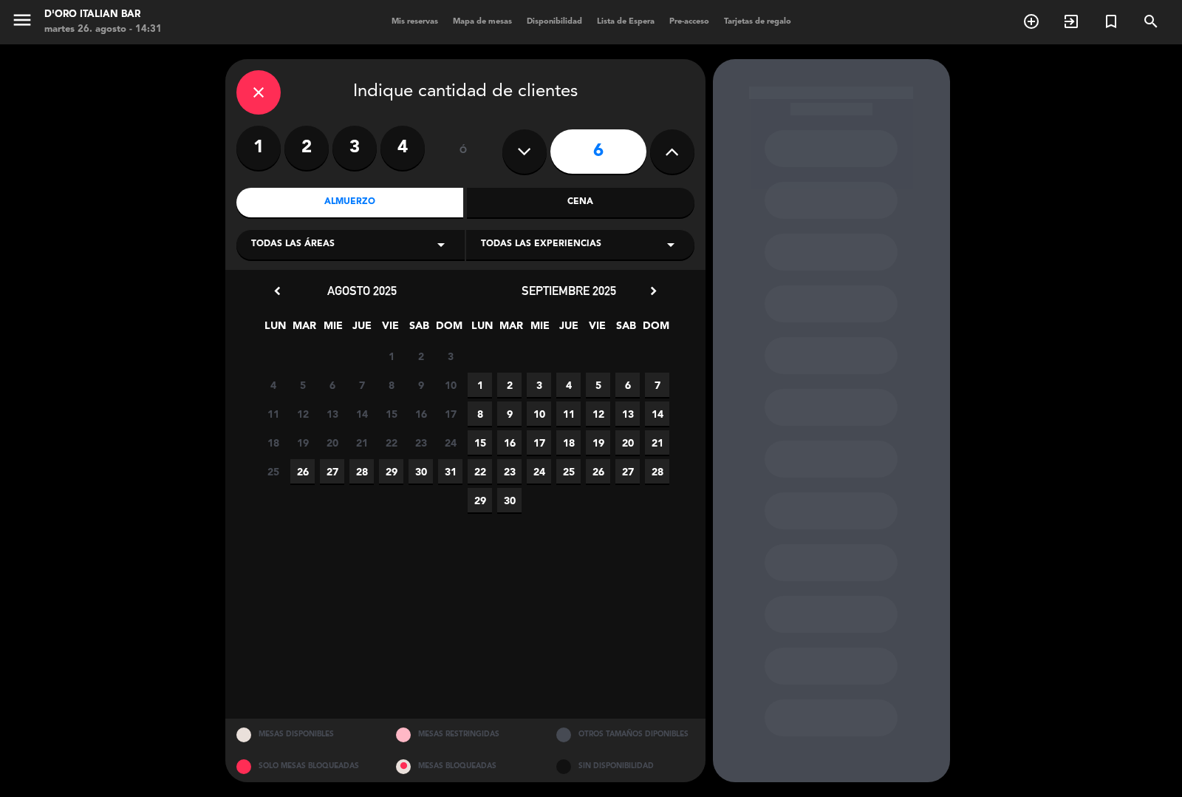
click at [303, 470] on span "26" at bounding box center [302, 471] width 24 height 24
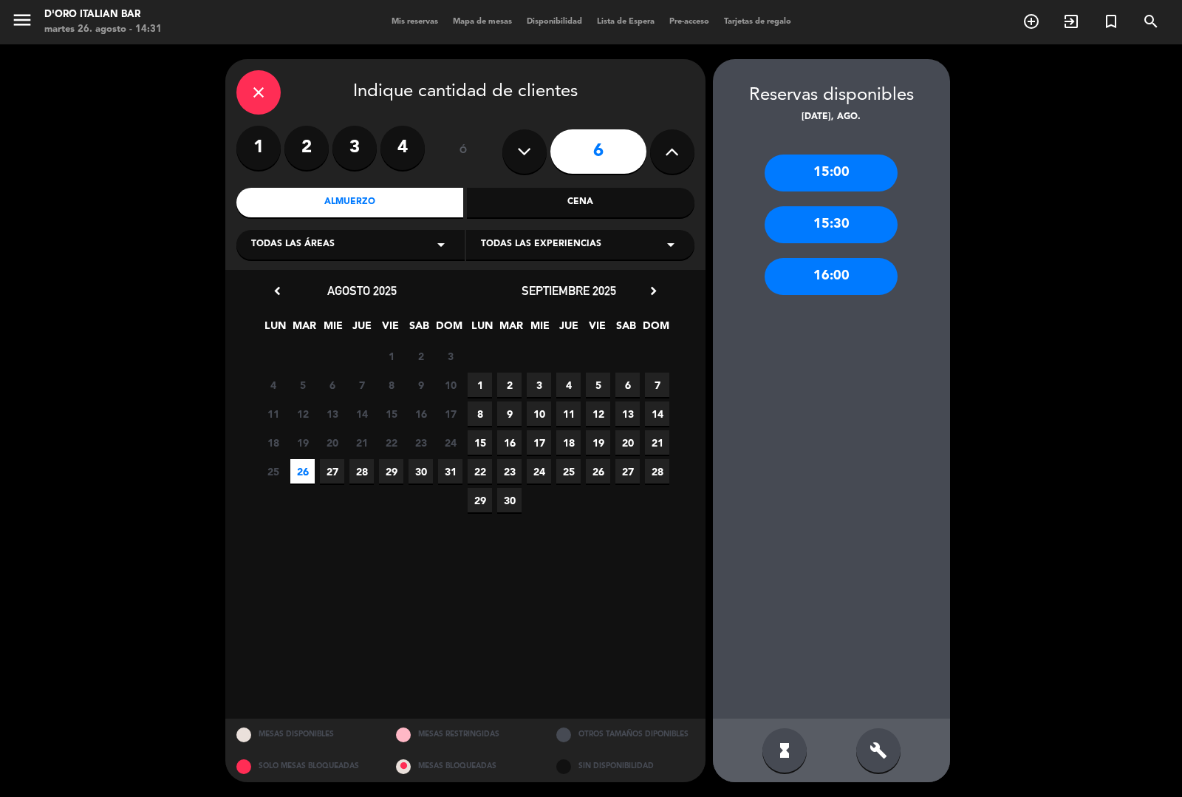
click at [333, 472] on span "27" at bounding box center [332, 471] width 24 height 24
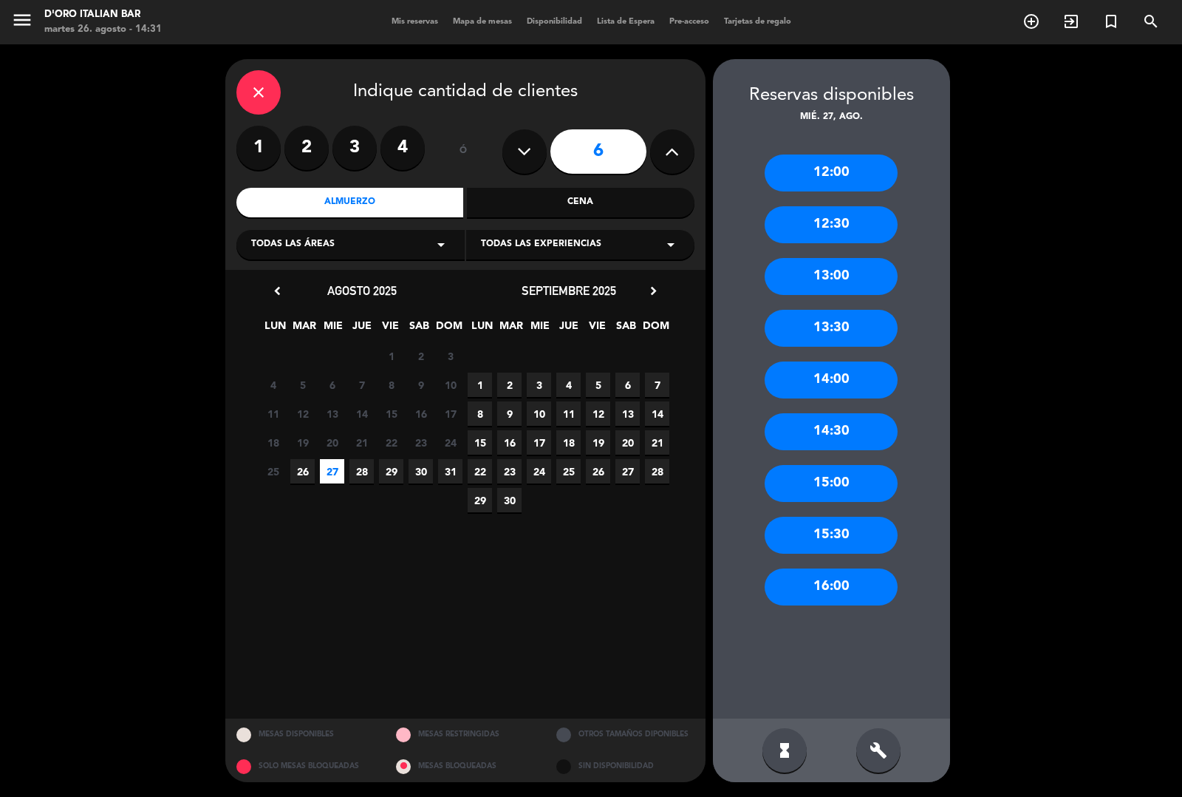
click at [817, 329] on div "13:30" at bounding box center [831, 328] width 133 height 37
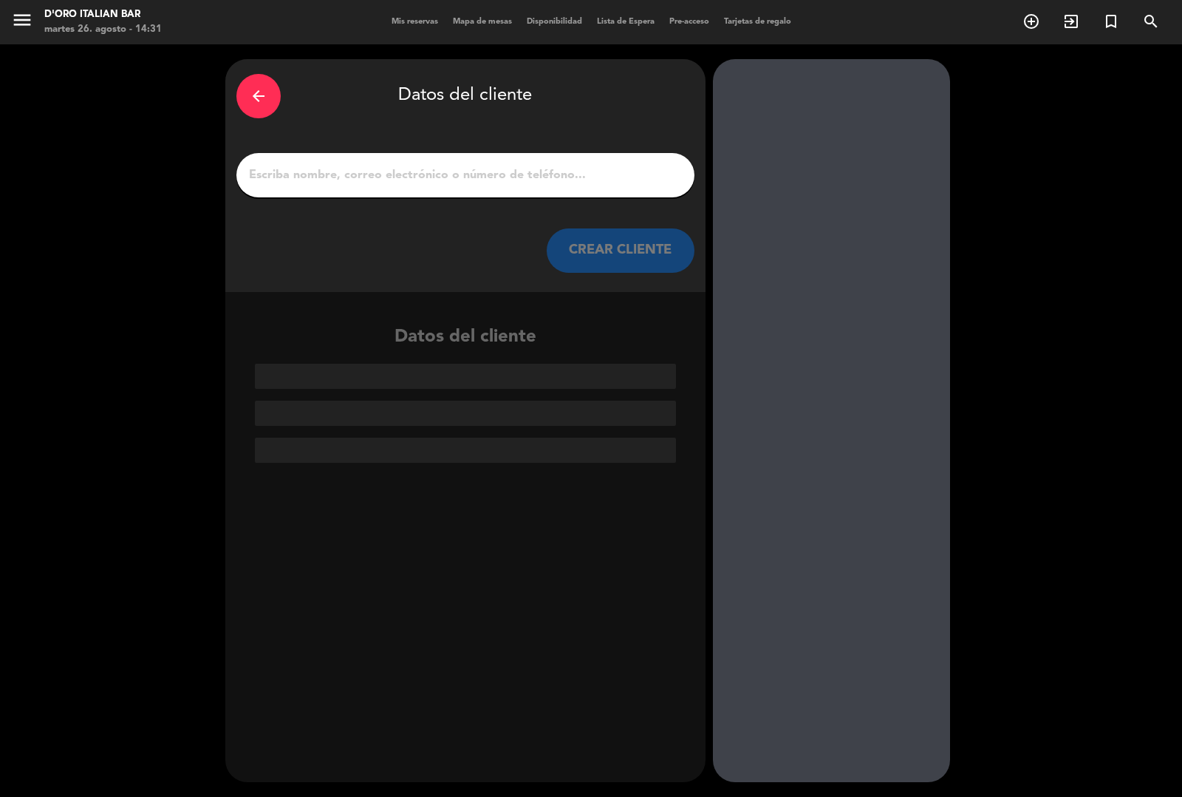
click at [367, 180] on input "1" at bounding box center [466, 175] width 436 height 21
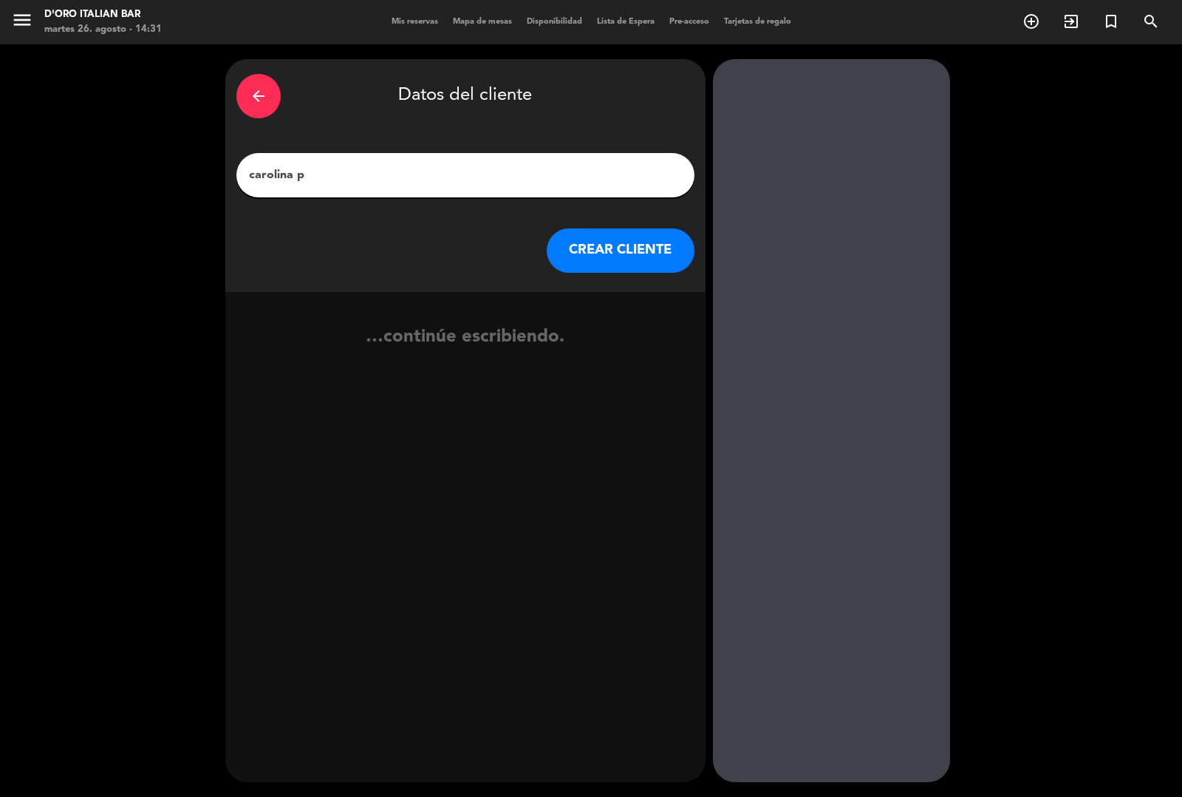
type input "carolina pr"
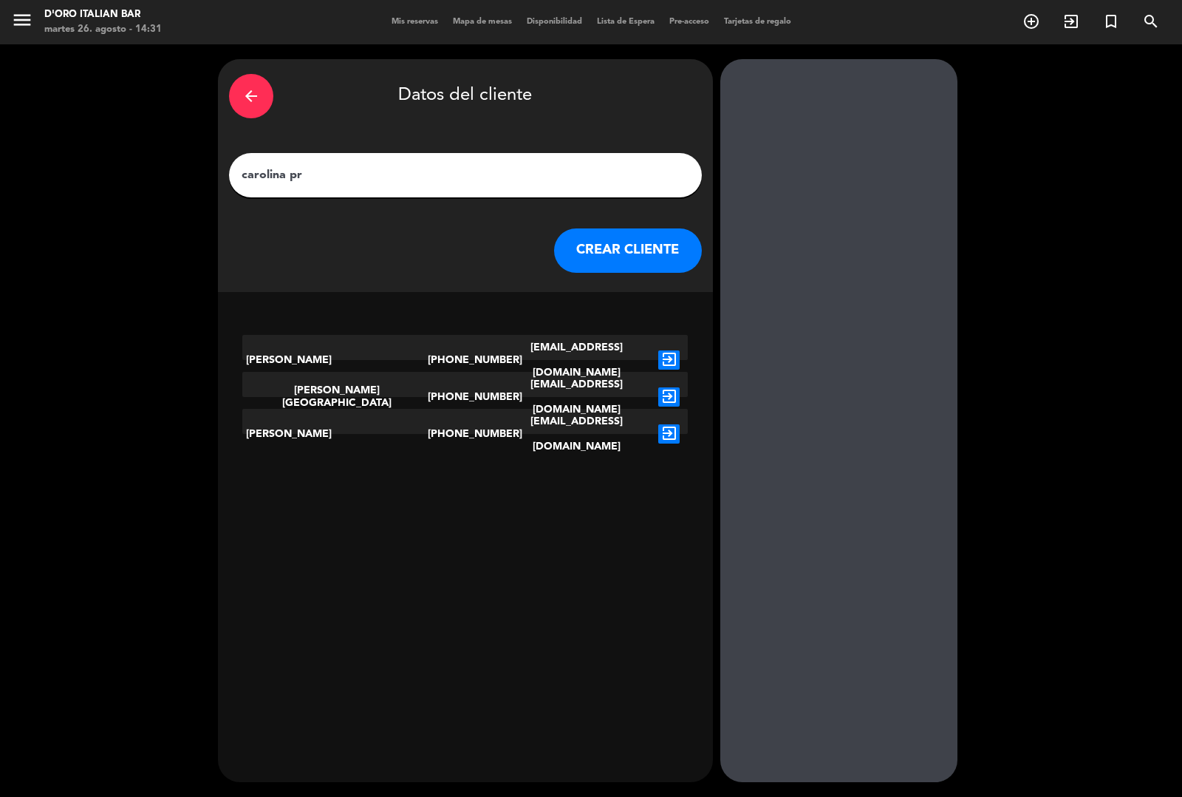
click at [660, 424] on icon "exit_to_app" at bounding box center [668, 433] width 21 height 19
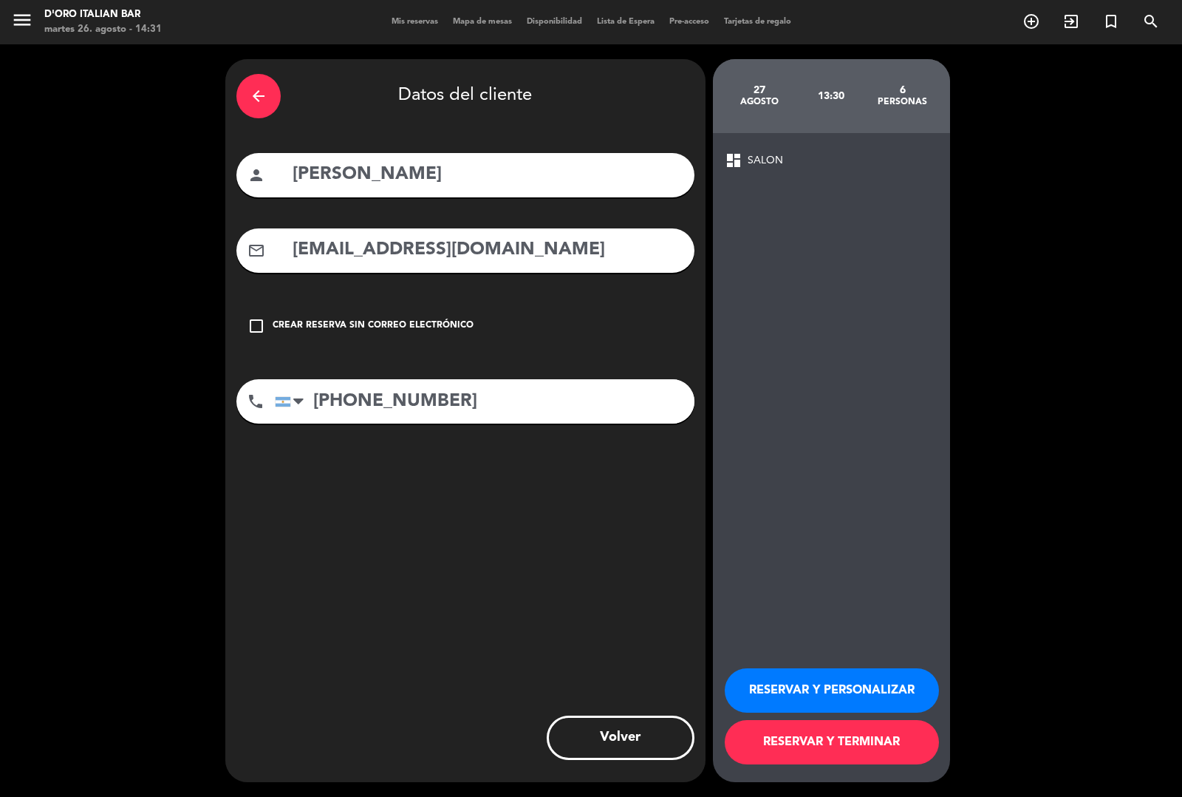
click at [831, 761] on button "RESERVAR Y TERMINAR" at bounding box center [832, 742] width 214 height 44
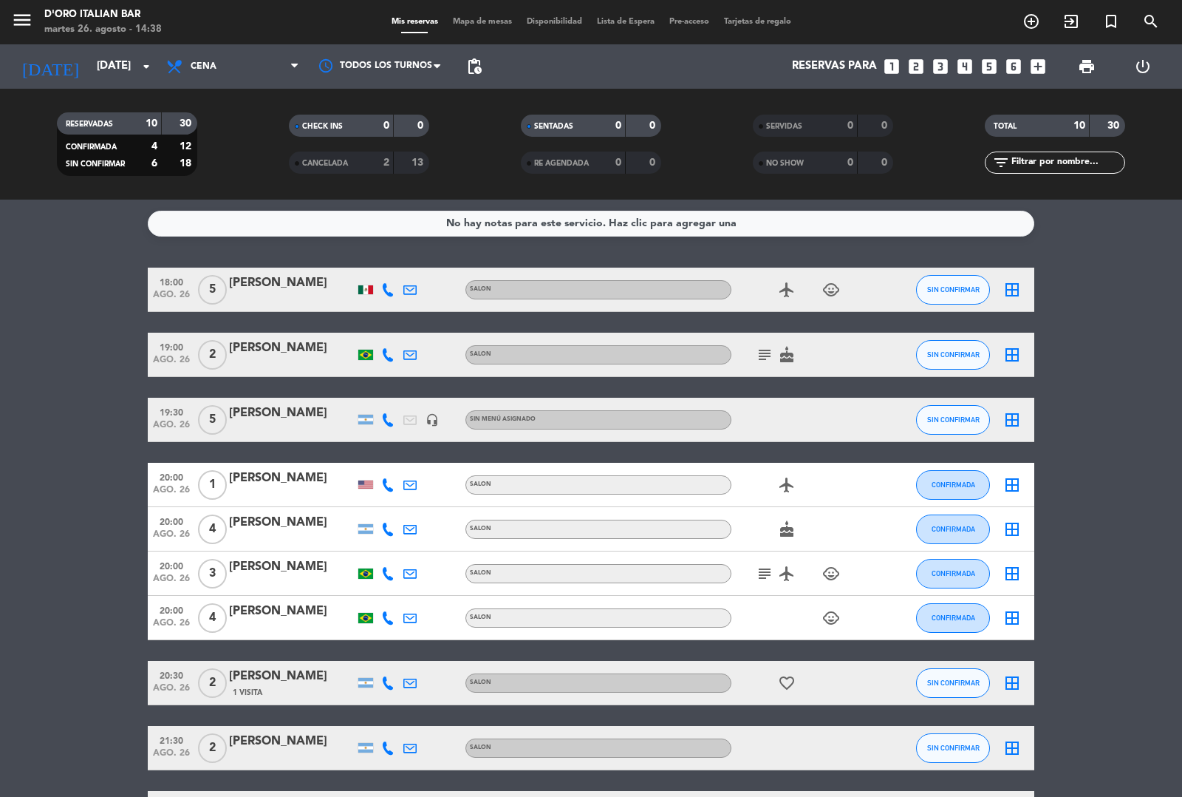
scroll to position [112, 0]
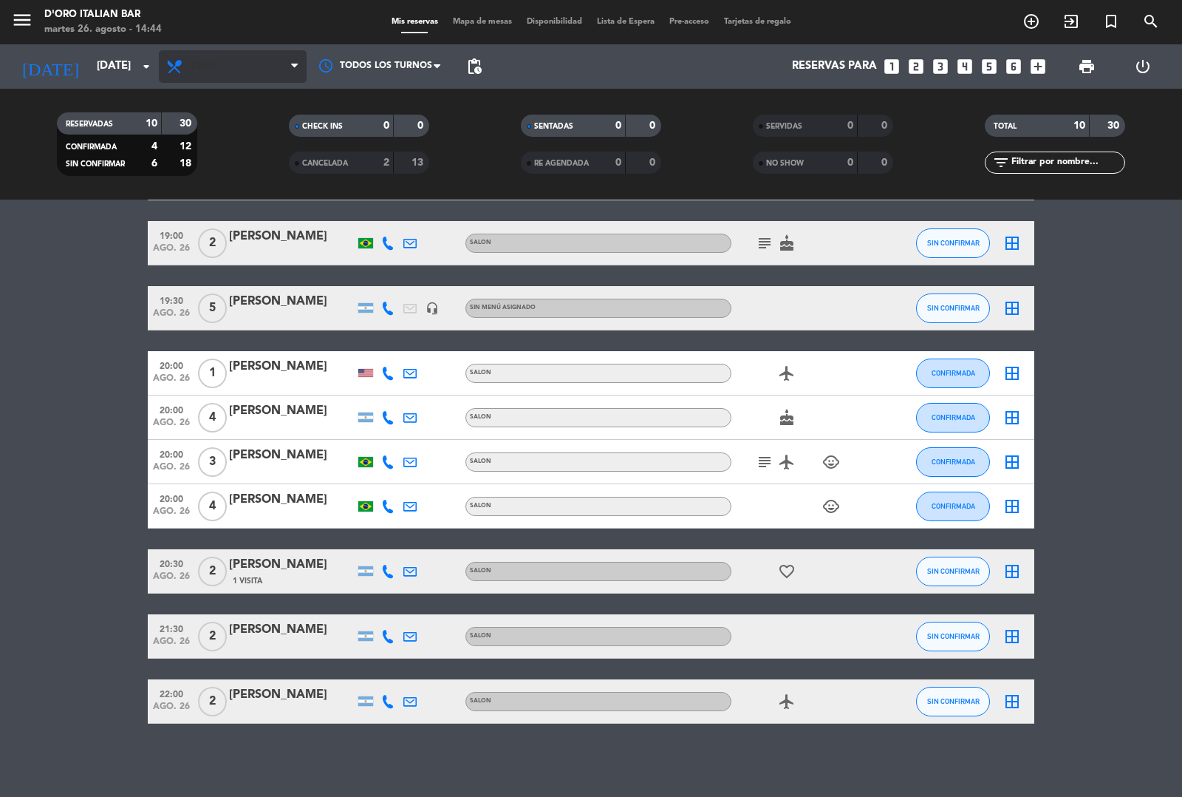
click at [226, 69] on span "Cena" at bounding box center [233, 66] width 148 height 33
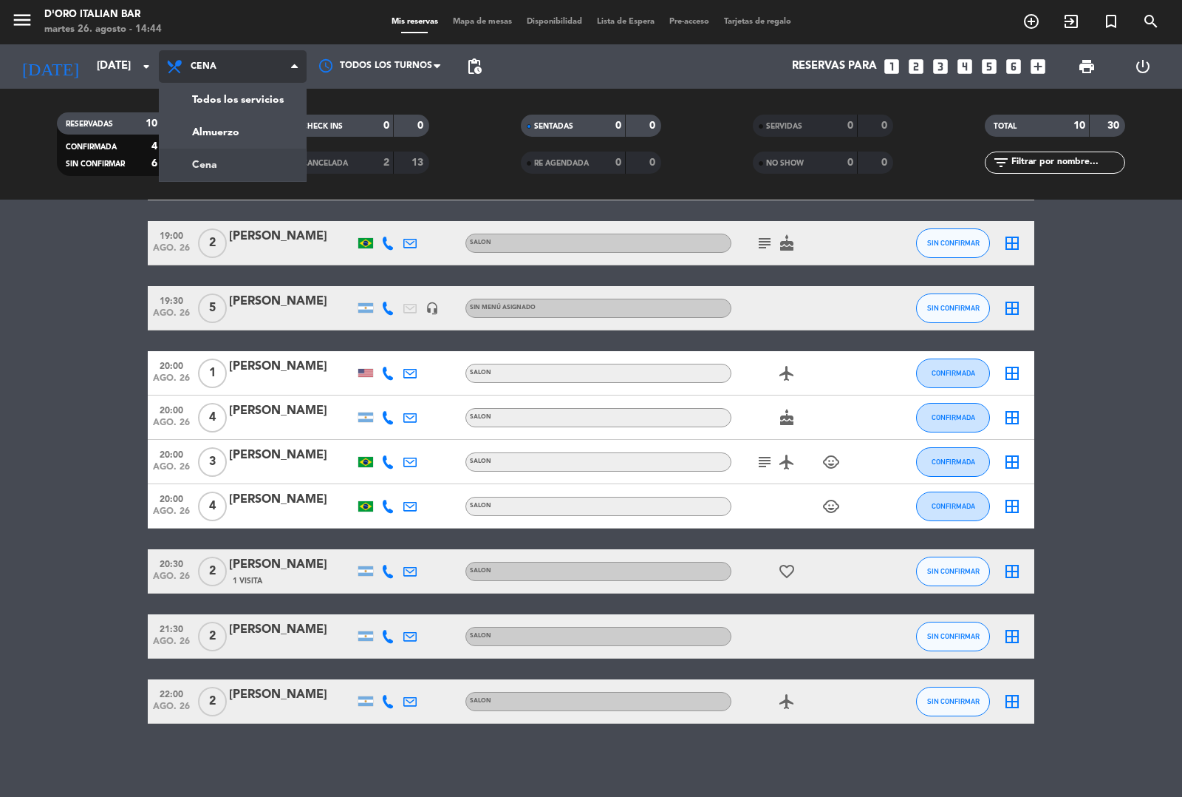
click at [240, 130] on div "menu D'oro Italian Bar [DATE] 26. agosto - 14:44 Mis reservas Mapa de mesas Dis…" at bounding box center [591, 100] width 1182 height 200
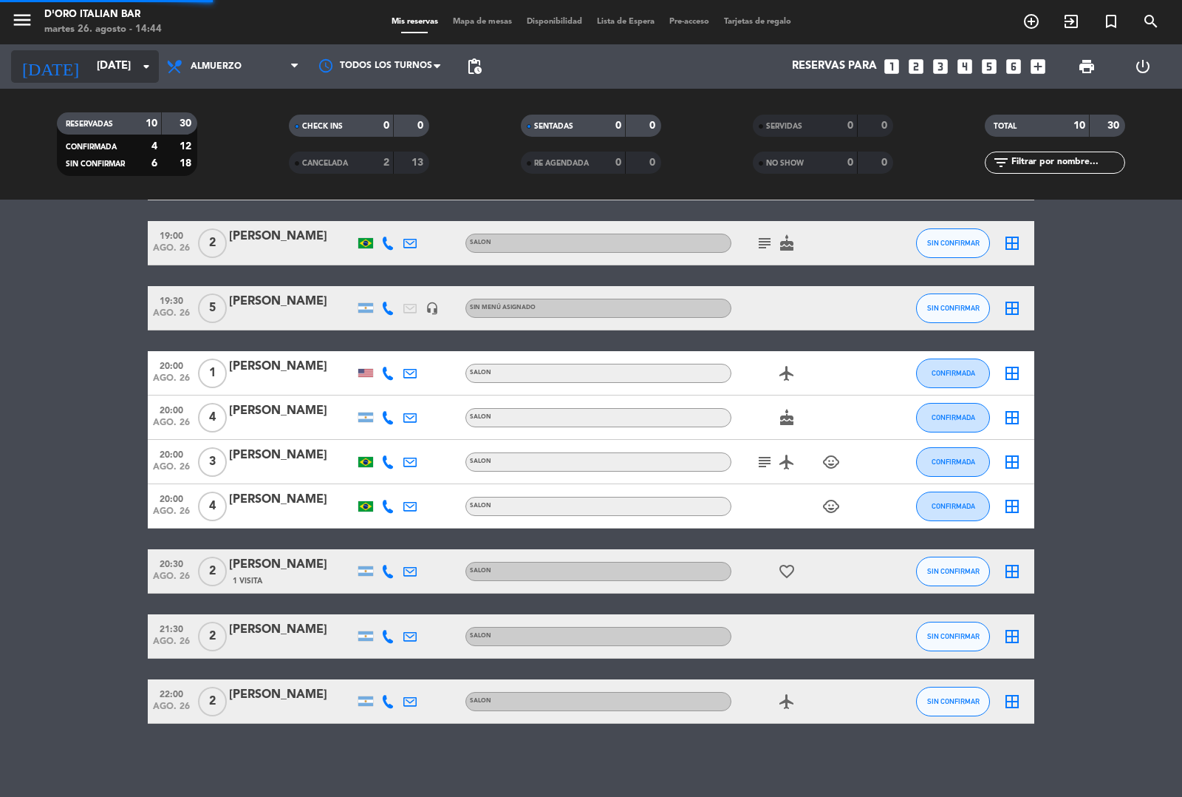
click at [113, 64] on input "[DATE]" at bounding box center [160, 66] width 143 height 28
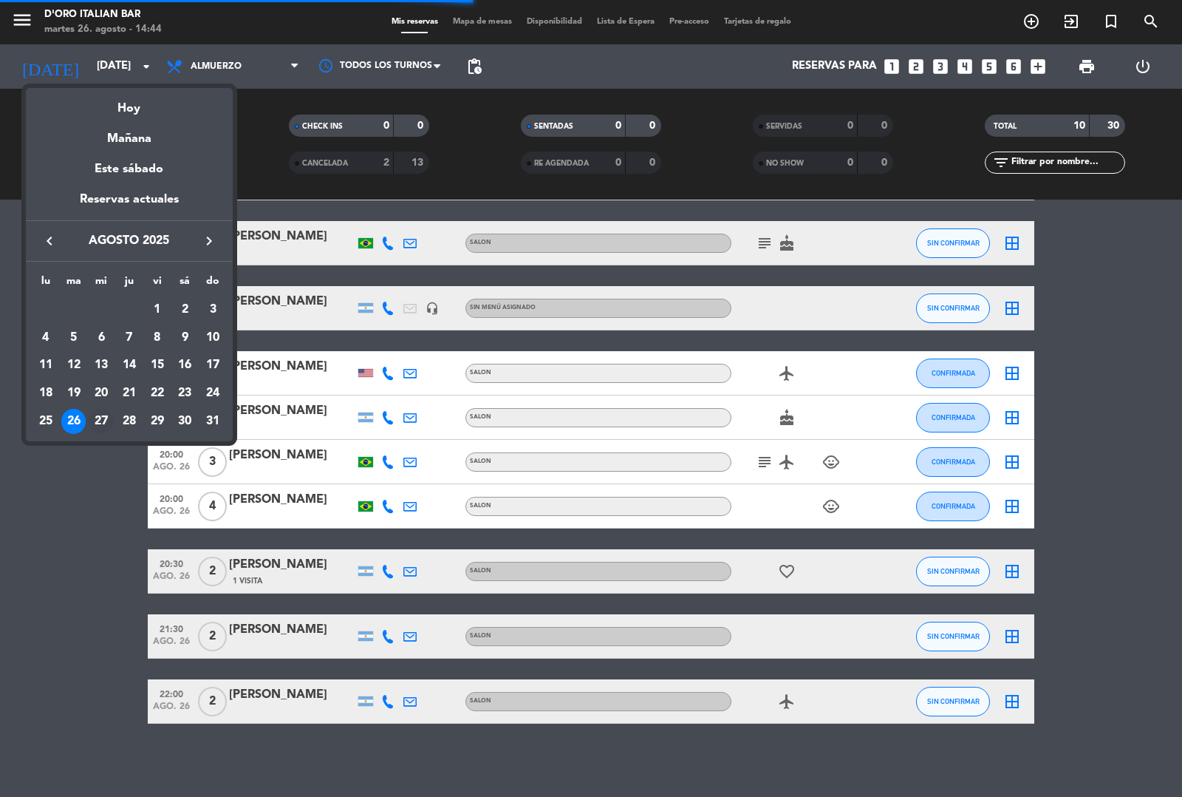
click at [101, 426] on div "27" at bounding box center [101, 421] width 25 height 25
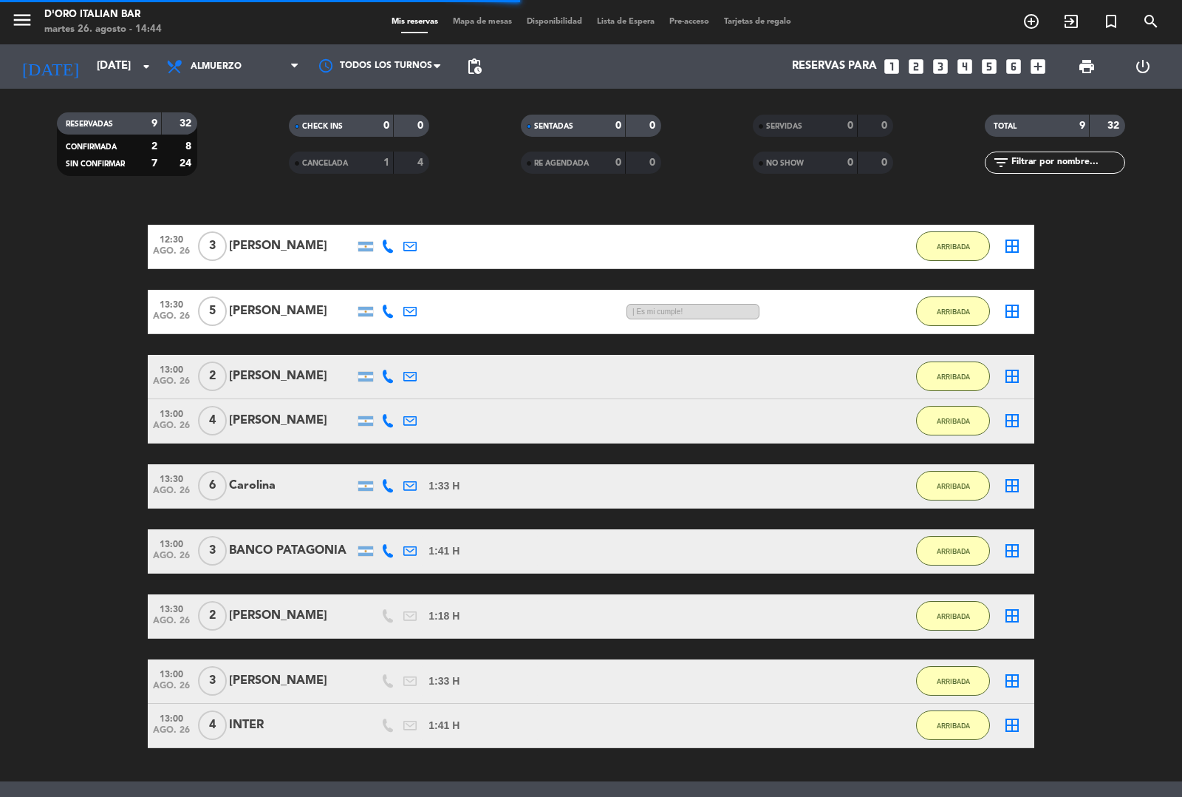
type input "mié. 27 ago."
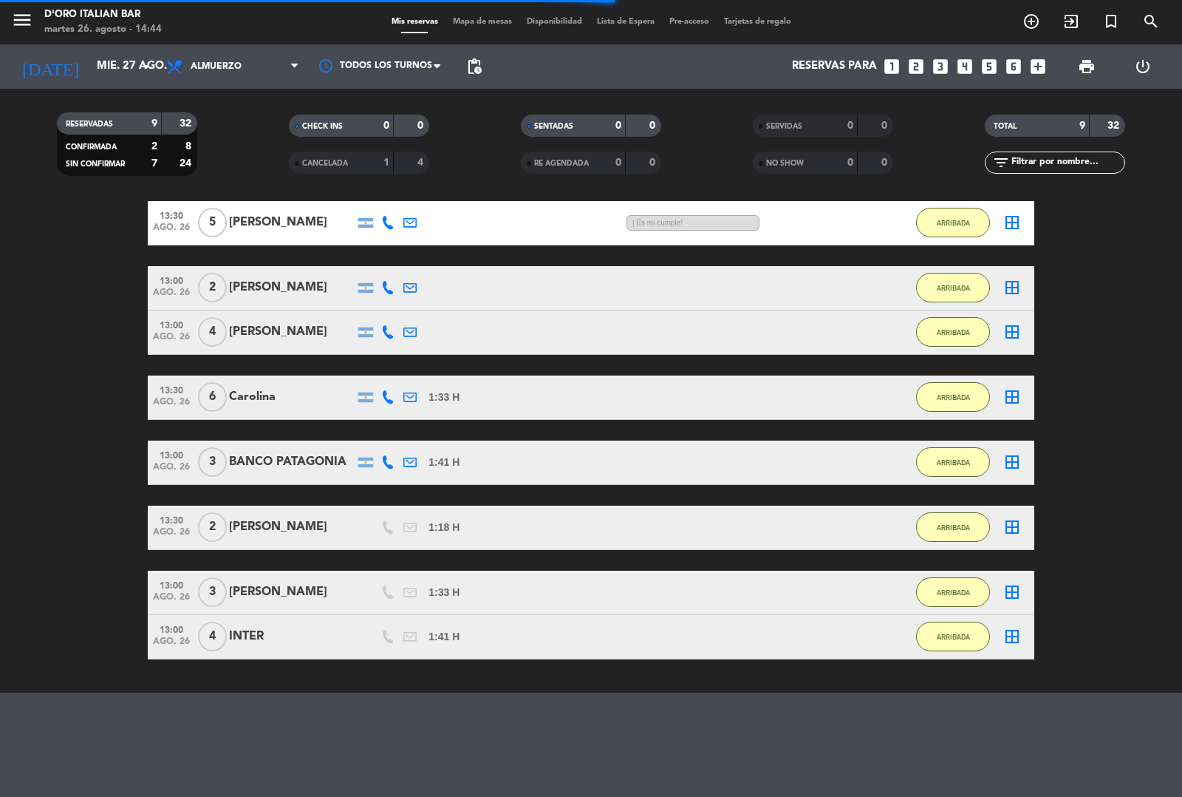
scroll to position [0, 0]
